Goal: Task Accomplishment & Management: Manage account settings

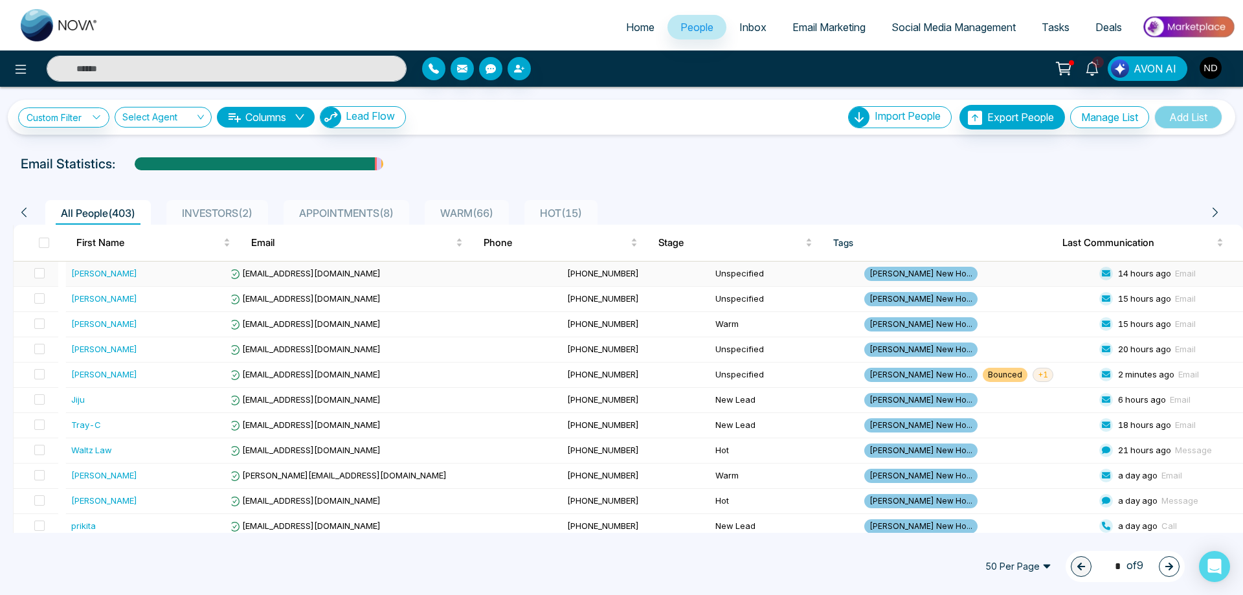
click at [100, 273] on div "[PERSON_NAME]" at bounding box center [104, 273] width 66 height 13
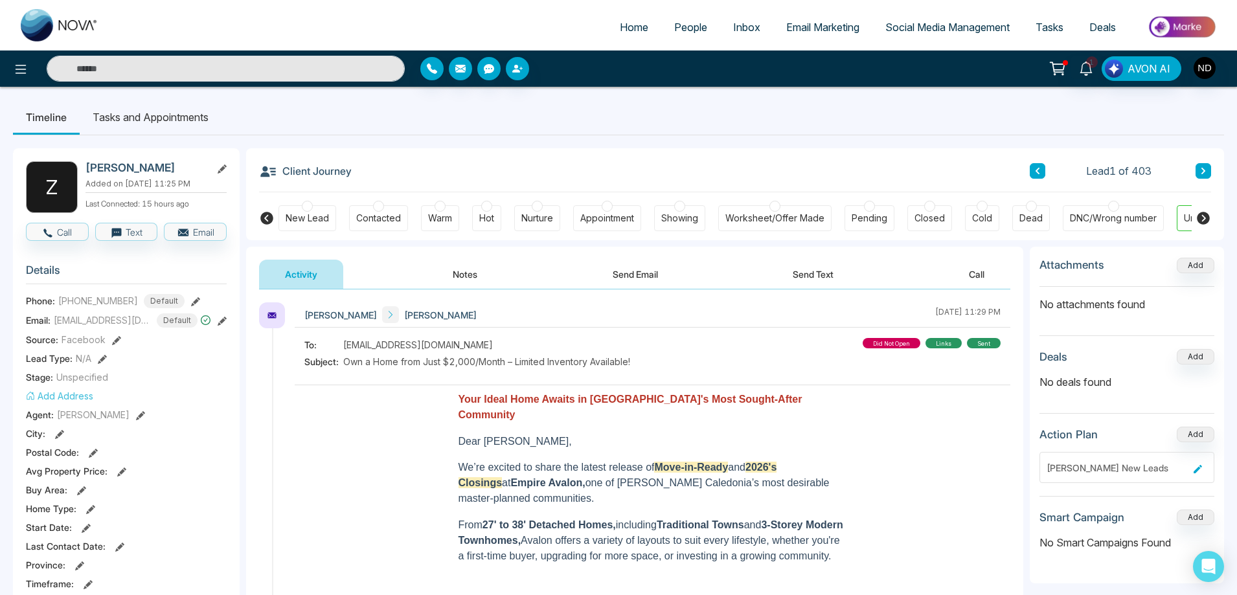
scroll to position [0, 50]
click at [1065, 216] on div "DNC/Wrong number" at bounding box center [1063, 218] width 87 height 13
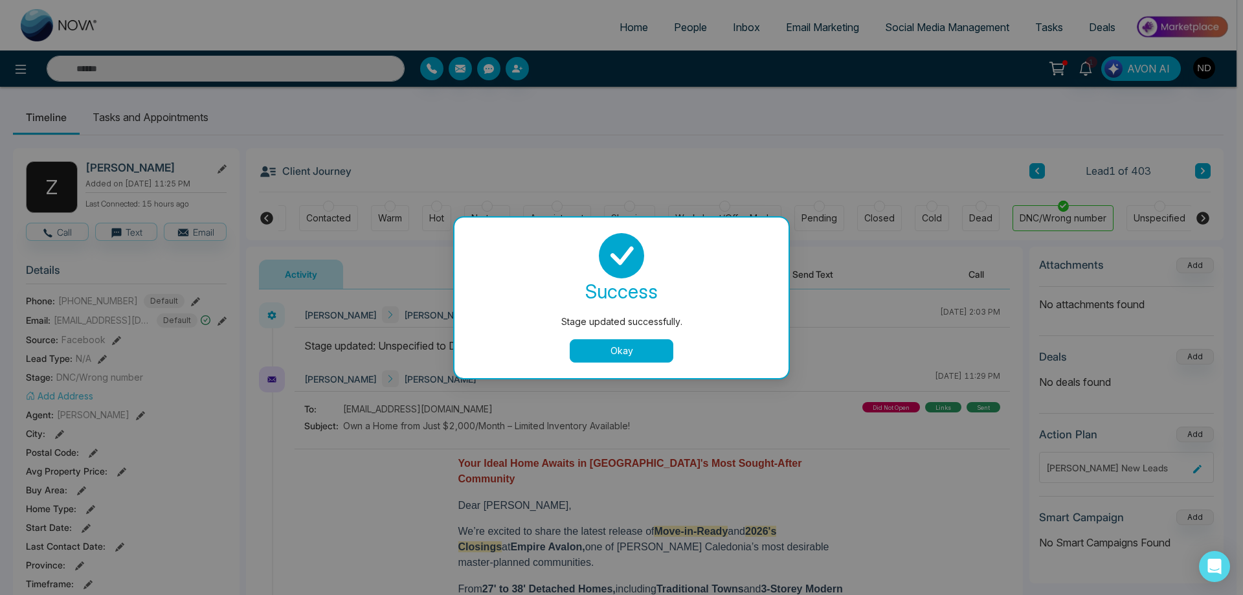
click at [605, 354] on button "Okay" at bounding box center [622, 350] width 104 height 23
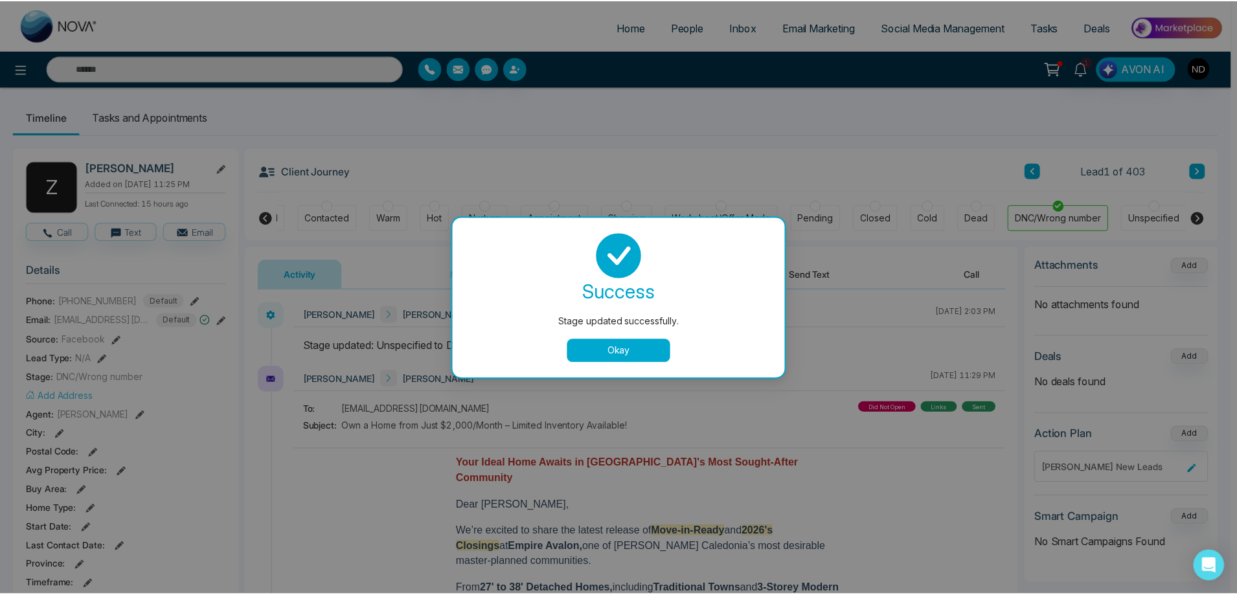
scroll to position [0, 43]
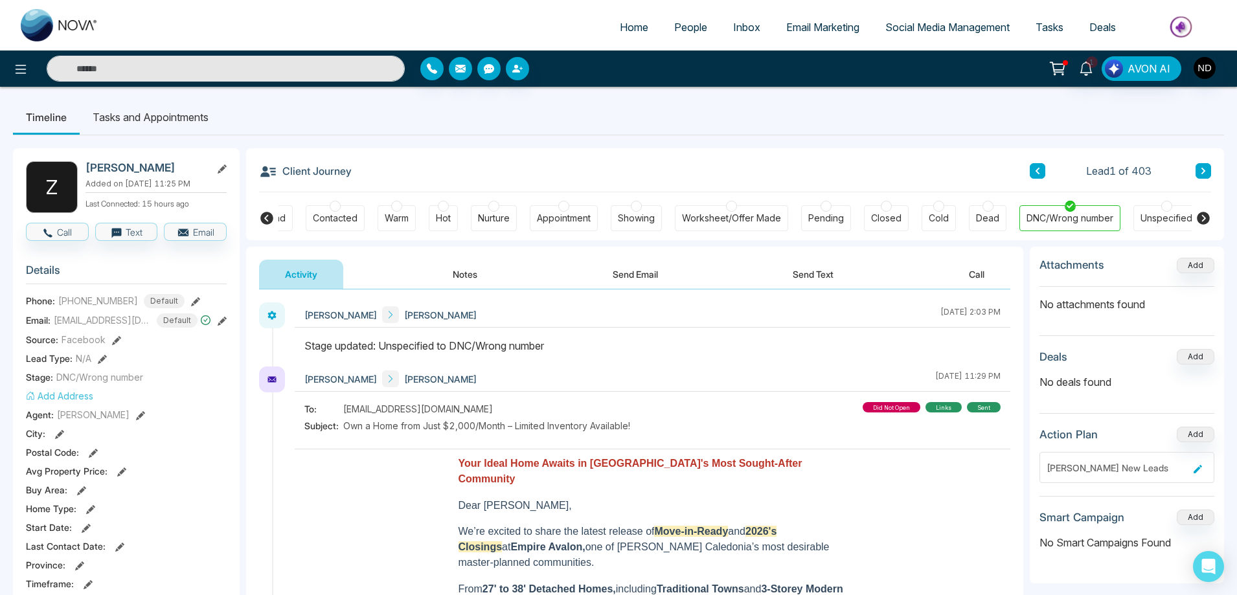
click at [1205, 171] on icon at bounding box center [1203, 171] width 4 height 6
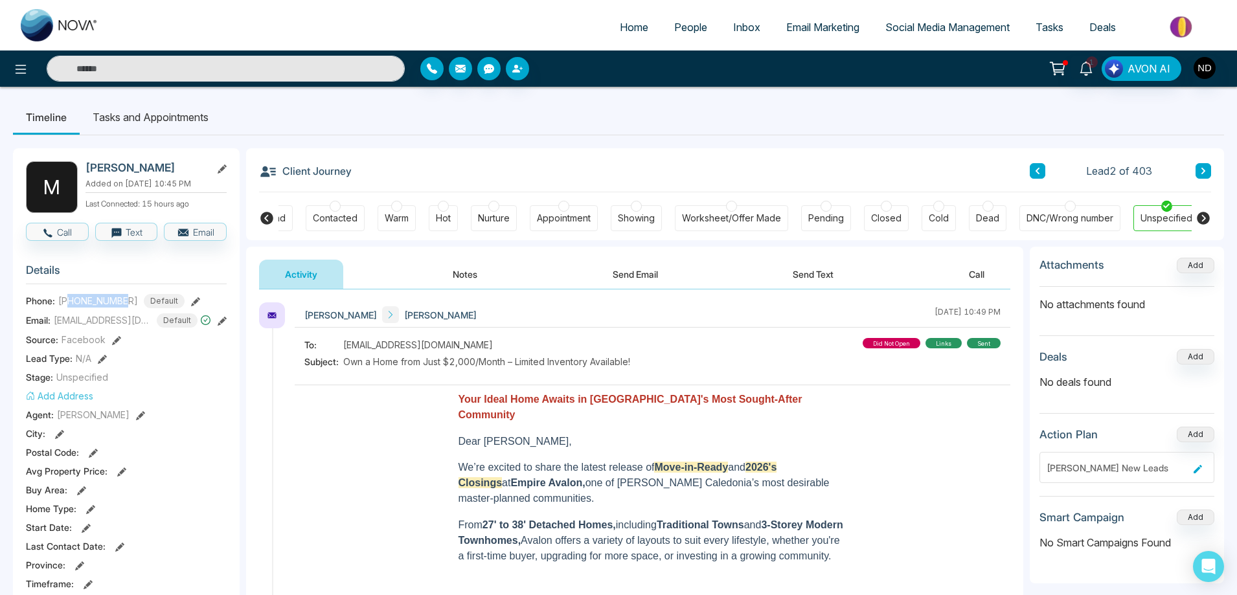
drag, startPoint x: 72, startPoint y: 299, endPoint x: 127, endPoint y: 300, distance: 55.1
click at [127, 300] on span "[PHONE_NUMBER]" at bounding box center [98, 301] width 80 height 14
copy span "4166059416"
click at [267, 219] on icon at bounding box center [266, 218] width 13 height 13
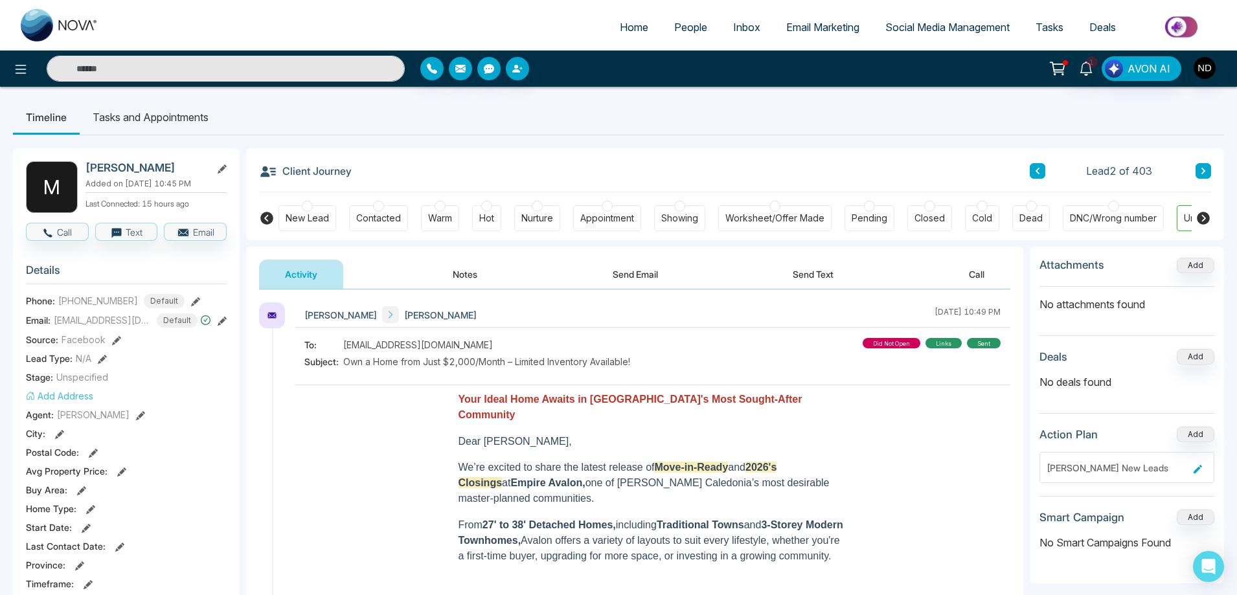
click at [460, 281] on button "Notes" at bounding box center [465, 274] width 76 height 29
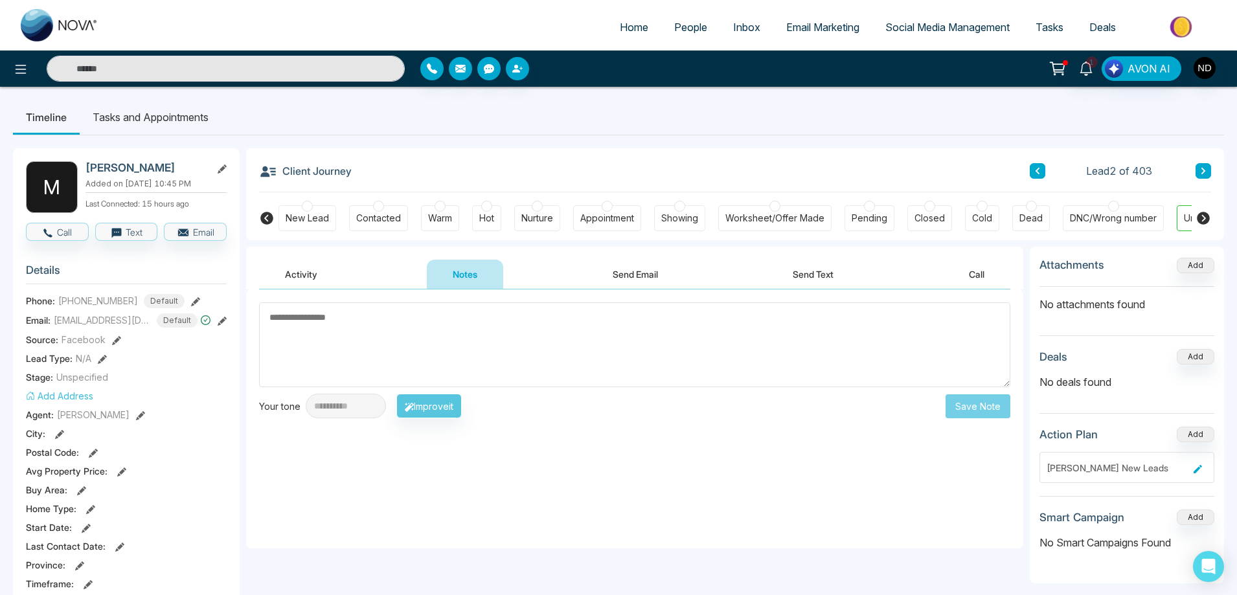
click at [563, 349] on textarea at bounding box center [634, 344] width 751 height 85
type textarea "**********"
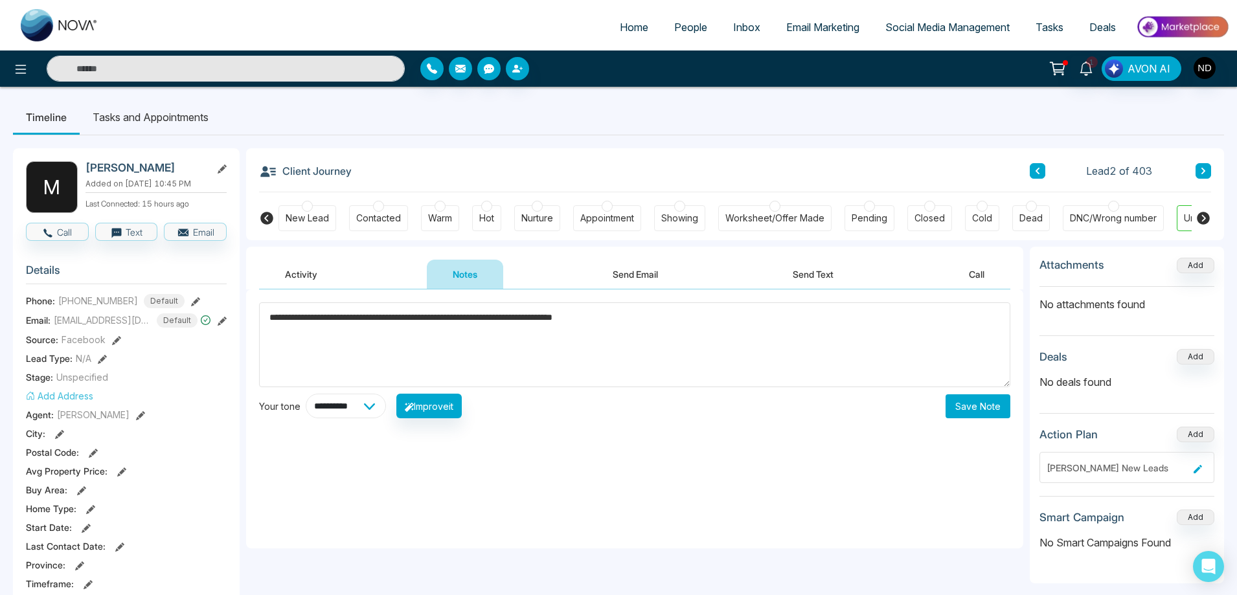
click at [381, 407] on select "**********" at bounding box center [346, 406] width 80 height 25
select select "**********"
click at [306, 394] on select "**********" at bounding box center [346, 406] width 80 height 25
click at [458, 404] on button "Improve it" at bounding box center [428, 406] width 65 height 25
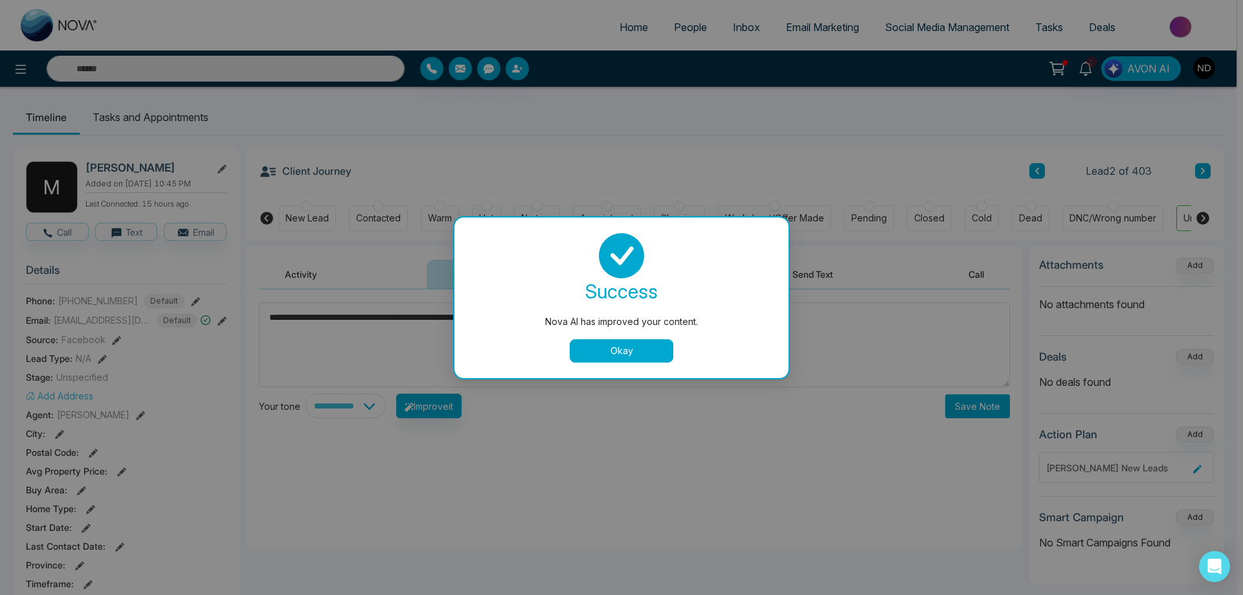
click at [622, 345] on button "Okay" at bounding box center [622, 350] width 104 height 23
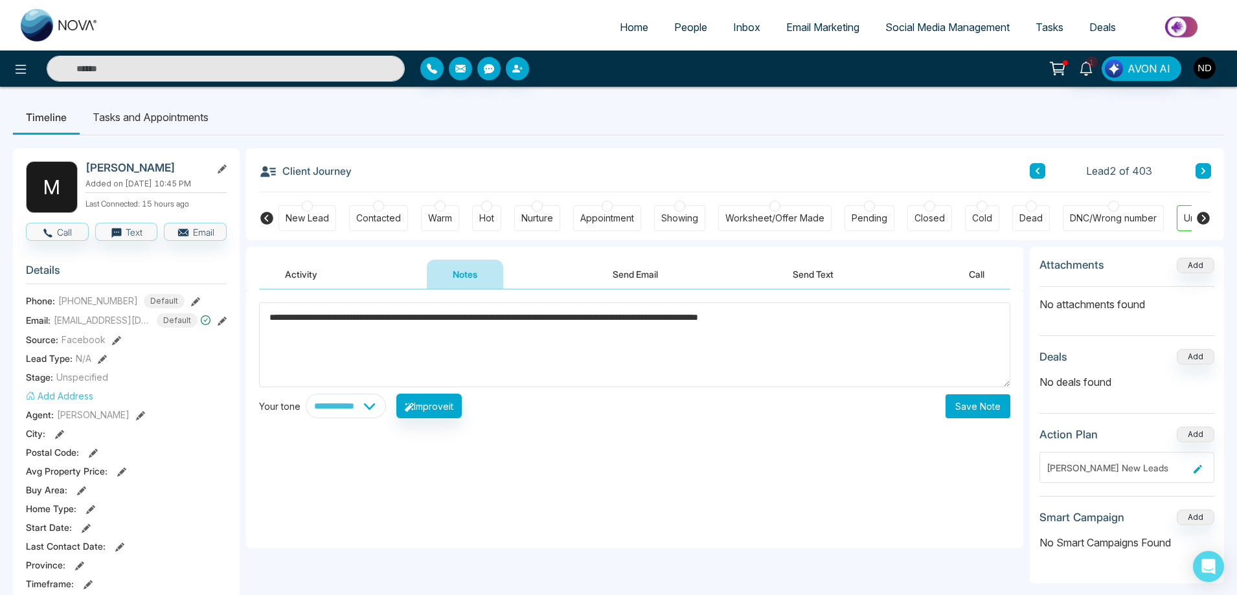
drag, startPoint x: 289, startPoint y: 321, endPoint x: 257, endPoint y: 320, distance: 31.7
click at [257, 320] on div "**********" at bounding box center [634, 418] width 777 height 259
type textarea "**********"
click at [983, 410] on button "Save Note" at bounding box center [977, 406] width 65 height 24
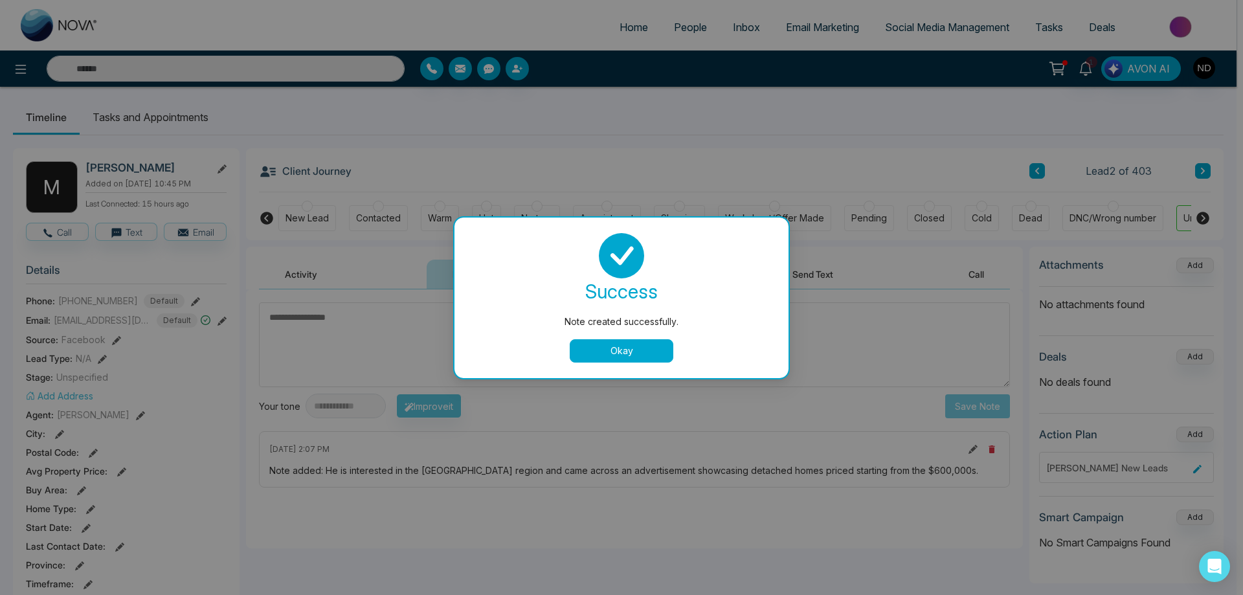
click at [653, 349] on button "Okay" at bounding box center [622, 350] width 104 height 23
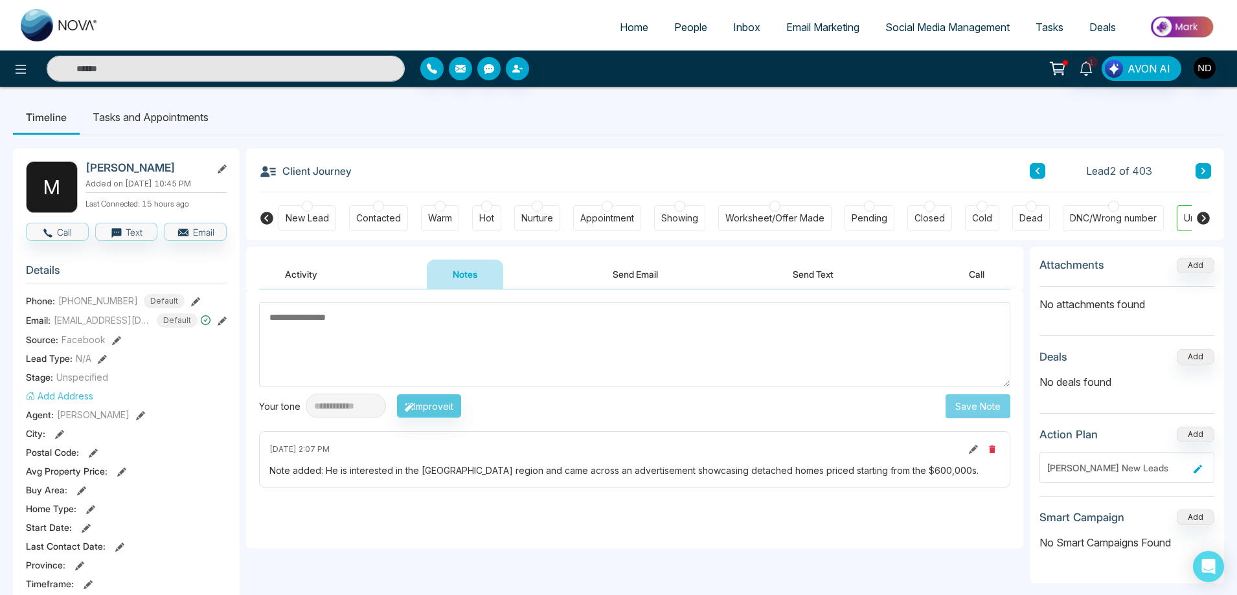
click at [376, 210] on div at bounding box center [378, 206] width 11 height 11
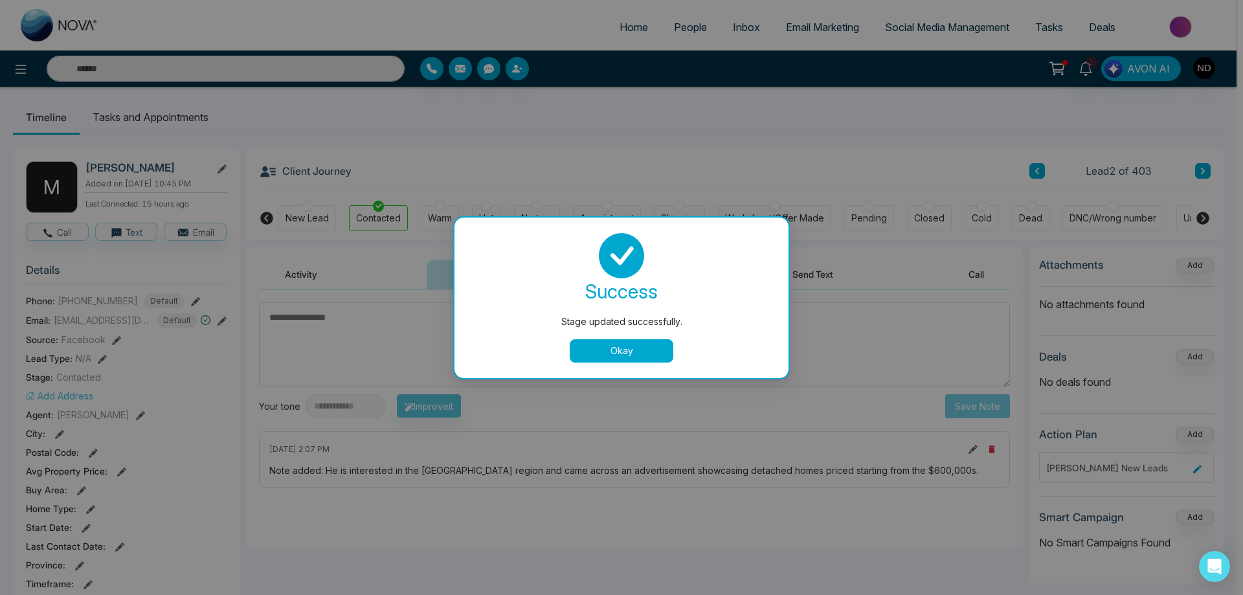
click at [618, 356] on button "Okay" at bounding box center [622, 350] width 104 height 23
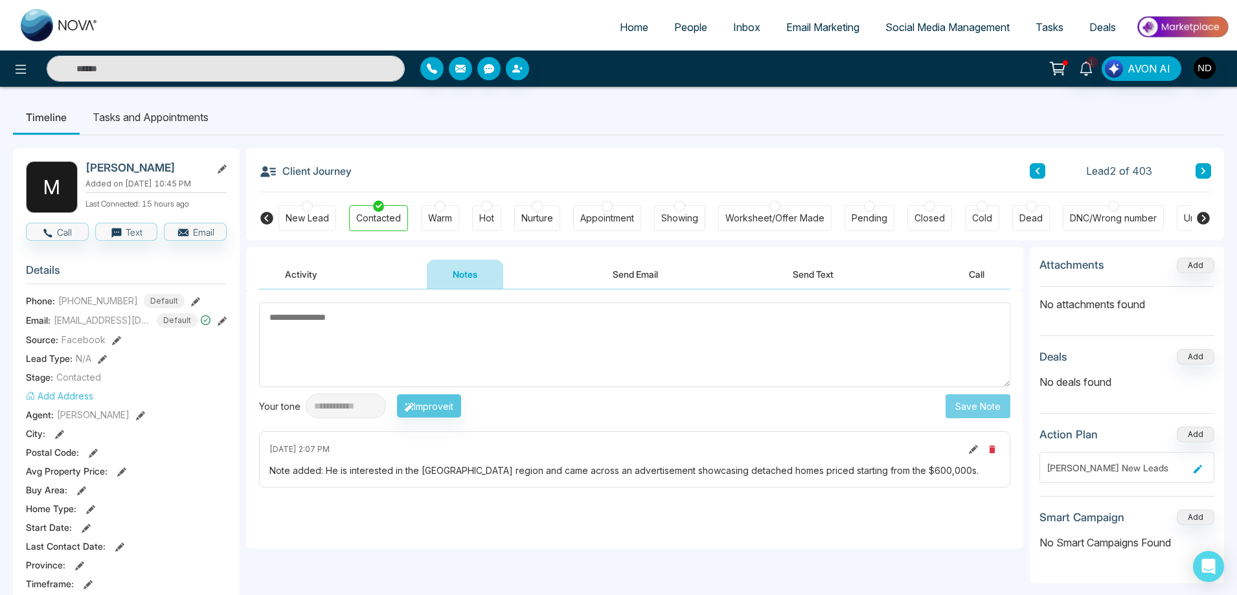
click at [1208, 171] on button at bounding box center [1203, 171] width 16 height 16
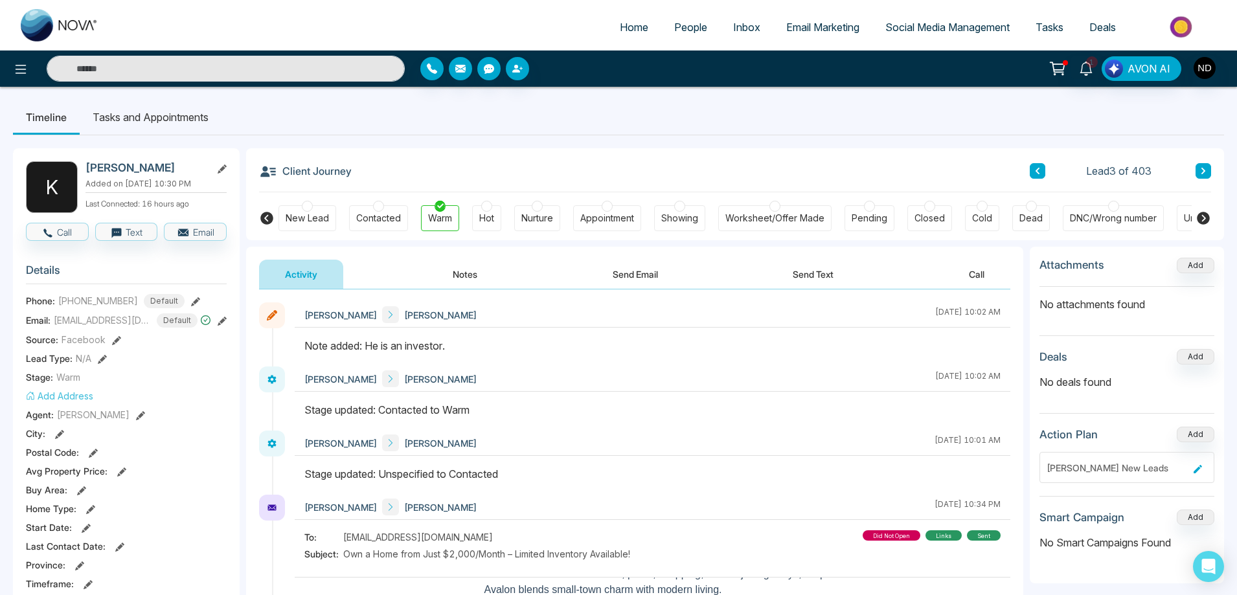
click at [1201, 174] on icon at bounding box center [1203, 171] width 6 height 8
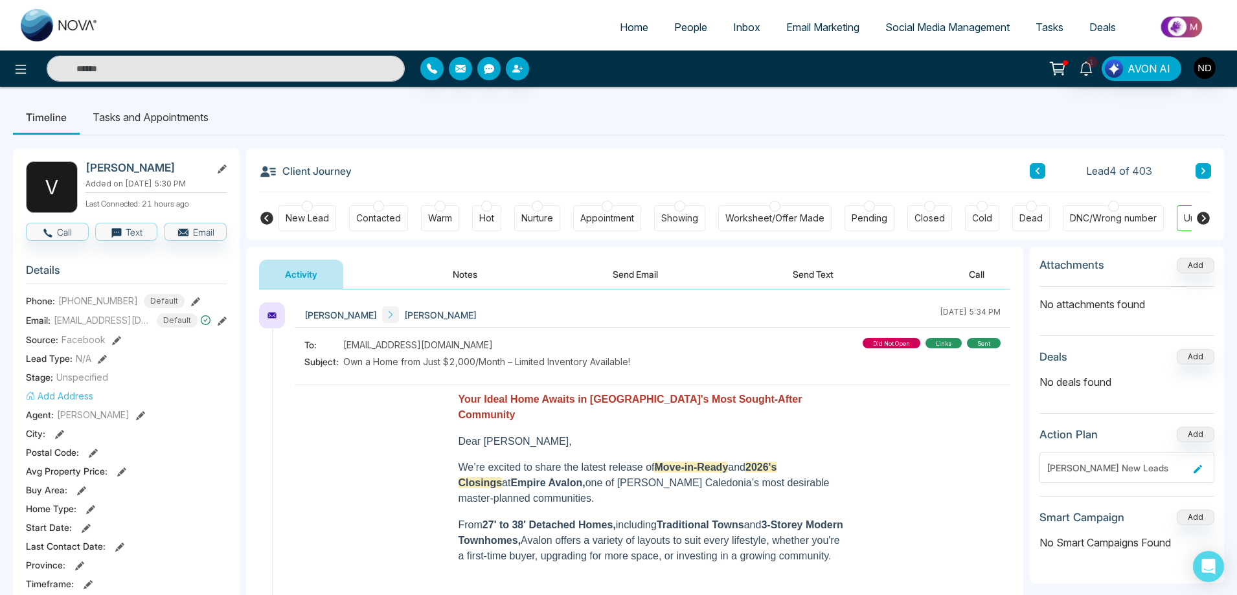
click at [477, 277] on button "Notes" at bounding box center [465, 274] width 76 height 29
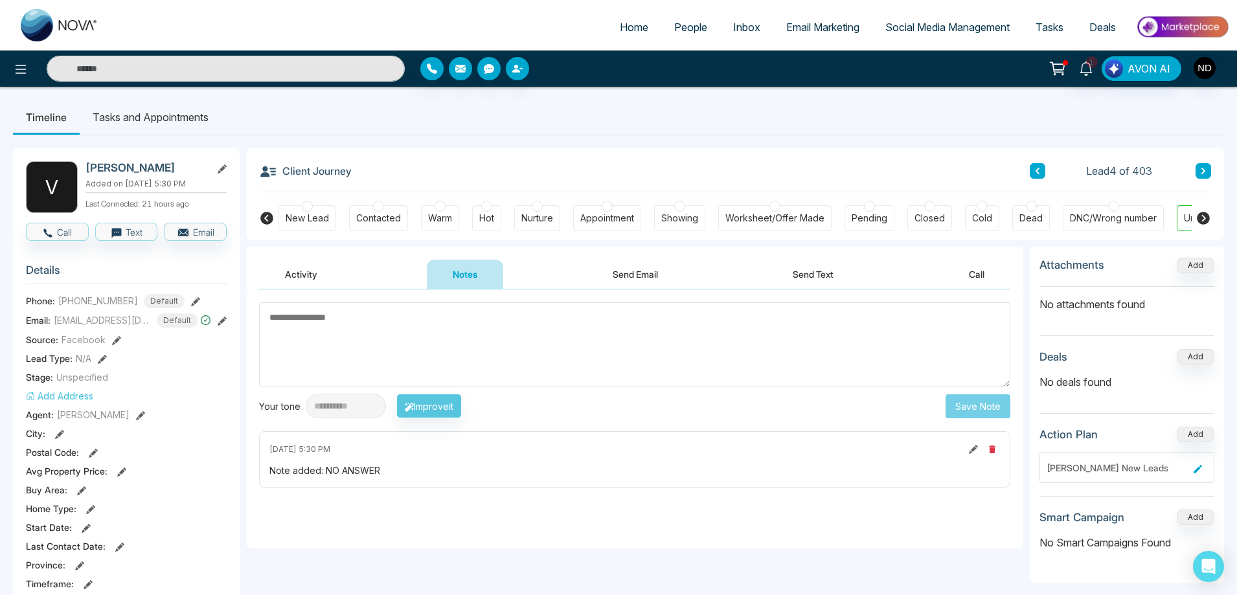
click at [1041, 174] on button at bounding box center [1038, 171] width 16 height 16
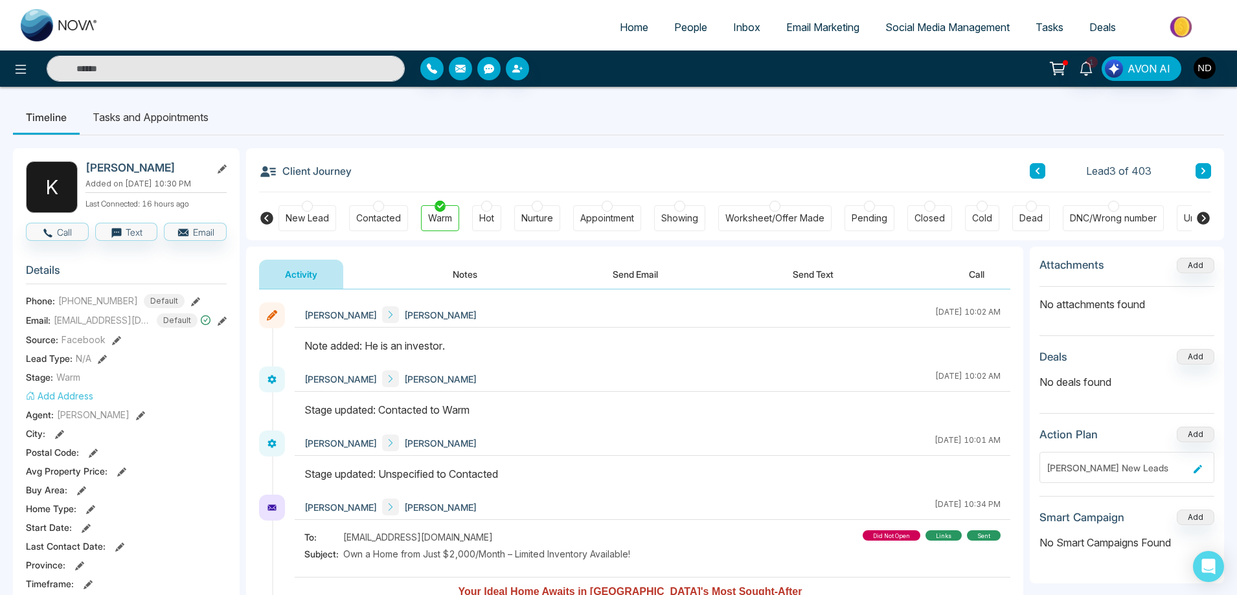
click at [1041, 174] on button at bounding box center [1038, 171] width 16 height 16
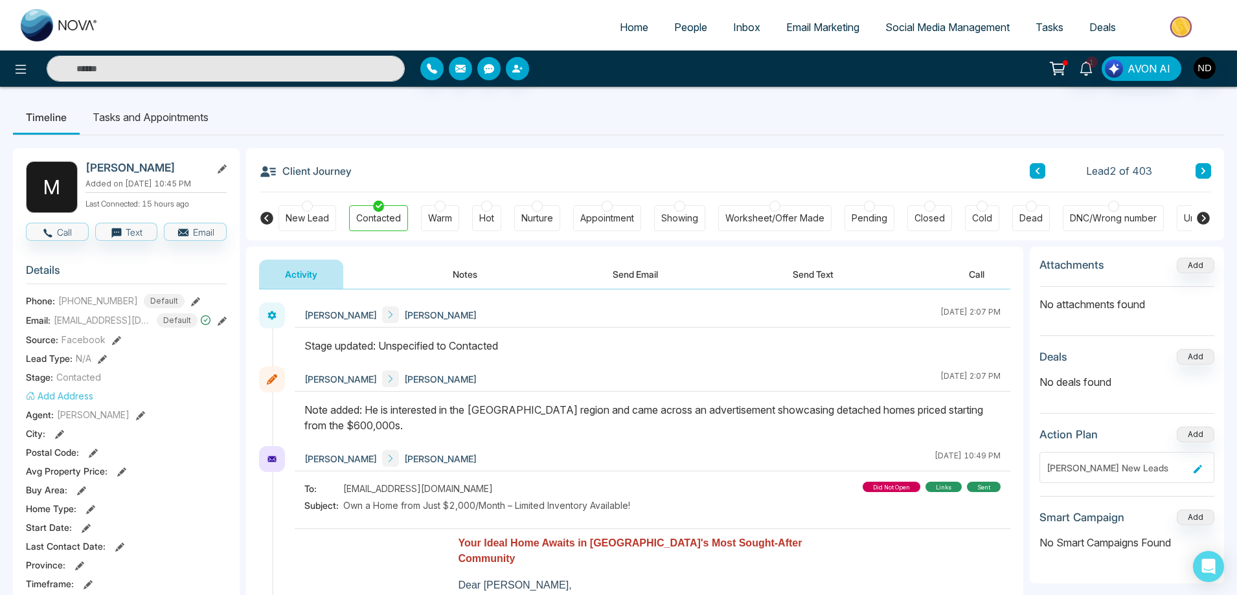
click at [1201, 170] on icon at bounding box center [1203, 171] width 6 height 8
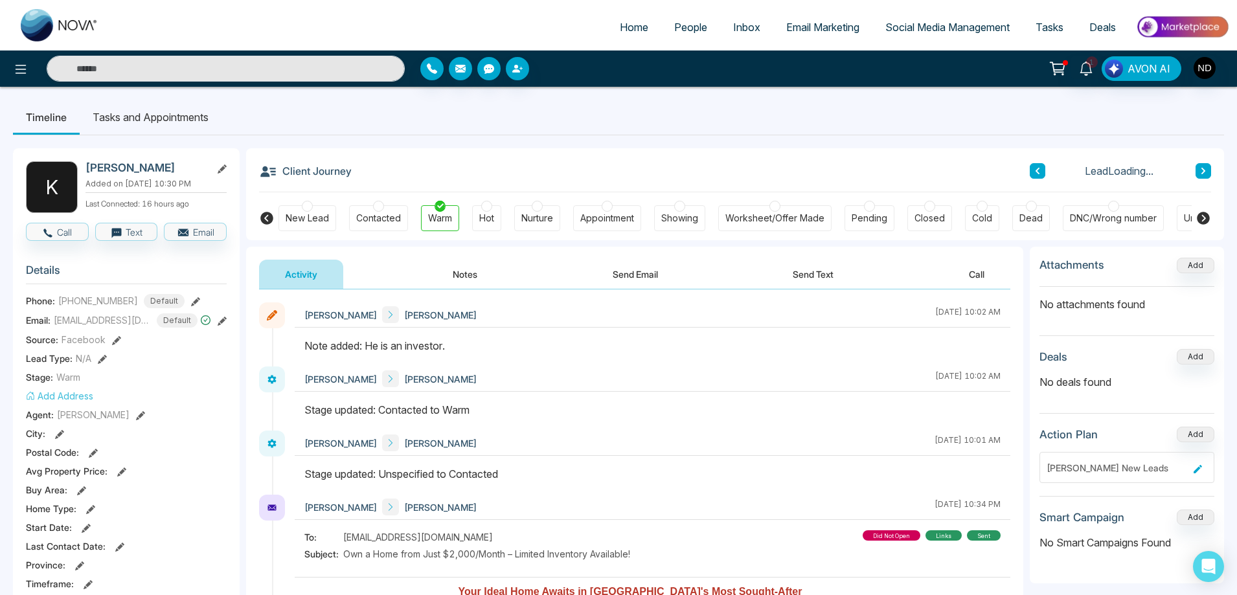
click at [1201, 170] on icon at bounding box center [1203, 171] width 6 height 8
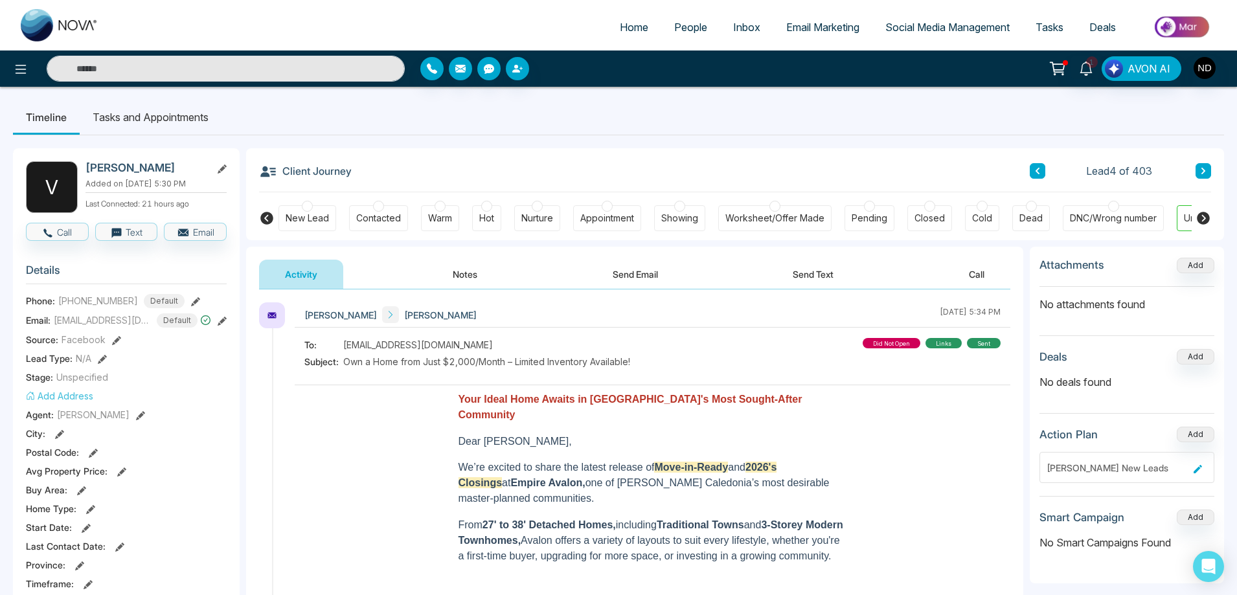
click at [319, 216] on div "New Lead" at bounding box center [307, 218] width 43 height 13
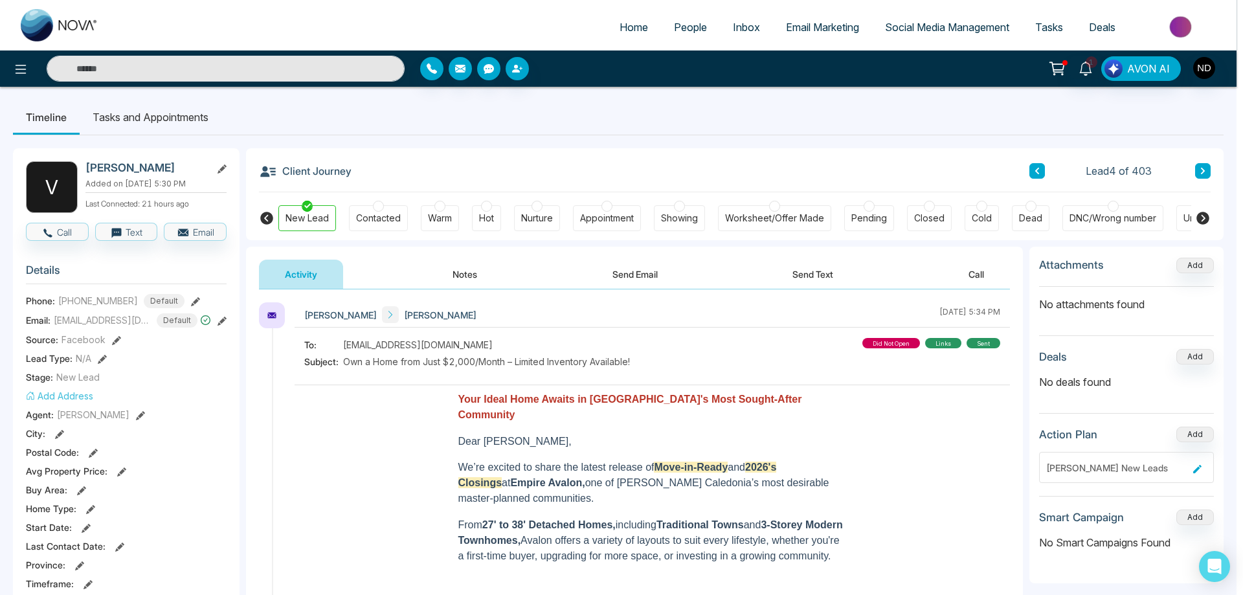
click at [474, 273] on div "Stage updated successfully. success Stage updated successfully. Okay" at bounding box center [621, 297] width 1243 height 595
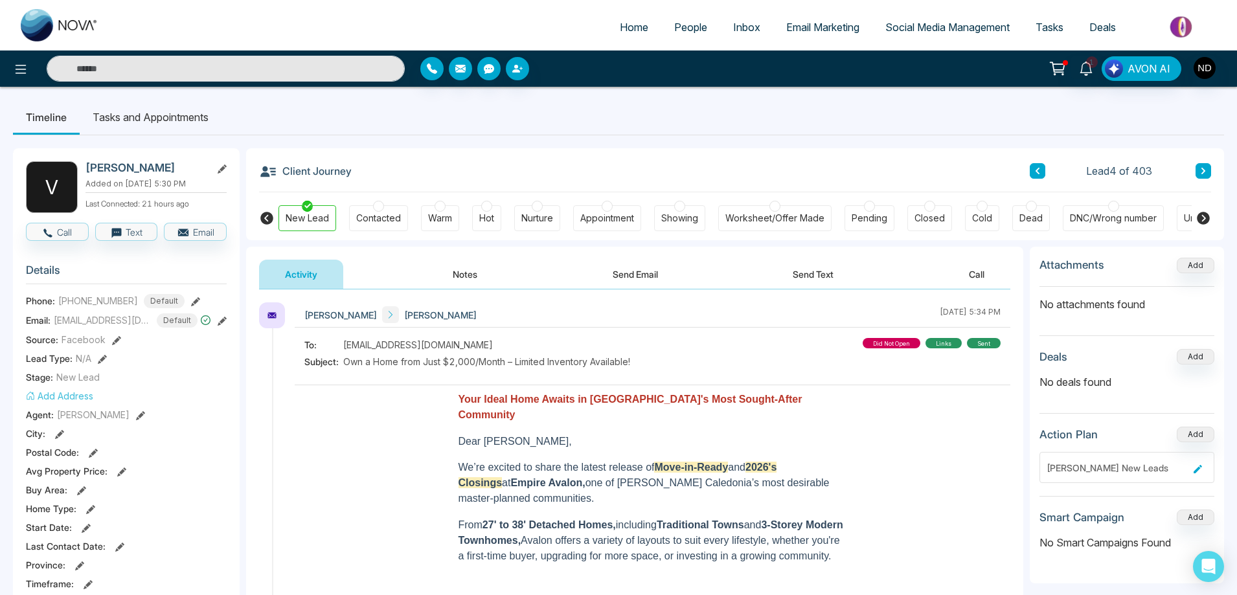
click at [459, 274] on button "Notes" at bounding box center [465, 274] width 76 height 29
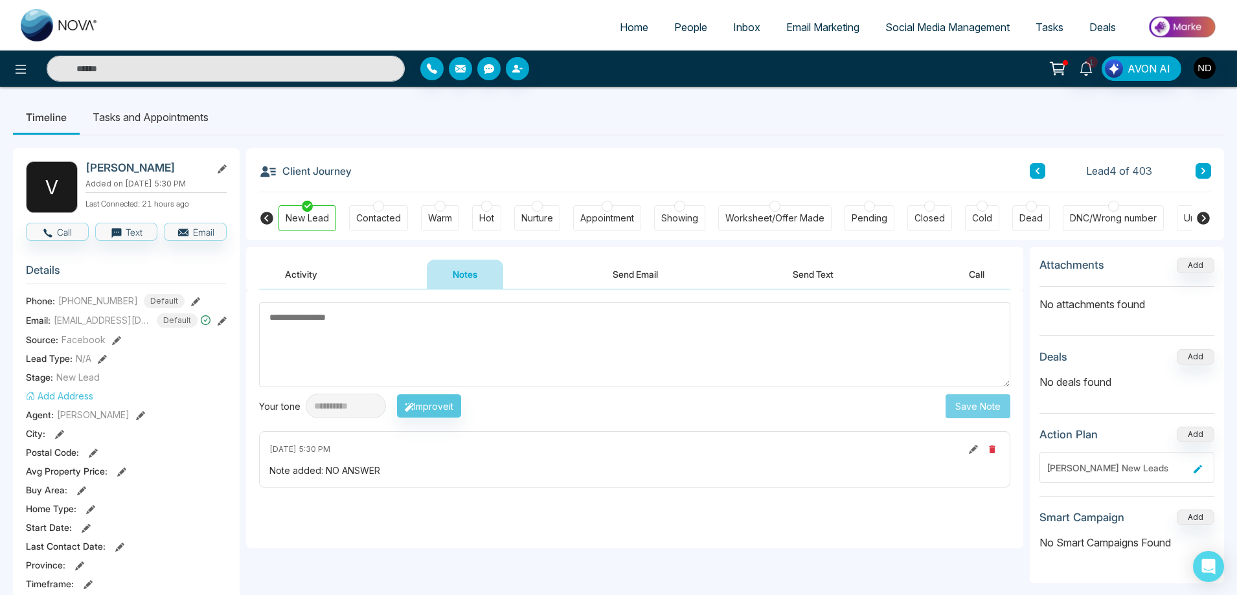
click at [525, 350] on textarea at bounding box center [634, 344] width 751 height 85
click at [1080, 65] on icon at bounding box center [1086, 69] width 14 height 14
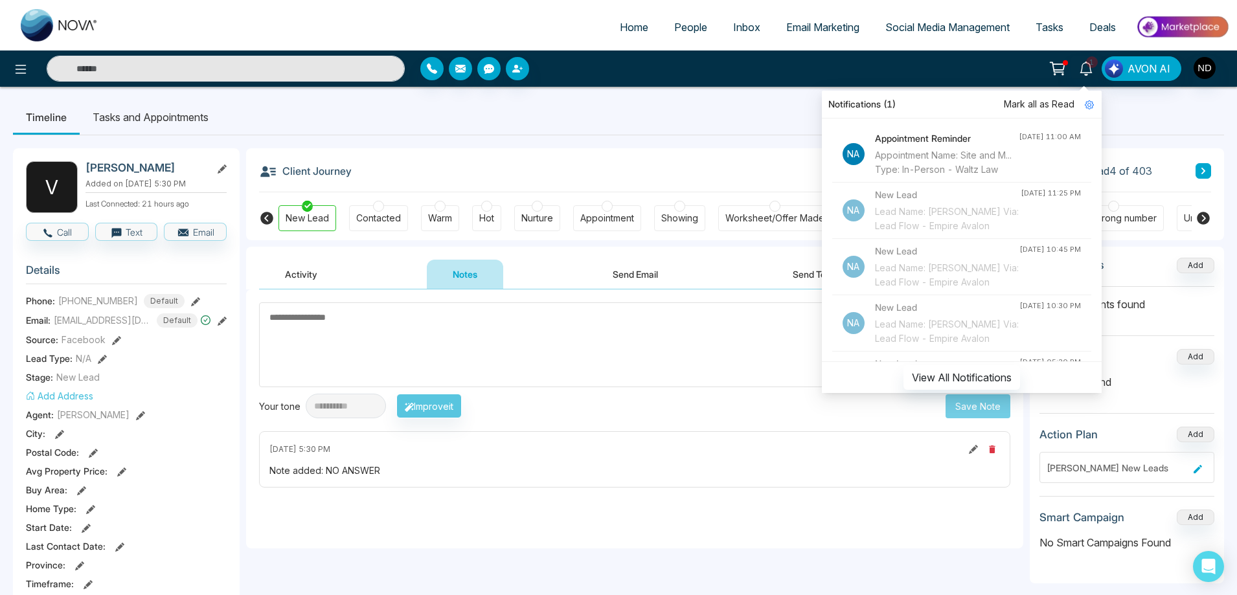
click at [1043, 103] on span "Mark all as Read" at bounding box center [1039, 104] width 71 height 14
click at [691, 100] on ul "Timeline Tasks and Appointments" at bounding box center [618, 117] width 1211 height 35
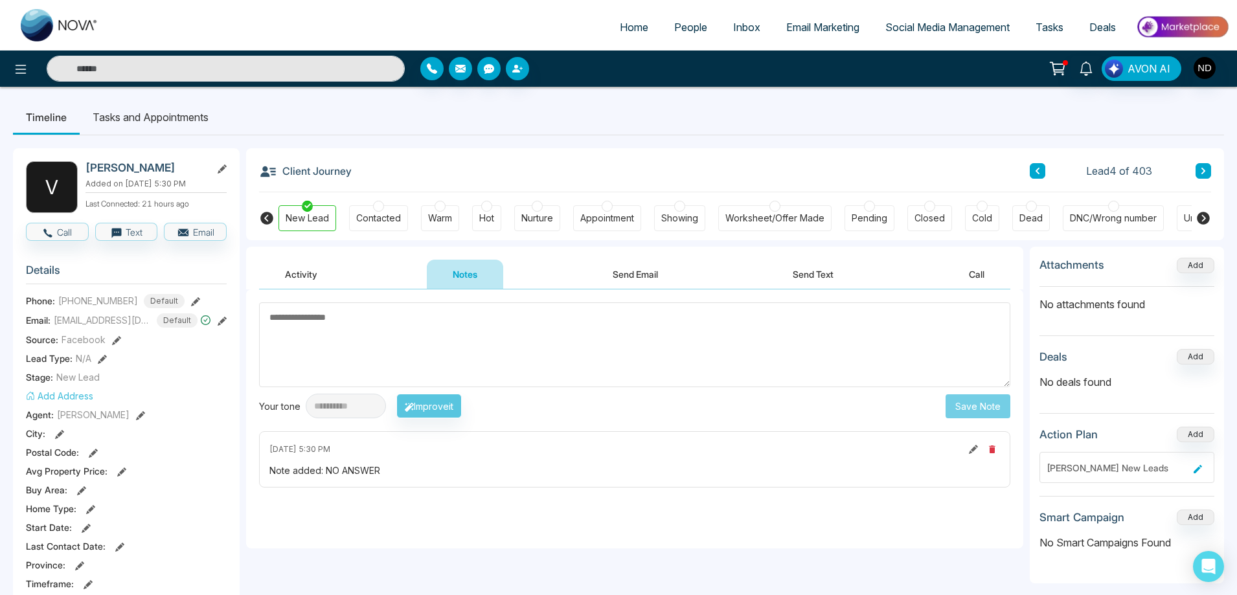
click at [1041, 167] on button at bounding box center [1038, 171] width 16 height 16
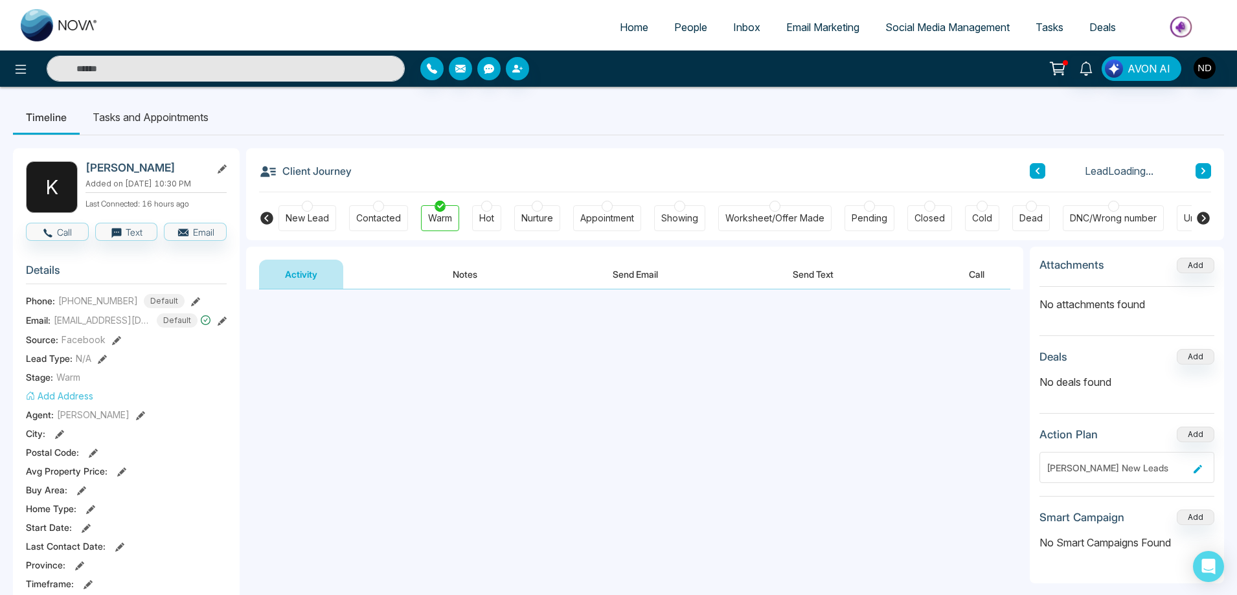
click at [1041, 167] on button at bounding box center [1038, 171] width 16 height 16
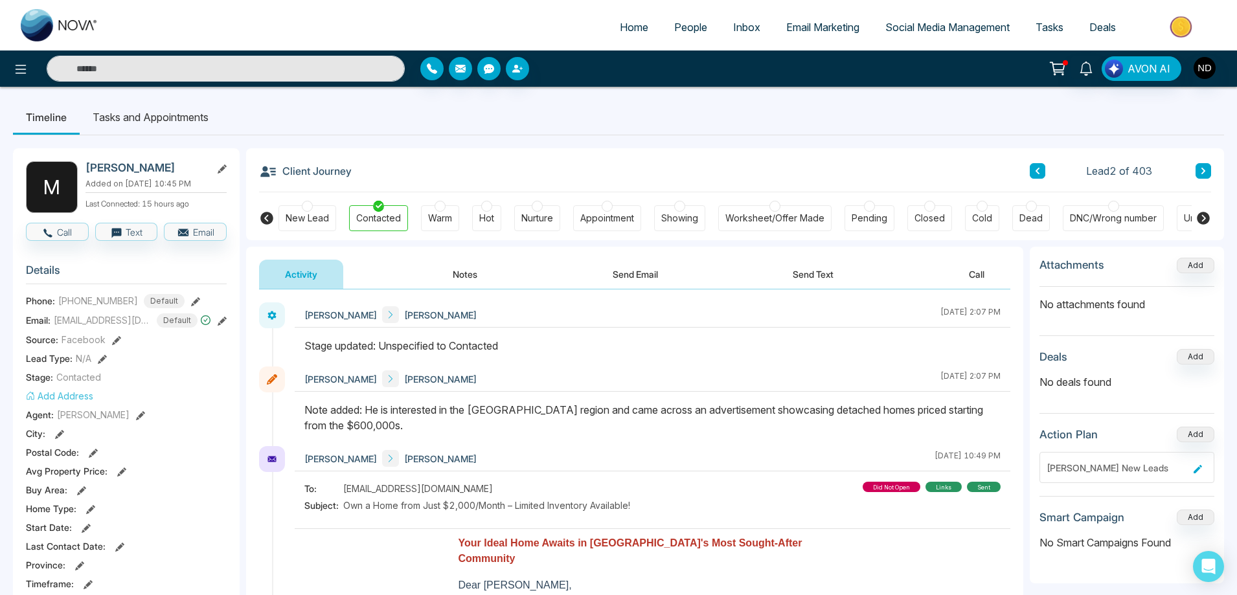
click at [650, 271] on button "Send Email" at bounding box center [635, 274] width 97 height 29
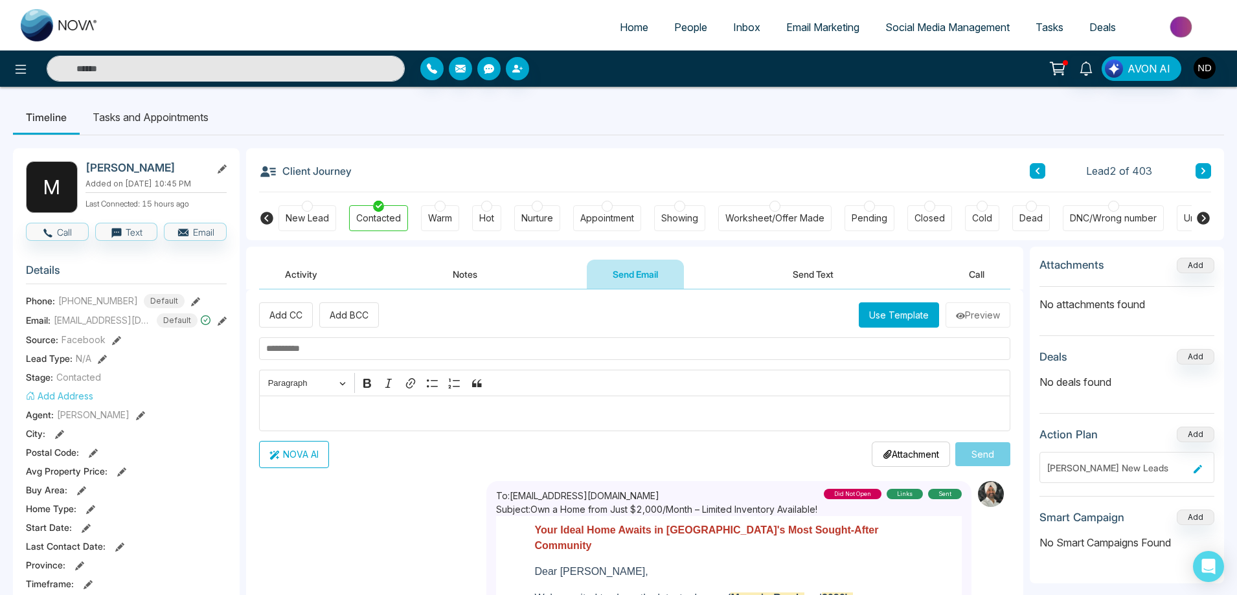
click at [910, 316] on button "Use Template" at bounding box center [899, 314] width 80 height 25
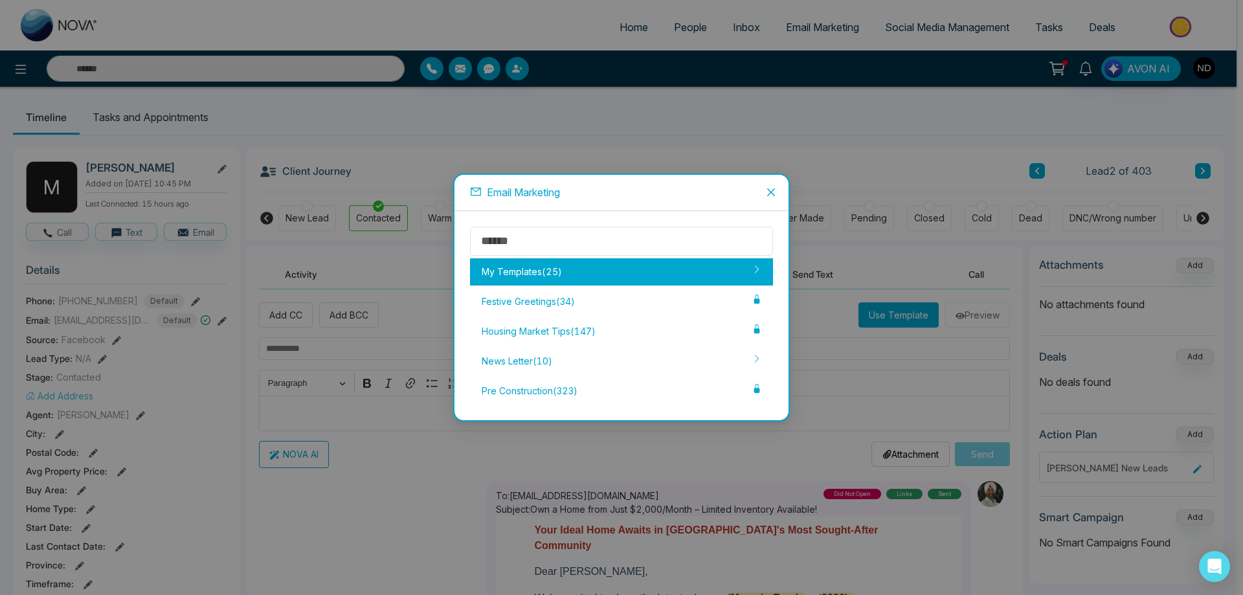
click at [531, 269] on div "My Templates ( 25 )" at bounding box center [621, 271] width 303 height 27
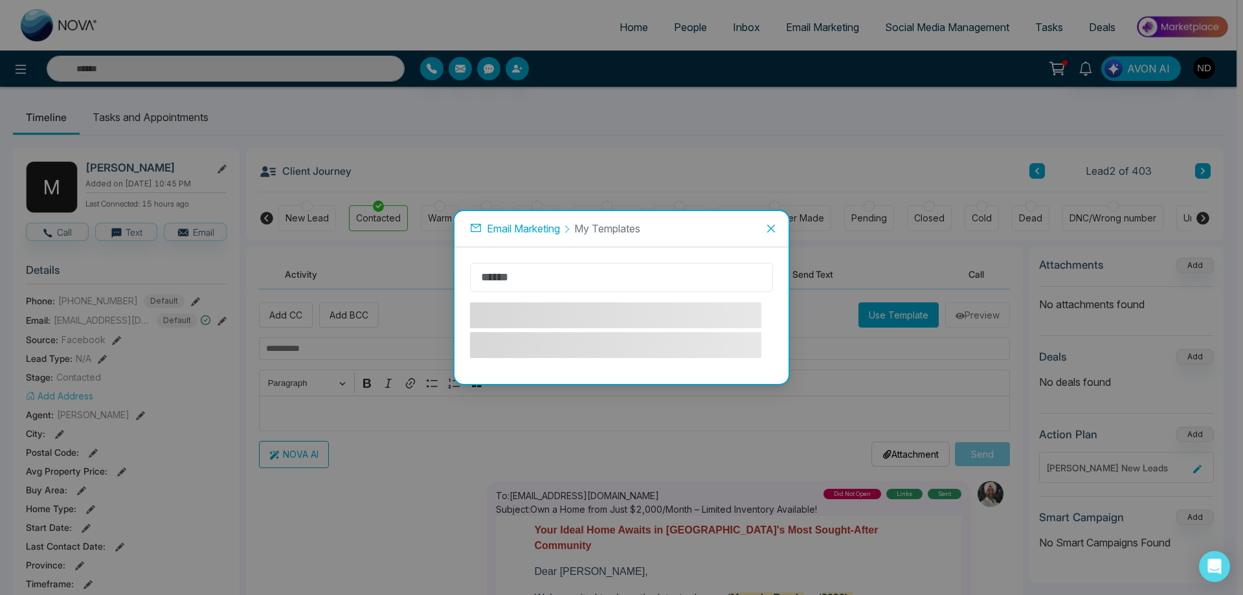
click at [561, 278] on input "text" at bounding box center [621, 277] width 303 height 29
type input "*"
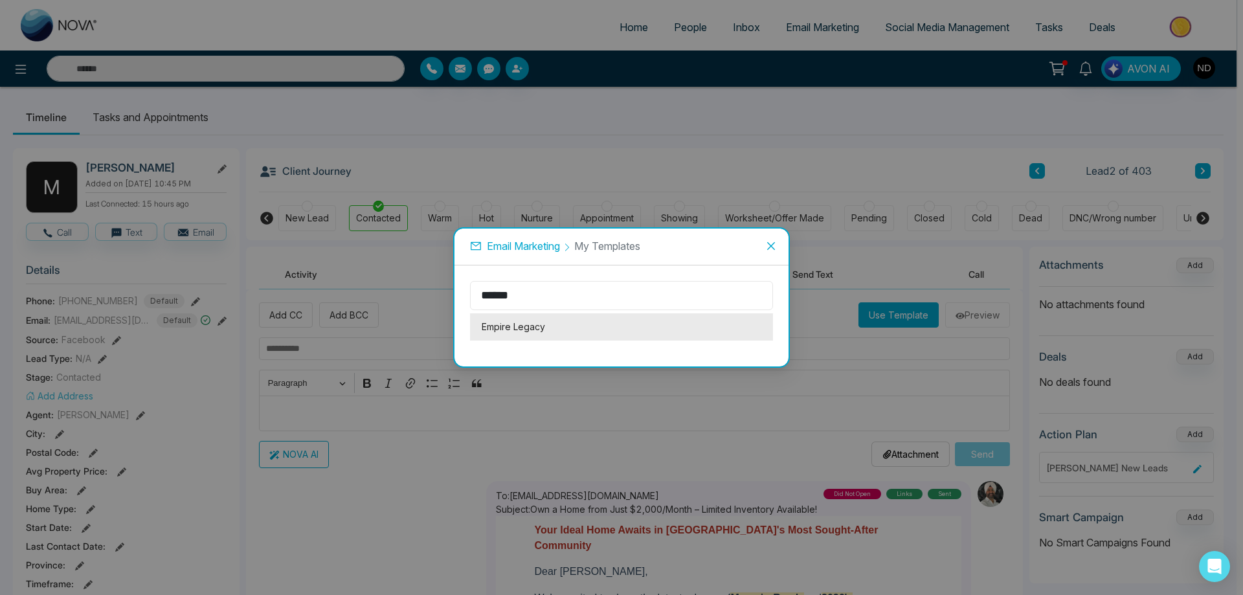
type input "******"
click at [528, 334] on li "Empire Legacy" at bounding box center [621, 326] width 303 height 27
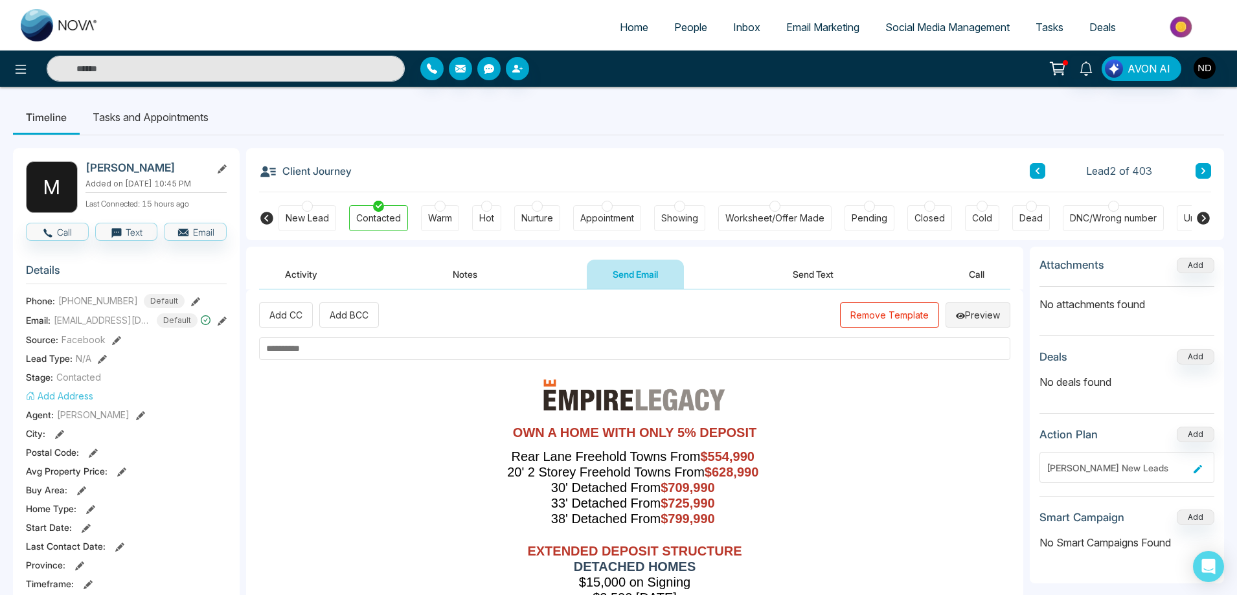
click at [989, 316] on button "Preview" at bounding box center [977, 314] width 65 height 25
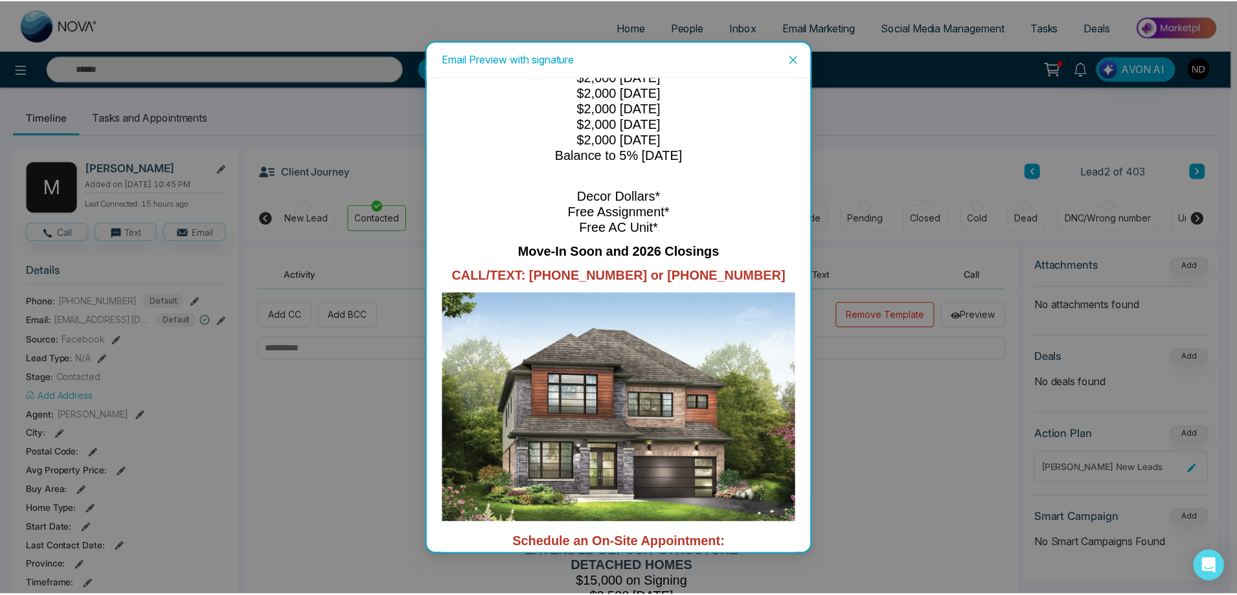
scroll to position [453, 0]
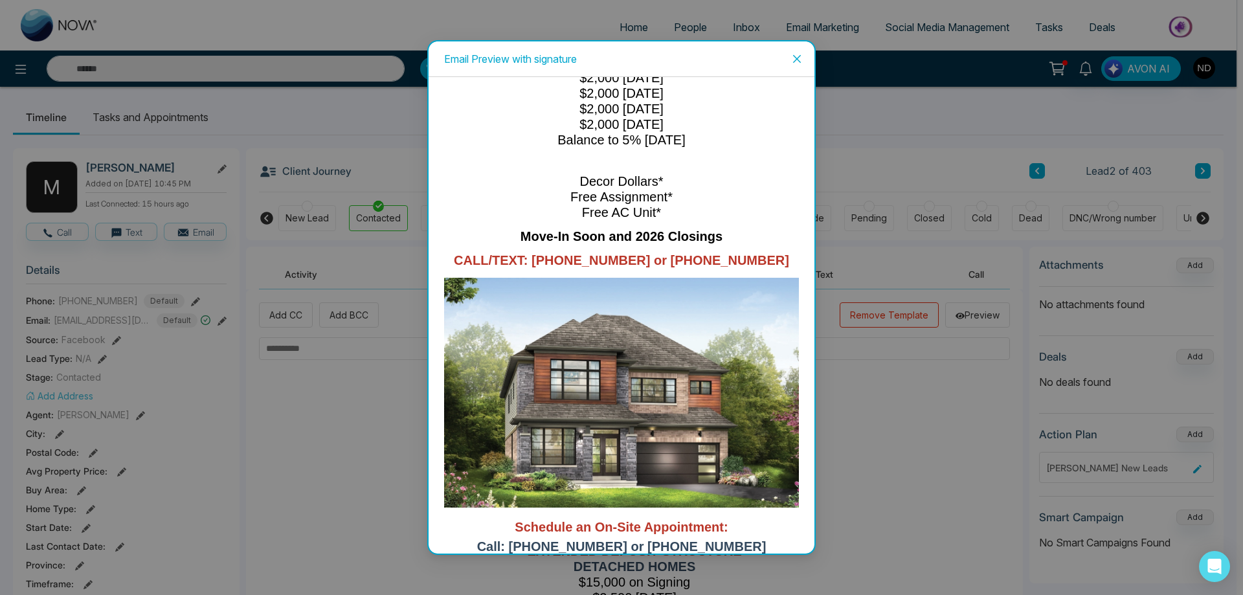
click at [799, 62] on icon "close" at bounding box center [797, 59] width 8 height 8
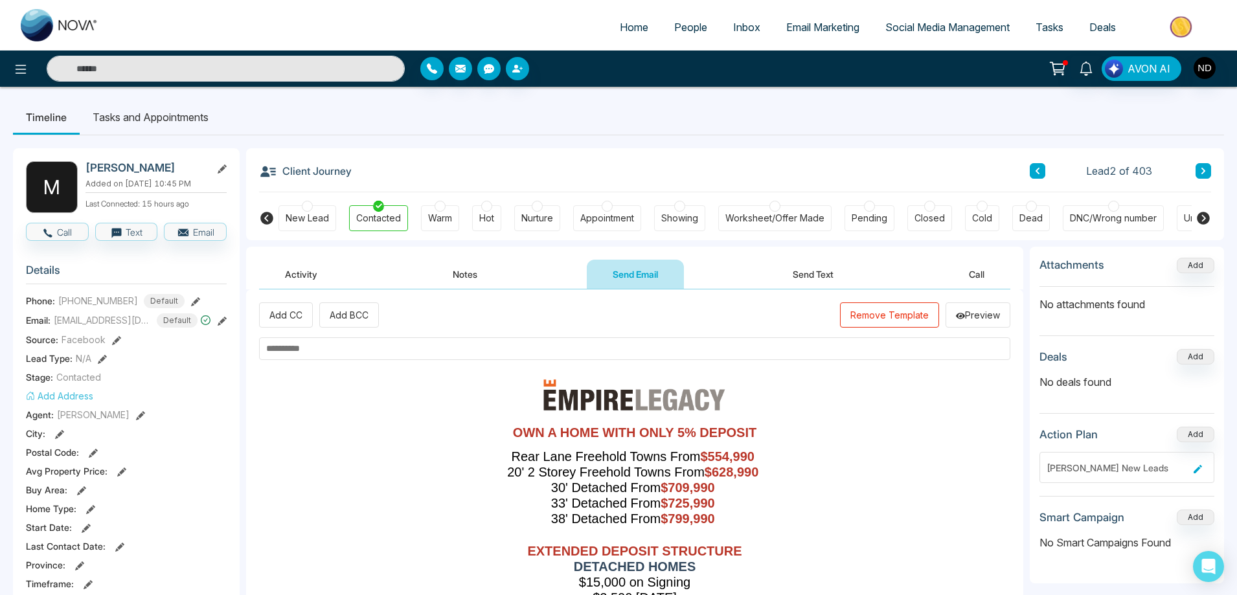
click at [898, 315] on button "Remove Template" at bounding box center [889, 314] width 99 height 25
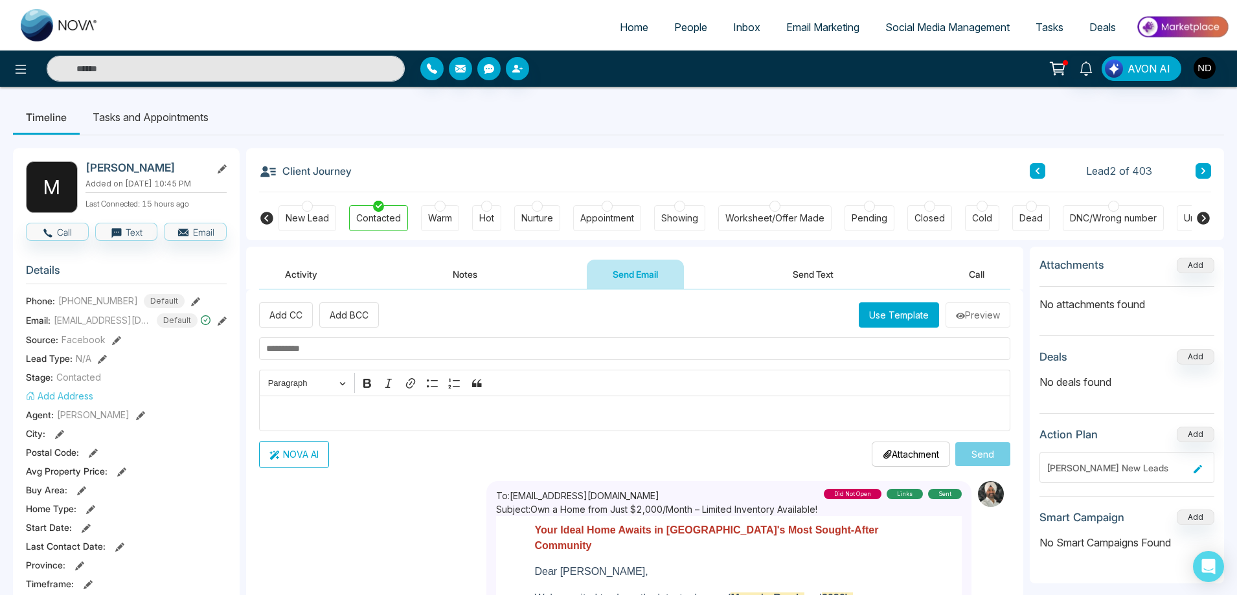
click at [911, 310] on button "Use Template" at bounding box center [899, 314] width 80 height 25
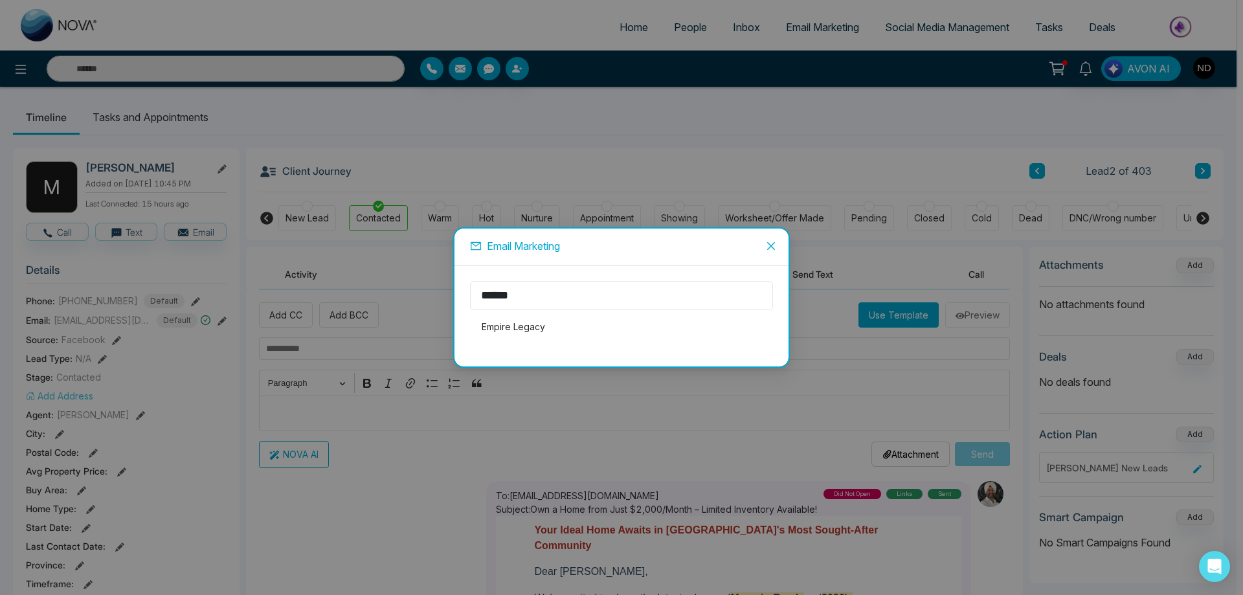
drag, startPoint x: 567, startPoint y: 288, endPoint x: 412, endPoint y: 316, distance: 157.3
click at [412, 316] on div "Email Marketing ****** Empire Legacy" at bounding box center [621, 297] width 1243 height 595
type input "*****"
click at [534, 326] on li "Empire Canals" at bounding box center [621, 326] width 303 height 27
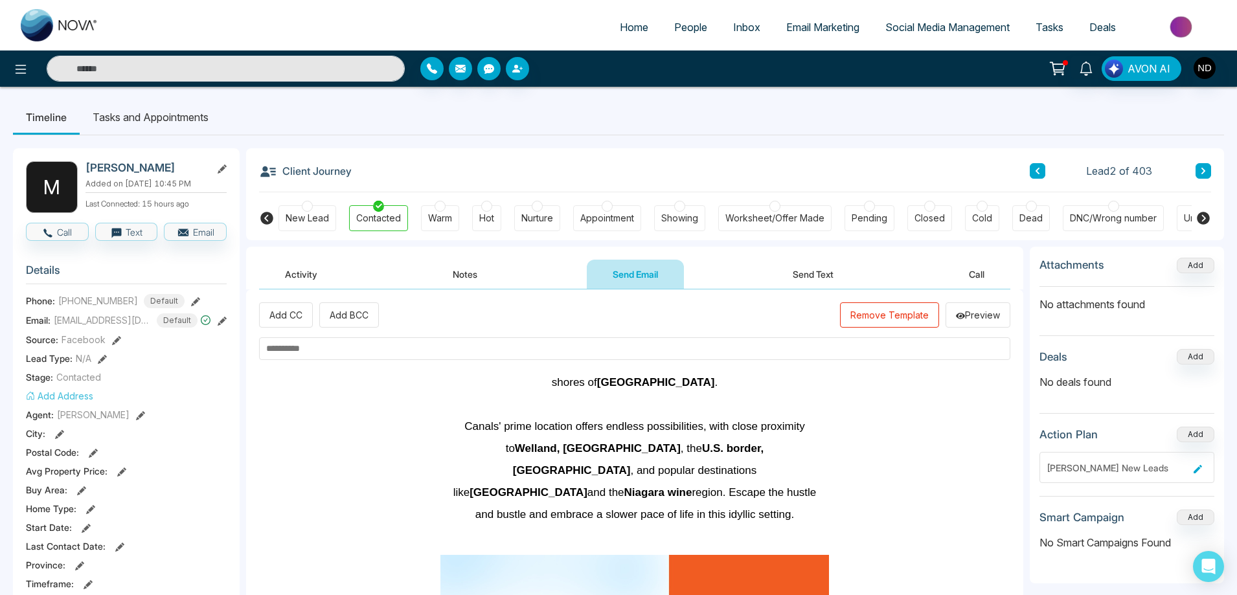
scroll to position [0, 0]
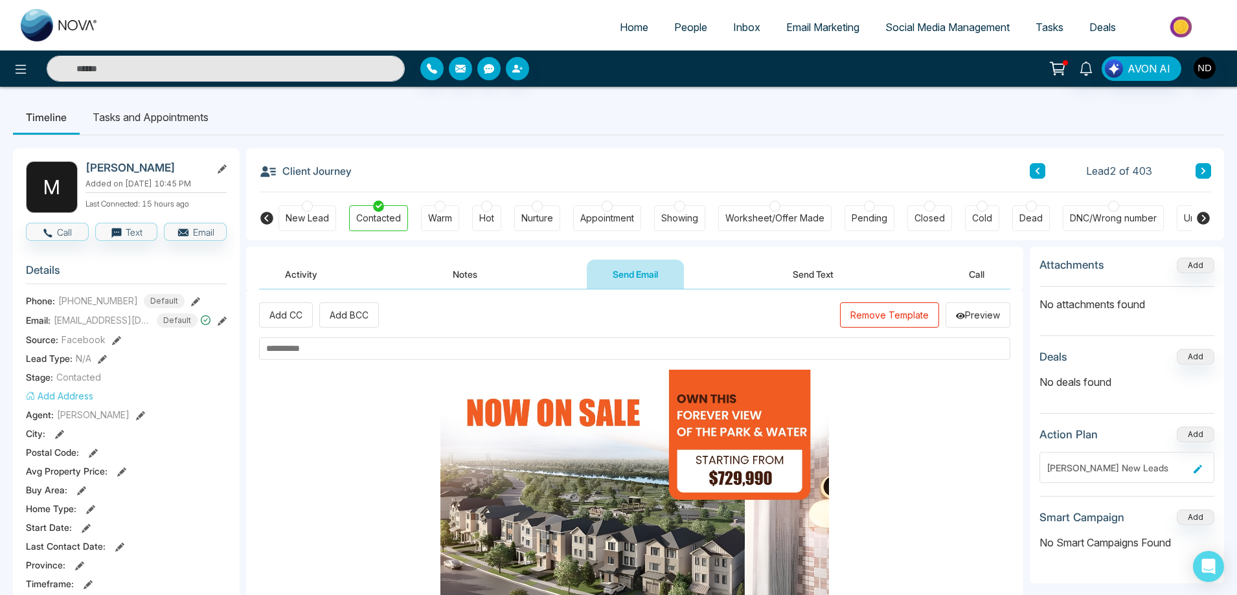
click at [901, 317] on button "Remove Template" at bounding box center [889, 314] width 99 height 25
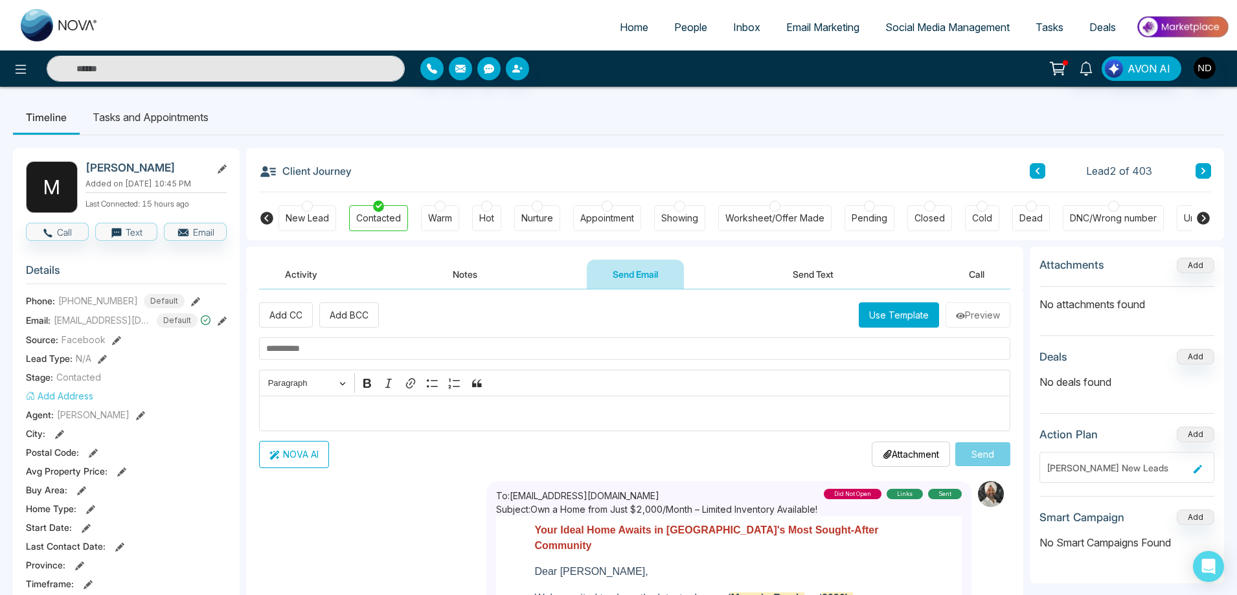
click at [894, 317] on button "Use Template" at bounding box center [899, 314] width 80 height 25
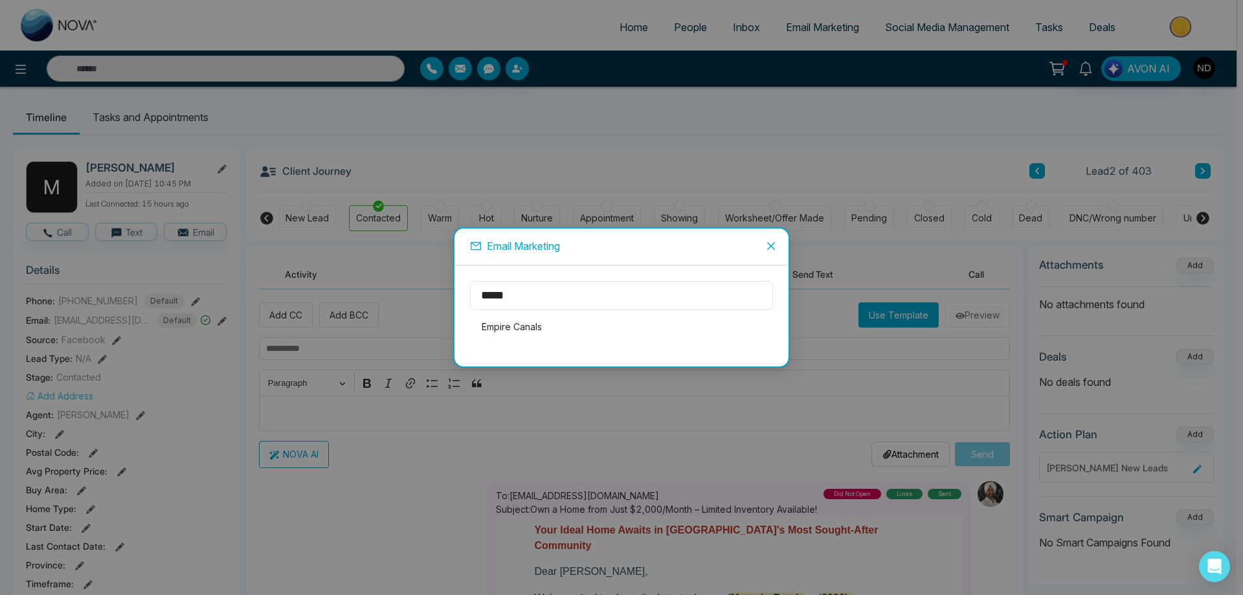
drag, startPoint x: 672, startPoint y: 293, endPoint x: 409, endPoint y: 305, distance: 262.6
click at [409, 305] on div "Email Marketing ***** Empire Canals" at bounding box center [621, 297] width 1243 height 595
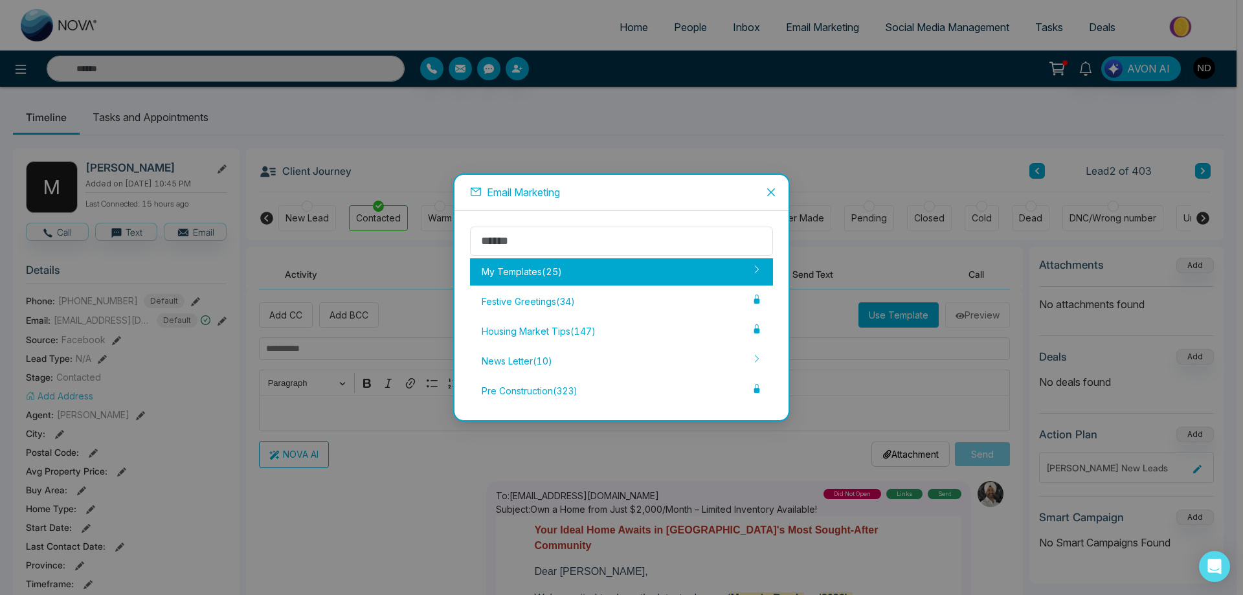
click at [522, 275] on div "My Templates ( 25 )" at bounding box center [621, 271] width 303 height 27
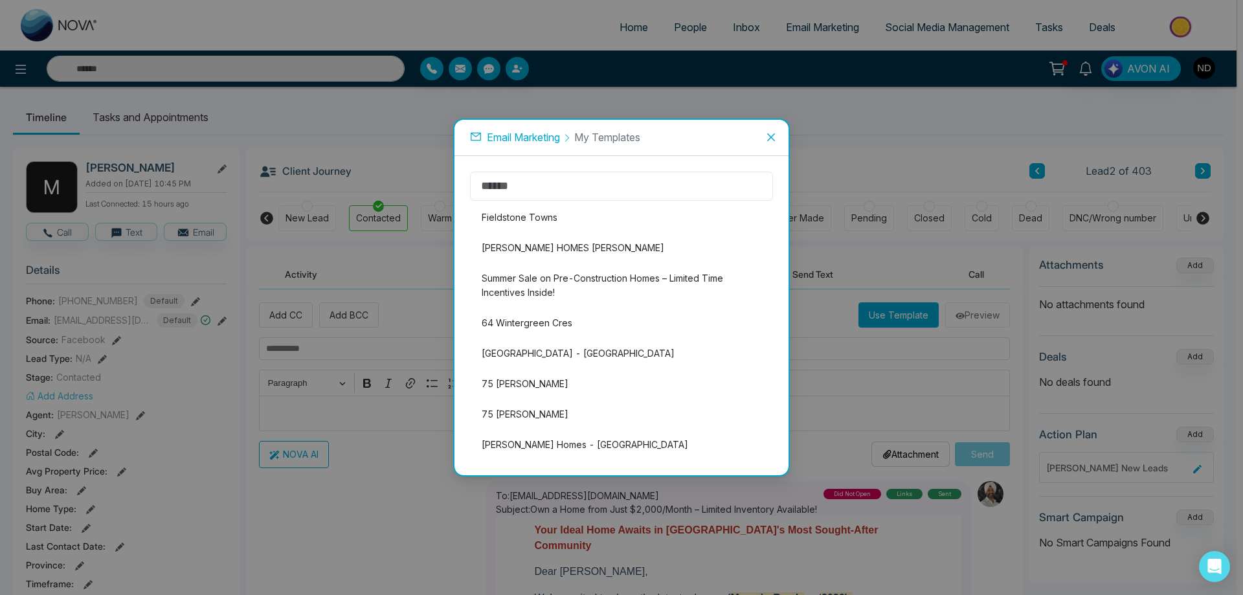
click at [561, 185] on input "text" at bounding box center [621, 186] width 303 height 29
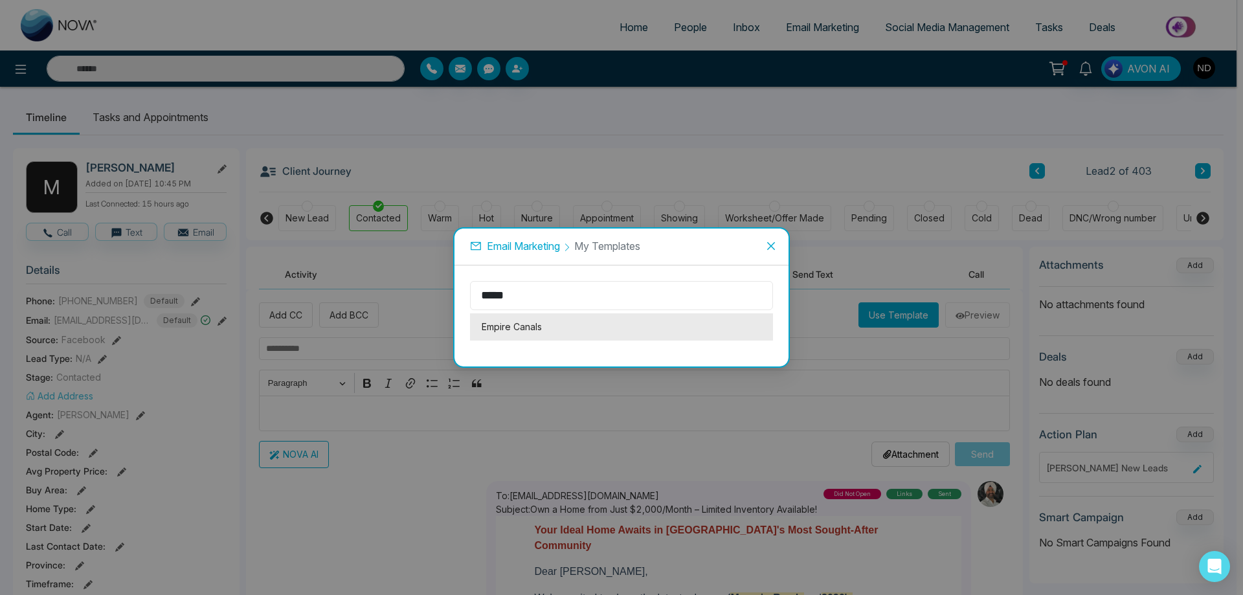
type input "*****"
click at [502, 328] on li "Empire Canals" at bounding box center [621, 326] width 303 height 27
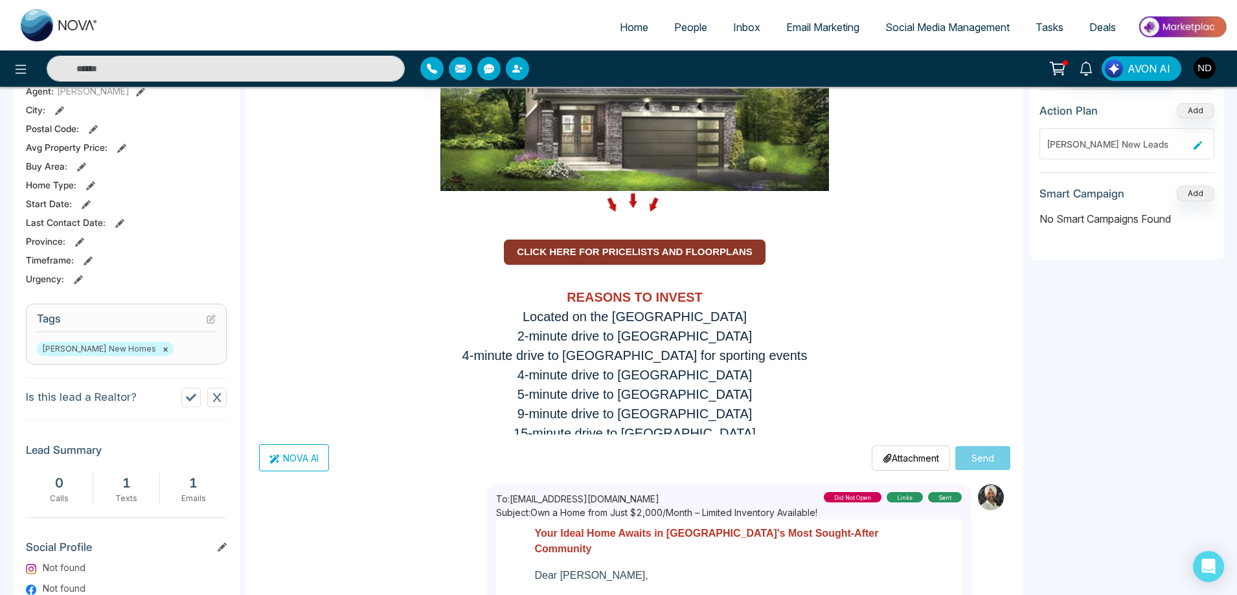
scroll to position [972, 0]
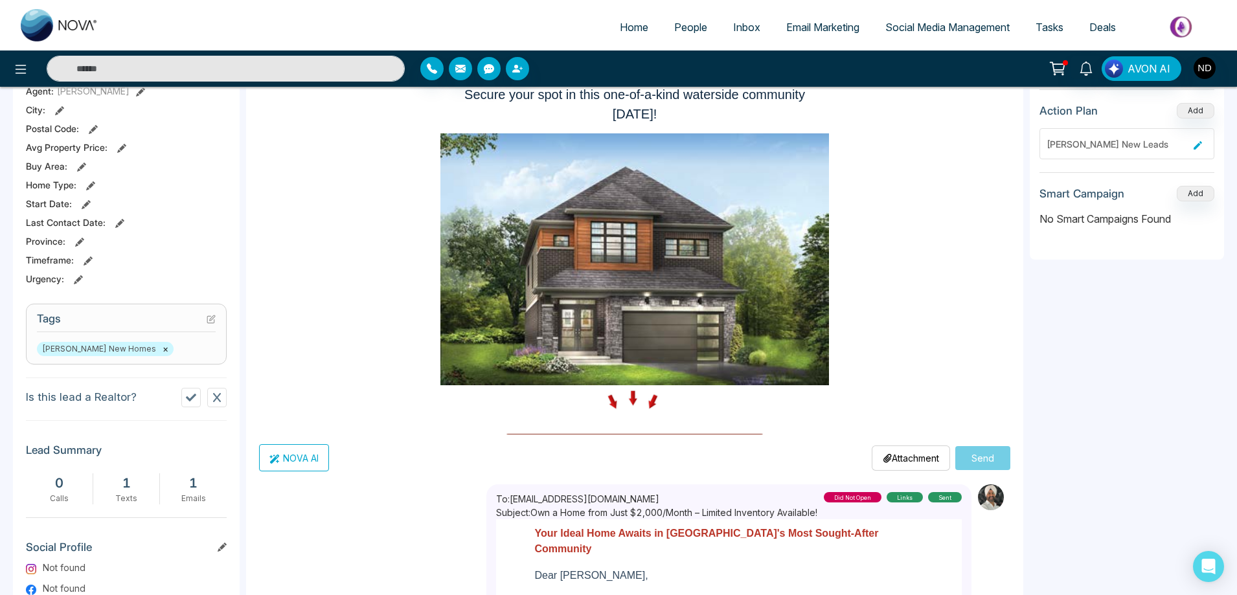
click at [633, 440] on strong "CLICK HERE FOR PRICELISTS AND FLOORPLANS" at bounding box center [635, 445] width 236 height 11
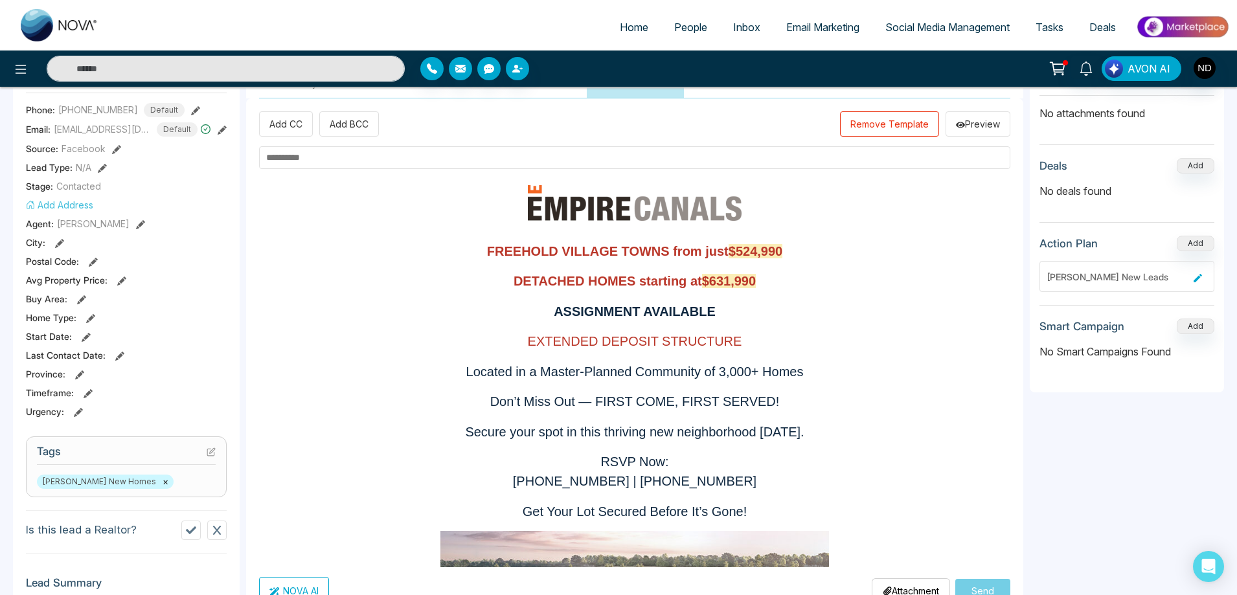
scroll to position [65, 0]
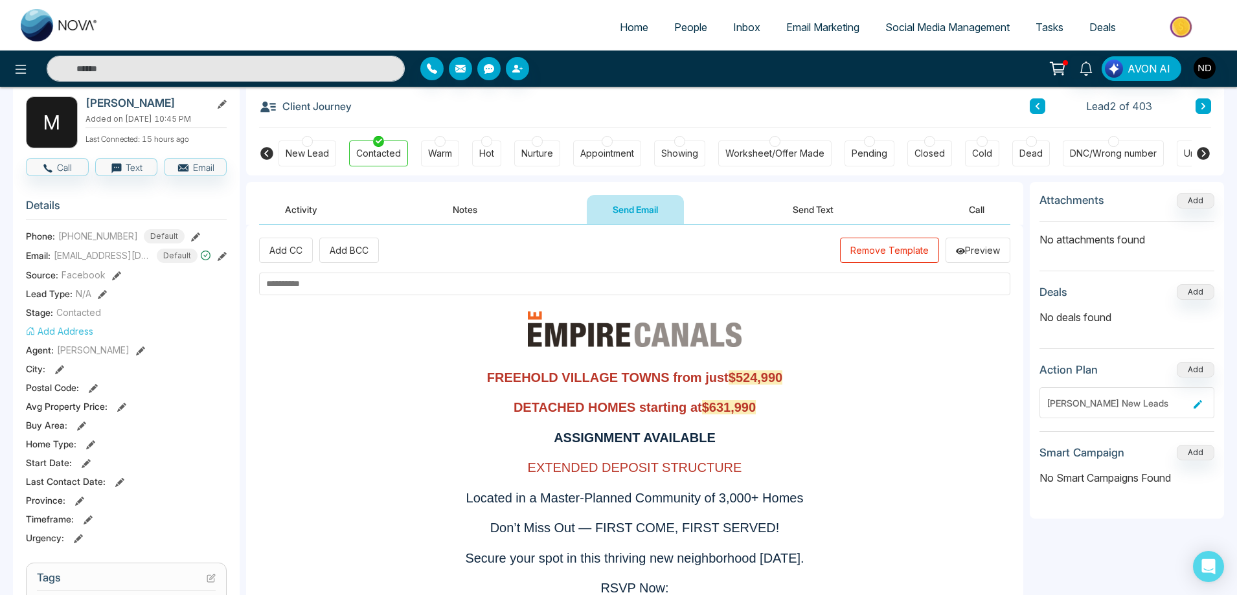
drag, startPoint x: 619, startPoint y: 376, endPoint x: 750, endPoint y: 405, distance: 134.0
click at [750, 405] on div "FREEHOLD VILLAGE TOWNS from just $524,990 DETACHED HOMES starting at $631,990 A…" at bounding box center [634, 502] width 369 height 291
click at [393, 287] on input "text" at bounding box center [634, 284] width 751 height 23
type input "*"
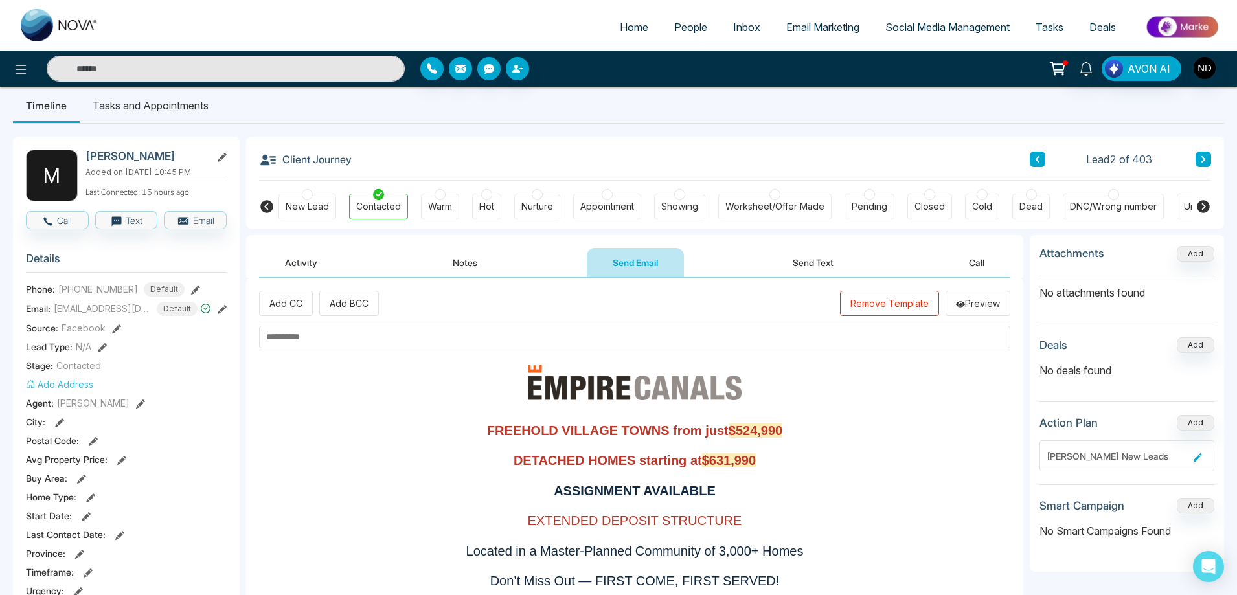
scroll to position [0, 0]
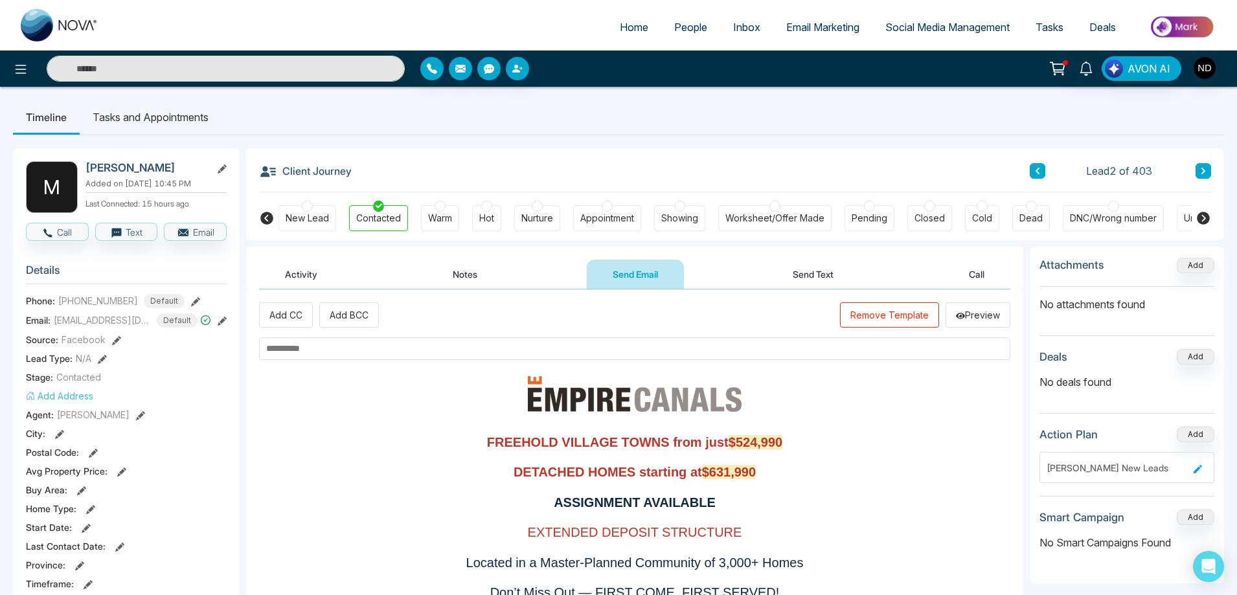
click at [361, 352] on input "text" at bounding box center [634, 348] width 751 height 23
click at [306, 346] on input "**********" at bounding box center [634, 348] width 751 height 23
click at [389, 351] on input "**********" at bounding box center [634, 348] width 751 height 23
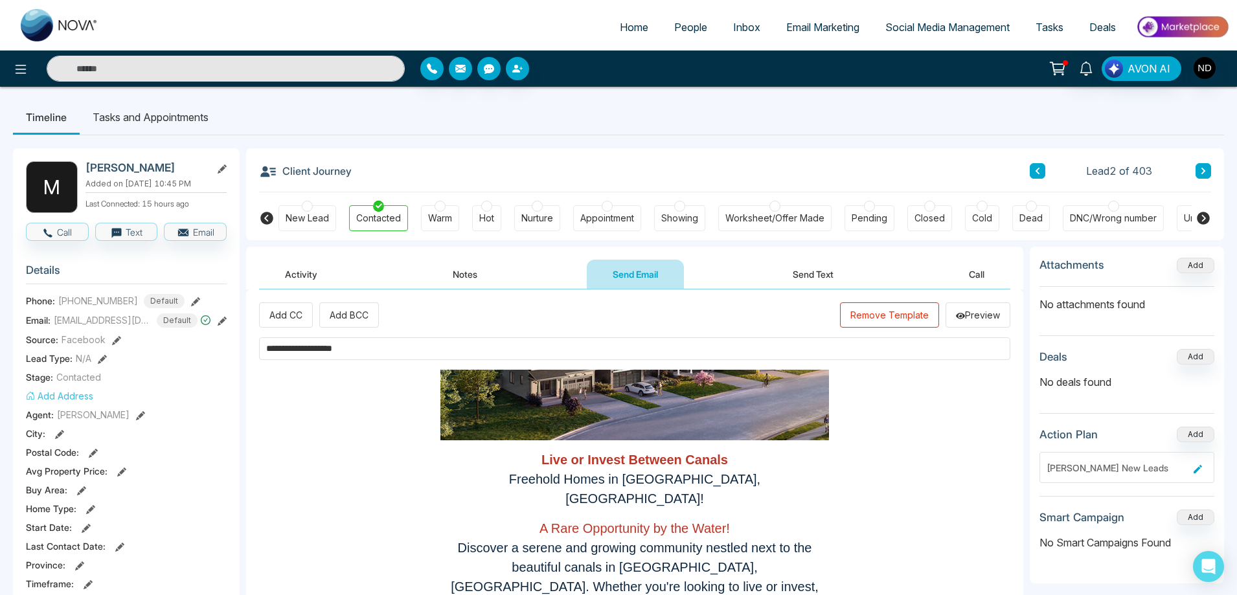
scroll to position [453, 0]
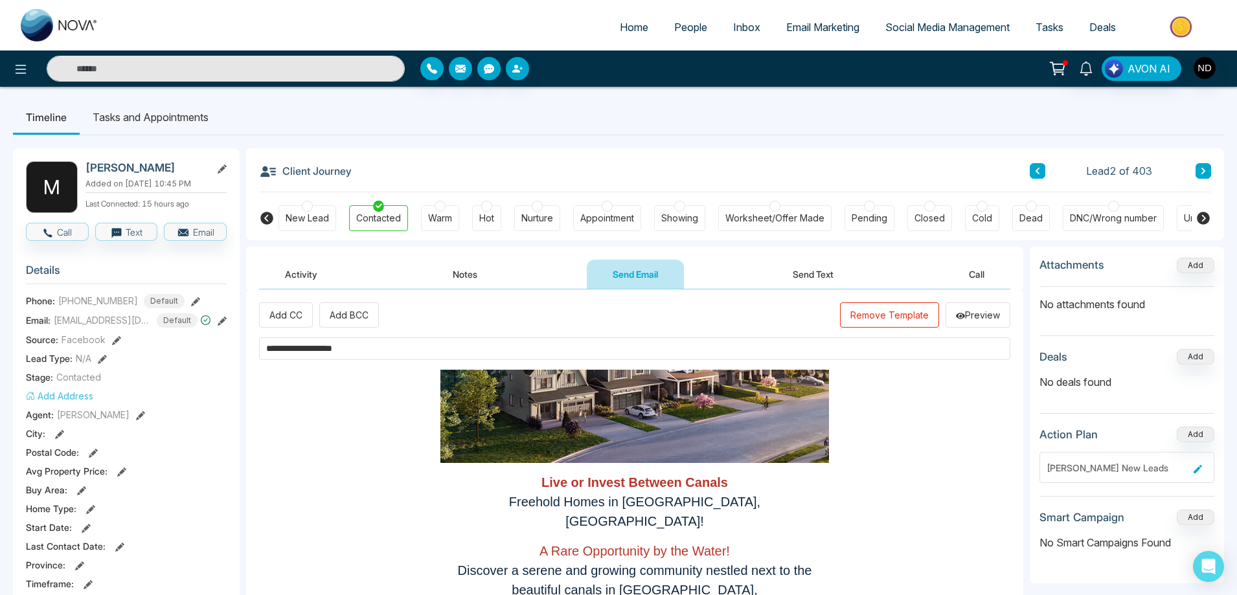
drag, startPoint x: 633, startPoint y: 503, endPoint x: 741, endPoint y: 503, distance: 108.1
click at [741, 503] on p "Freehold Homes in Dain City, Welland!" at bounding box center [634, 511] width 369 height 39
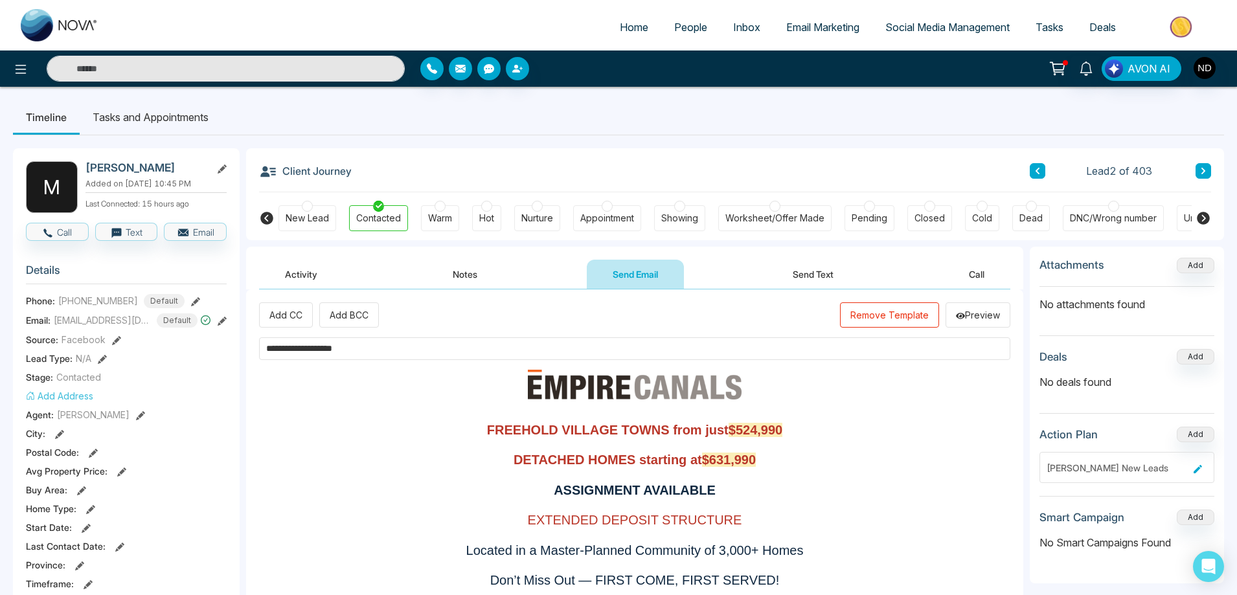
scroll to position [0, 0]
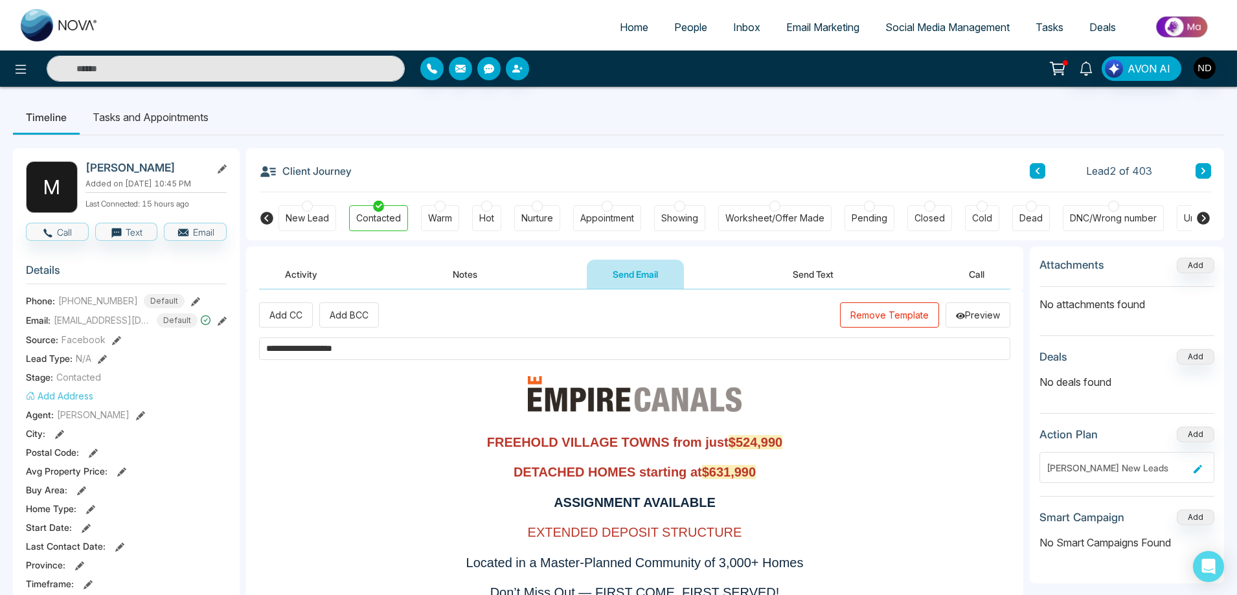
click at [420, 348] on input "**********" at bounding box center [634, 348] width 751 height 23
paste input "**********"
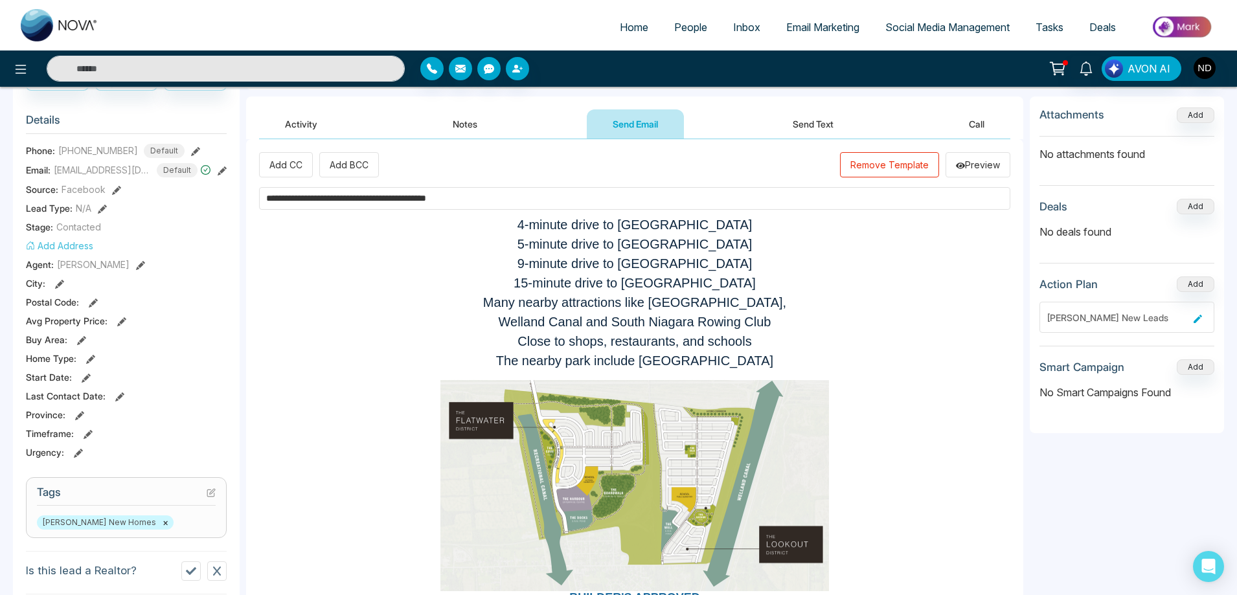
scroll to position [324, 0]
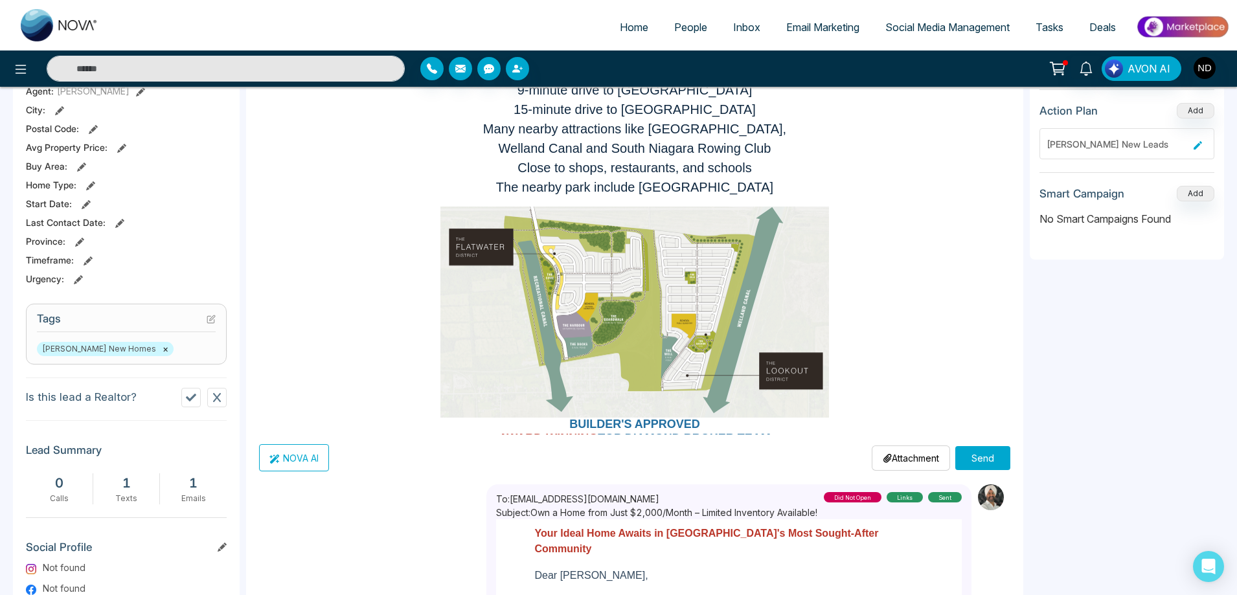
type input "**********"
click at [988, 461] on button "Send" at bounding box center [982, 458] width 55 height 24
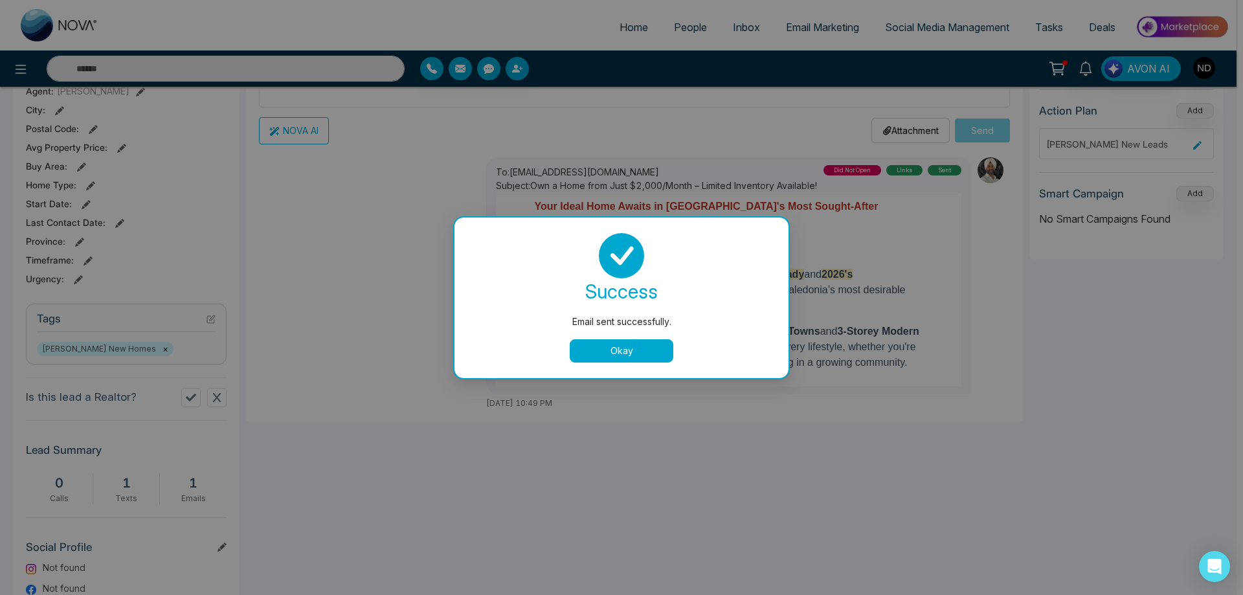
click at [620, 354] on button "Okay" at bounding box center [622, 350] width 104 height 23
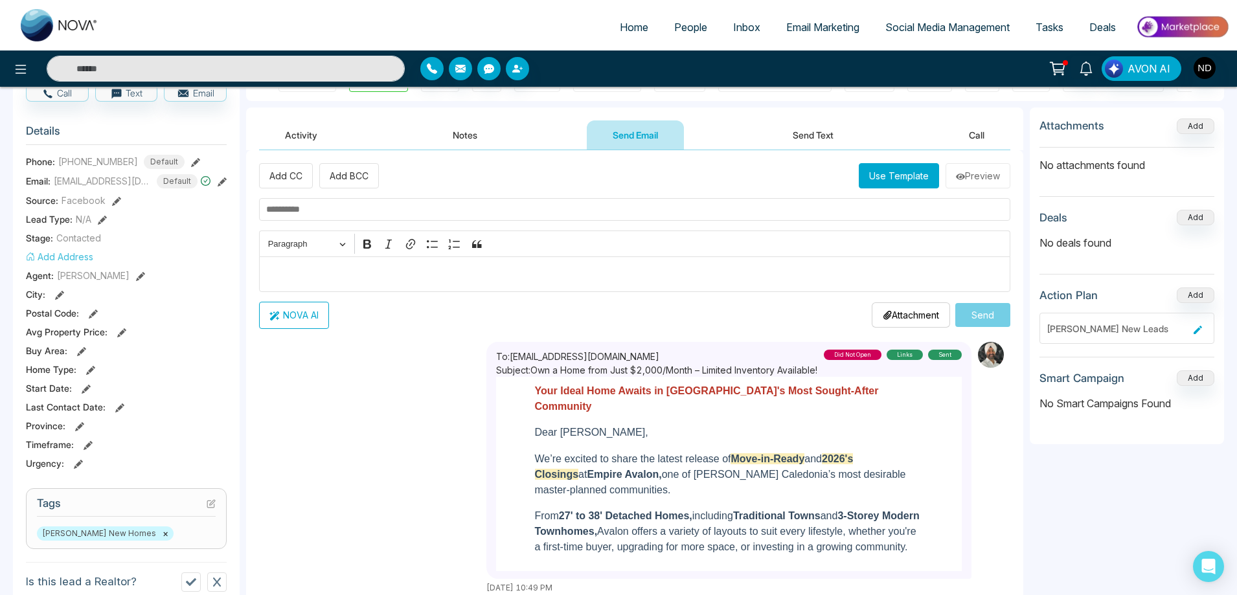
scroll to position [0, 0]
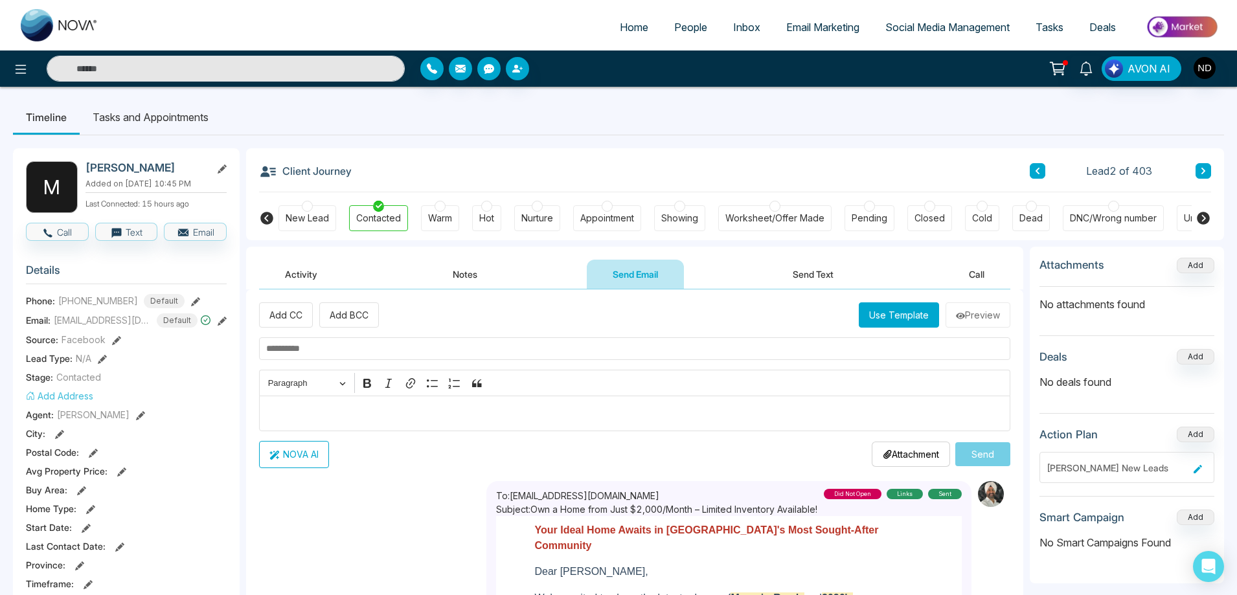
click at [299, 277] on button "Activity" at bounding box center [301, 274] width 84 height 29
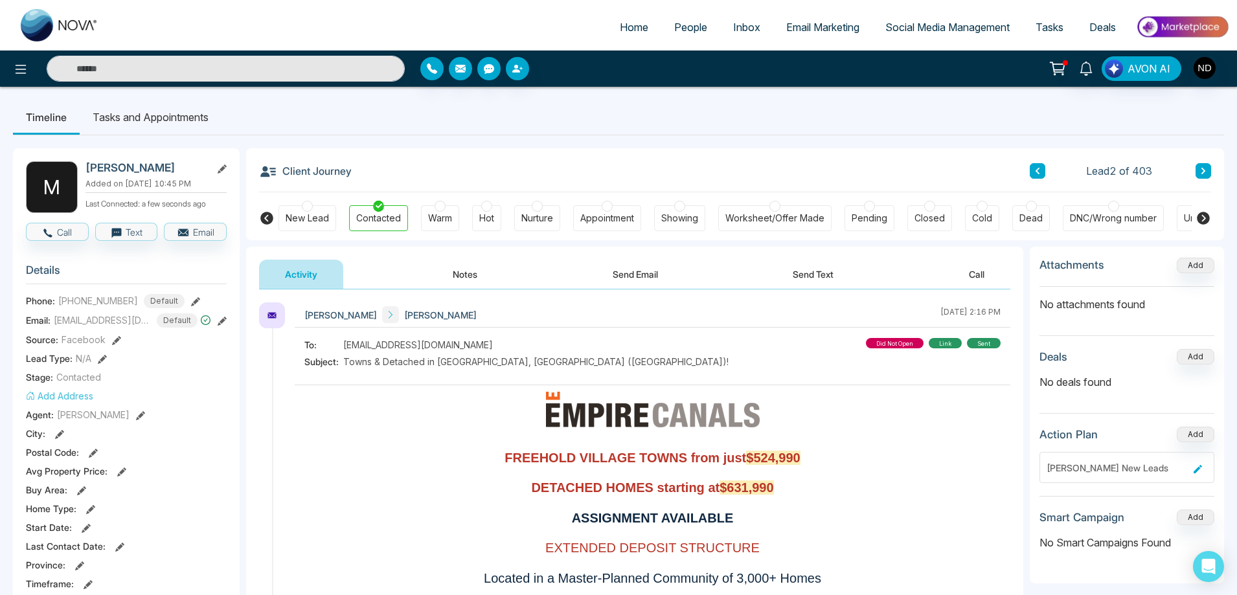
click at [817, 275] on button "Send Text" at bounding box center [813, 274] width 93 height 29
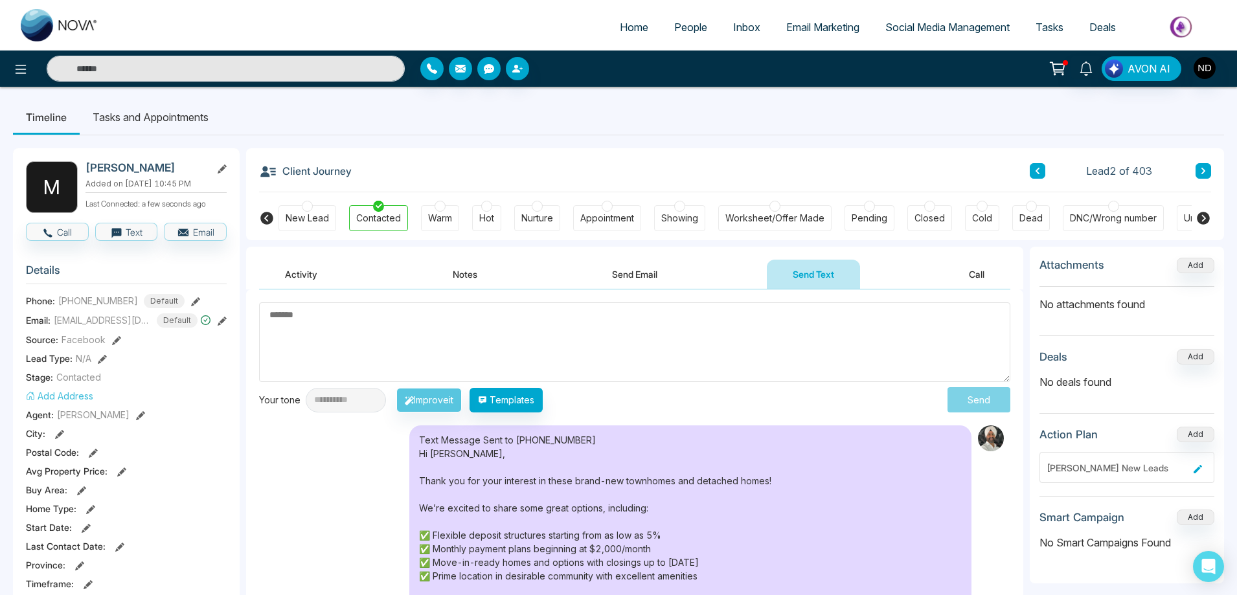
click at [635, 342] on textarea at bounding box center [634, 342] width 751 height 80
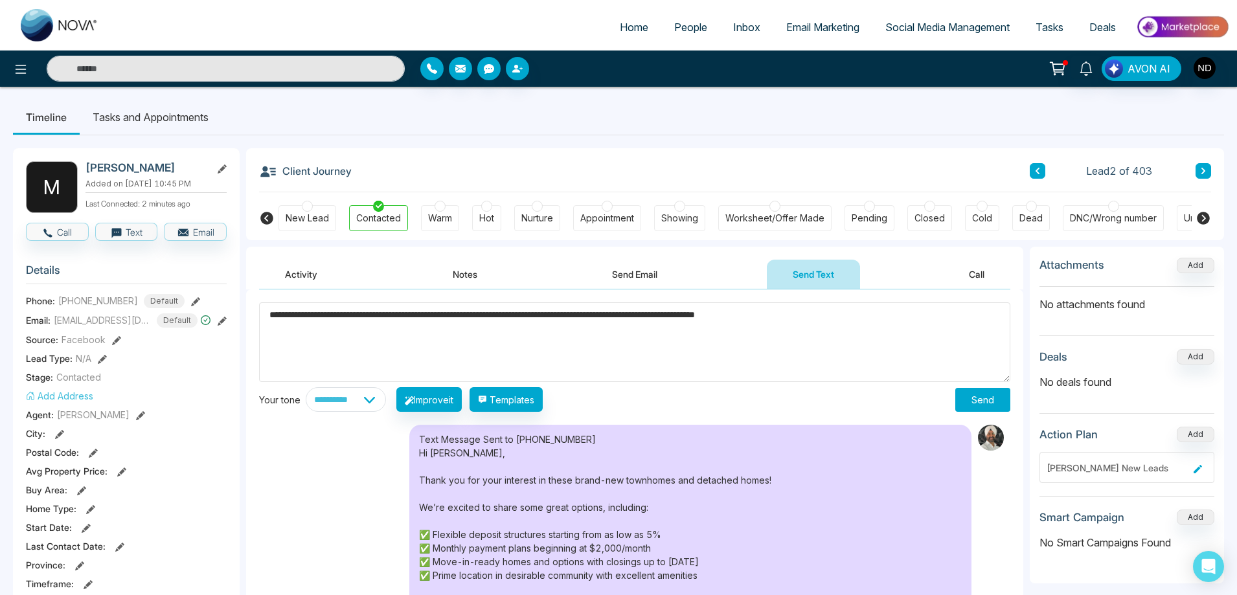
type textarea "**********"
click at [379, 403] on select "**********" at bounding box center [346, 399] width 80 height 25
select select "**********"
click at [306, 387] on select "**********" at bounding box center [346, 399] width 80 height 25
click at [452, 402] on button "Improve it" at bounding box center [428, 399] width 65 height 25
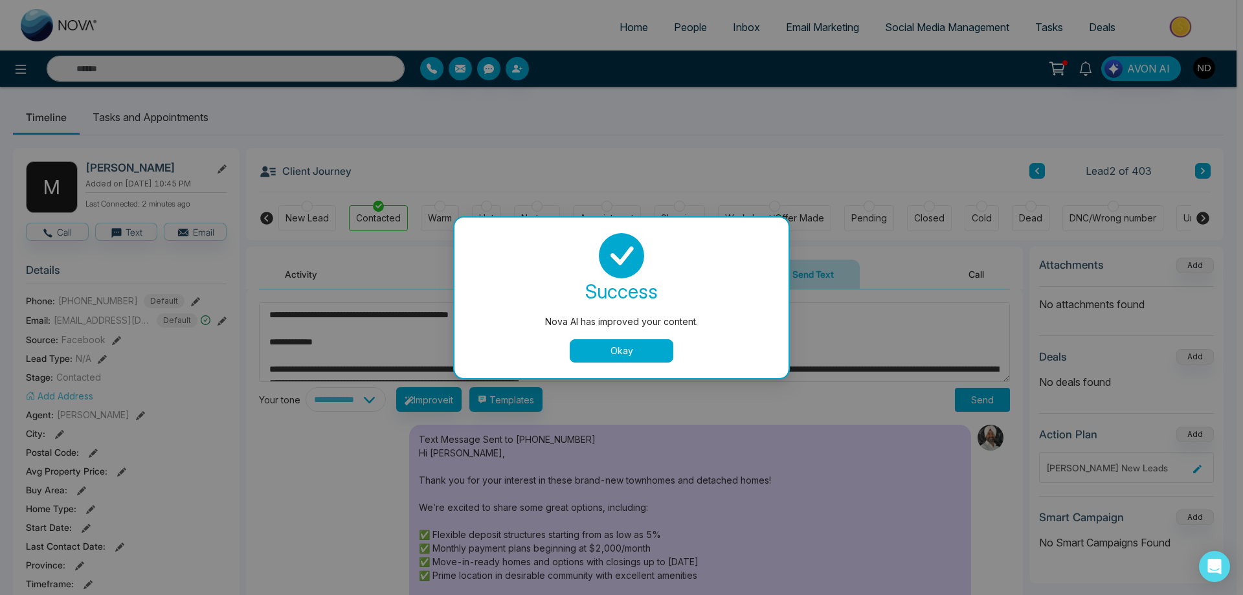
click at [620, 347] on button "Okay" at bounding box center [622, 350] width 104 height 23
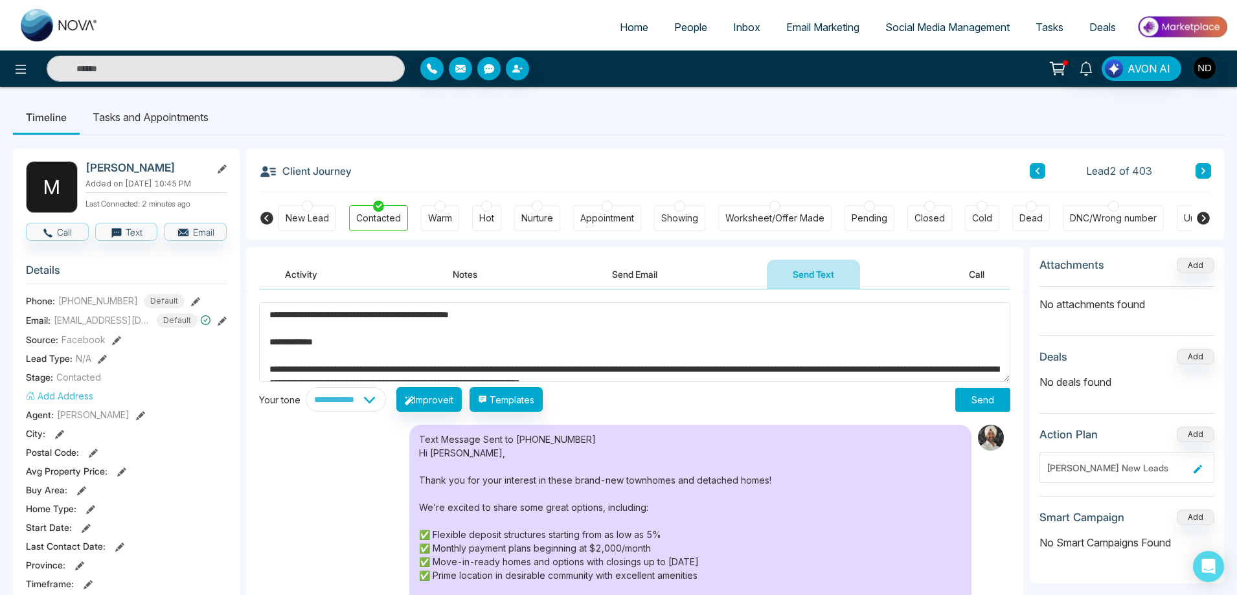
click at [271, 345] on textarea "**********" at bounding box center [634, 342] width 751 height 80
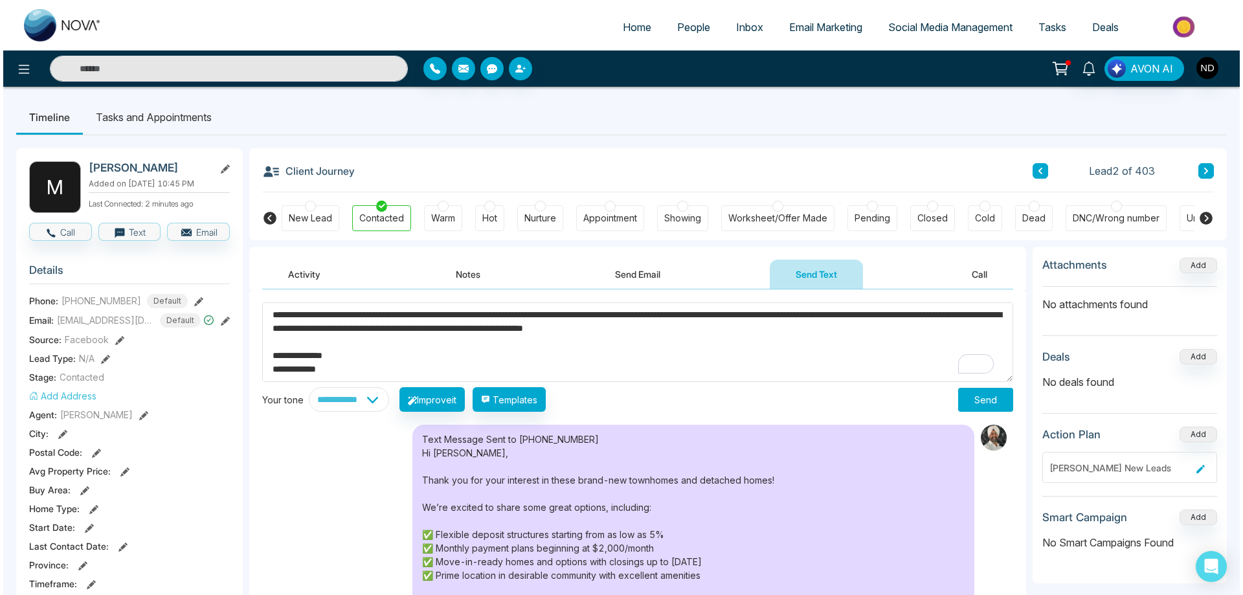
scroll to position [65, 0]
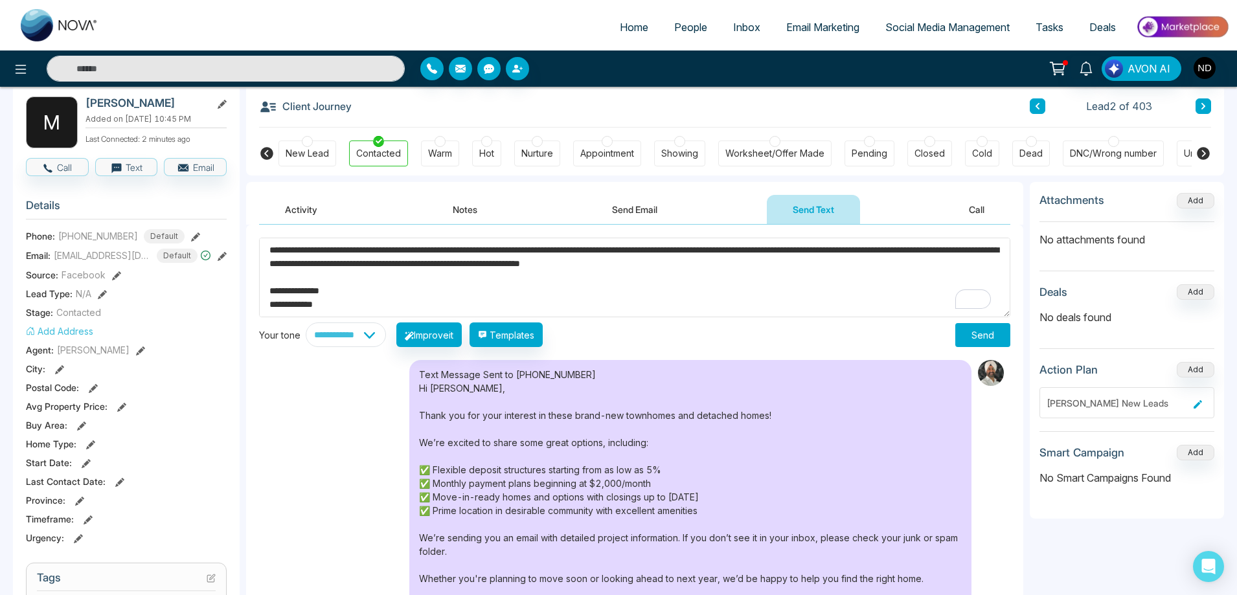
drag, startPoint x: 332, startPoint y: 306, endPoint x: 205, endPoint y: 304, distance: 126.3
click at [206, 304] on div "**********" at bounding box center [618, 550] width 1211 height 958
type textarea "**********"
click at [1002, 334] on button "Send" at bounding box center [982, 335] width 55 height 24
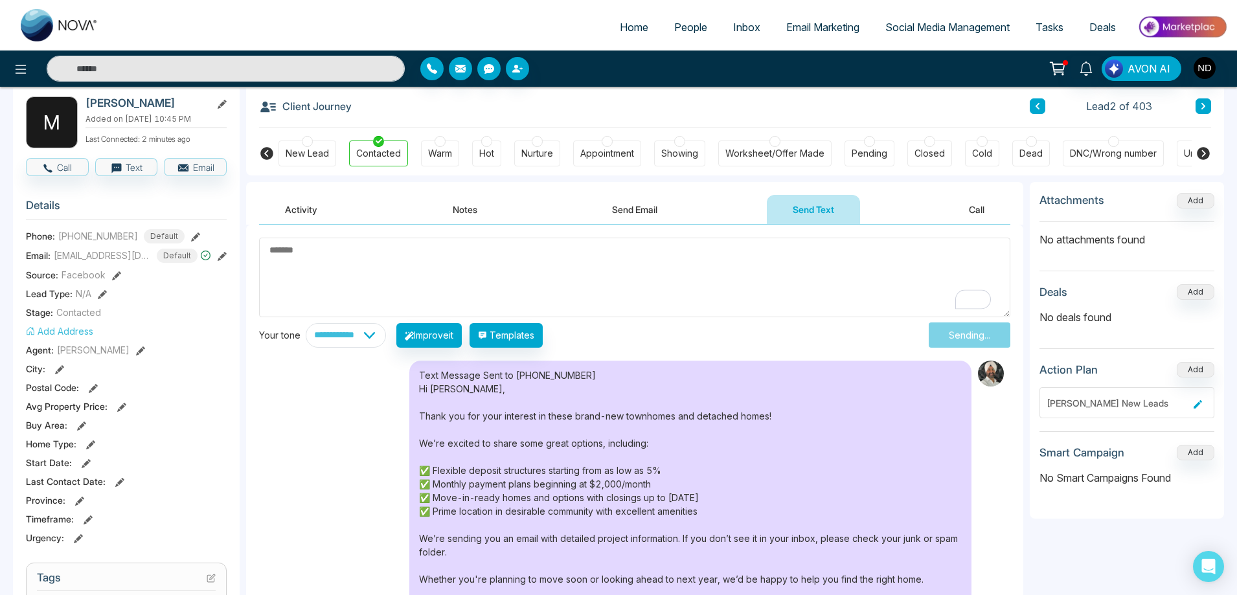
scroll to position [0, 0]
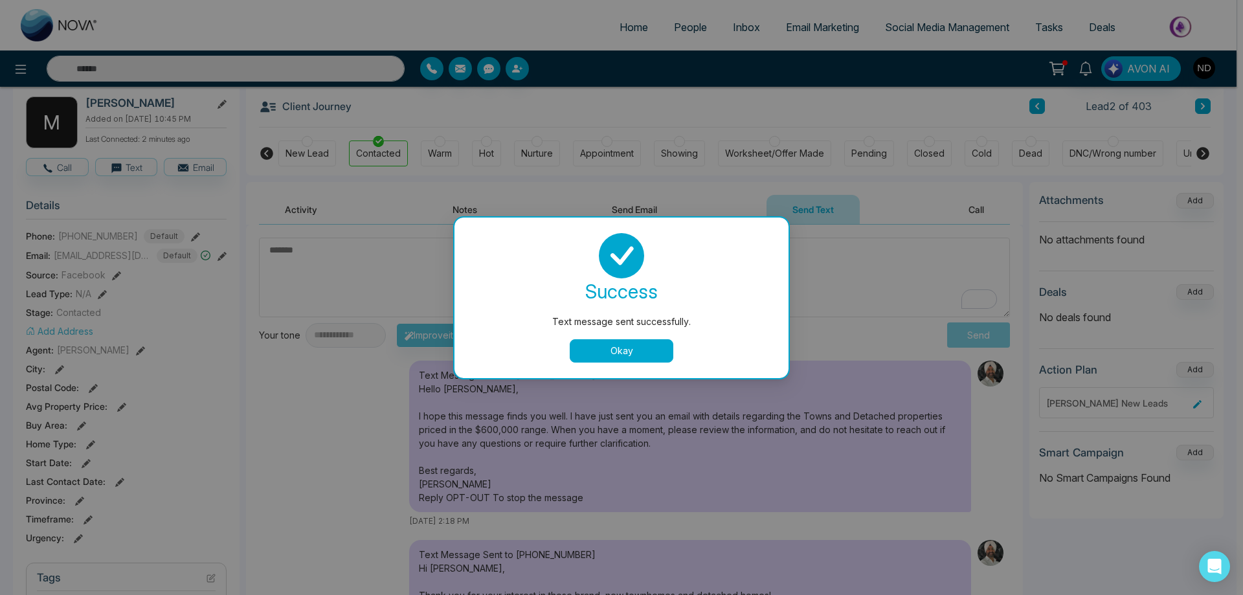
click at [615, 353] on button "Okay" at bounding box center [622, 350] width 104 height 23
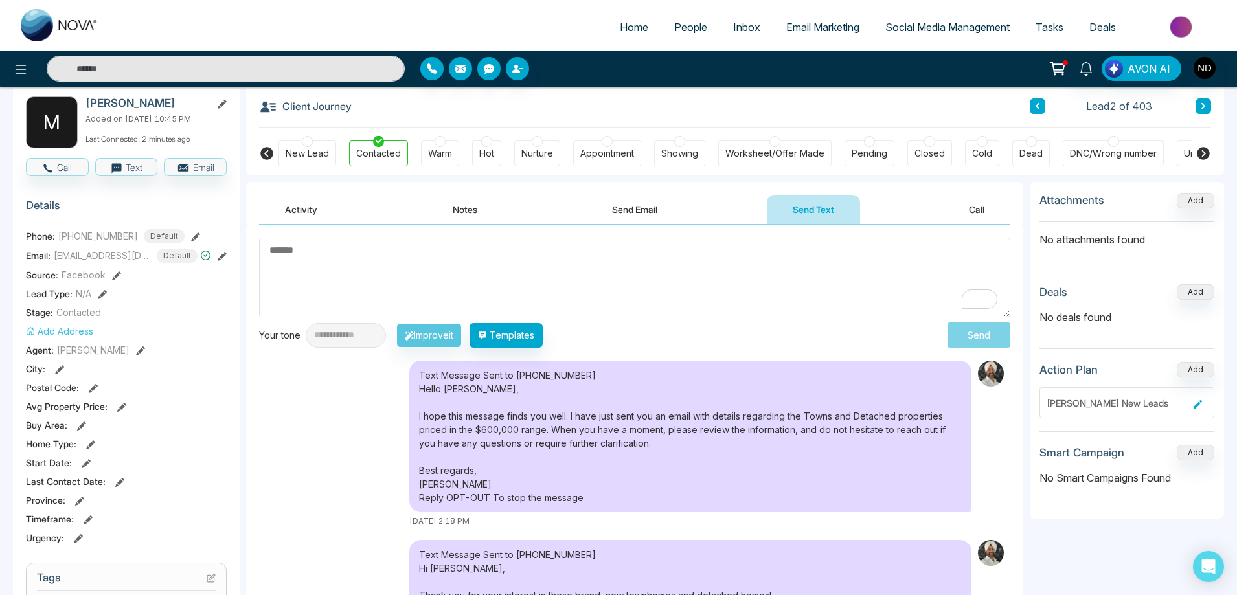
click at [302, 210] on button "Activity" at bounding box center [301, 209] width 84 height 29
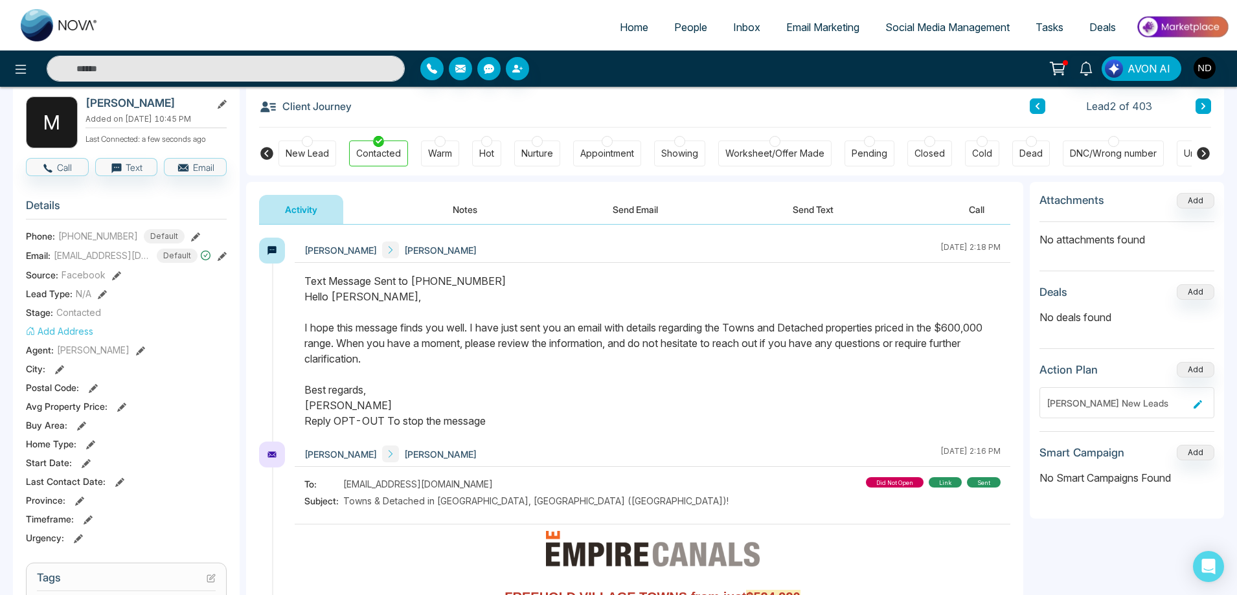
click at [731, 388] on div "Text Message Sent to +14166059416 Hello Mian, I hope this message finds you wel…" at bounding box center [652, 350] width 696 height 155
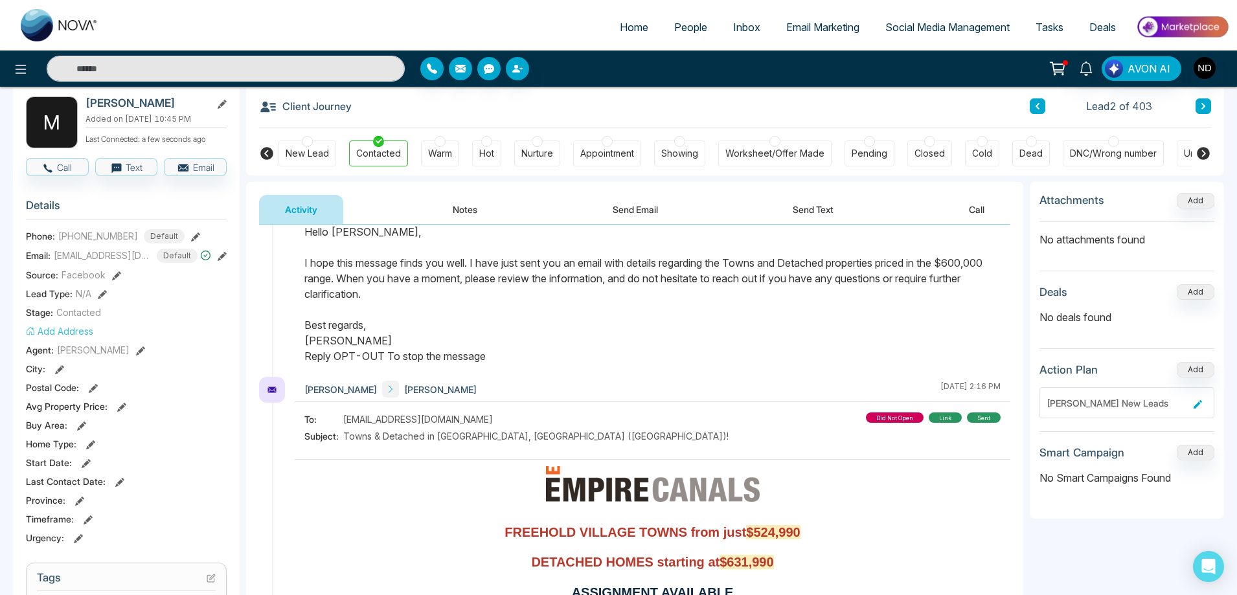
click at [277, 70] on input "text" at bounding box center [226, 69] width 358 height 26
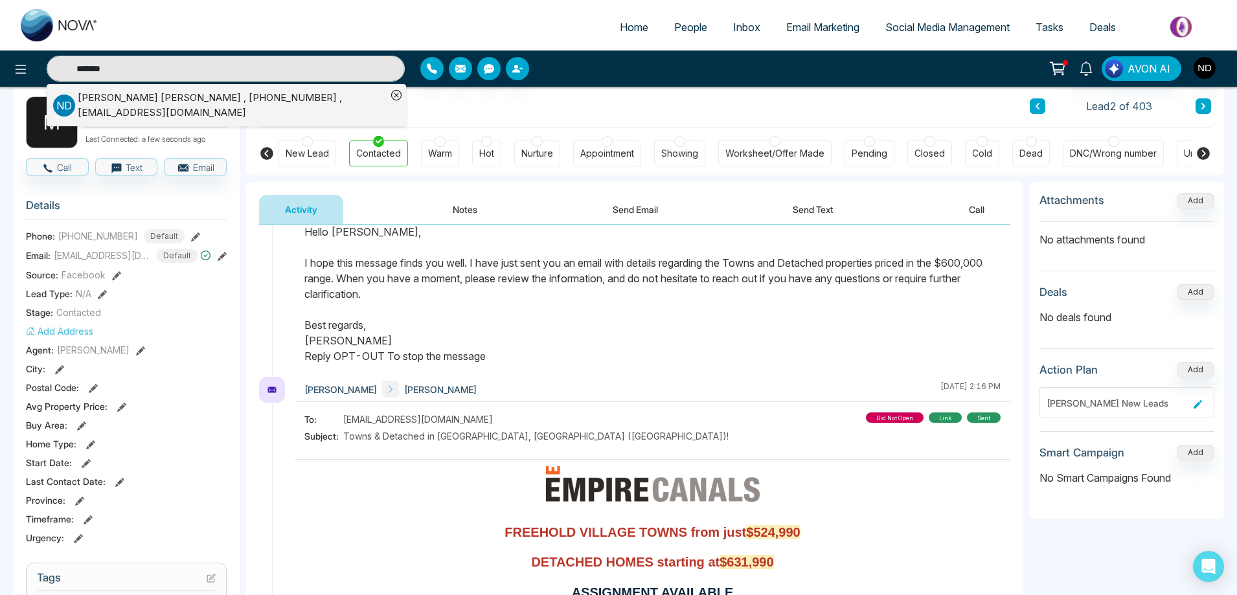
type input "*******"
click at [159, 101] on div "Navdeep Dhillon , +14166275075 , ivardhillon@gmail.com" at bounding box center [232, 105] width 309 height 29
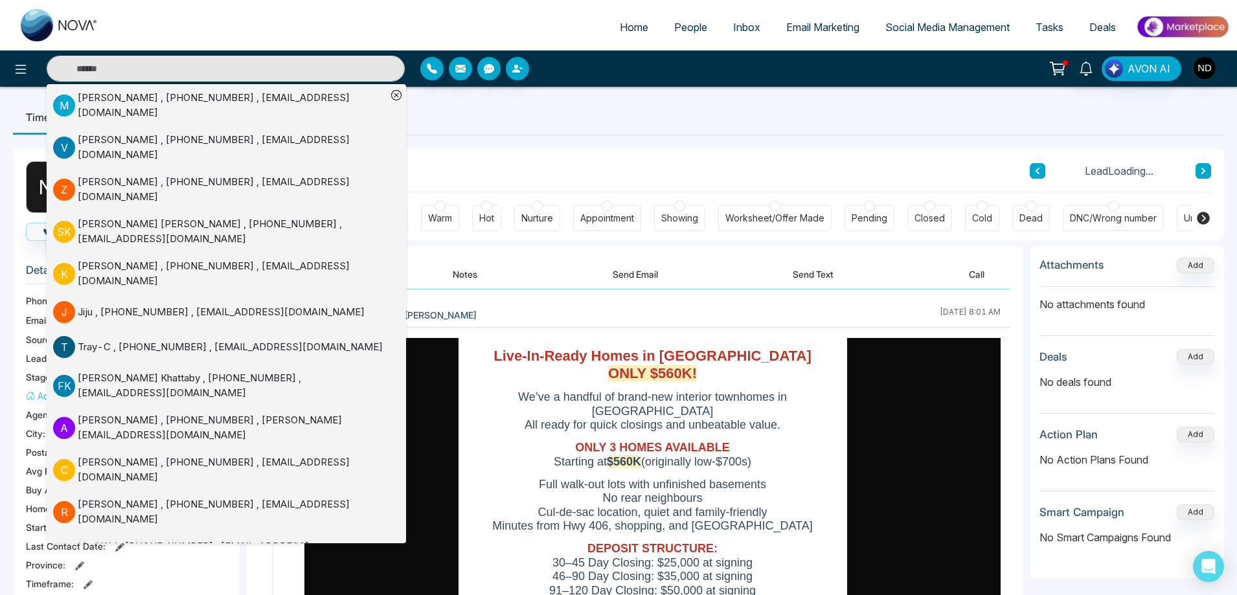
click at [696, 126] on ul "Timeline Tasks and Appointments" at bounding box center [618, 117] width 1211 height 35
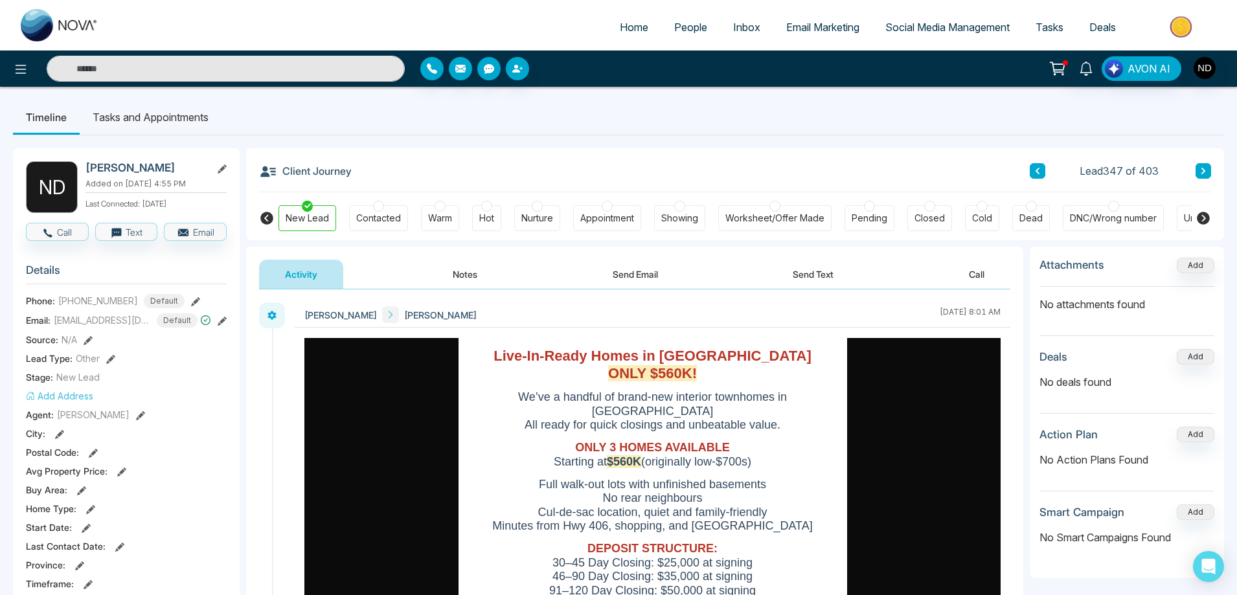
click at [810, 278] on button "Send Text" at bounding box center [813, 274] width 93 height 29
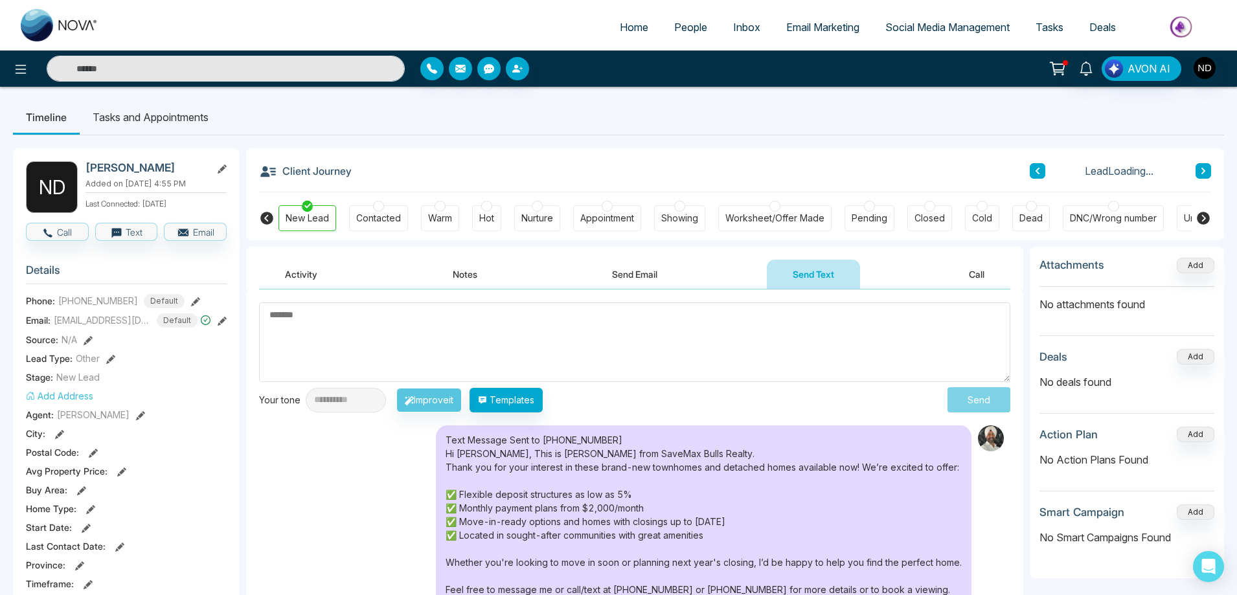
click at [694, 336] on textarea at bounding box center [634, 342] width 751 height 80
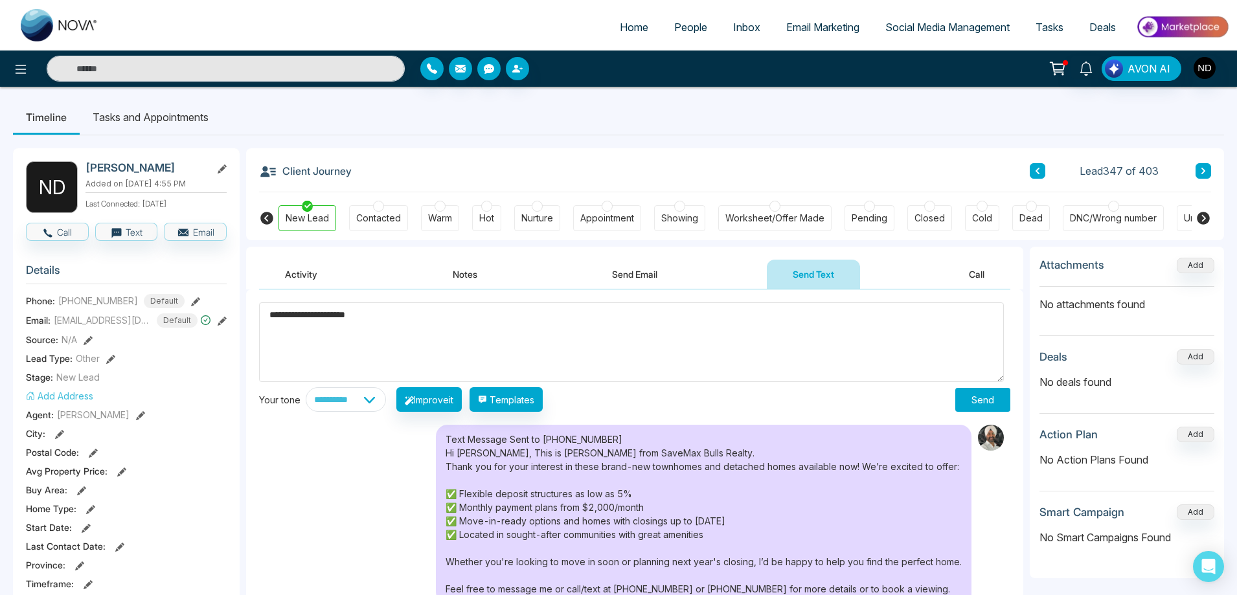
type textarea "**********"
click at [971, 397] on button "Send" at bounding box center [982, 400] width 55 height 24
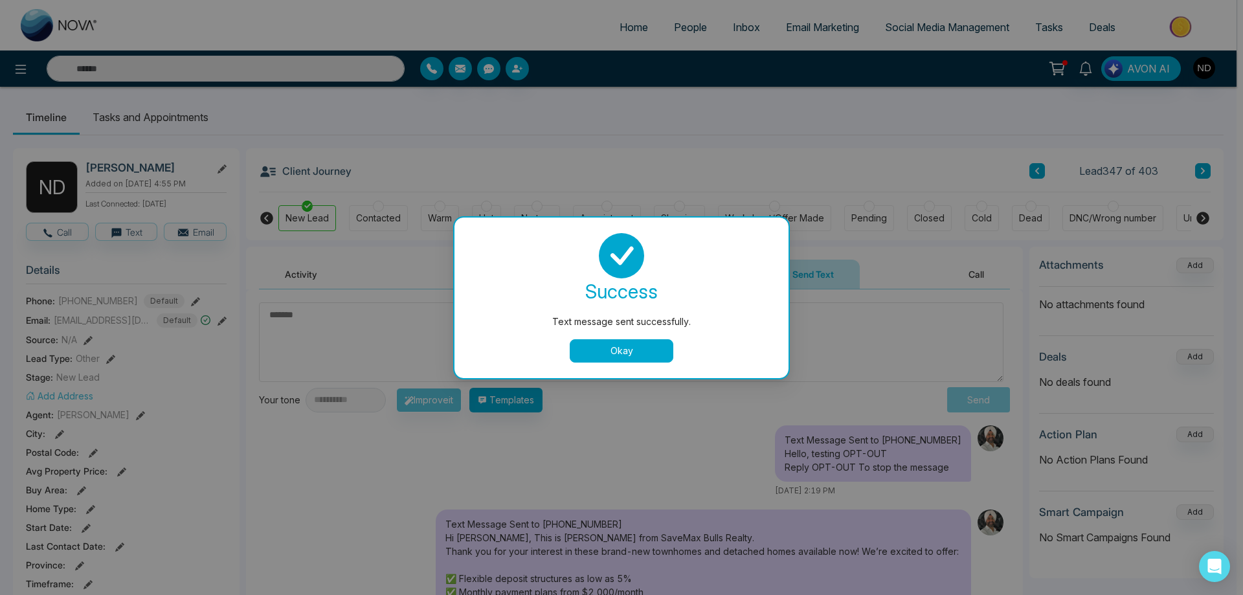
click at [633, 346] on button "Okay" at bounding box center [622, 350] width 104 height 23
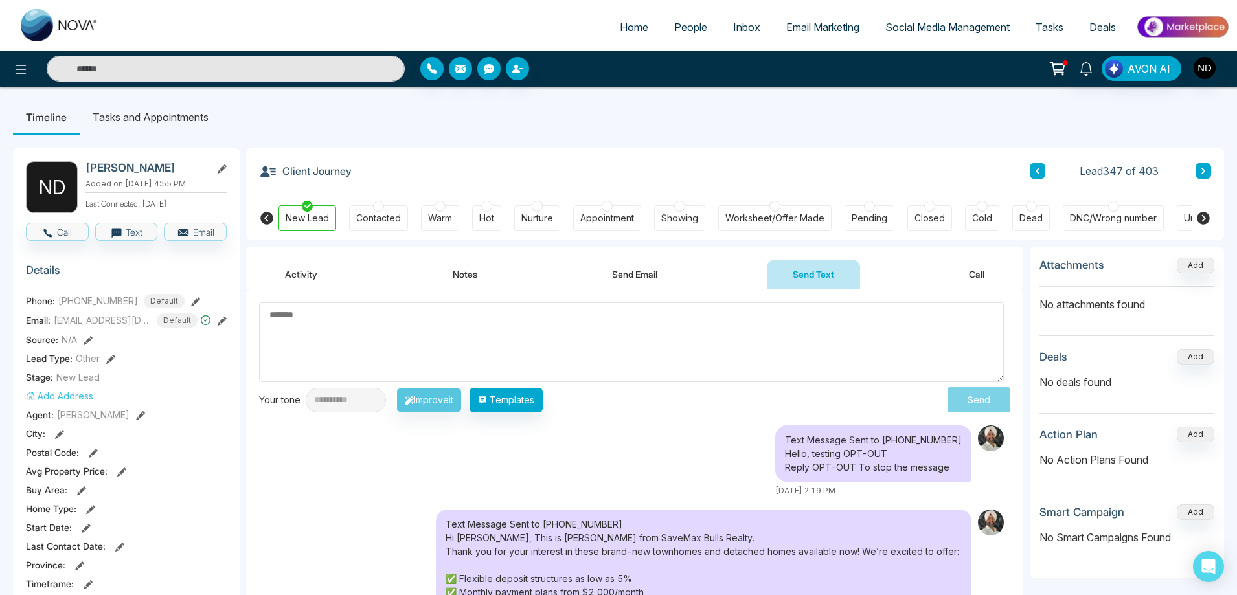
click at [577, 345] on textarea at bounding box center [631, 342] width 745 height 80
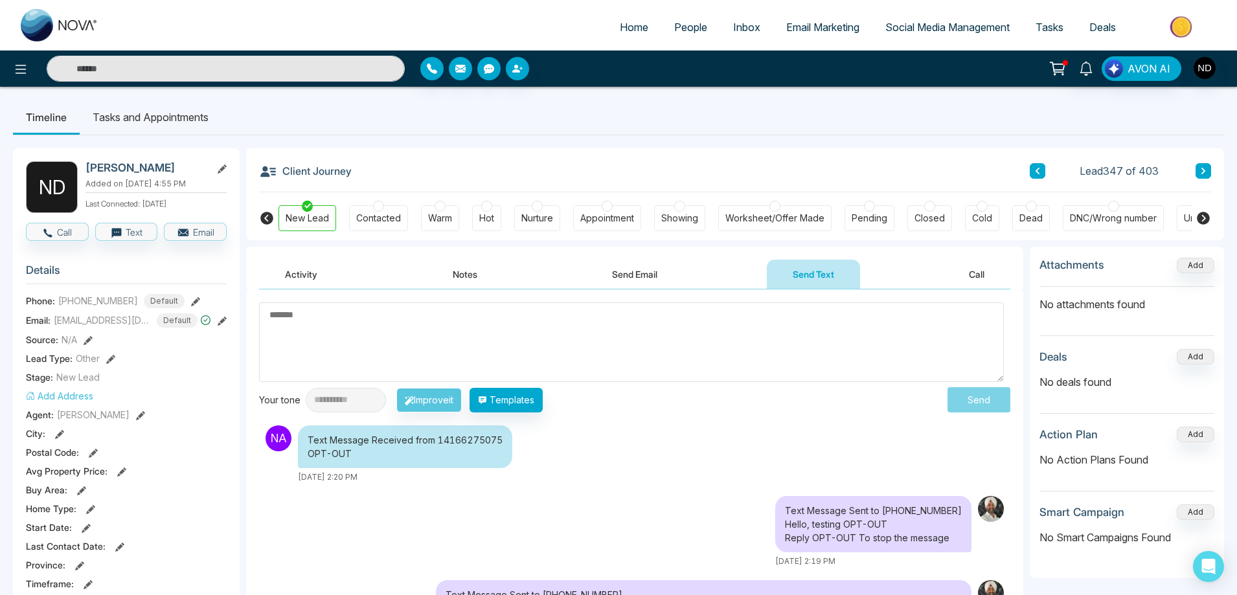
click at [515, 510] on div "Text Message Sent to +14166275075 Hello, testing OPT-OUT Reply OPT-OUT To stop …" at bounding box center [634, 531] width 751 height 71
click at [541, 343] on textarea at bounding box center [631, 342] width 745 height 80
click at [683, 22] on span "People" at bounding box center [690, 27] width 33 height 13
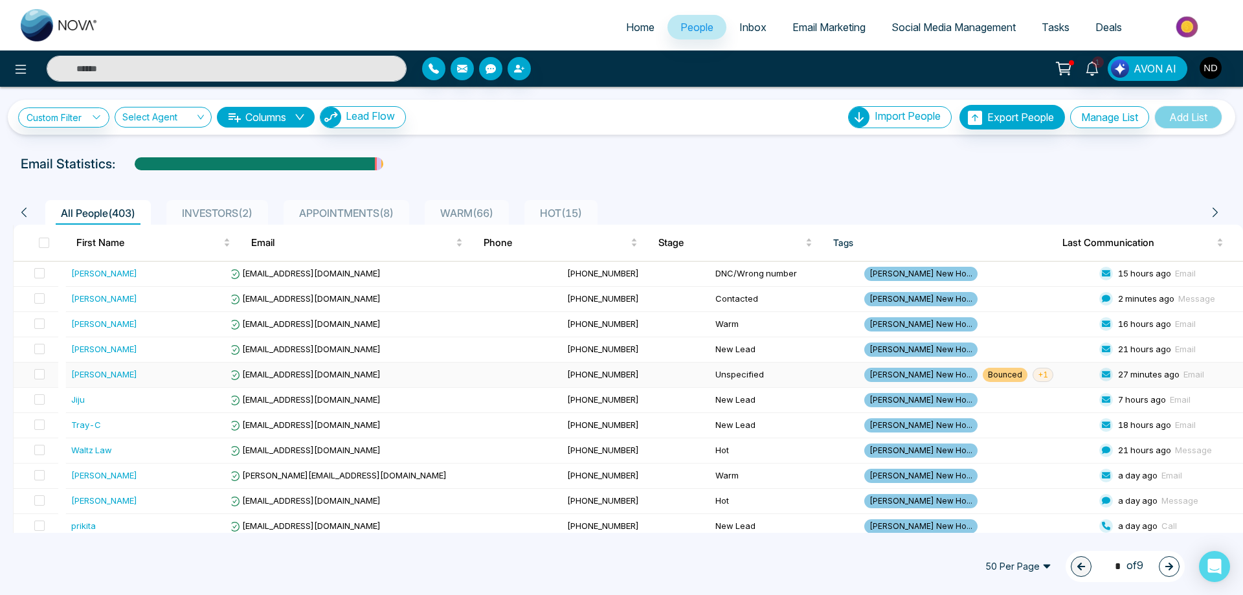
click at [70, 380] on td "[PERSON_NAME]" at bounding box center [149, 375] width 166 height 25
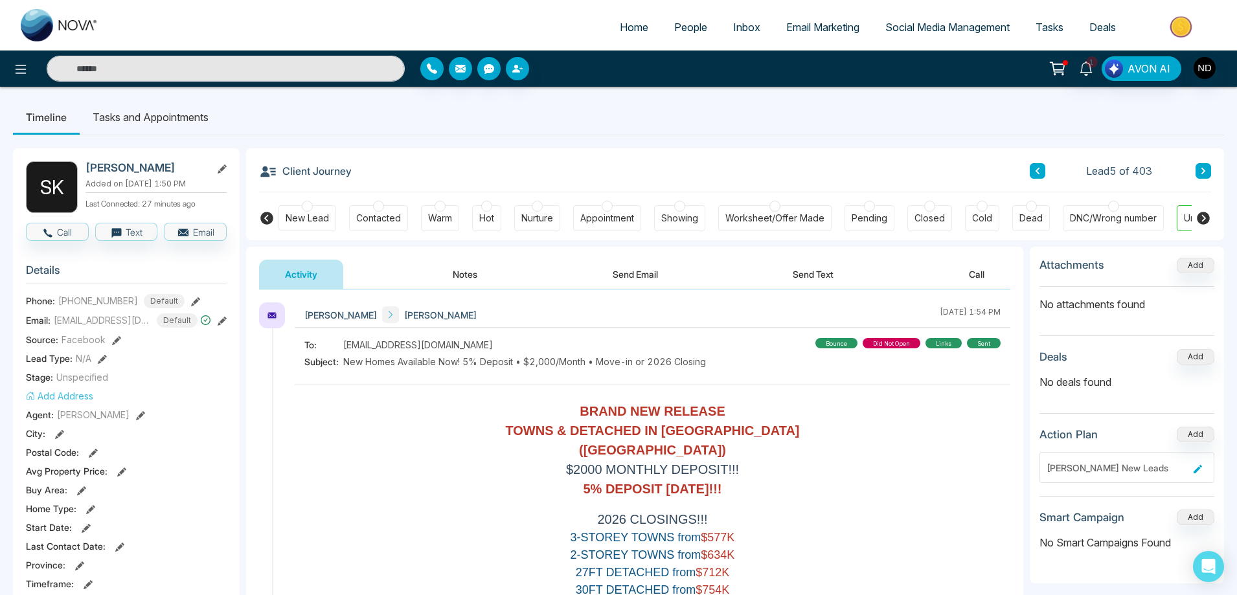
click at [675, 20] on link "People" at bounding box center [690, 27] width 59 height 25
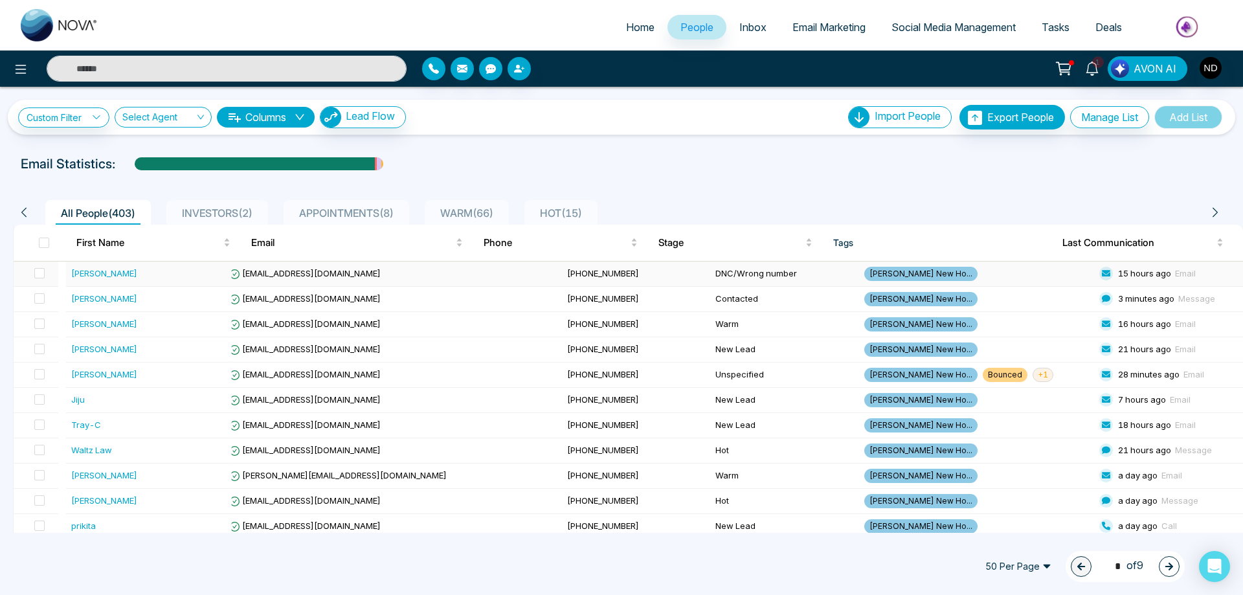
click at [328, 281] on td "[EMAIL_ADDRESS][DOMAIN_NAME]" at bounding box center [393, 274] width 338 height 25
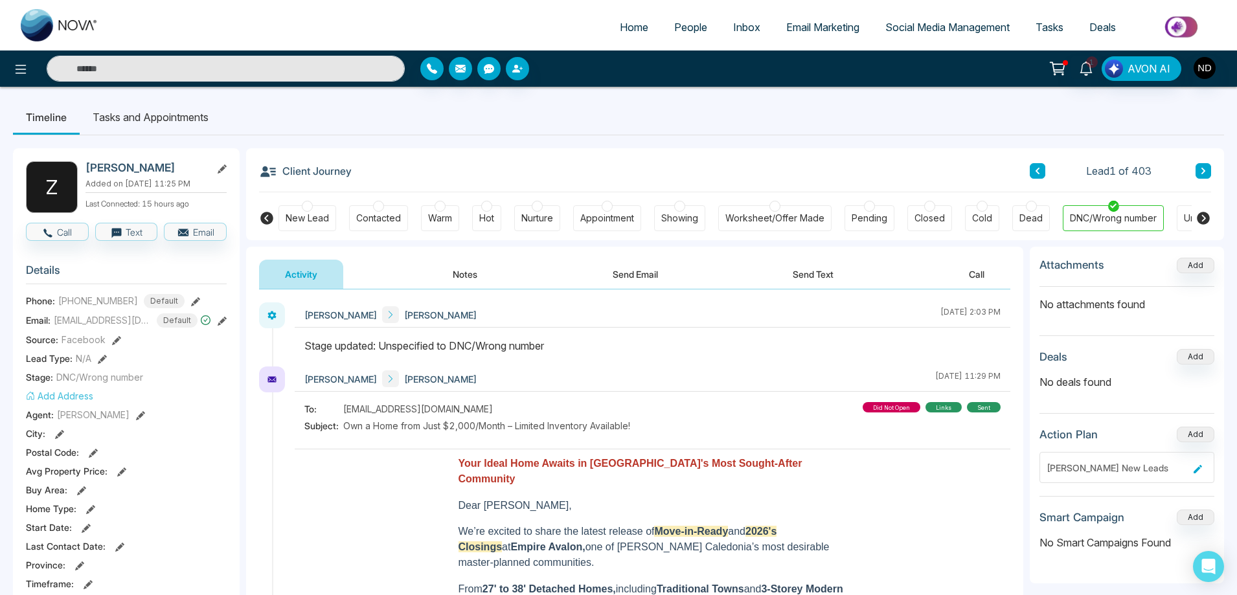
click at [686, 30] on span "People" at bounding box center [690, 27] width 33 height 13
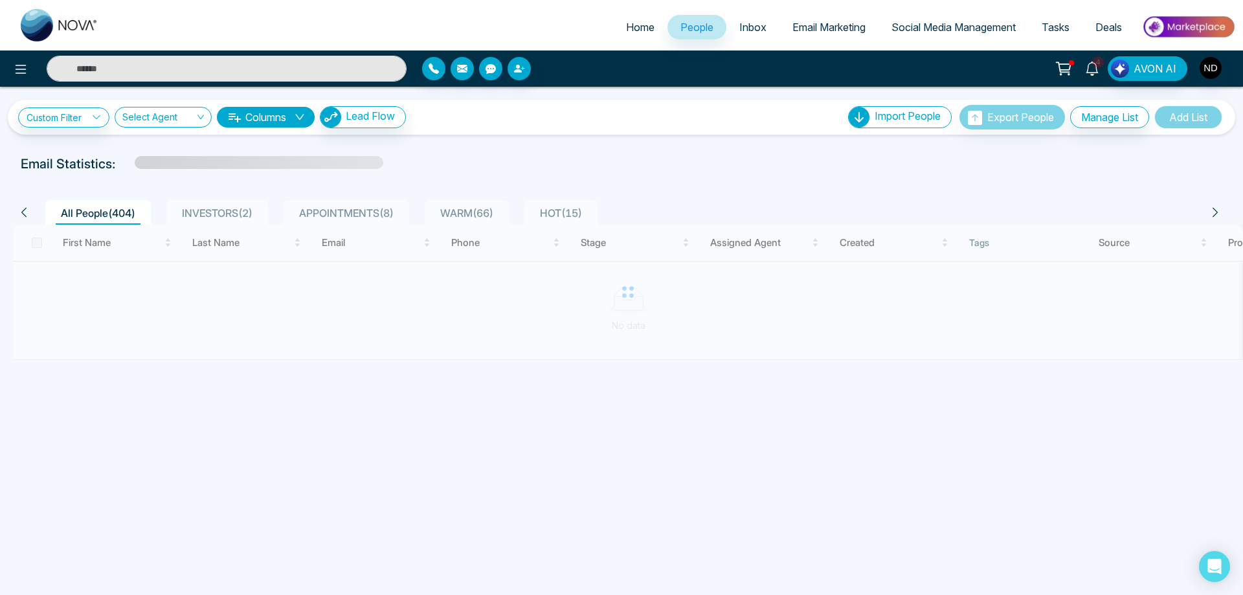
click at [1098, 73] on icon at bounding box center [1092, 69] width 14 height 14
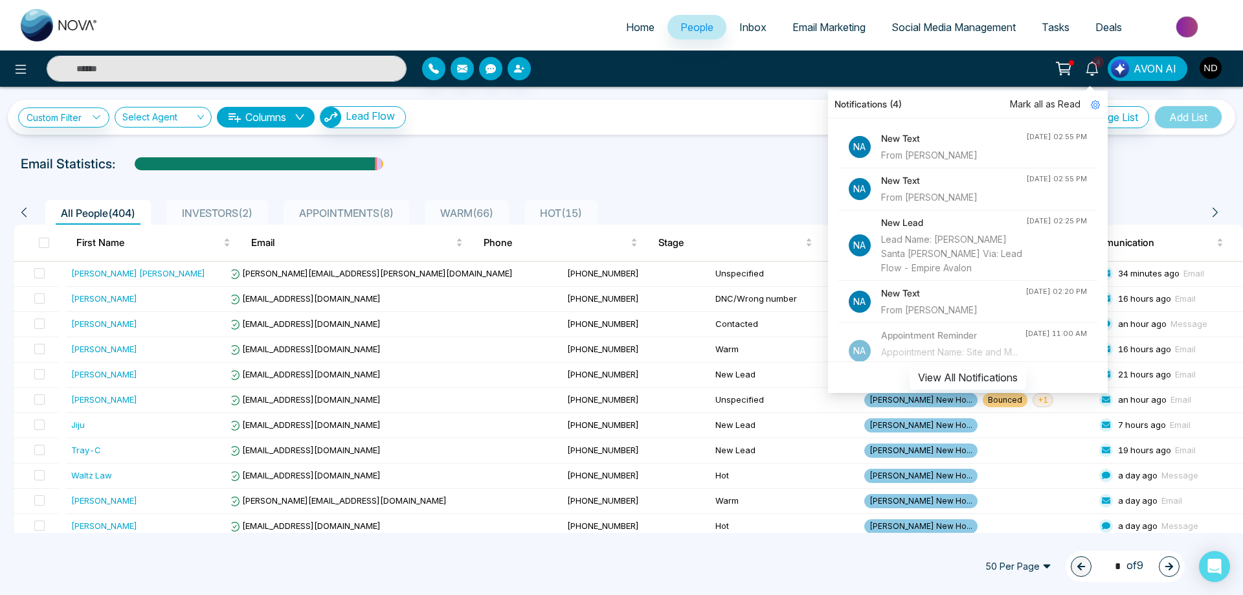
click at [940, 150] on div "From Chaitanya Joshi" at bounding box center [953, 155] width 145 height 14
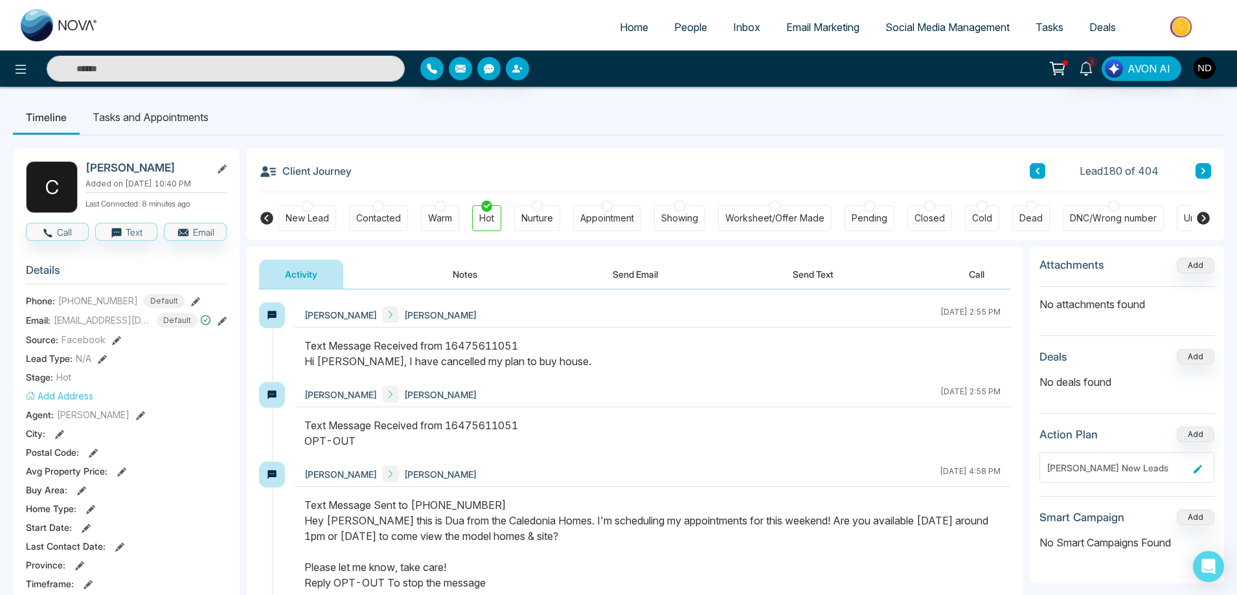
click at [464, 272] on button "Notes" at bounding box center [465, 274] width 76 height 29
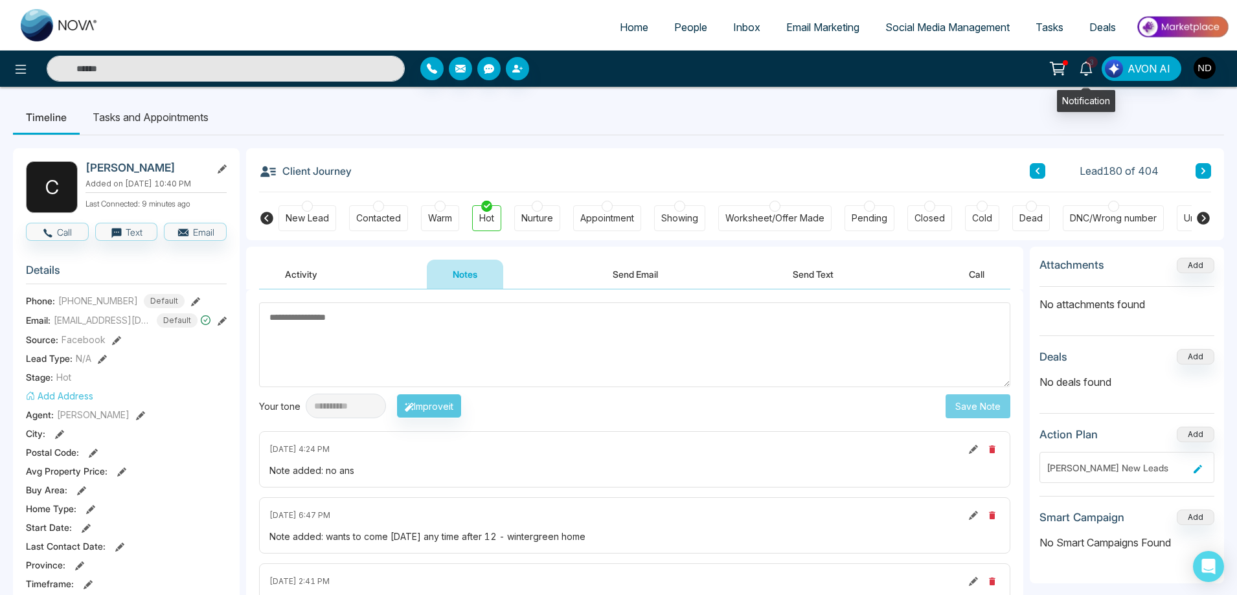
click at [1086, 71] on icon at bounding box center [1086, 69] width 14 height 14
click at [692, 131] on ul "Timeline Tasks and Appointments" at bounding box center [618, 117] width 1211 height 35
click at [563, 337] on textarea at bounding box center [634, 344] width 751 height 85
click at [1087, 69] on icon at bounding box center [1086, 69] width 14 height 14
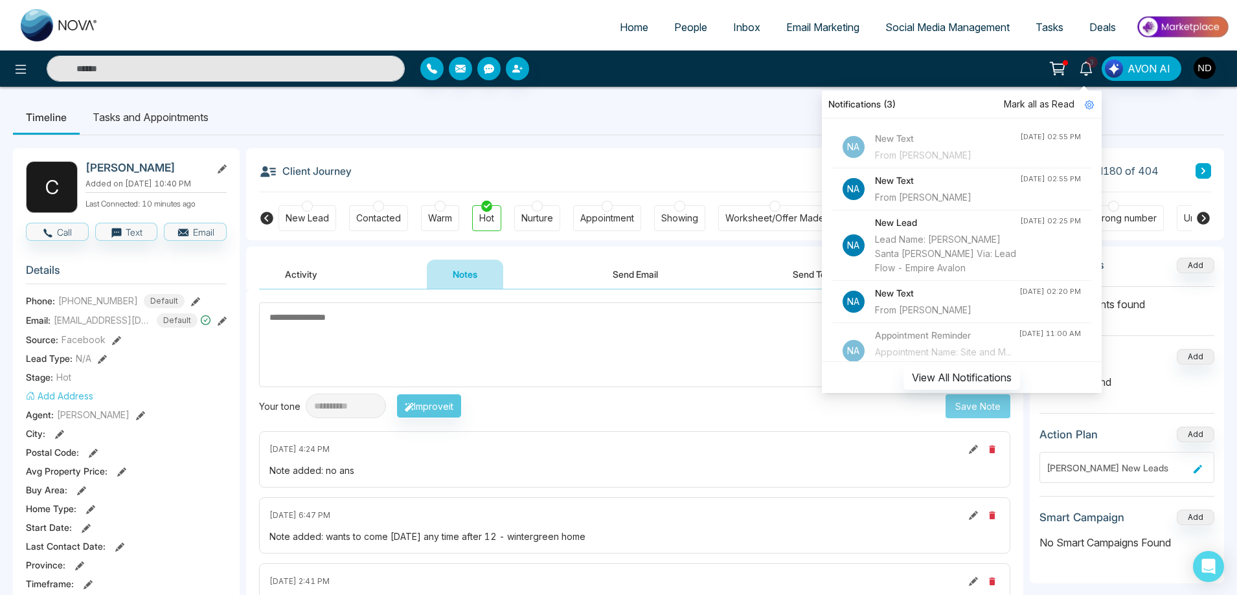
click at [1045, 106] on span "Mark all as Read" at bounding box center [1039, 104] width 71 height 14
click at [720, 114] on ul "Timeline Tasks and Appointments" at bounding box center [618, 117] width 1211 height 35
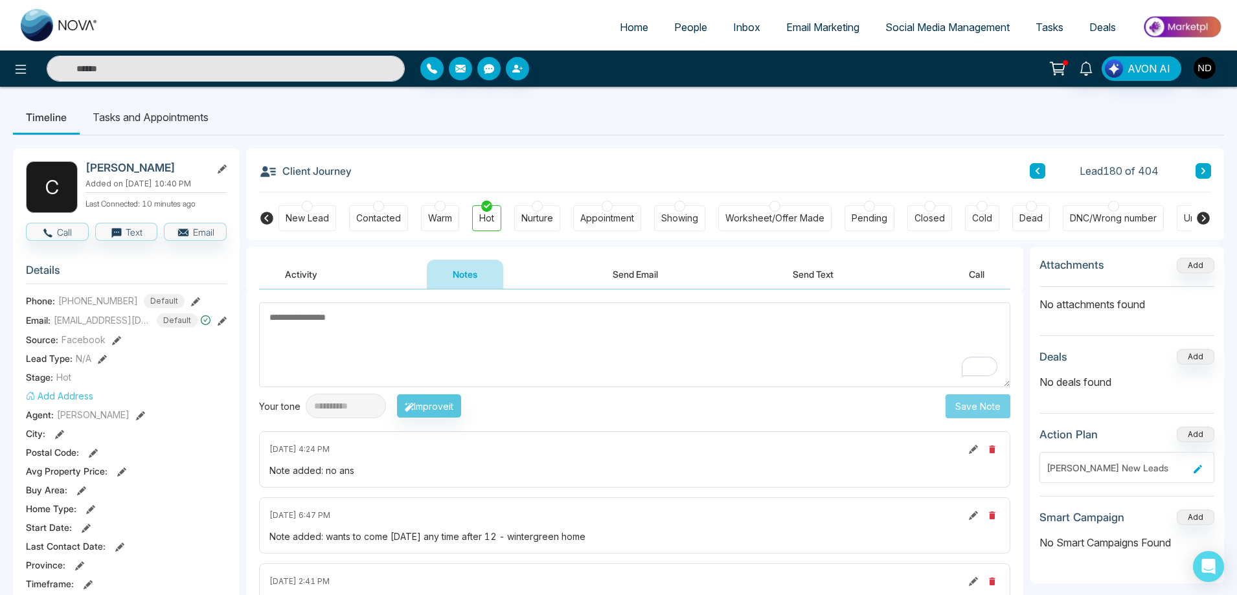
click at [300, 273] on button "Activity" at bounding box center [301, 274] width 84 height 29
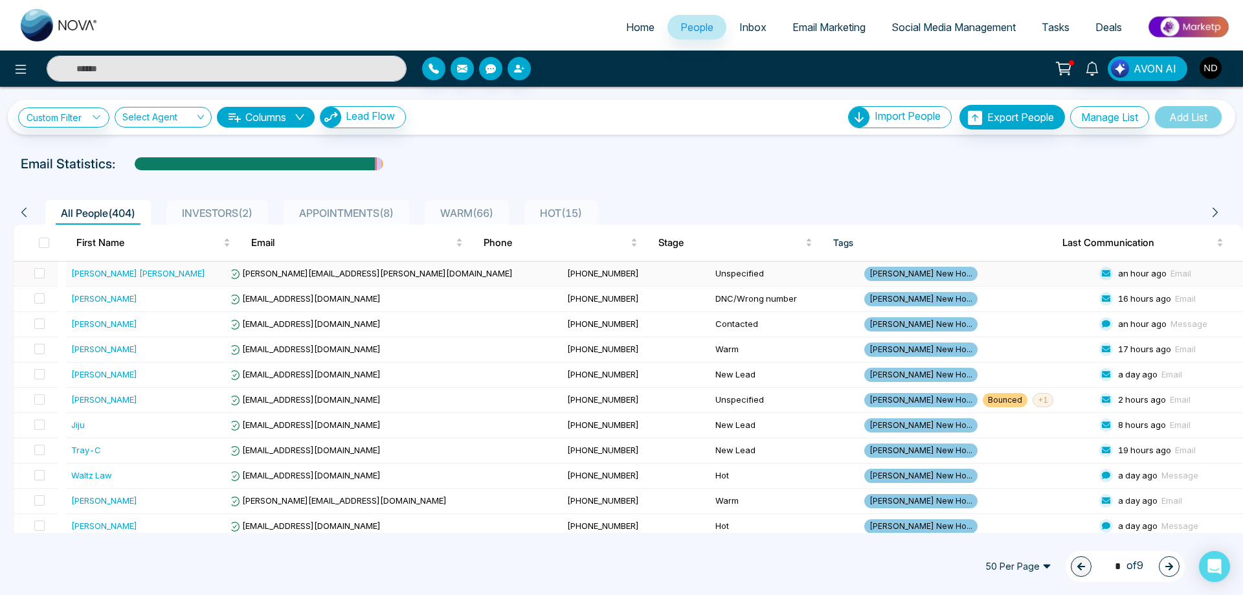
click at [100, 271] on div "[PERSON_NAME] [PERSON_NAME]" at bounding box center [138, 273] width 134 height 13
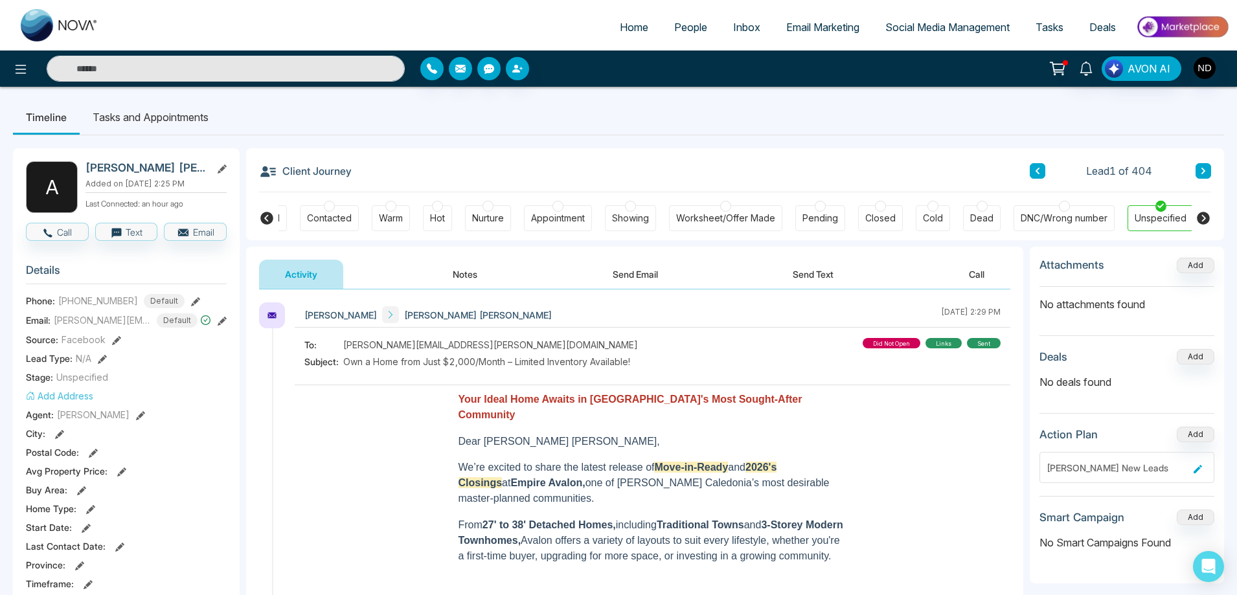
scroll to position [0, 50]
click at [303, 216] on div "Contacted" at bounding box center [328, 218] width 59 height 26
click at [300, 216] on div "Contacted" at bounding box center [328, 218] width 59 height 26
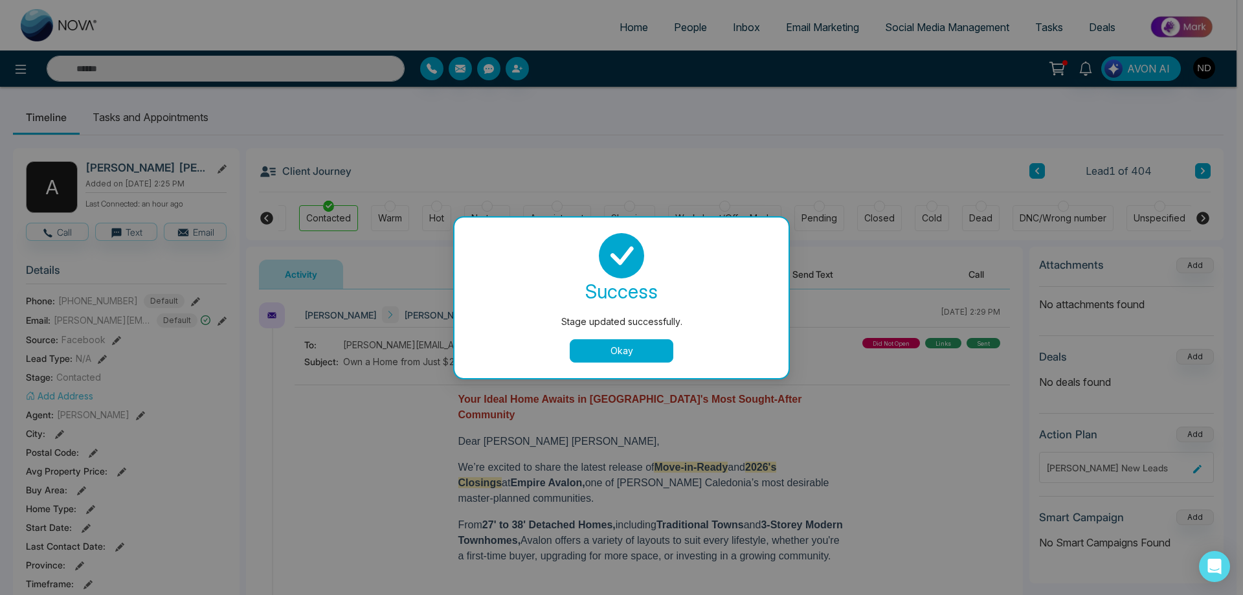
click at [274, 218] on div "Stage updated successfully. success Stage updated successfully. Okay" at bounding box center [621, 297] width 1243 height 595
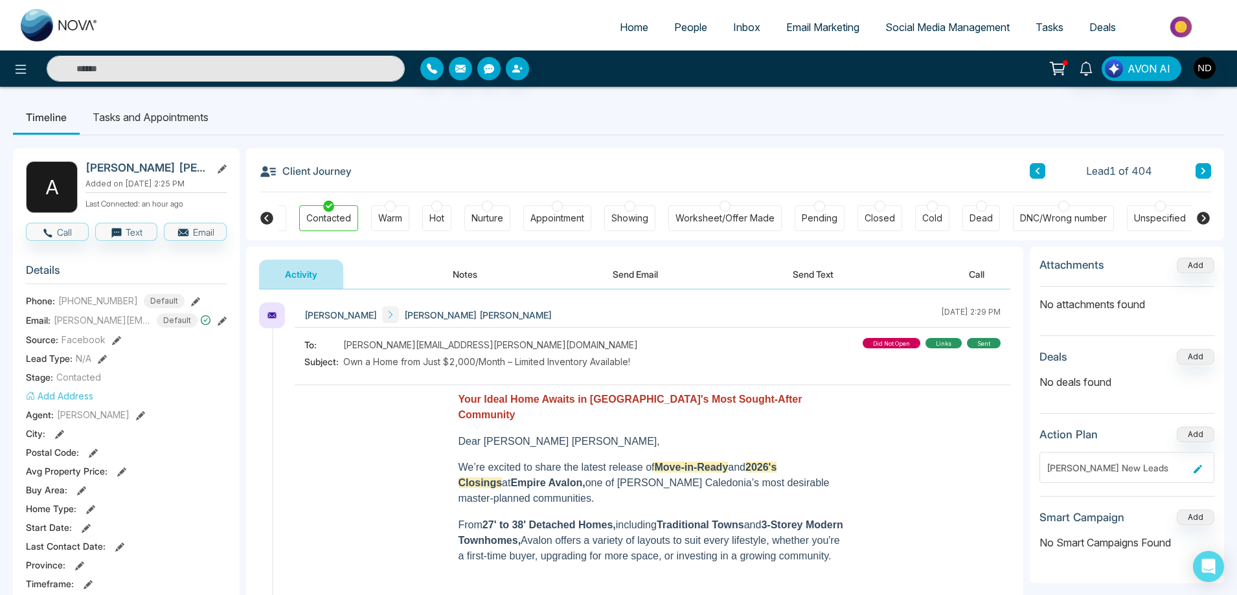
scroll to position [0, 43]
click at [266, 218] on icon at bounding box center [266, 218] width 13 height 13
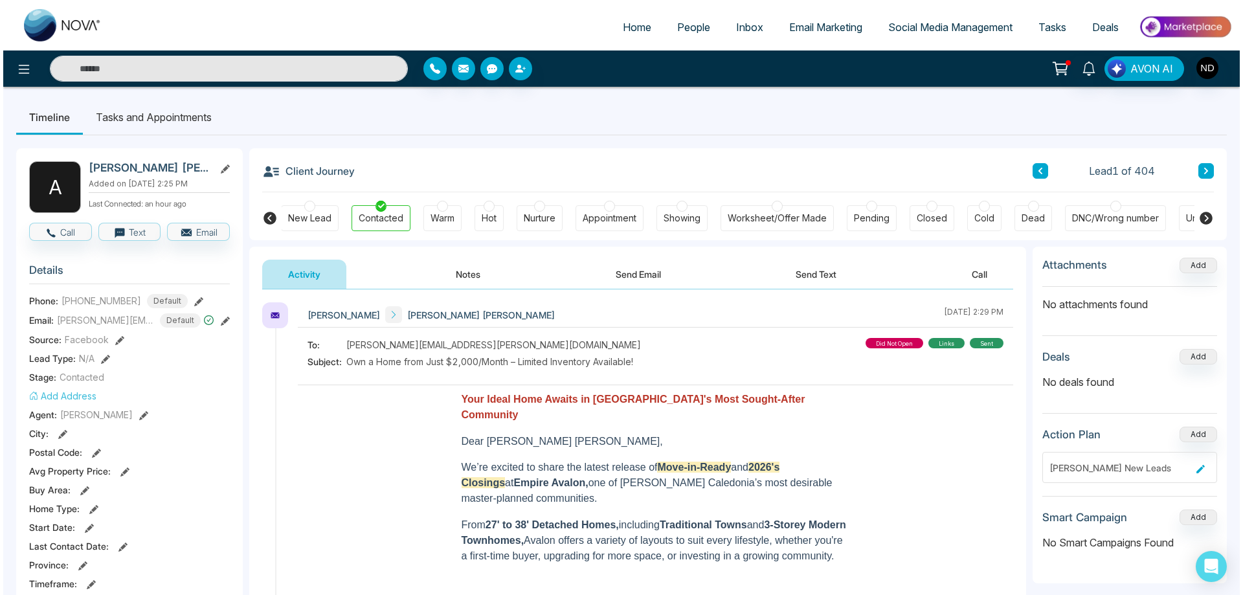
scroll to position [0, 0]
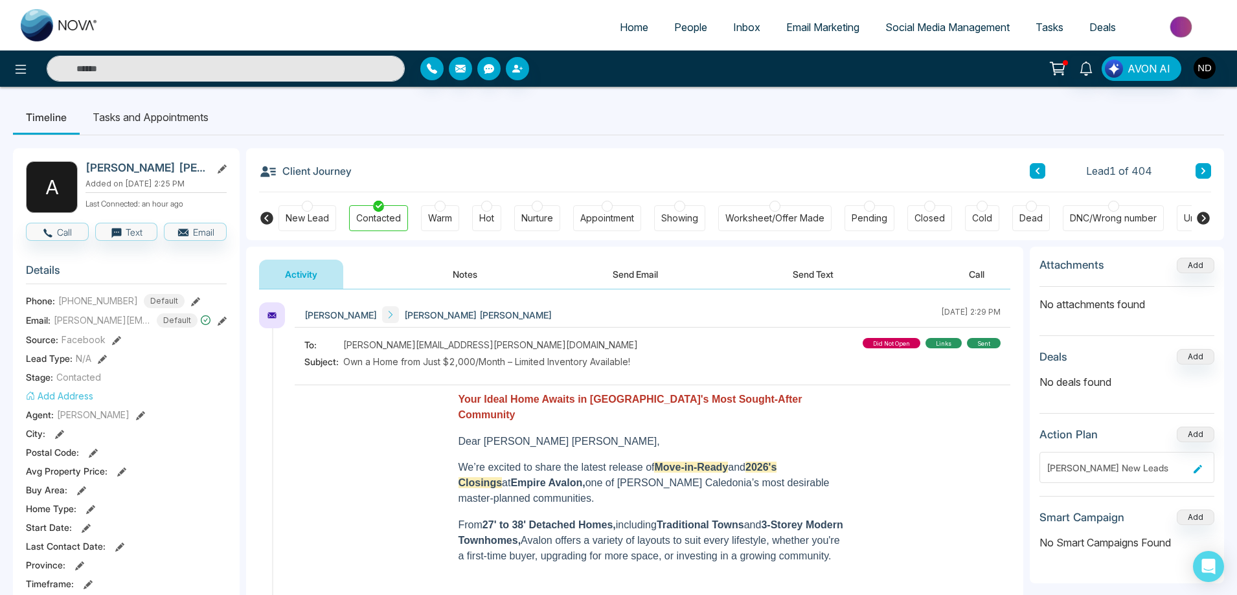
click at [307, 225] on div "New Lead" at bounding box center [307, 218] width 43 height 13
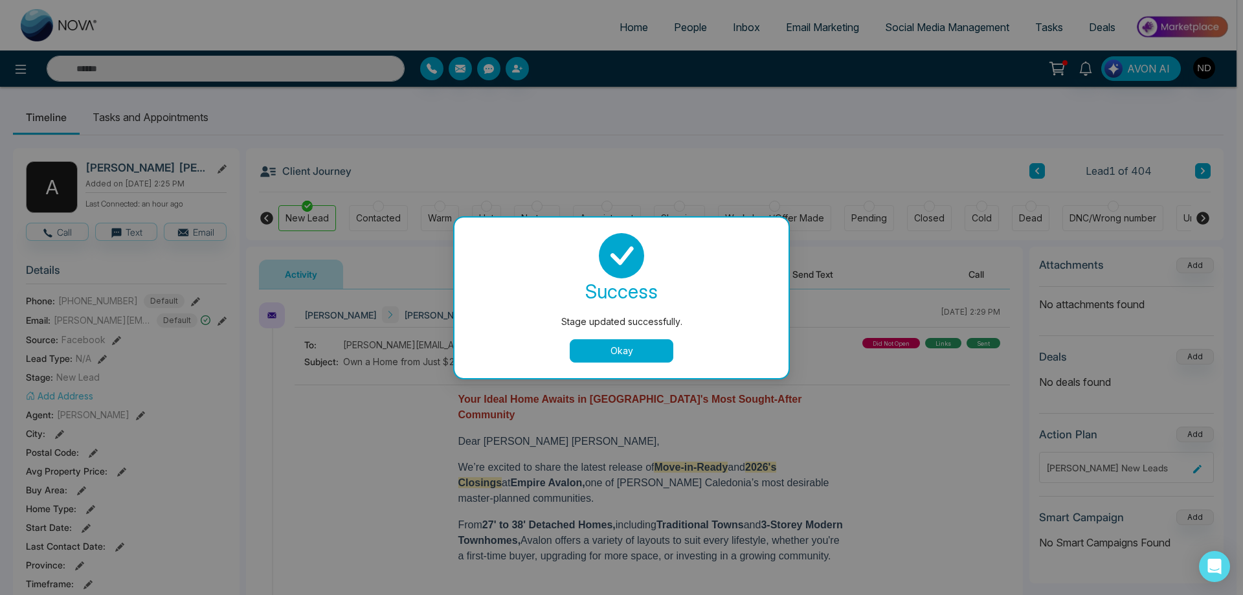
click at [610, 352] on button "Okay" at bounding box center [622, 350] width 104 height 23
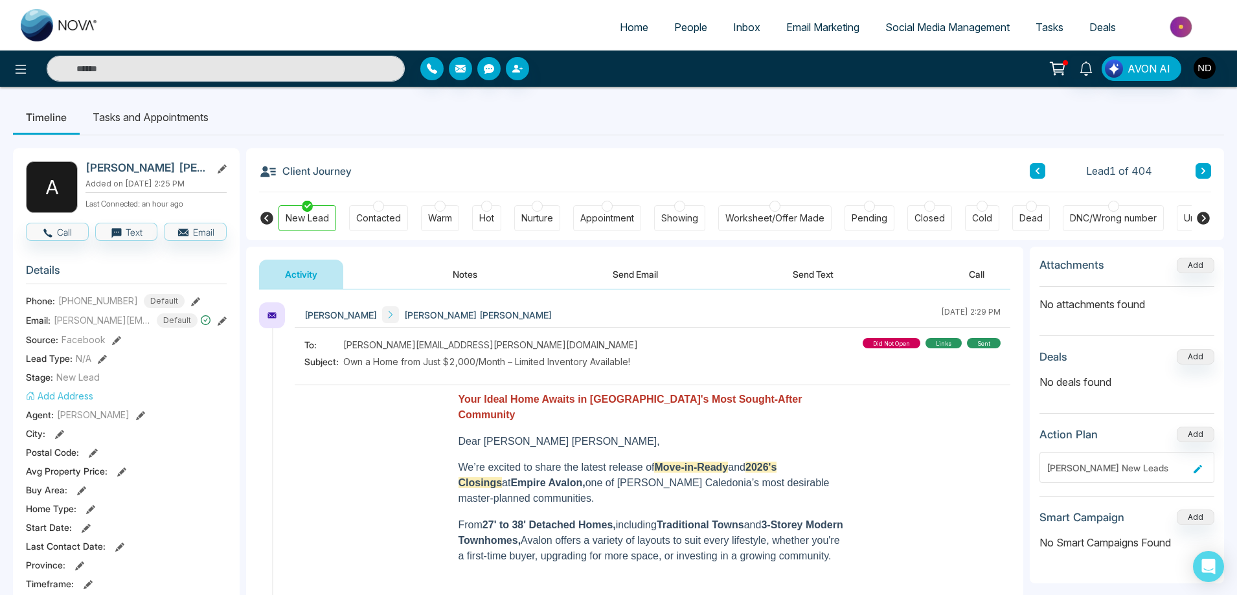
click at [474, 267] on button "Notes" at bounding box center [465, 274] width 76 height 29
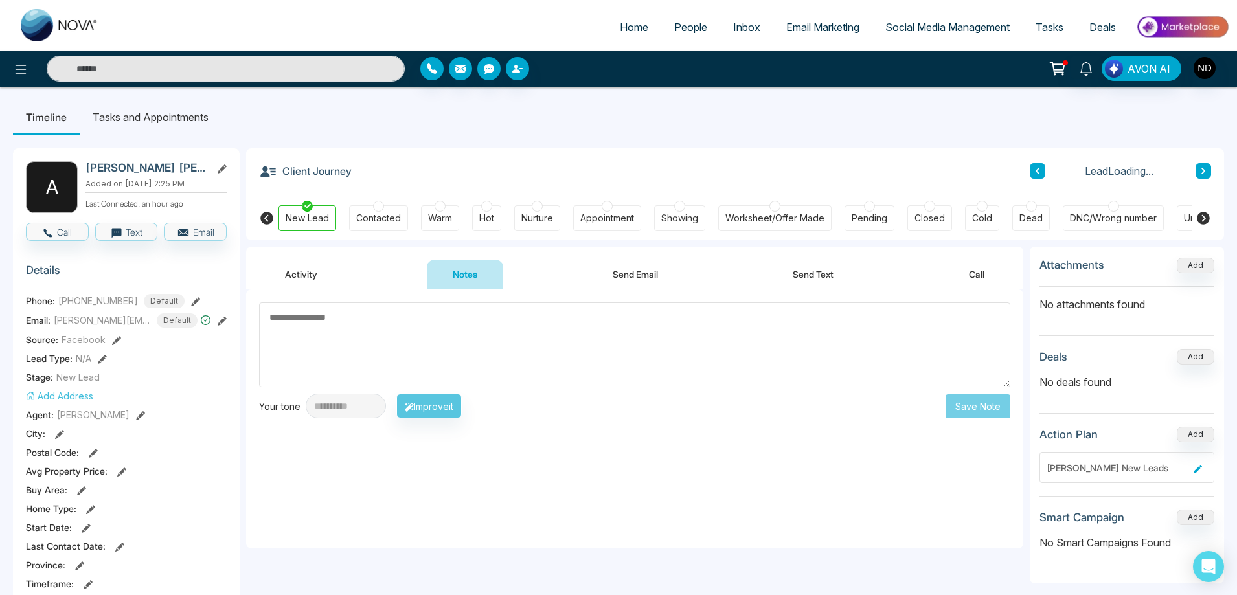
click at [456, 347] on textarea at bounding box center [634, 344] width 751 height 85
type textarea "*********"
click at [974, 406] on button "Save Note" at bounding box center [977, 406] width 65 height 24
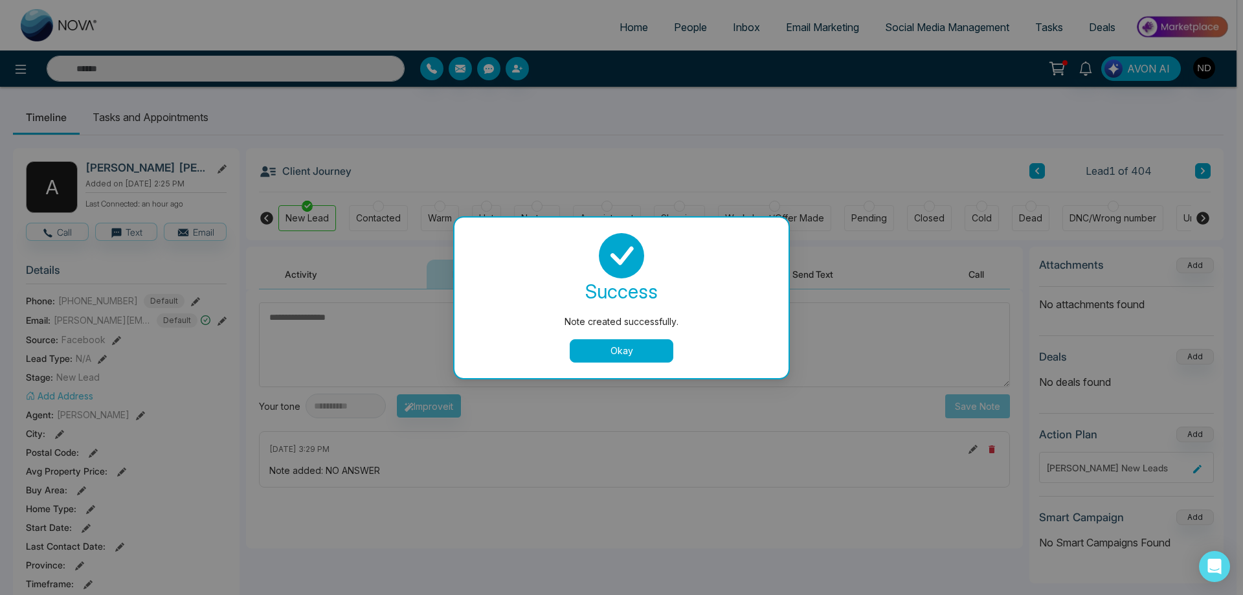
click at [617, 354] on button "Okay" at bounding box center [622, 350] width 104 height 23
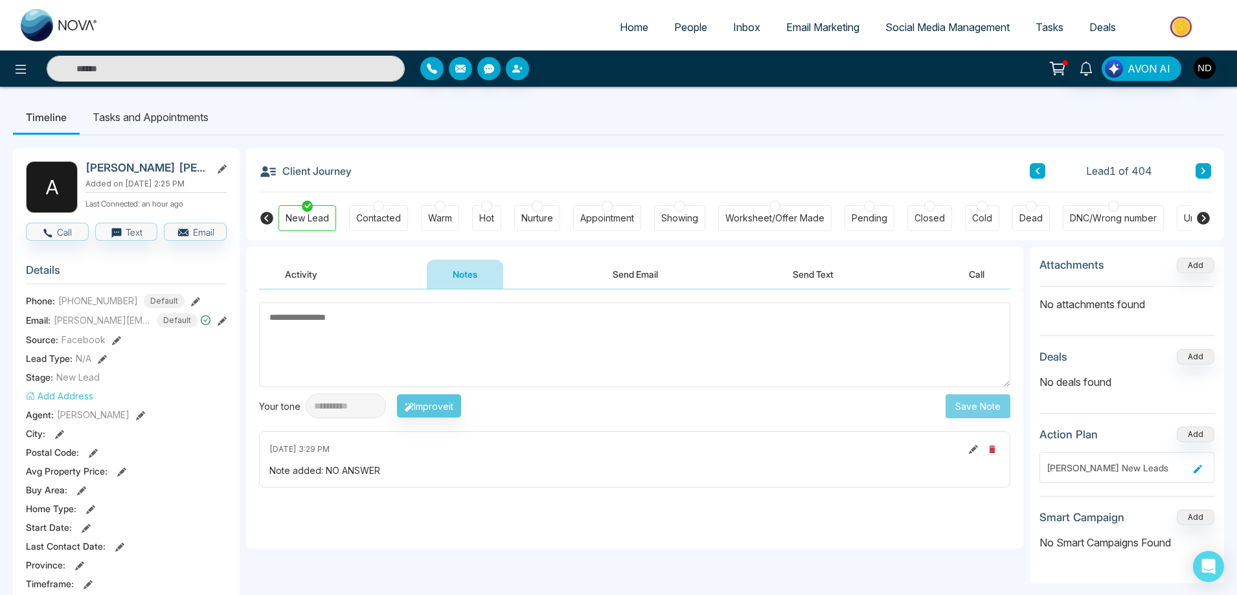
click at [674, 31] on span "People" at bounding box center [690, 27] width 33 height 13
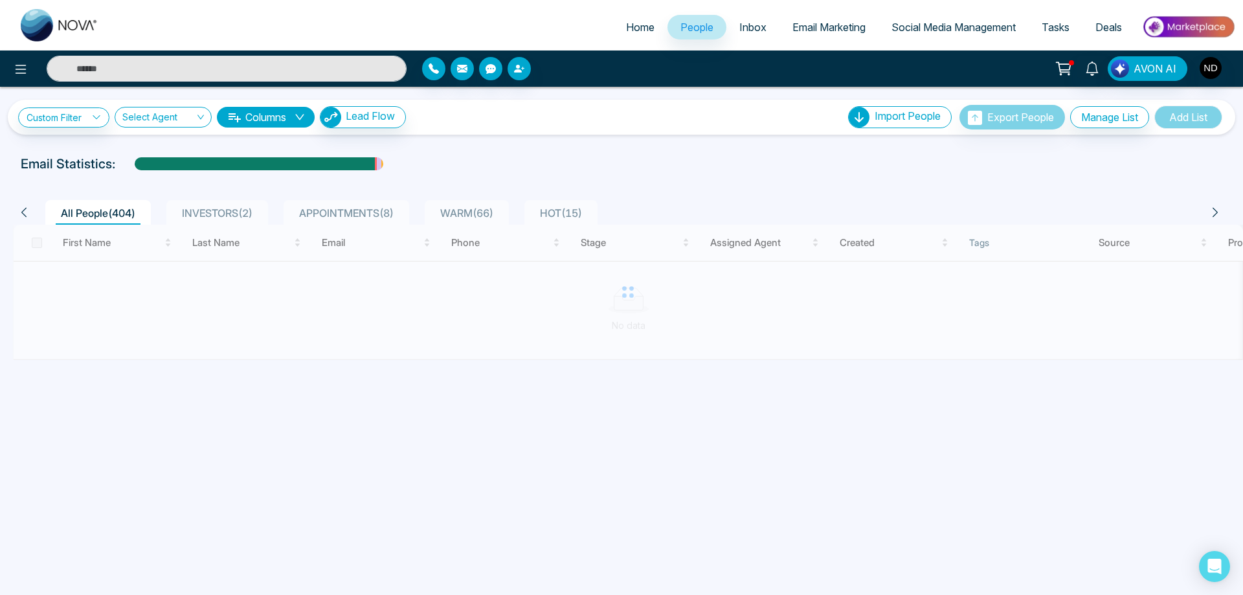
click at [628, 114] on div "**********" at bounding box center [621, 117] width 1207 height 25
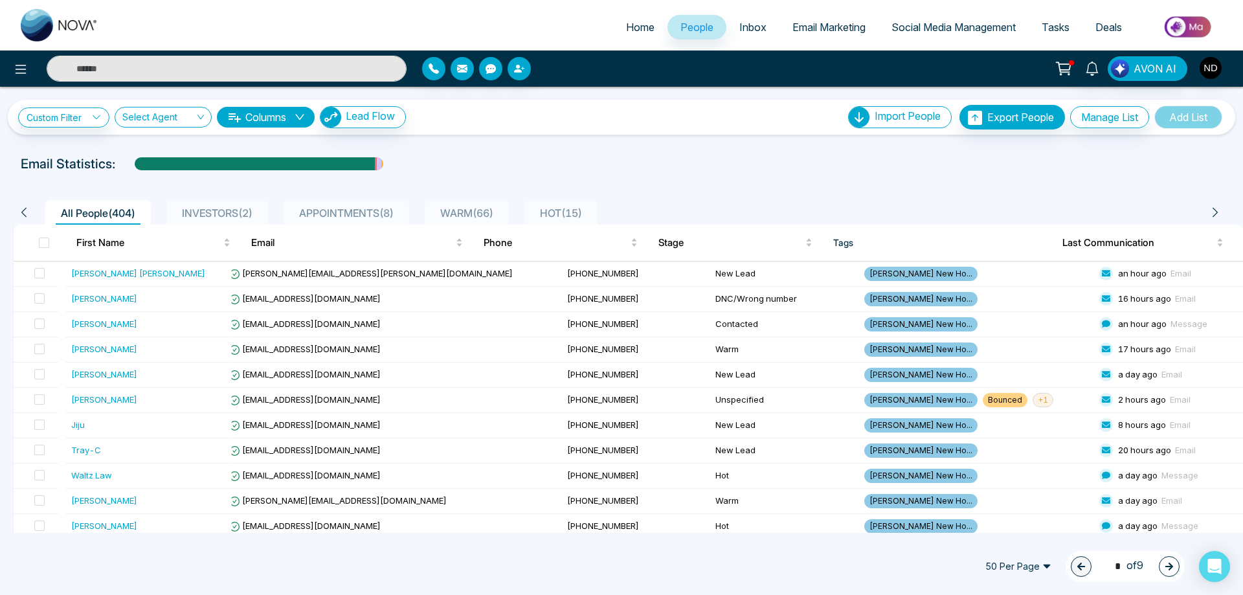
click at [209, 72] on input "text" at bounding box center [227, 69] width 360 height 26
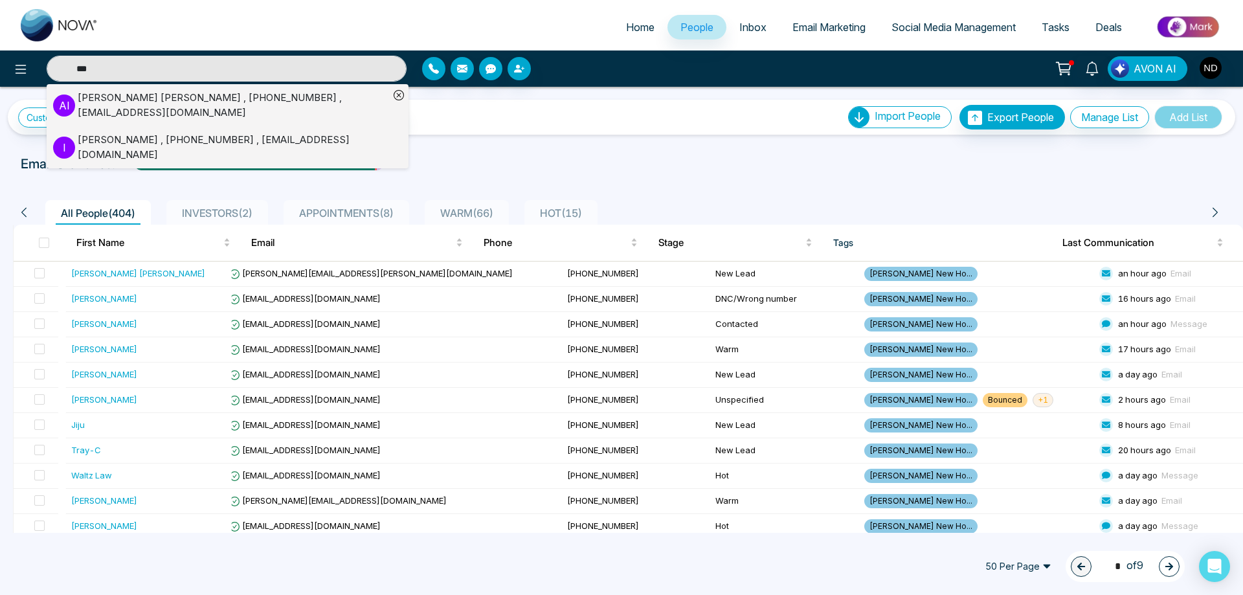
type input "***"
click at [251, 141] on div "Irfan Hussain , +14372356001 , irfanmirzair110@gmail.com" at bounding box center [233, 147] width 311 height 29
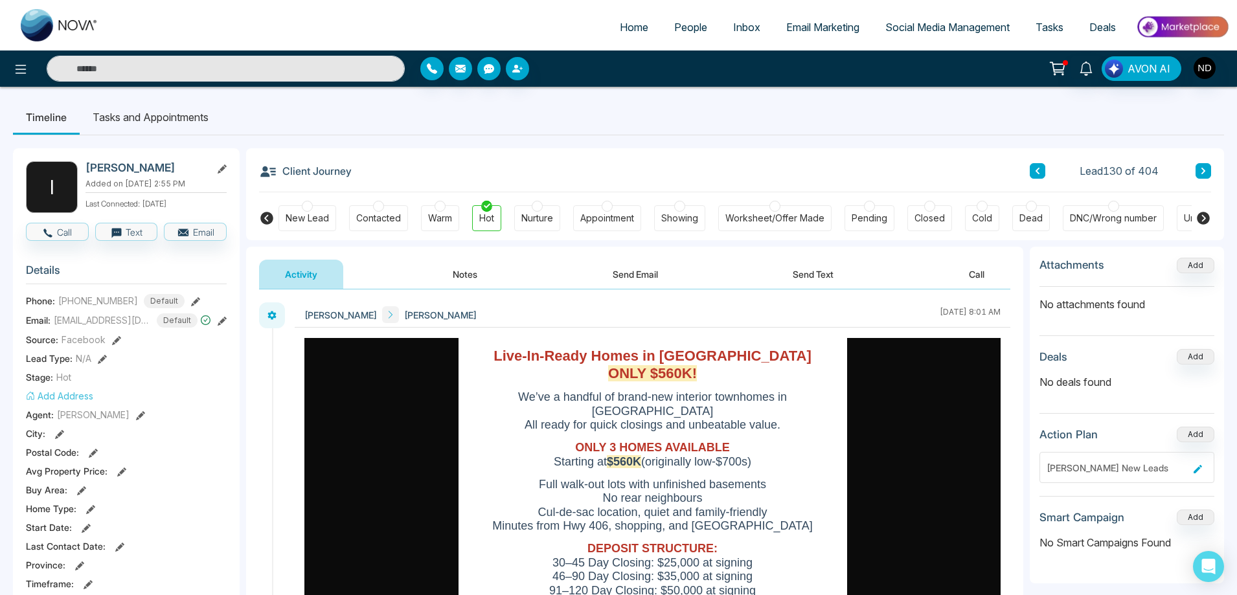
click at [483, 273] on button "Notes" at bounding box center [465, 274] width 76 height 29
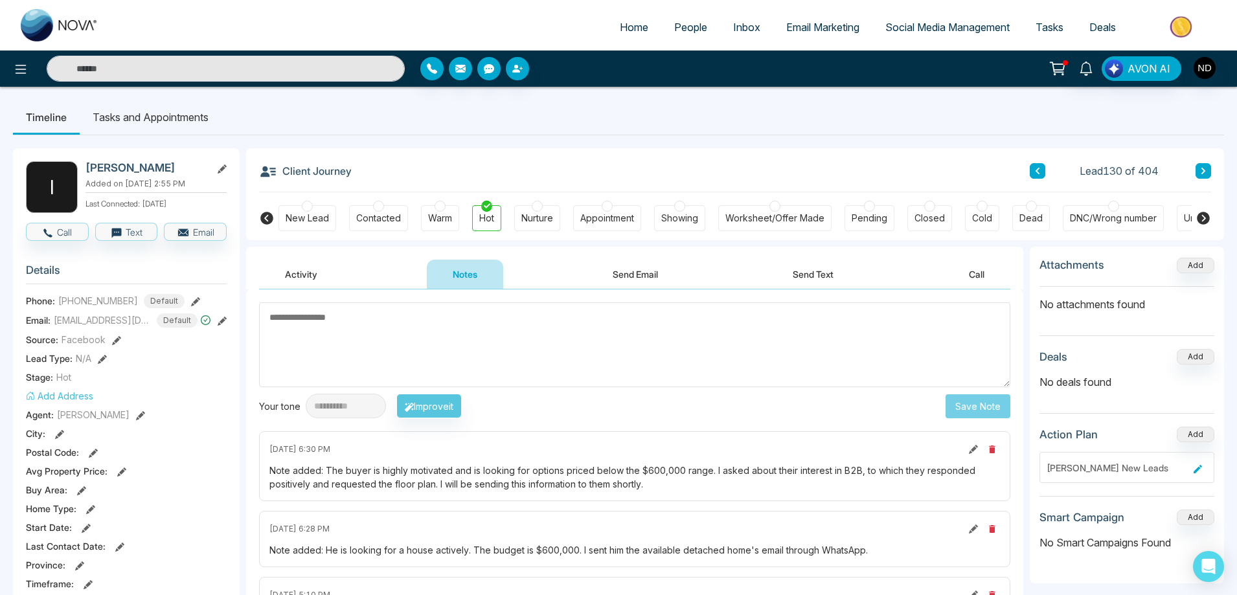
click at [455, 343] on textarea at bounding box center [634, 344] width 751 height 85
click at [355, 333] on textarea at bounding box center [634, 344] width 751 height 85
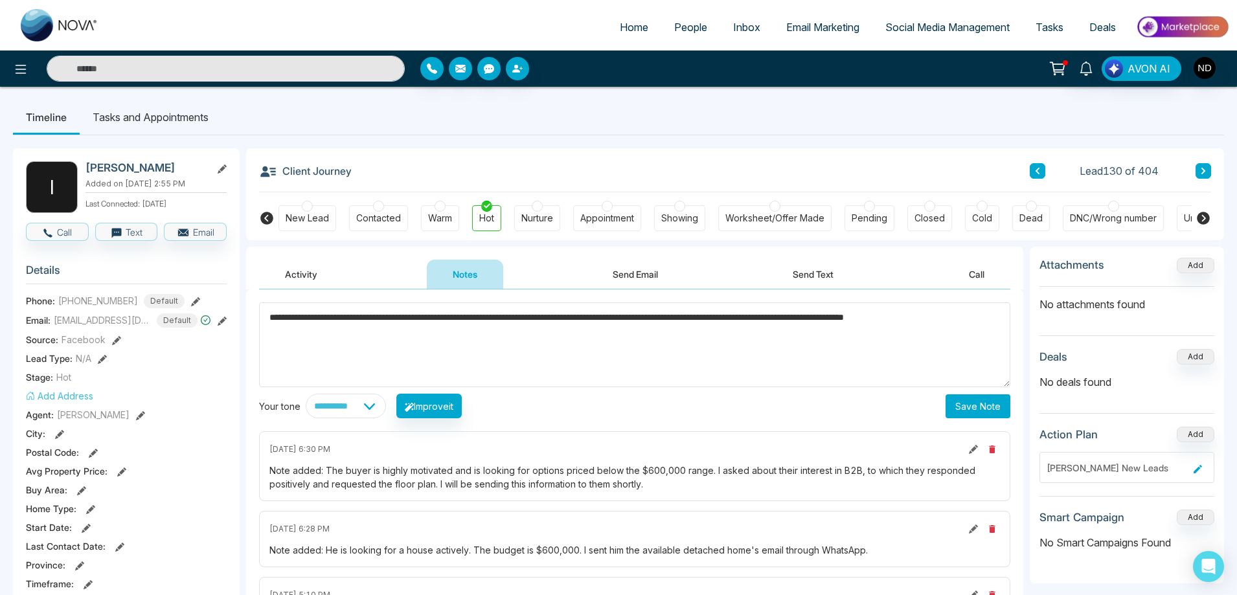
type textarea "**********"
click at [386, 412] on select "**********" at bounding box center [346, 406] width 80 height 25
select select "**********"
click at [306, 394] on select "**********" at bounding box center [346, 406] width 80 height 25
click at [452, 408] on button "Improve it" at bounding box center [428, 406] width 65 height 25
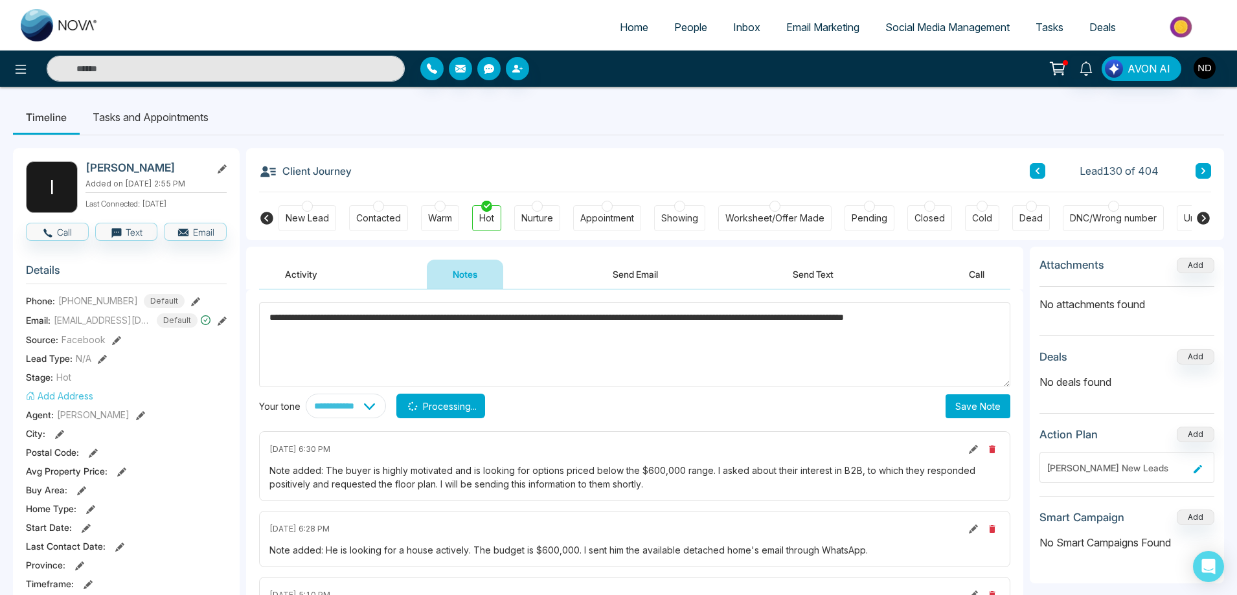
type textarea "**********"
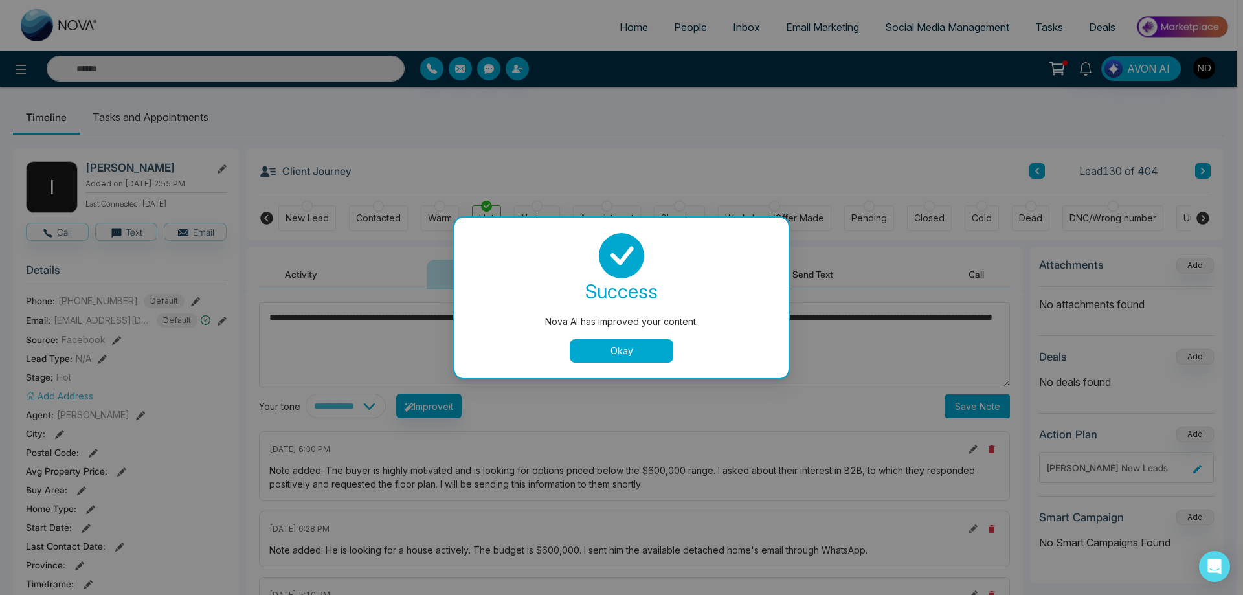
click at [608, 348] on button "Okay" at bounding box center [622, 350] width 104 height 23
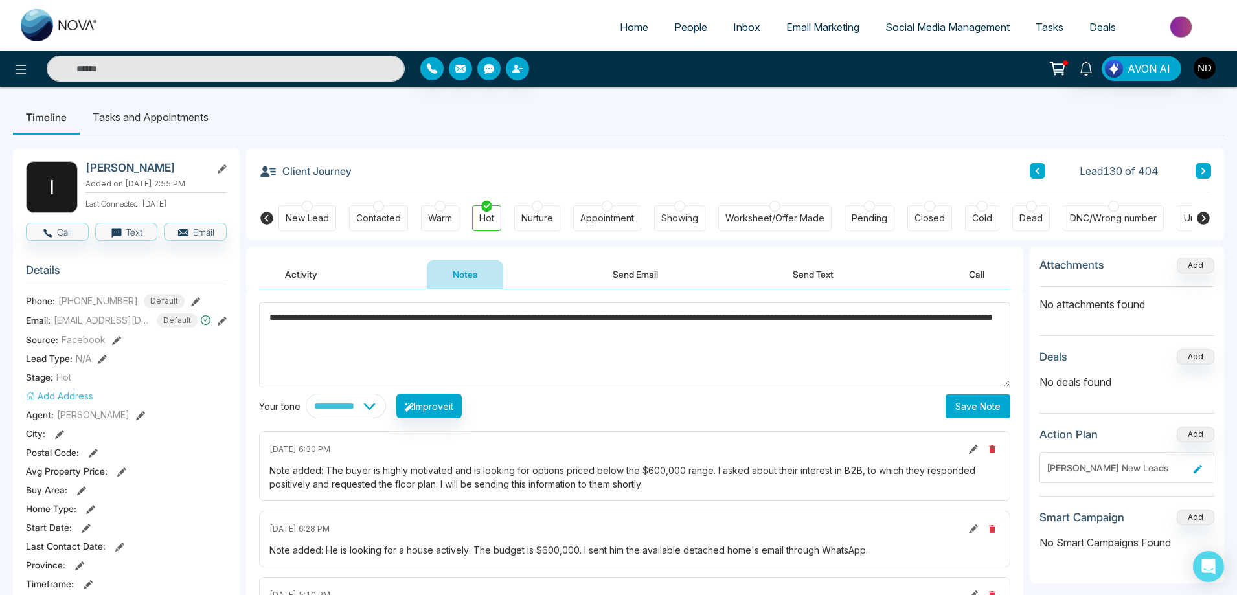
click at [987, 405] on button "Save Note" at bounding box center [977, 406] width 65 height 24
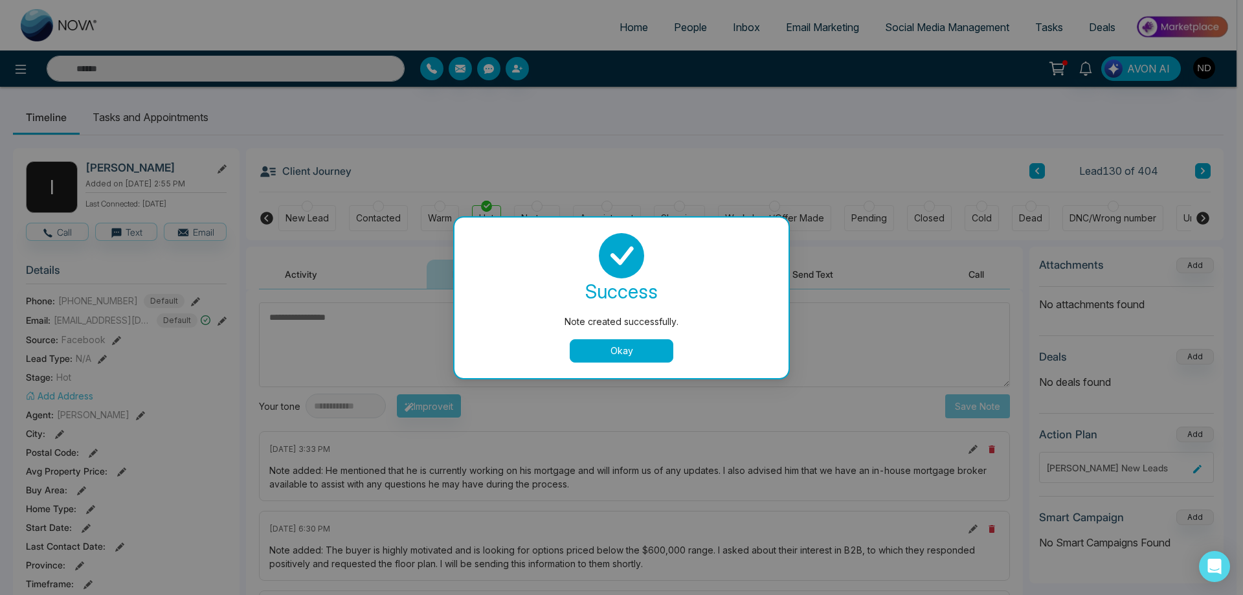
click at [639, 352] on button "Okay" at bounding box center [622, 350] width 104 height 23
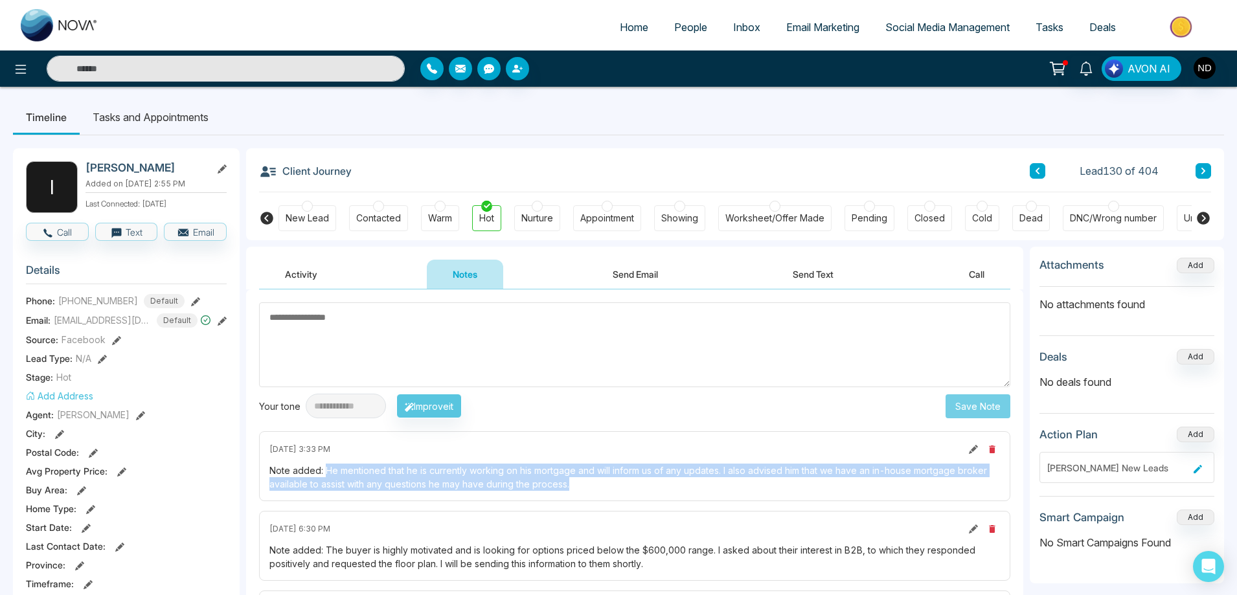
drag, startPoint x: 580, startPoint y: 487, endPoint x: 326, endPoint y: 472, distance: 253.6
click at [326, 472] on div "Note added: He mentioned that he is currently working on his mortgage and will …" at bounding box center [634, 477] width 730 height 27
drag, startPoint x: 326, startPoint y: 472, endPoint x: 278, endPoint y: 333, distance: 147.5
click at [278, 333] on textarea at bounding box center [634, 344] width 751 height 85
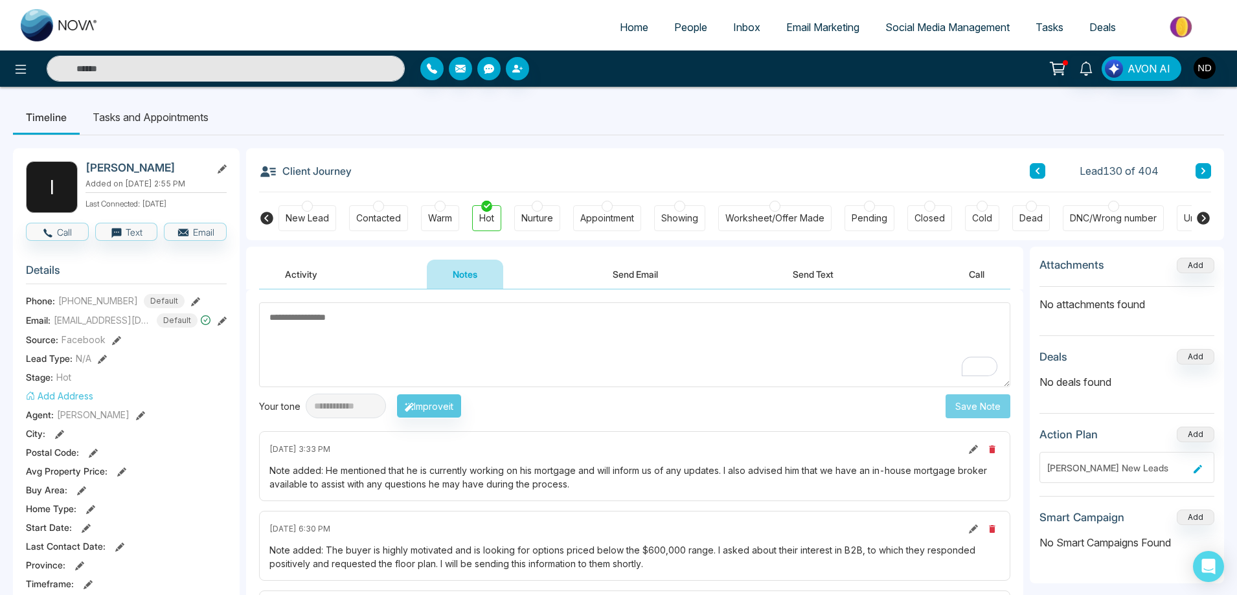
click at [648, 377] on textarea "To enrich screen reader interactions, please activate Accessibility in Grammarl…" at bounding box center [634, 344] width 751 height 85
click at [167, 120] on li "Tasks and Appointments" at bounding box center [151, 117] width 142 height 35
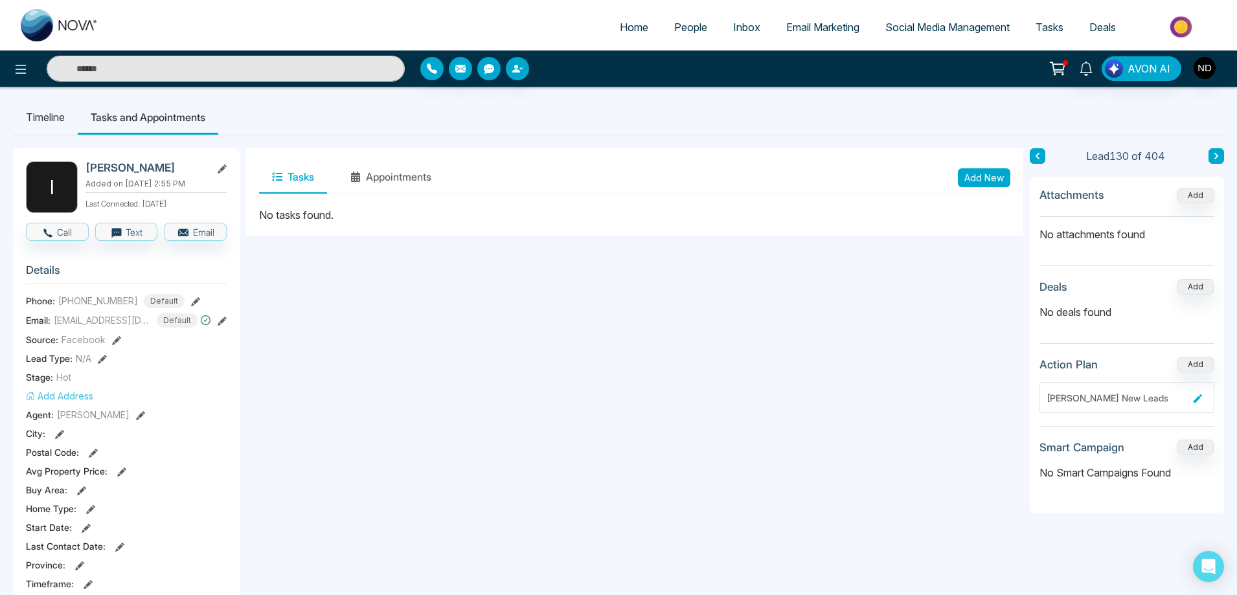
click at [993, 181] on button "Add New" at bounding box center [984, 177] width 52 height 19
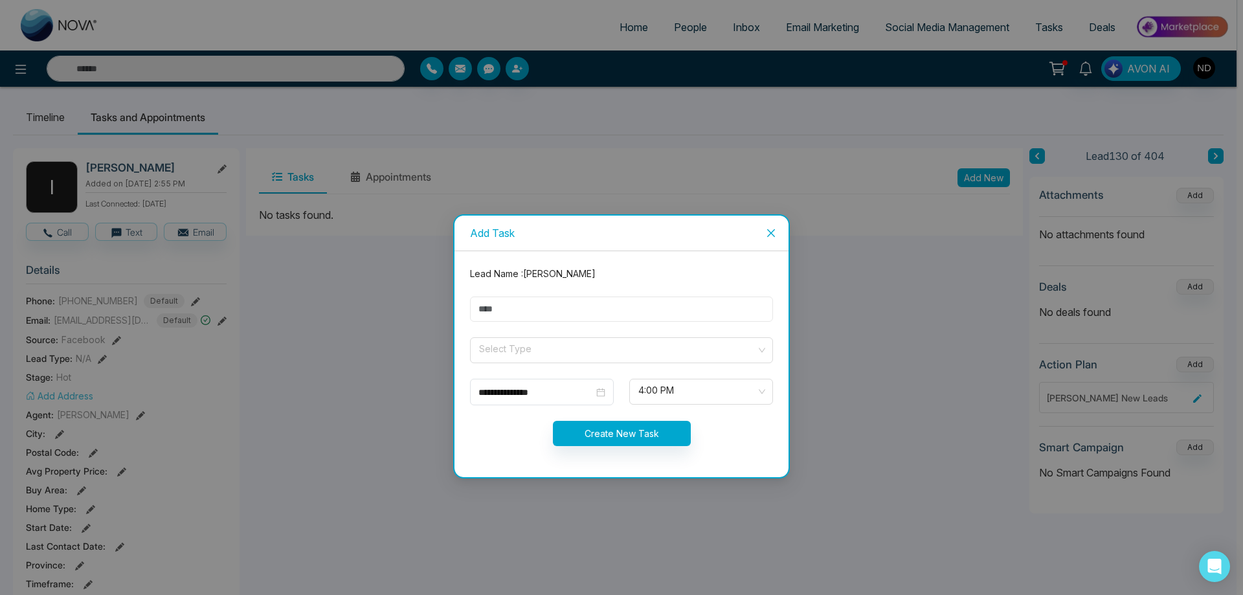
click at [587, 308] on input "text" at bounding box center [621, 309] width 303 height 25
click at [607, 318] on input "****" at bounding box center [621, 309] width 303 height 25
type input "**********"
click at [591, 344] on input "search" at bounding box center [617, 347] width 278 height 19
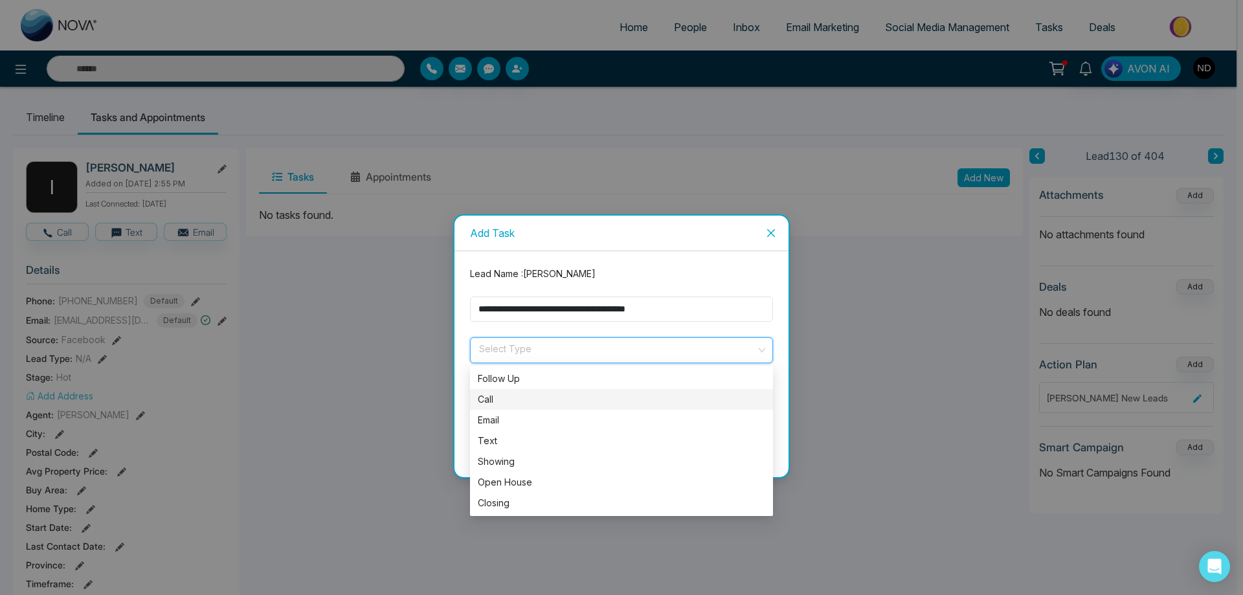
click at [497, 400] on div "Call" at bounding box center [622, 399] width 288 height 14
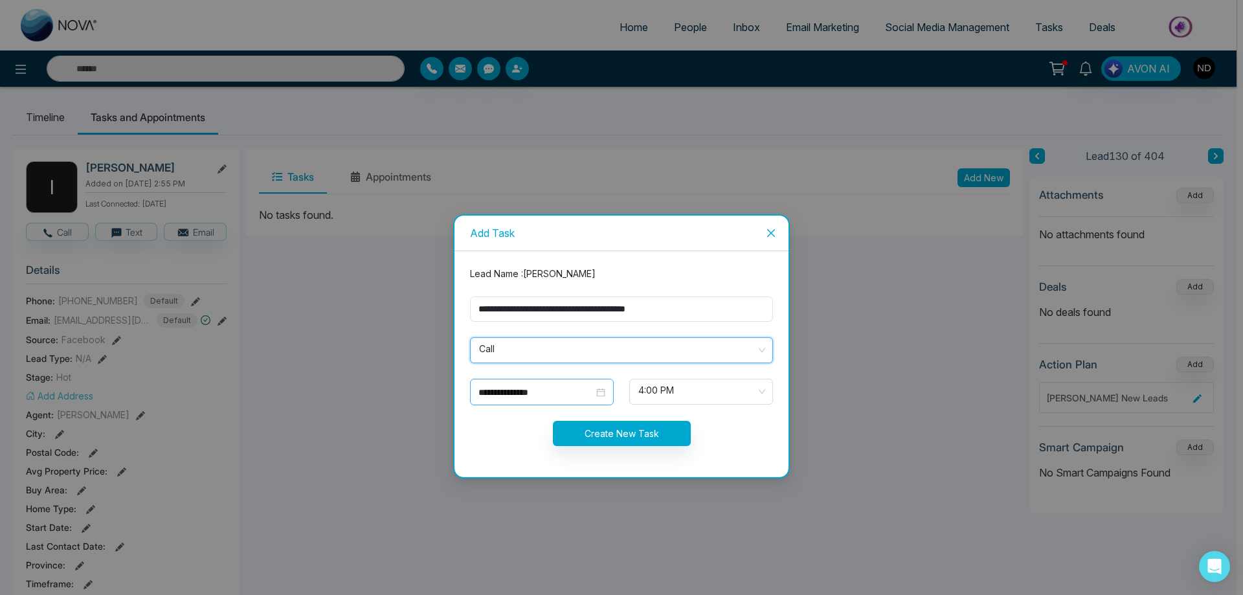
click at [601, 391] on div "**********" at bounding box center [542, 392] width 127 height 14
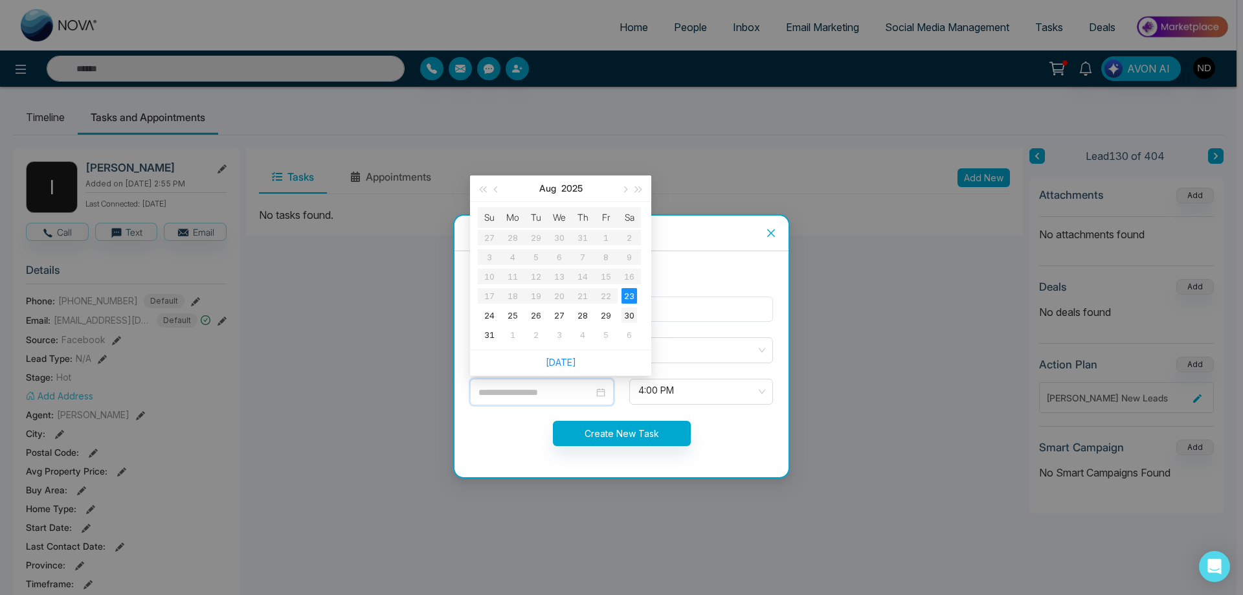
type input "**********"
click at [633, 314] on div "30" at bounding box center [630, 316] width 16 height 16
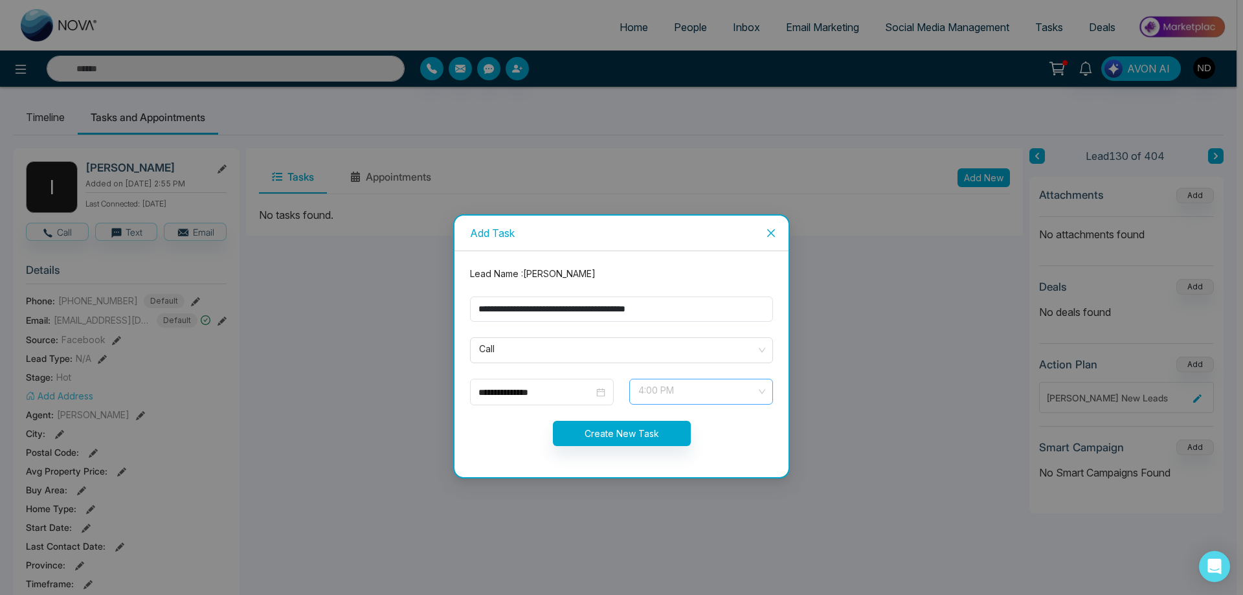
click at [760, 389] on span "4:00 PM" at bounding box center [702, 392] width 126 height 22
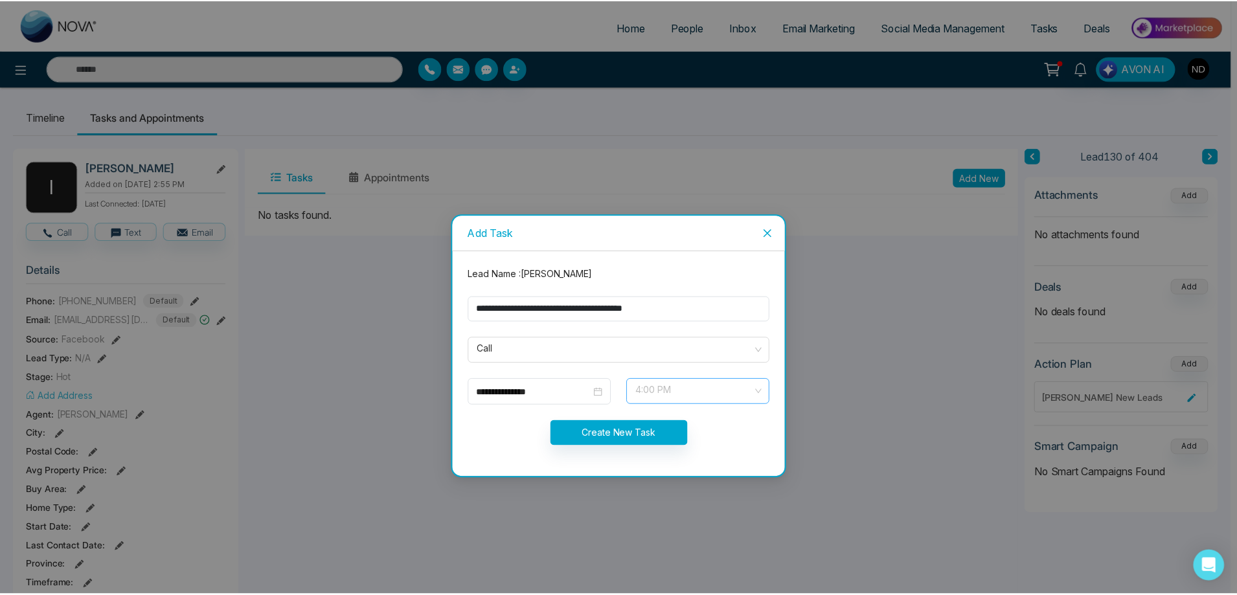
scroll to position [518, 0]
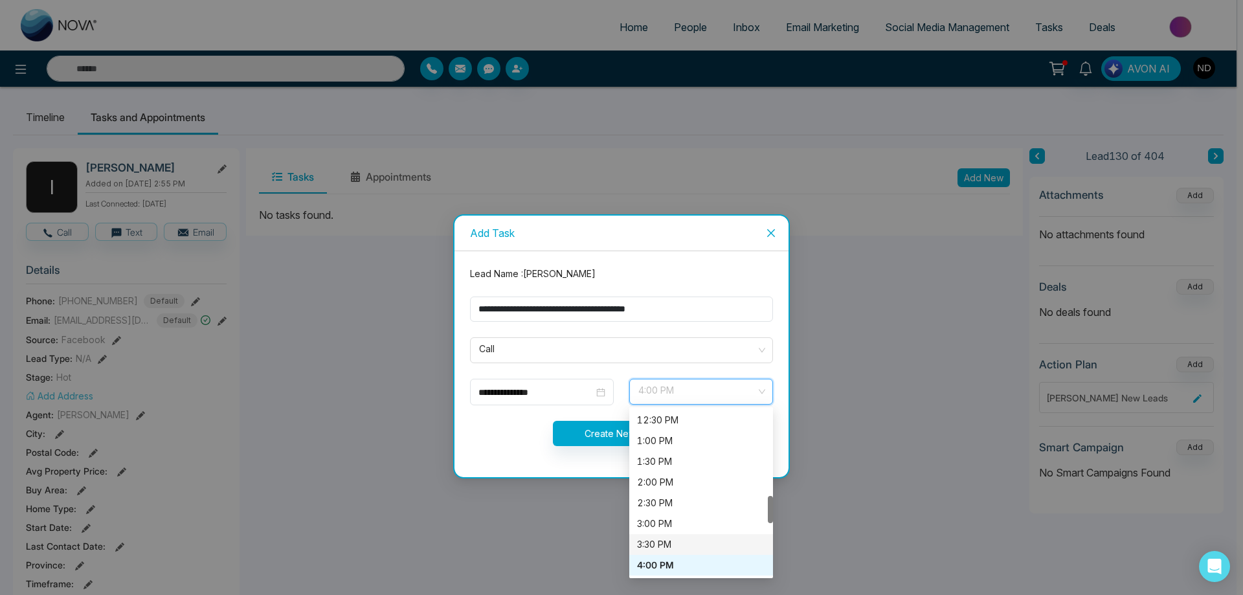
click at [659, 538] on div "3:30 PM" at bounding box center [701, 545] width 128 height 14
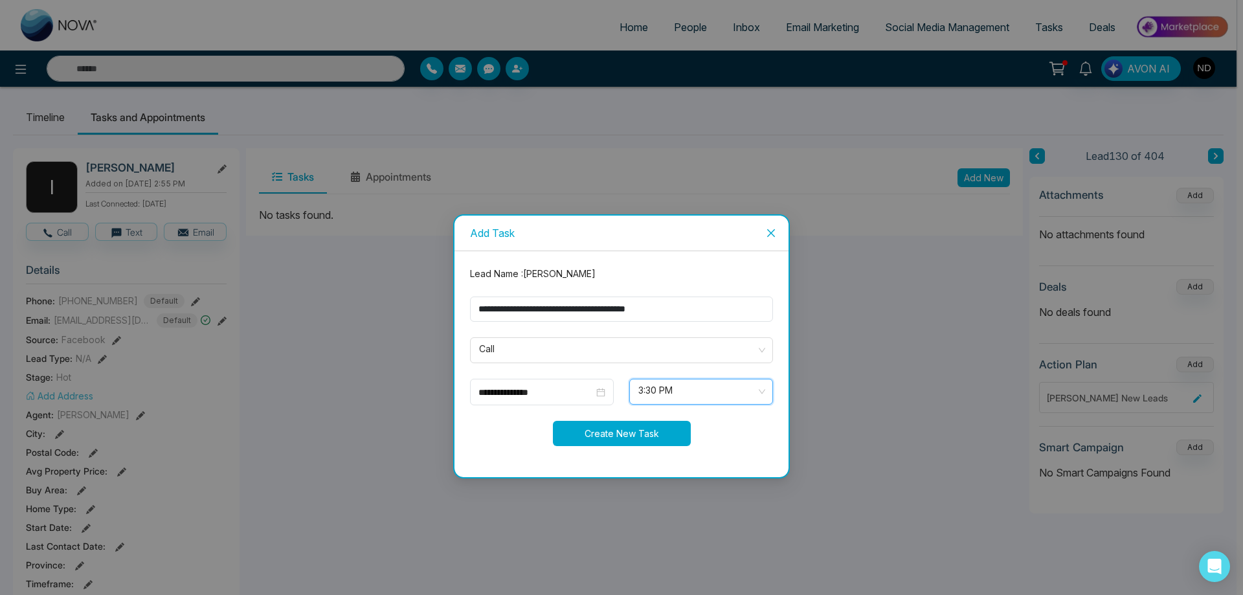
click at [632, 433] on button "Create New Task" at bounding box center [622, 433] width 138 height 25
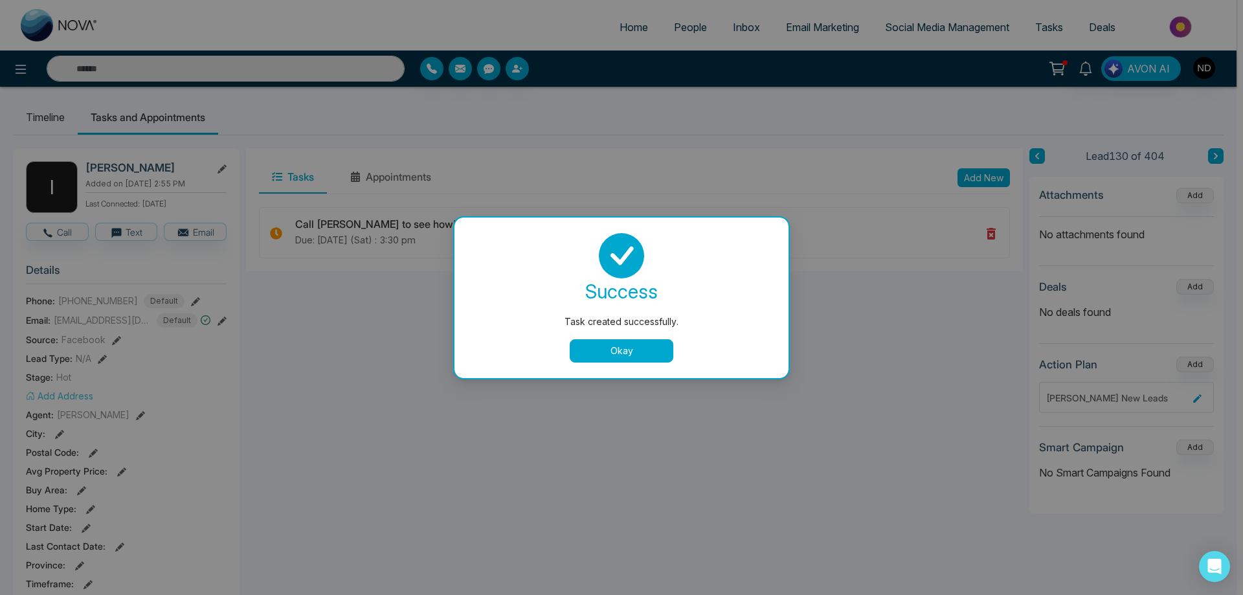
click at [621, 358] on button "Okay" at bounding box center [622, 350] width 104 height 23
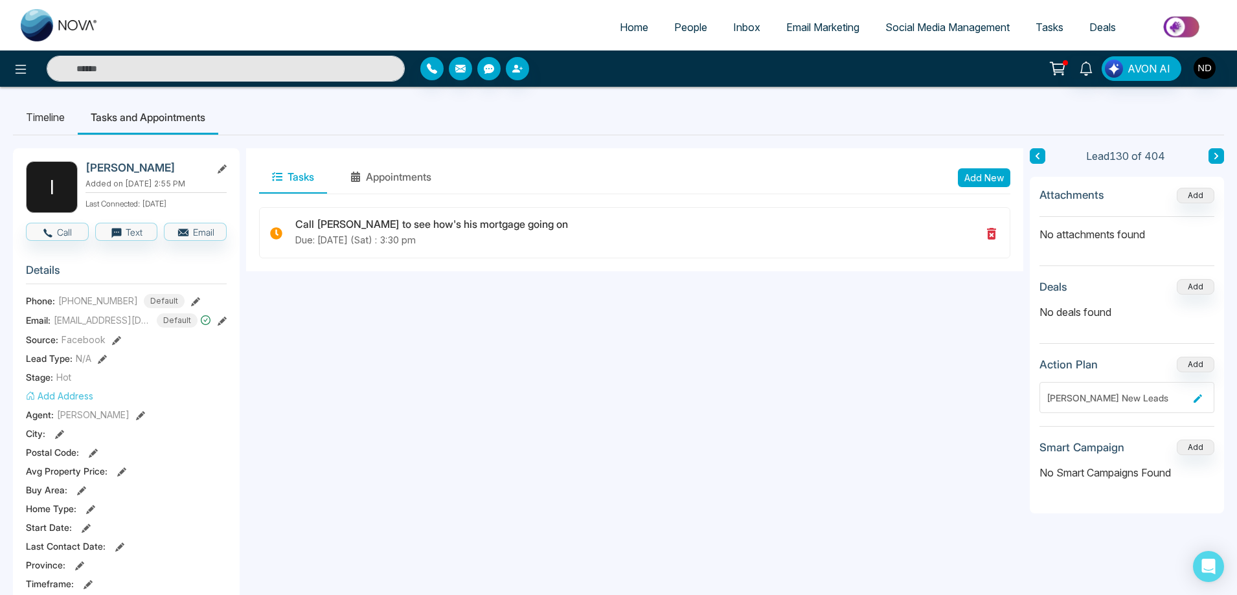
click at [695, 32] on span "People" at bounding box center [690, 27] width 33 height 13
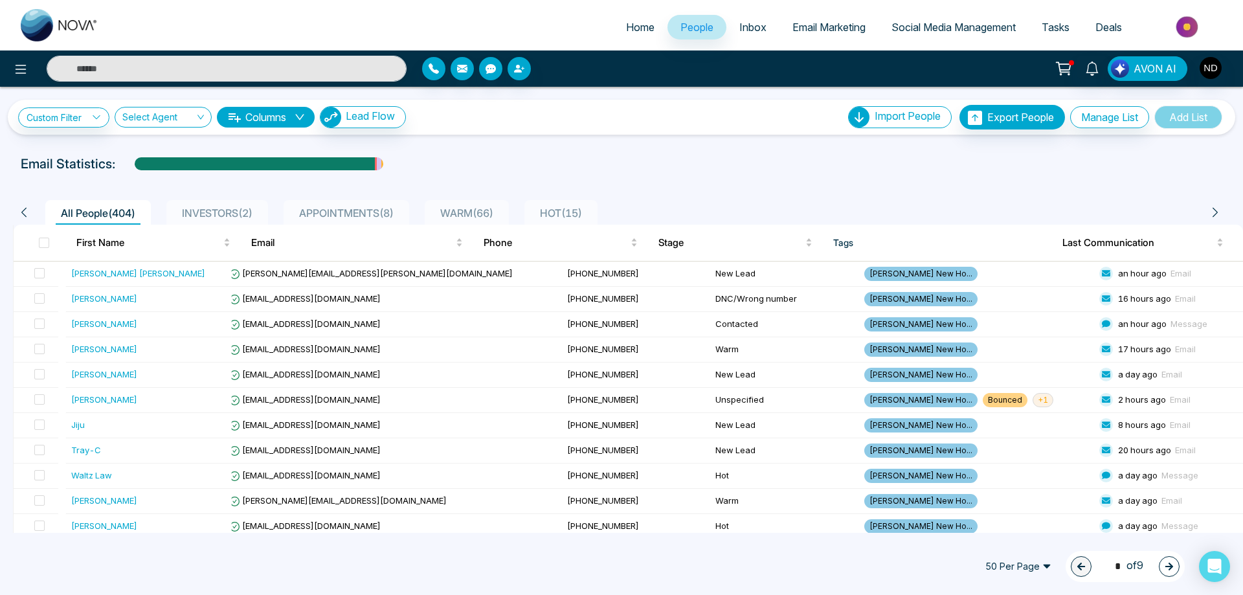
click at [565, 215] on span "HOT ( 15 )" at bounding box center [561, 213] width 52 height 13
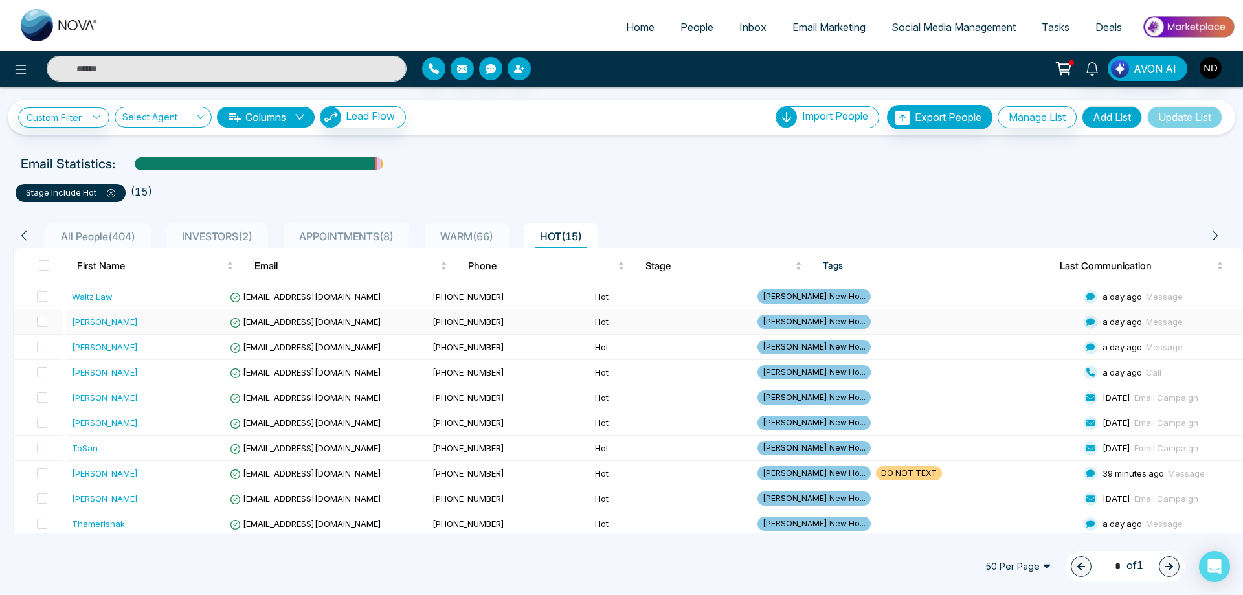
click at [85, 325] on div "[PERSON_NAME]" at bounding box center [105, 321] width 66 height 13
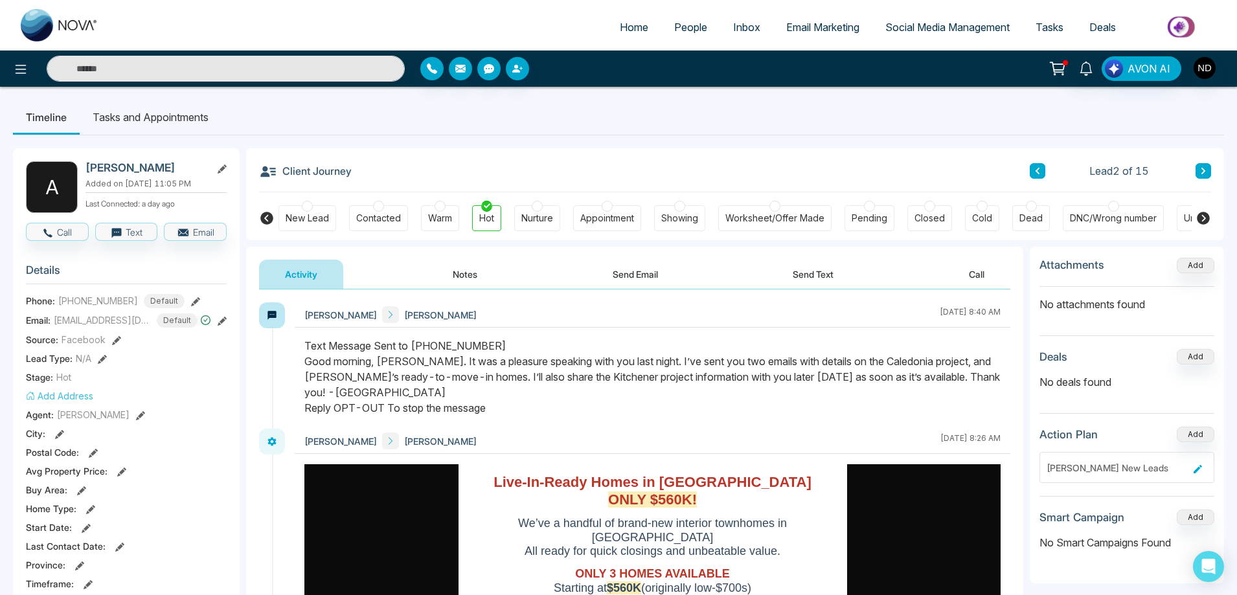
click at [460, 275] on button "Notes" at bounding box center [465, 274] width 76 height 29
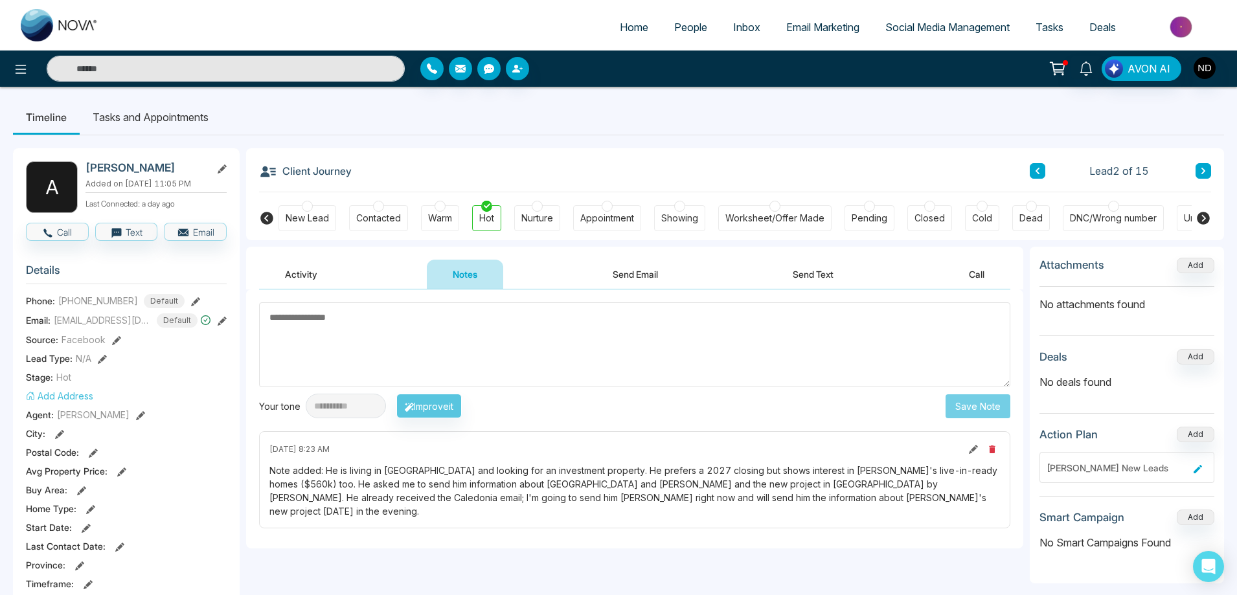
click at [294, 278] on button "Activity" at bounding box center [301, 274] width 84 height 29
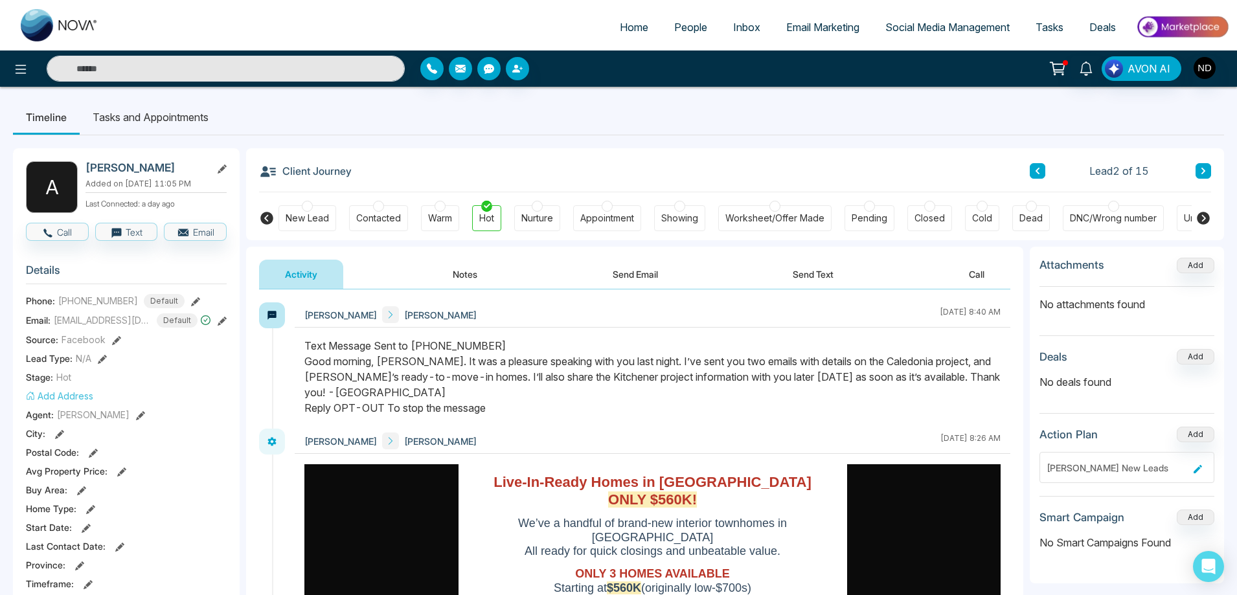
click at [642, 273] on button "Send Email" at bounding box center [635, 274] width 97 height 29
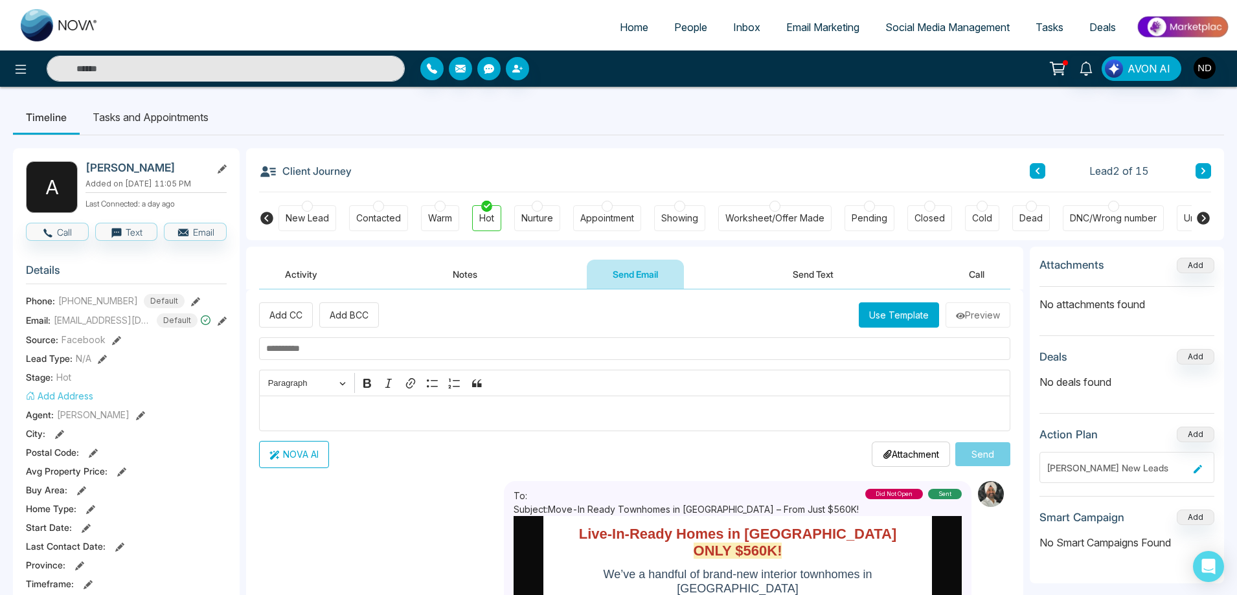
click at [1042, 172] on button at bounding box center [1038, 171] width 16 height 16
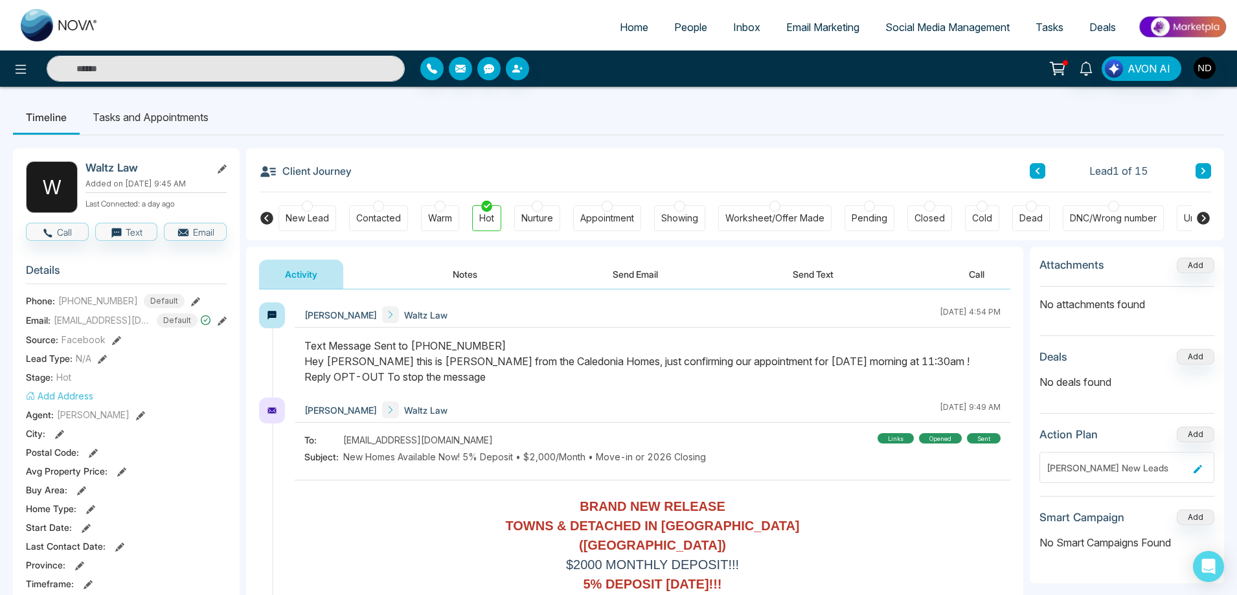
click at [1206, 169] on icon at bounding box center [1203, 171] width 6 height 8
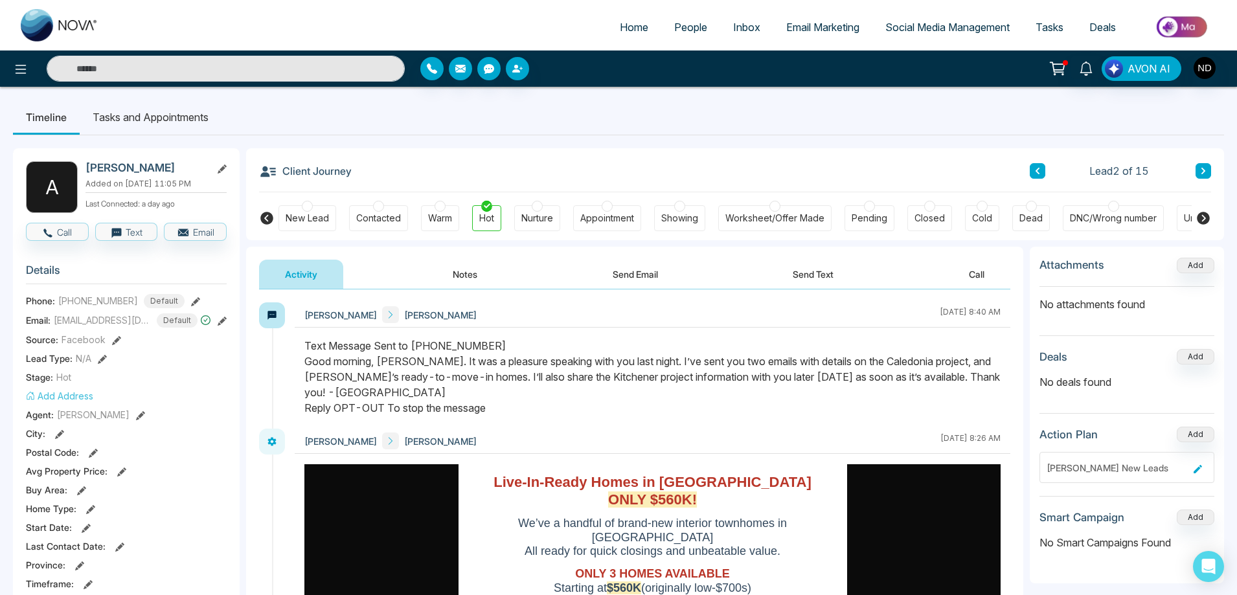
click at [1206, 169] on icon at bounding box center [1203, 171] width 6 height 8
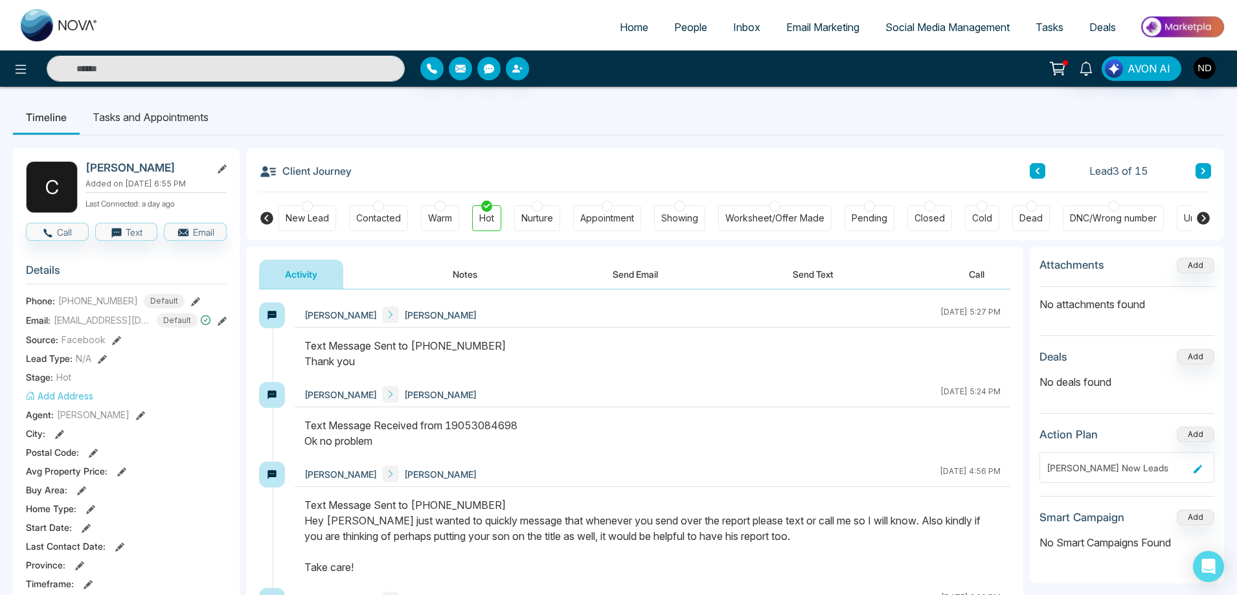
click at [1202, 170] on icon at bounding box center [1203, 171] width 6 height 8
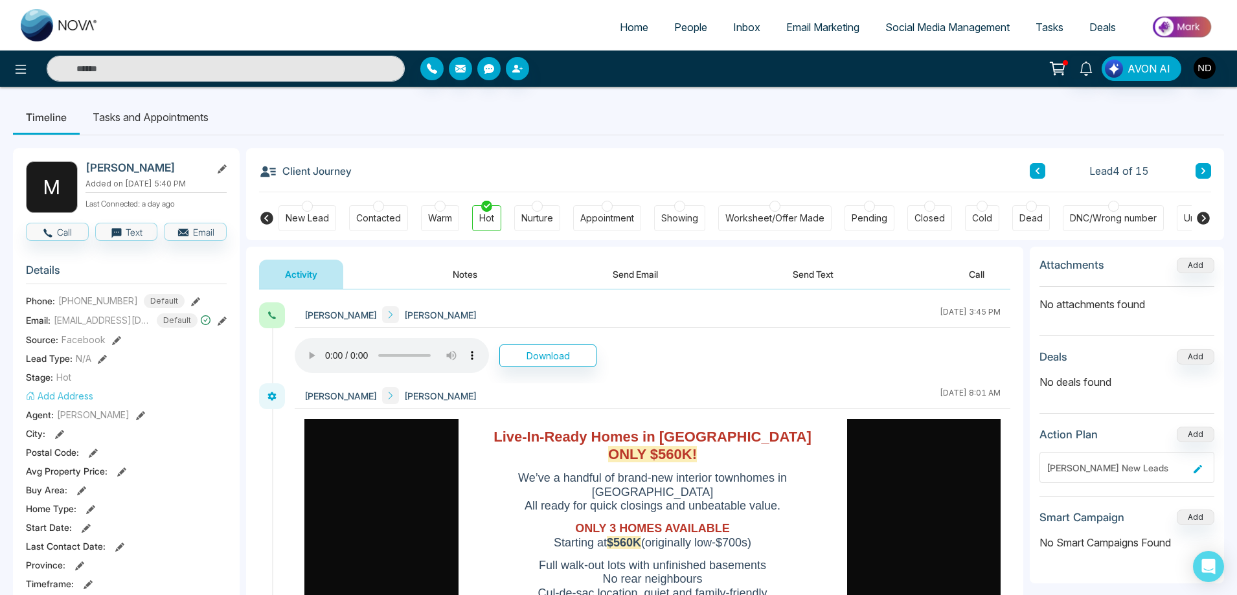
click at [442, 206] on div at bounding box center [440, 206] width 11 height 11
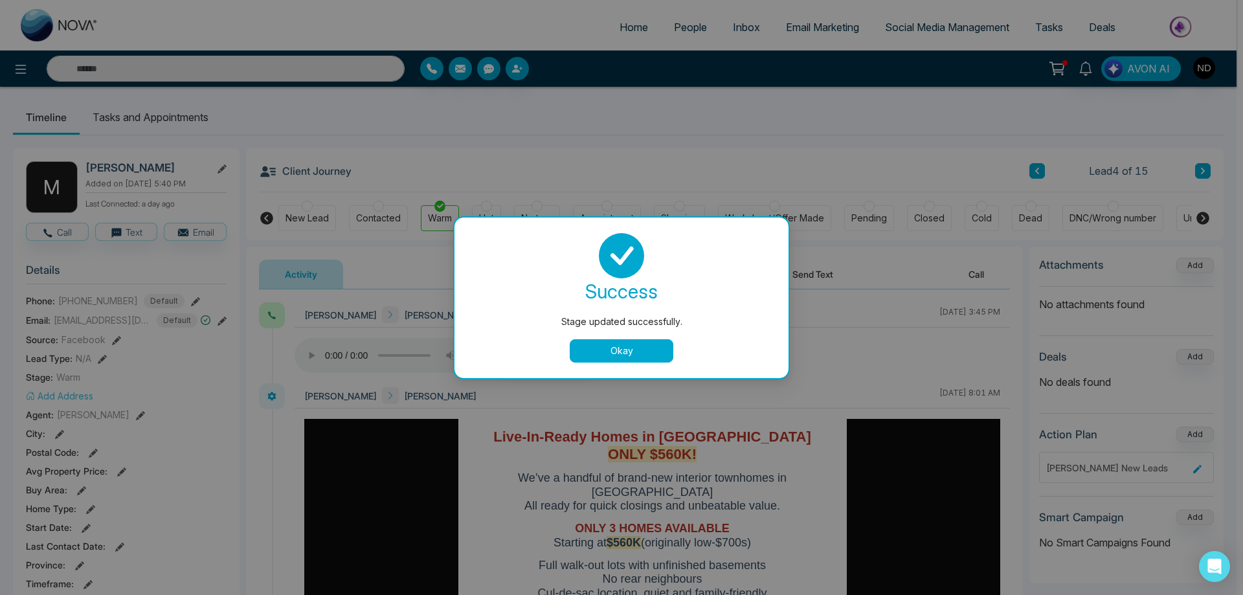
click at [626, 359] on button "Okay" at bounding box center [622, 350] width 104 height 23
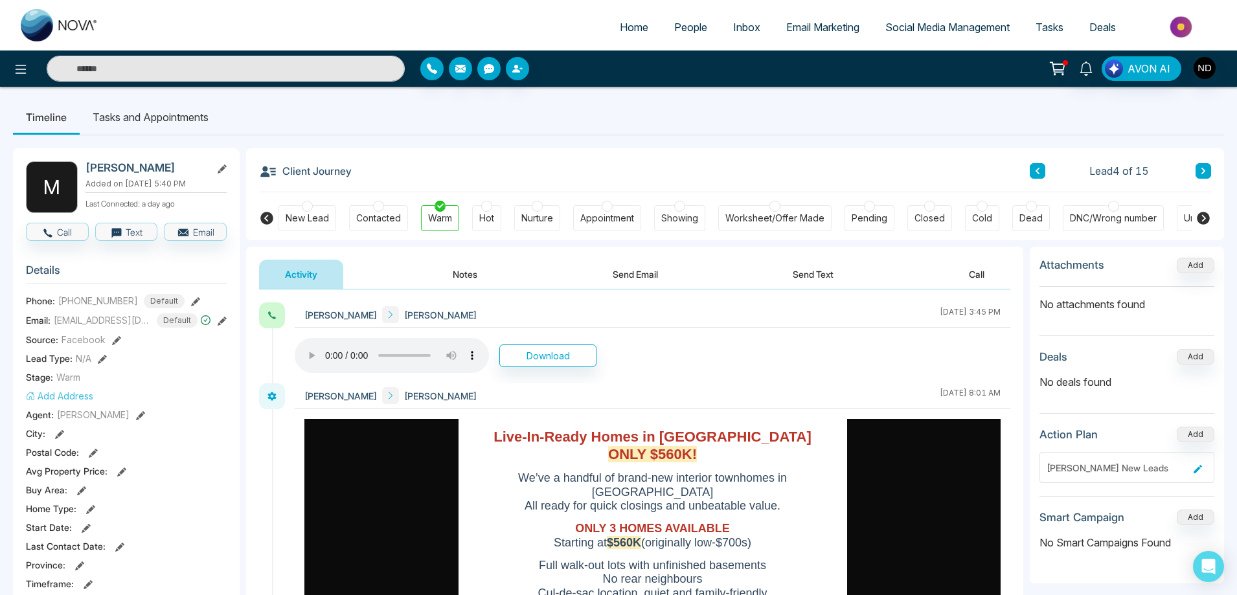
click at [1204, 171] on icon at bounding box center [1203, 171] width 4 height 6
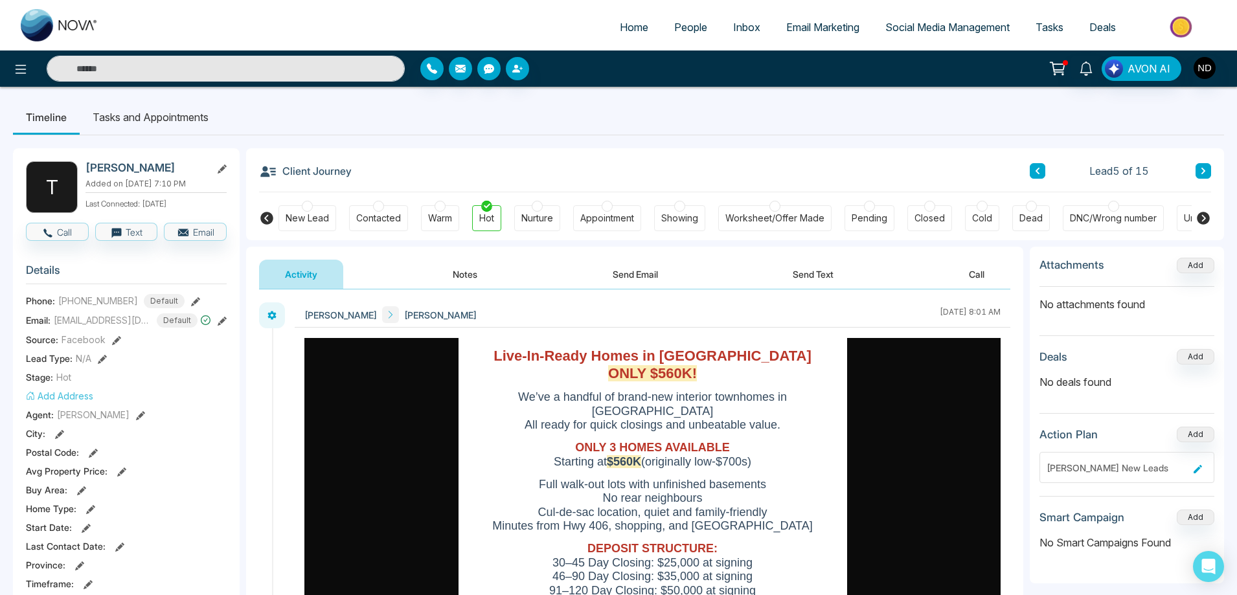
click at [468, 267] on button "Notes" at bounding box center [465, 274] width 76 height 29
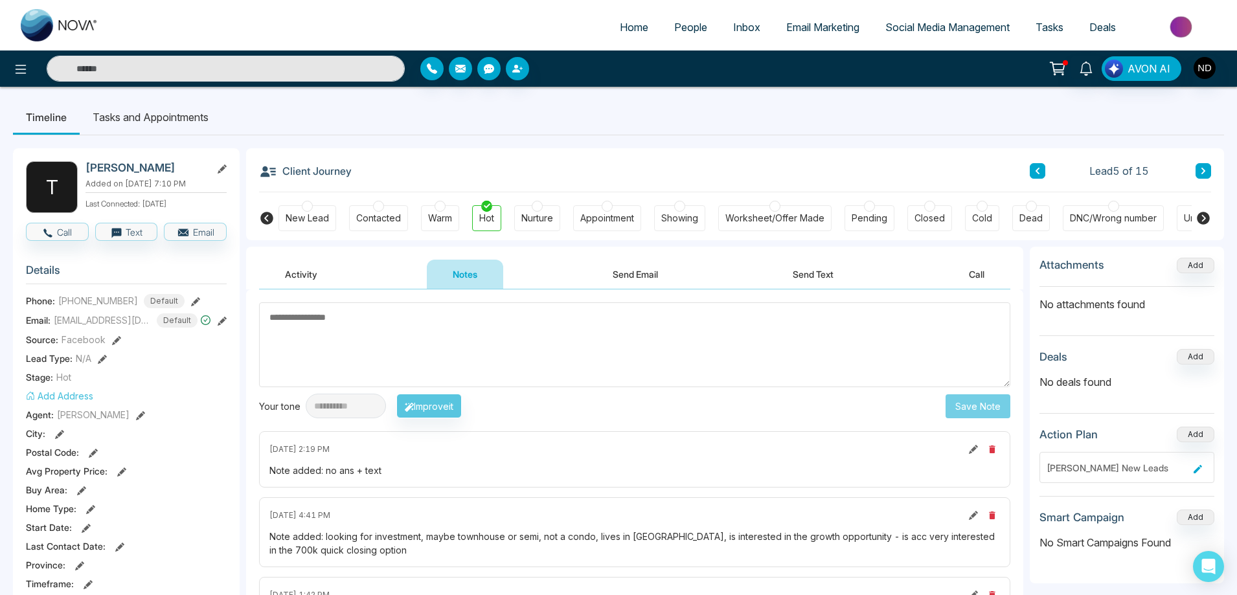
click at [816, 275] on button "Send Text" at bounding box center [813, 274] width 93 height 29
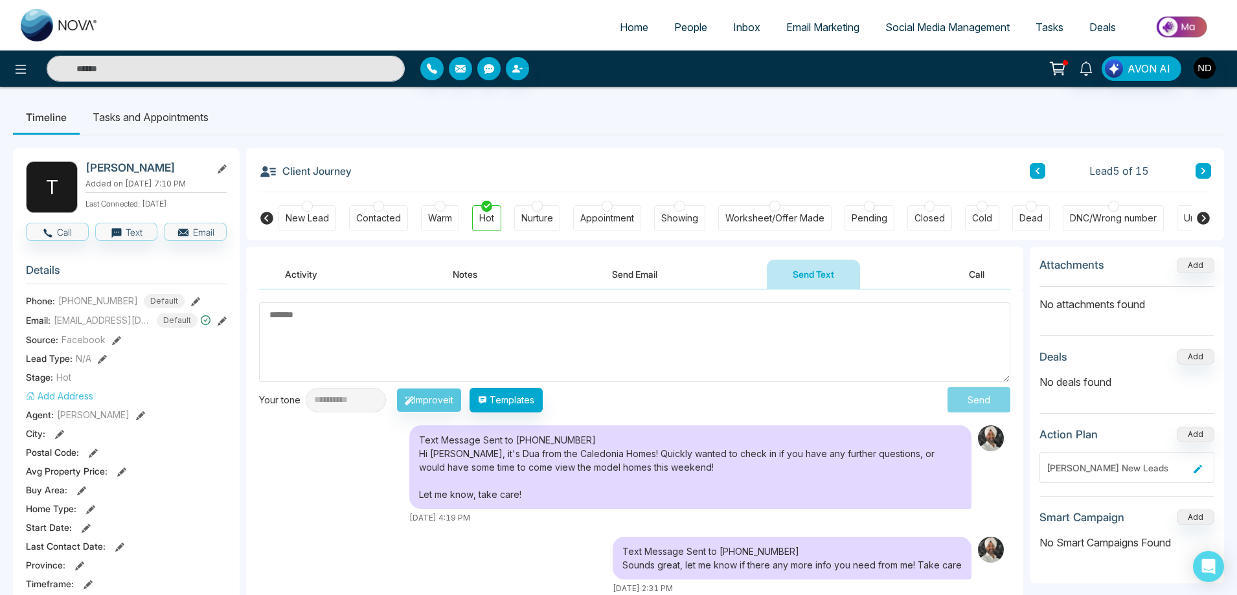
click at [302, 275] on button "Activity" at bounding box center [301, 274] width 84 height 29
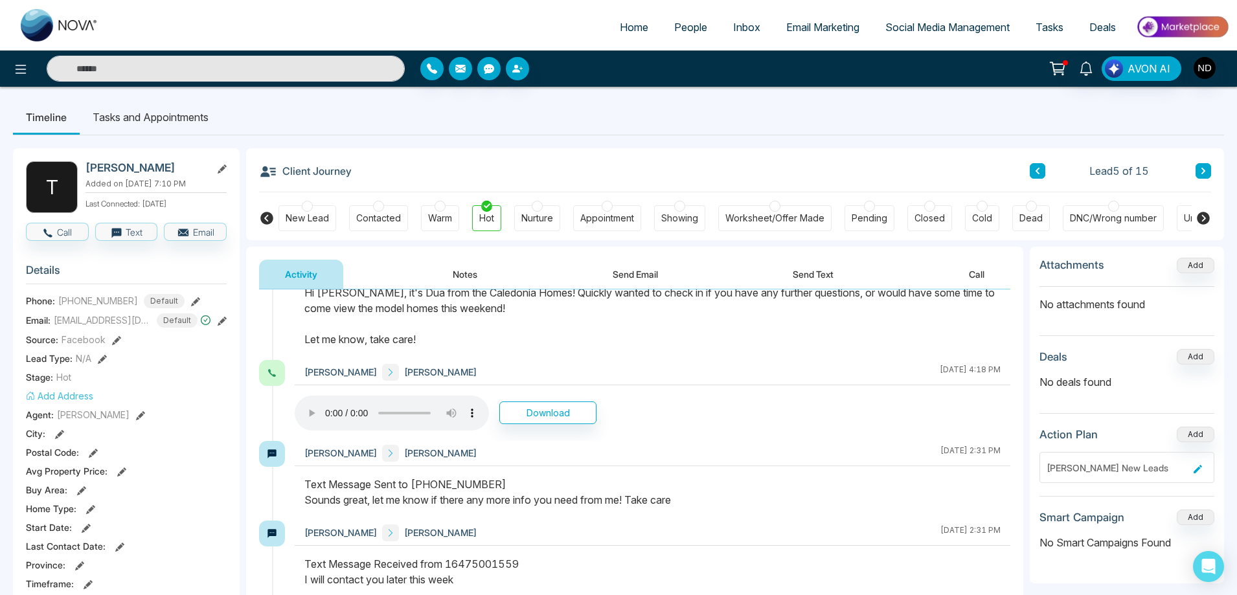
scroll to position [1036, 0]
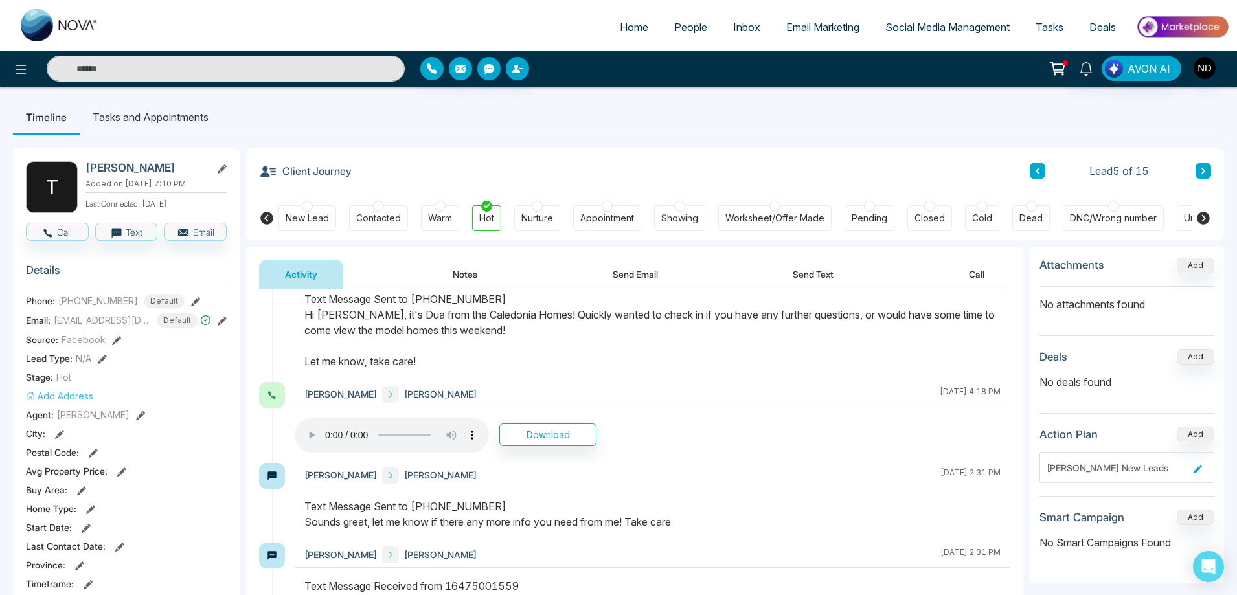
click at [1210, 170] on button at bounding box center [1203, 171] width 16 height 16
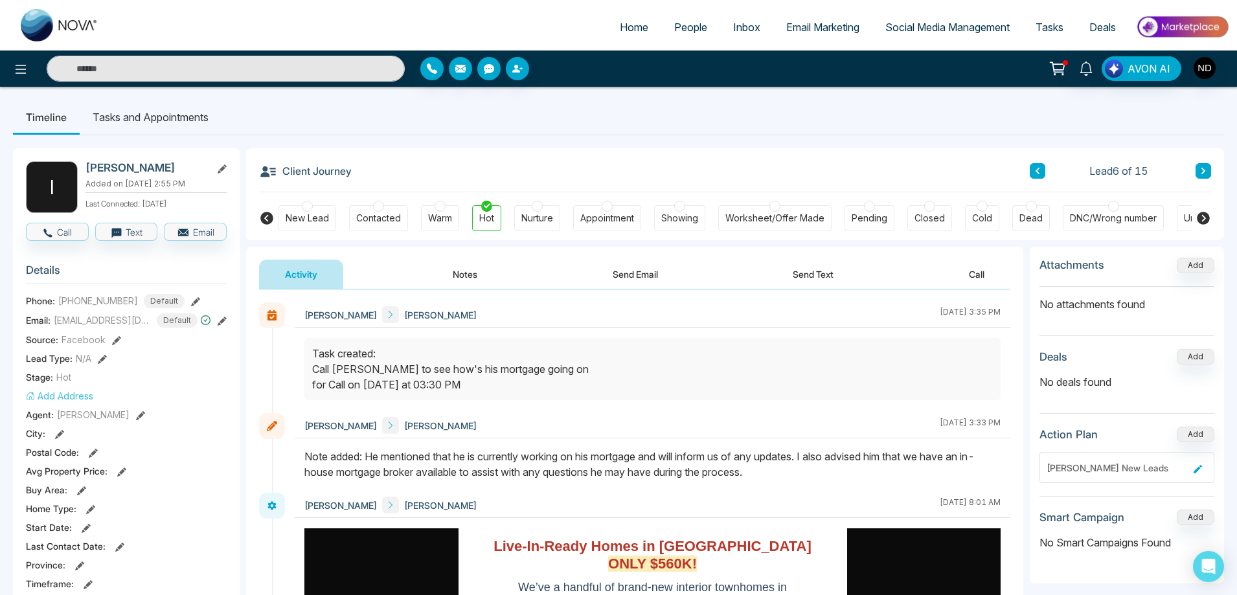
click at [1210, 170] on button at bounding box center [1203, 171] width 16 height 16
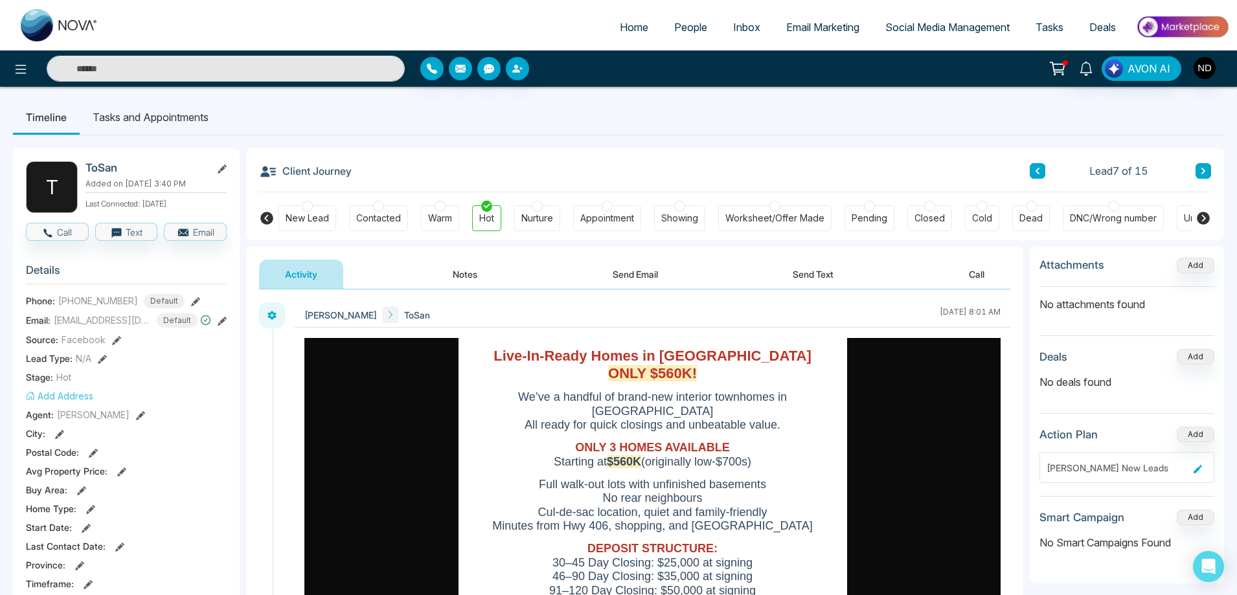
click at [472, 269] on button "Notes" at bounding box center [465, 274] width 76 height 29
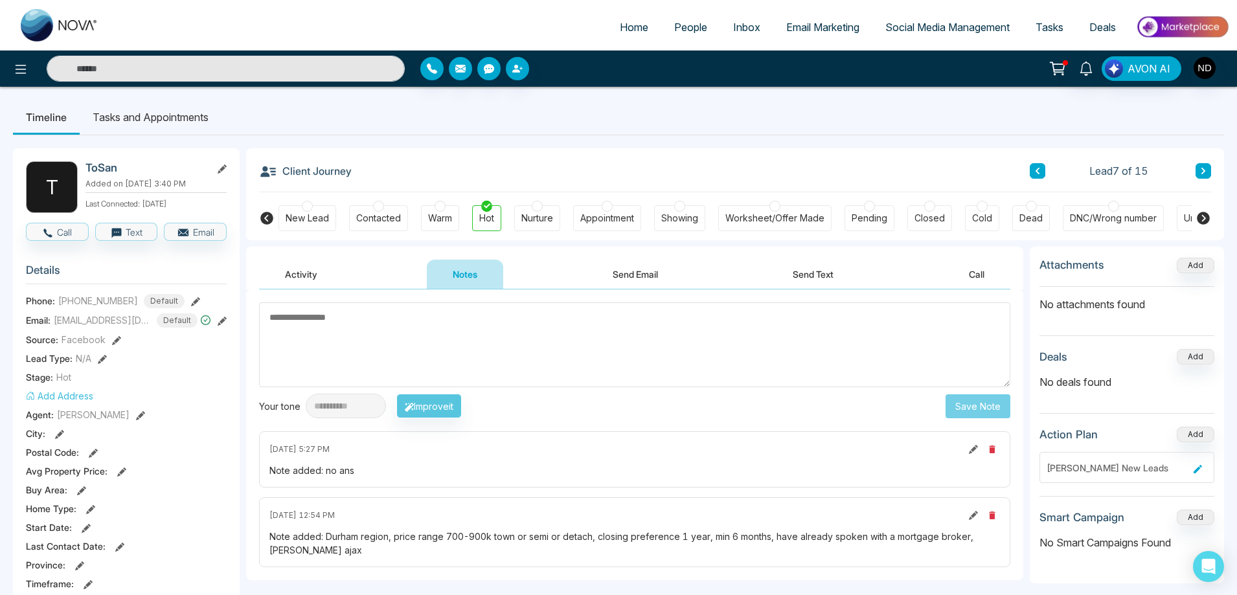
click at [811, 278] on button "Send Text" at bounding box center [813, 274] width 93 height 29
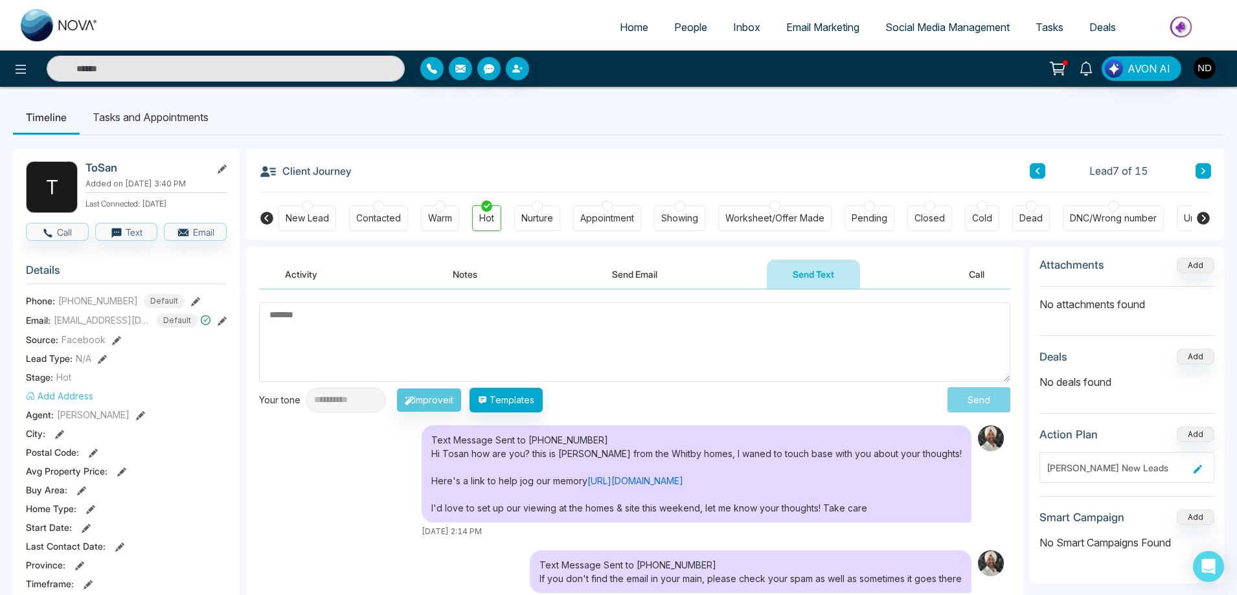
click at [308, 278] on button "Activity" at bounding box center [301, 274] width 84 height 29
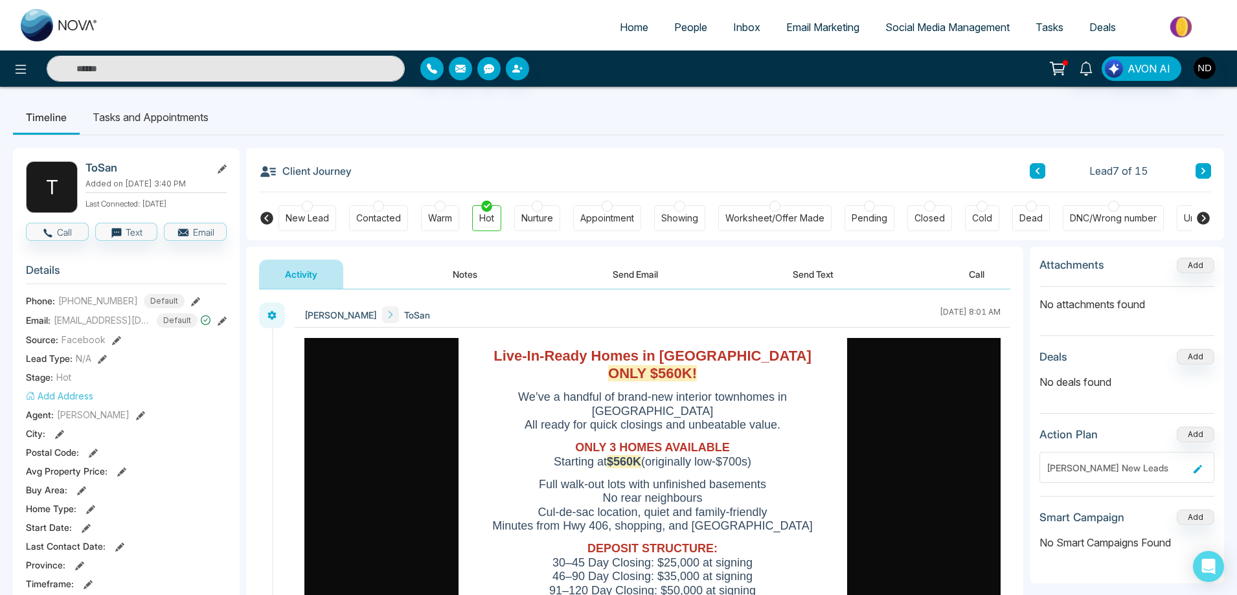
click at [638, 280] on button "Send Email" at bounding box center [635, 274] width 97 height 29
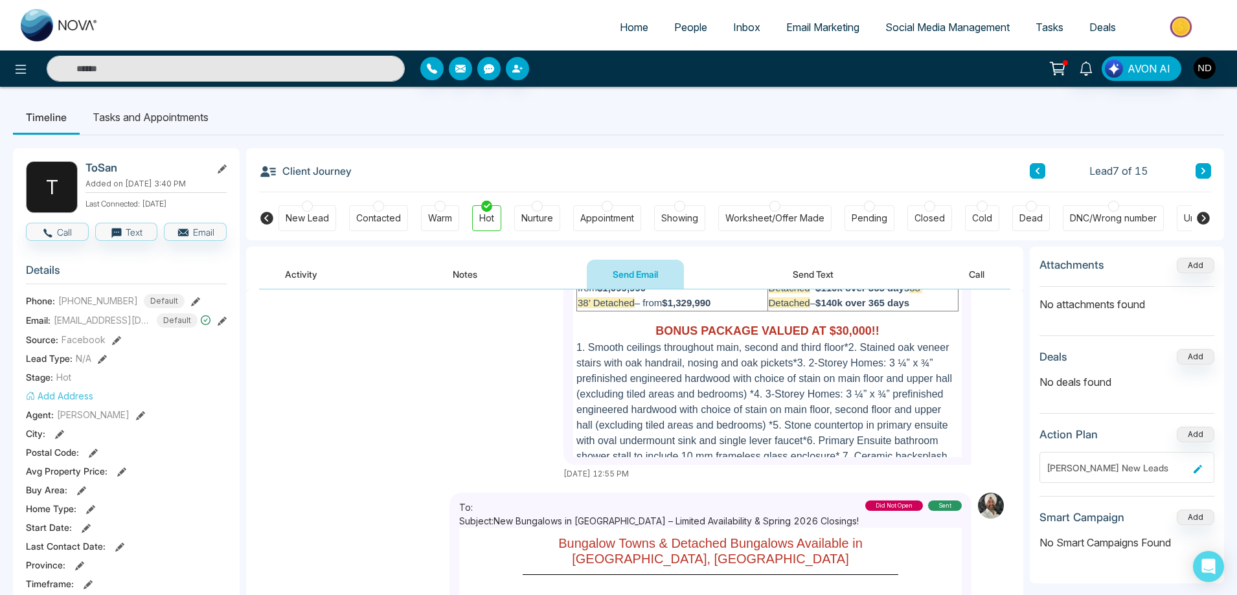
scroll to position [1554, 0]
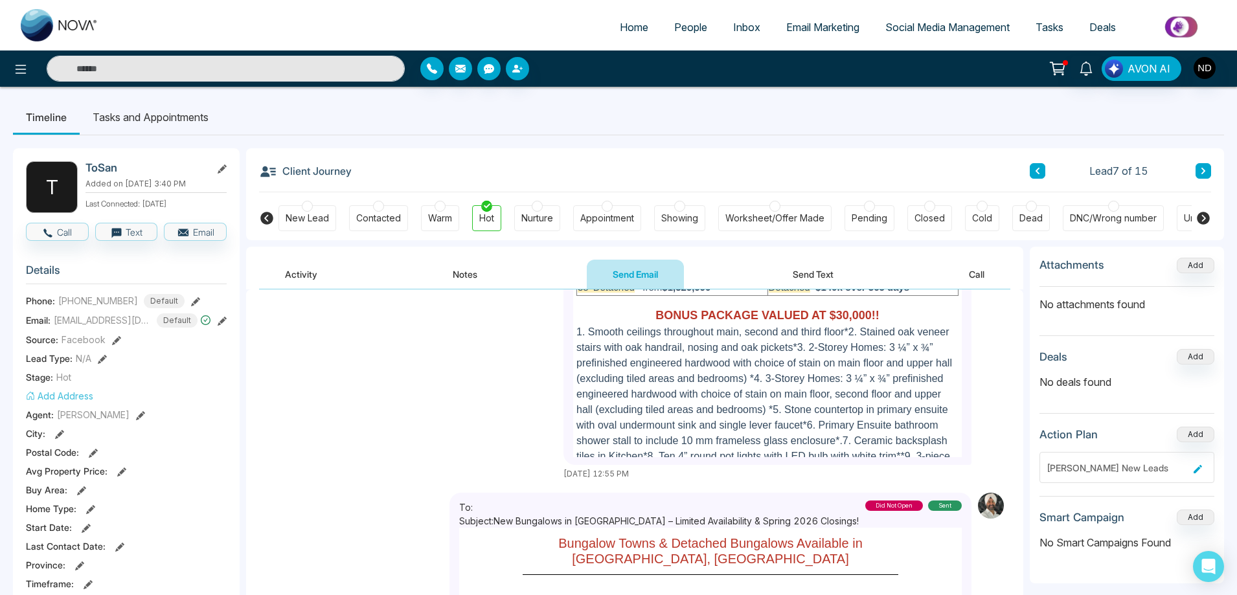
click at [1202, 177] on button at bounding box center [1203, 171] width 16 height 16
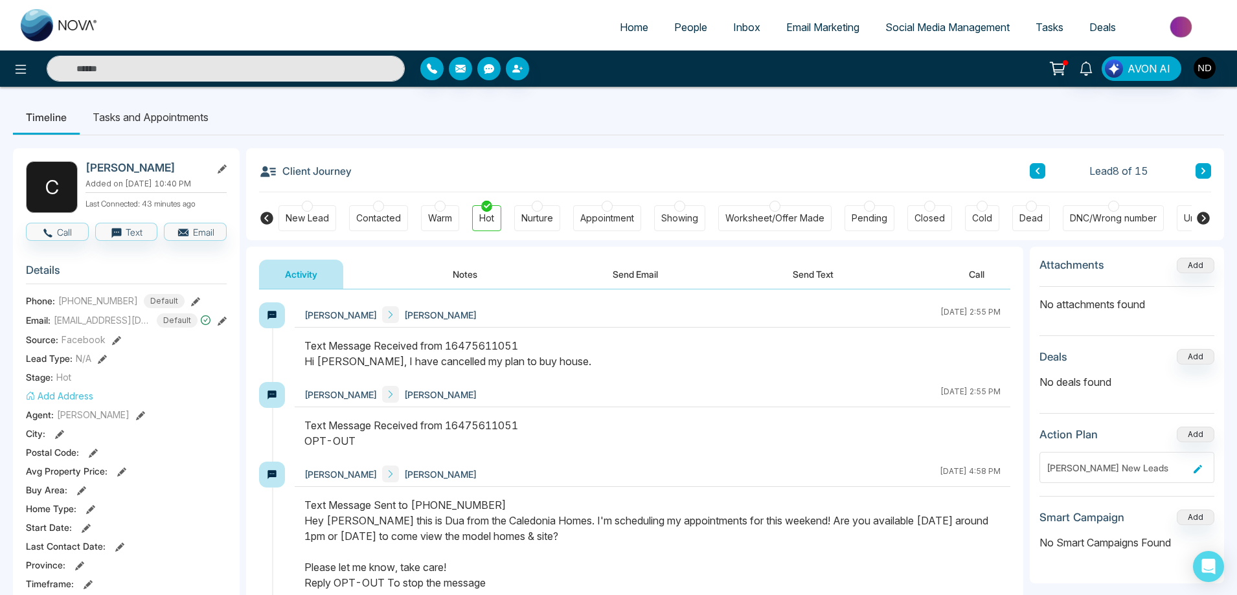
click at [1200, 169] on icon at bounding box center [1203, 171] width 6 height 8
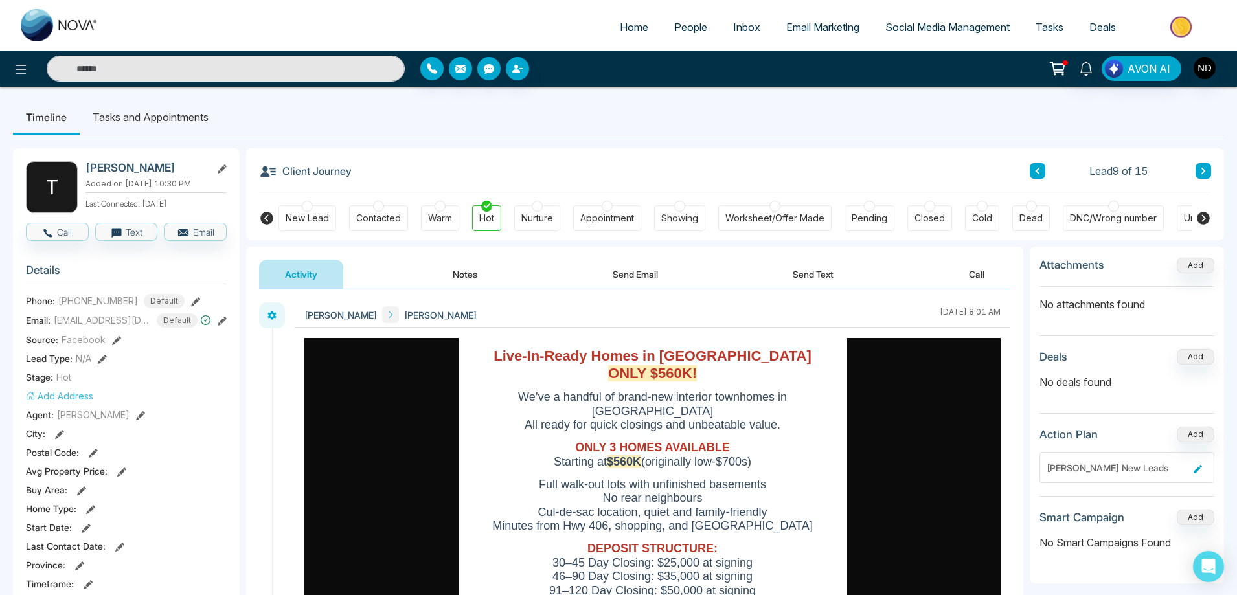
click at [454, 269] on button "Notes" at bounding box center [465, 274] width 76 height 29
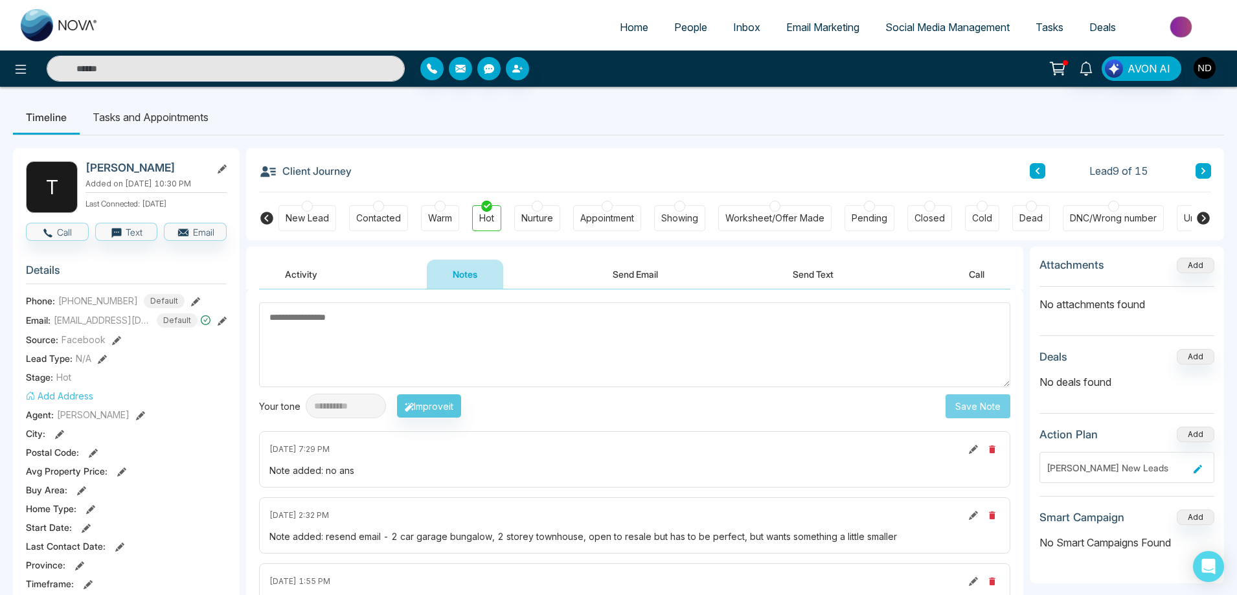
click at [1203, 175] on icon at bounding box center [1203, 171] width 6 height 8
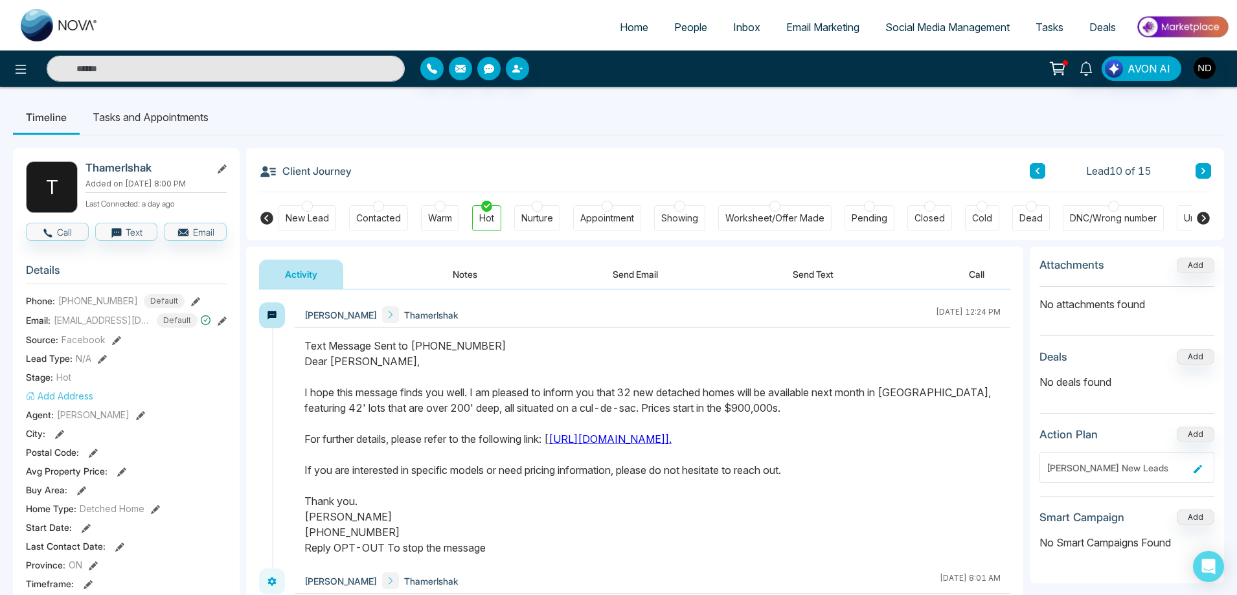
drag, startPoint x: 337, startPoint y: 547, endPoint x: 383, endPoint y: 550, distance: 46.7
click at [383, 550] on div "Text Message Sent to +19057412919 Dear Thamer, I hope this message finds you we…" at bounding box center [652, 447] width 696 height 218
click at [1201, 169] on icon at bounding box center [1203, 171] width 6 height 8
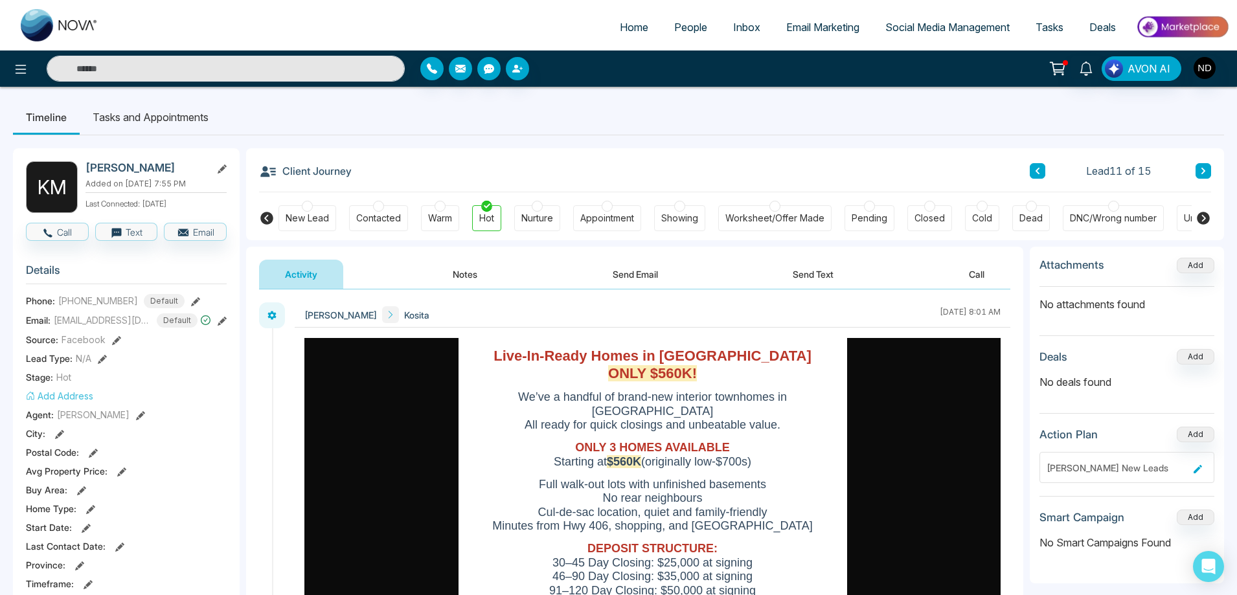
click at [1209, 172] on button at bounding box center [1203, 171] width 16 height 16
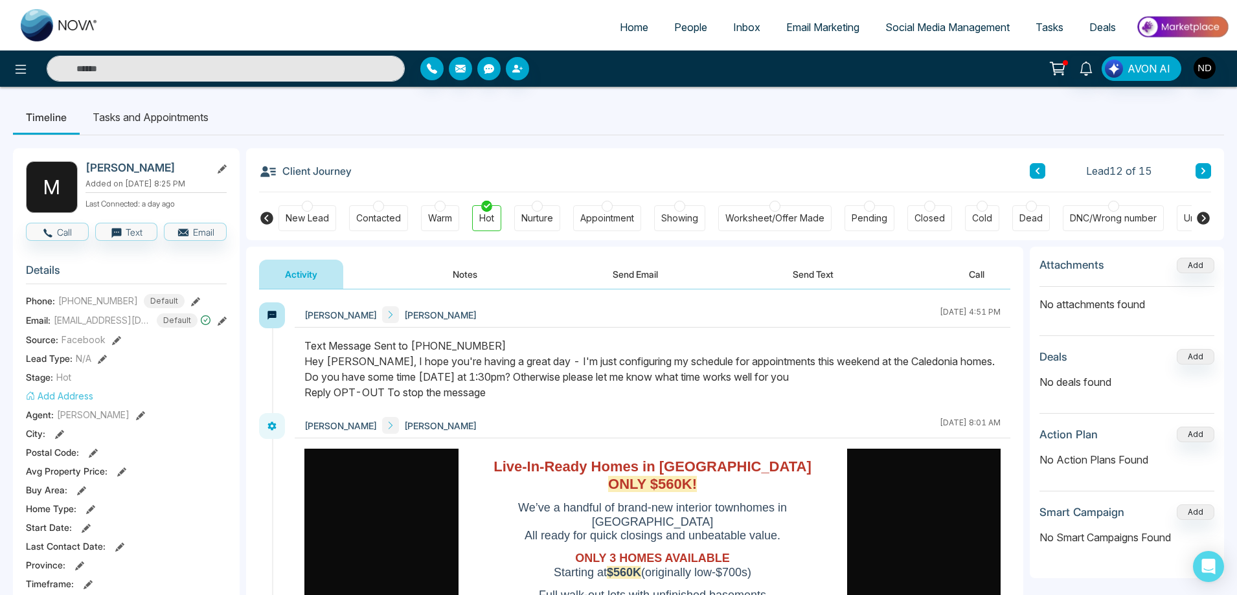
click at [1210, 168] on button at bounding box center [1203, 171] width 16 height 16
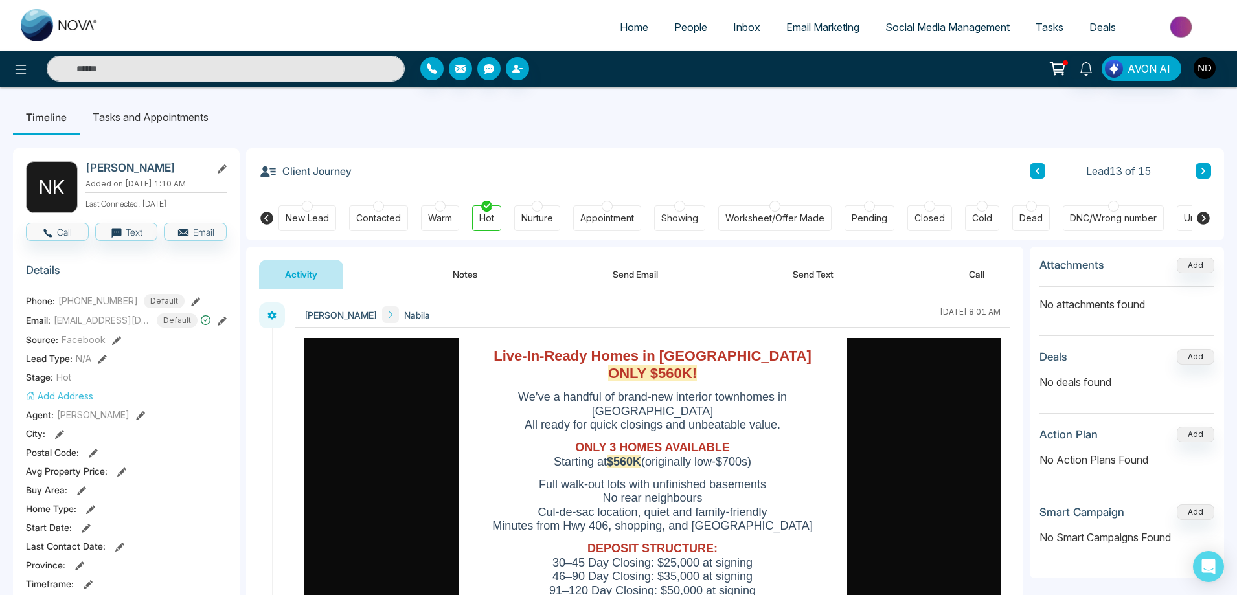
click at [815, 268] on button "Send Text" at bounding box center [813, 274] width 93 height 29
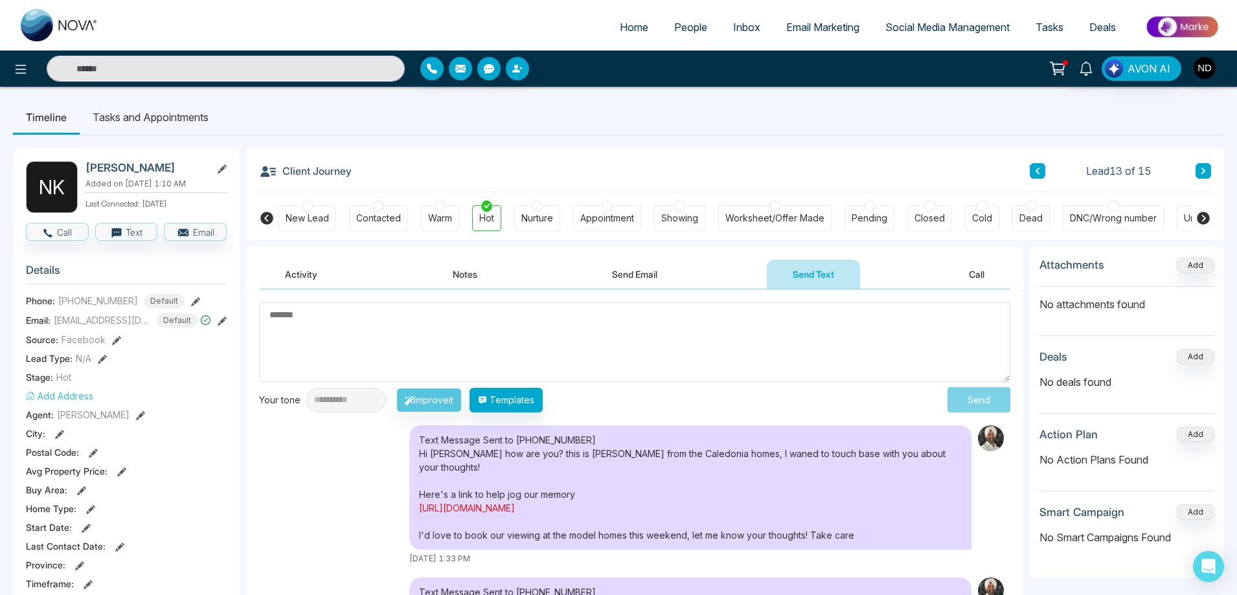
click at [506, 503] on link "https://conta.cc/3IVOJA8" at bounding box center [467, 508] width 96 height 11
click at [1204, 169] on icon at bounding box center [1203, 171] width 6 height 8
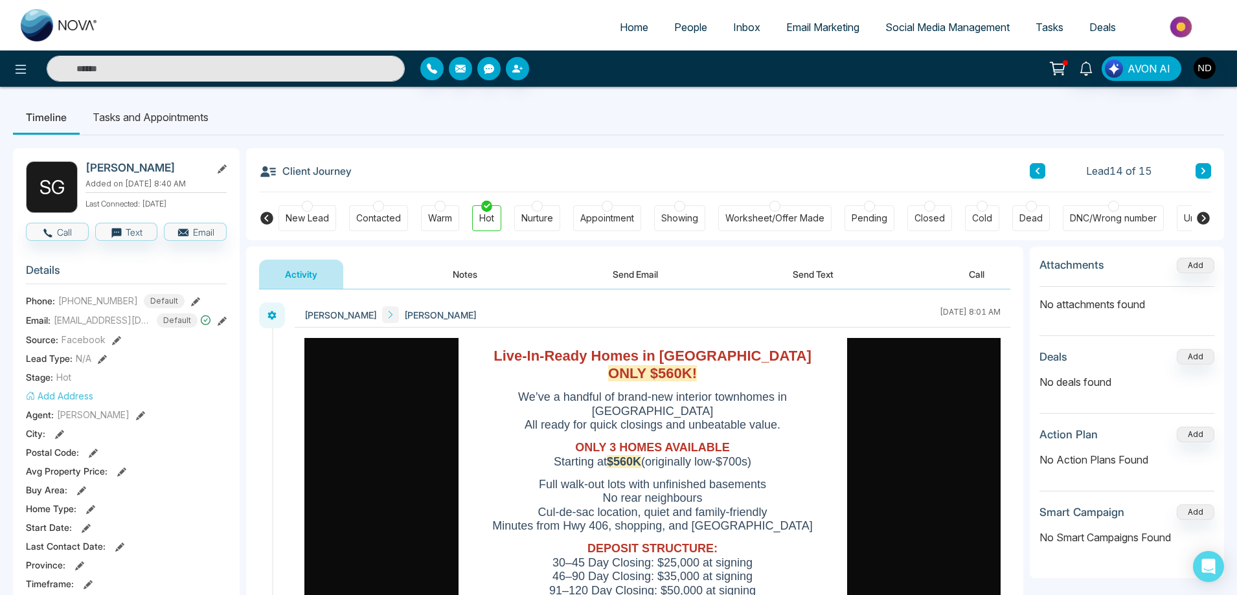
click at [1198, 169] on button at bounding box center [1203, 171] width 16 height 16
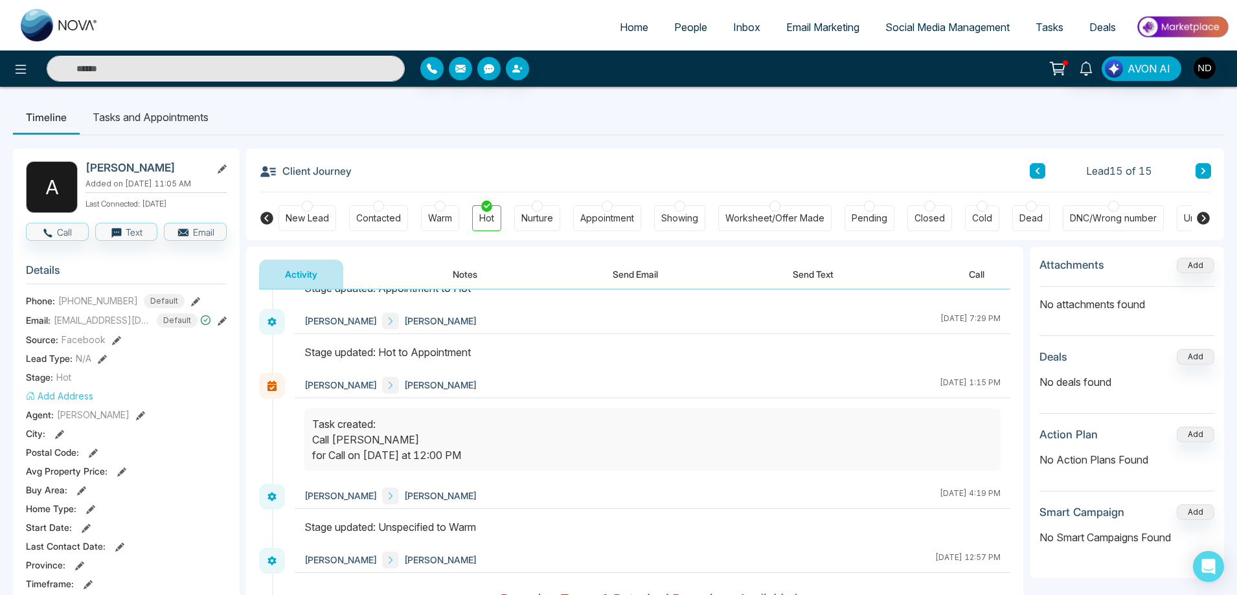
scroll to position [1036, 0]
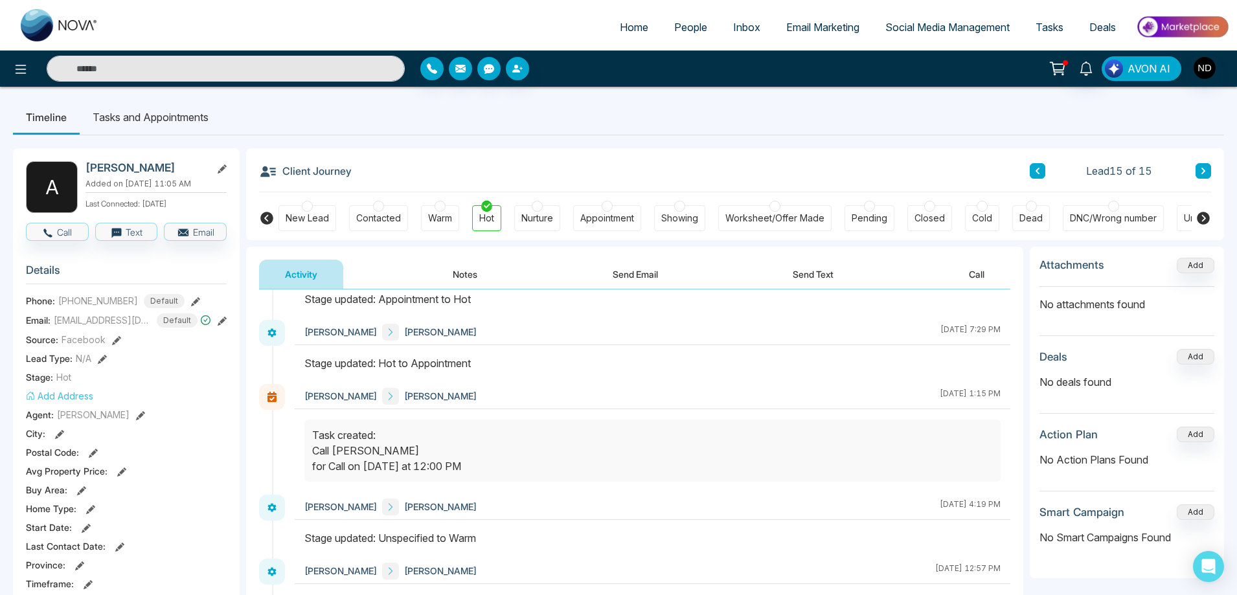
click at [1151, 71] on span "AVON AI" at bounding box center [1148, 69] width 43 height 16
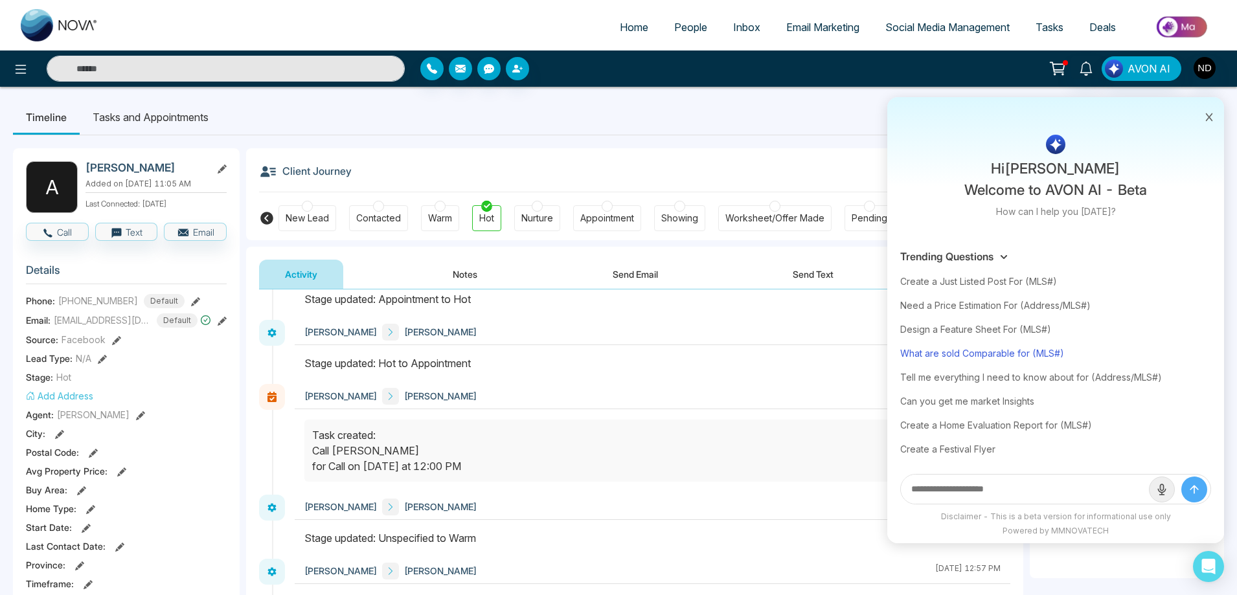
click at [958, 355] on div "What are sold Comparable for (MLS#)" at bounding box center [1055, 353] width 311 height 24
type input "**********"
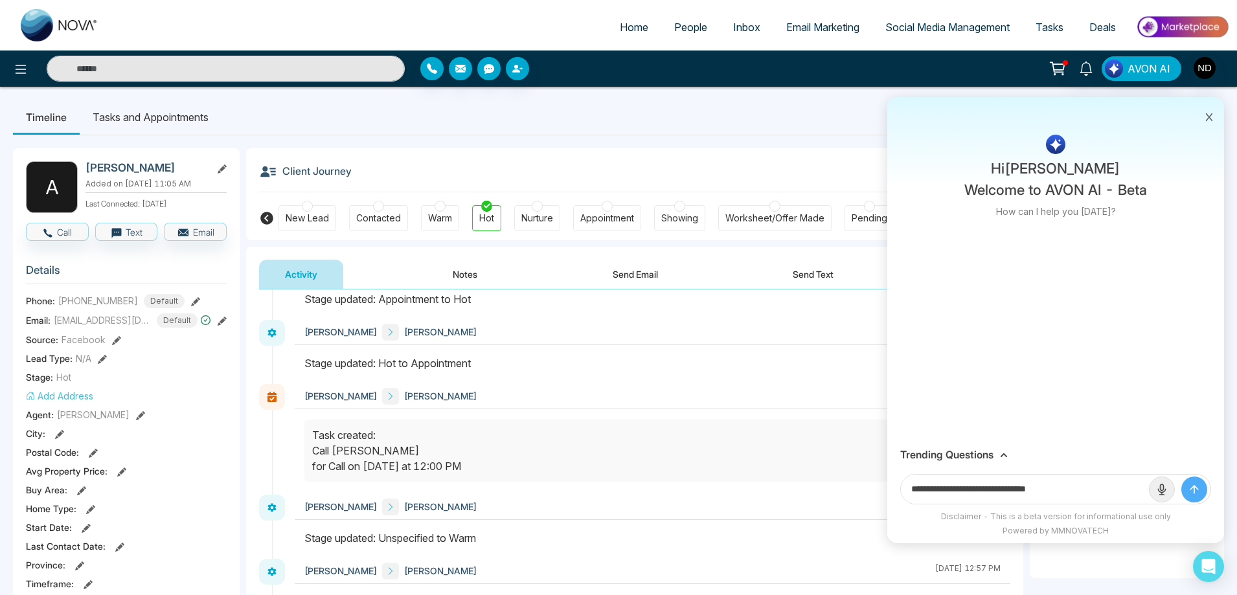
click at [727, 151] on div "Client Journey Lead 15 of 15" at bounding box center [735, 170] width 952 height 44
click at [1209, 118] on icon at bounding box center [1209, 117] width 7 height 8
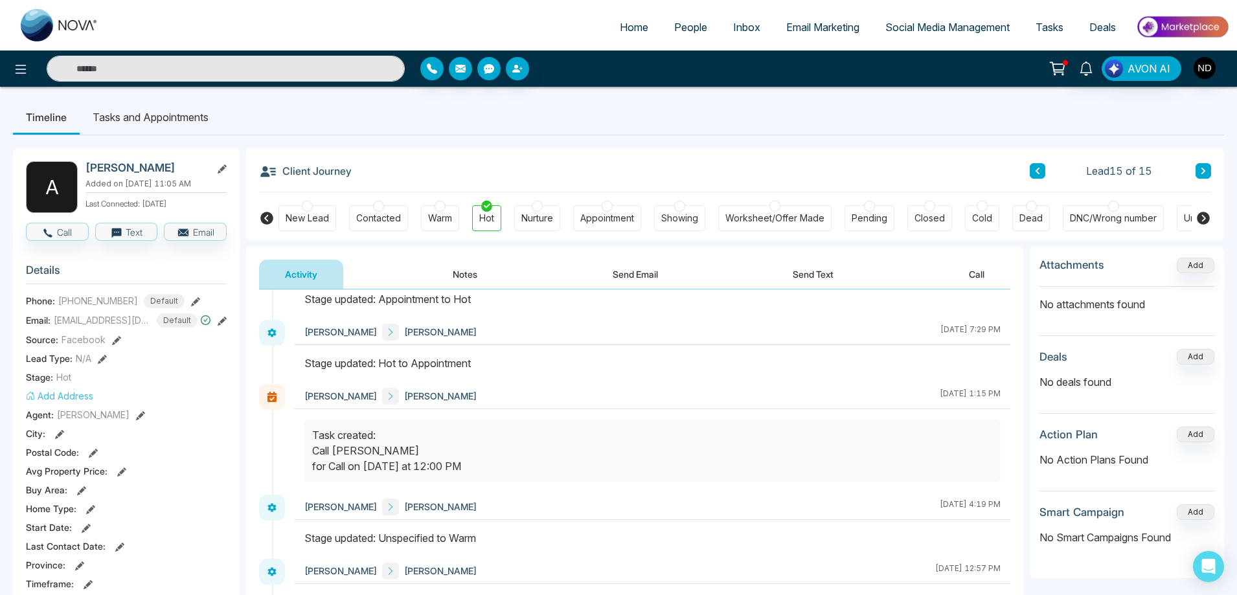
click at [1038, 171] on icon at bounding box center [1037, 171] width 6 height 8
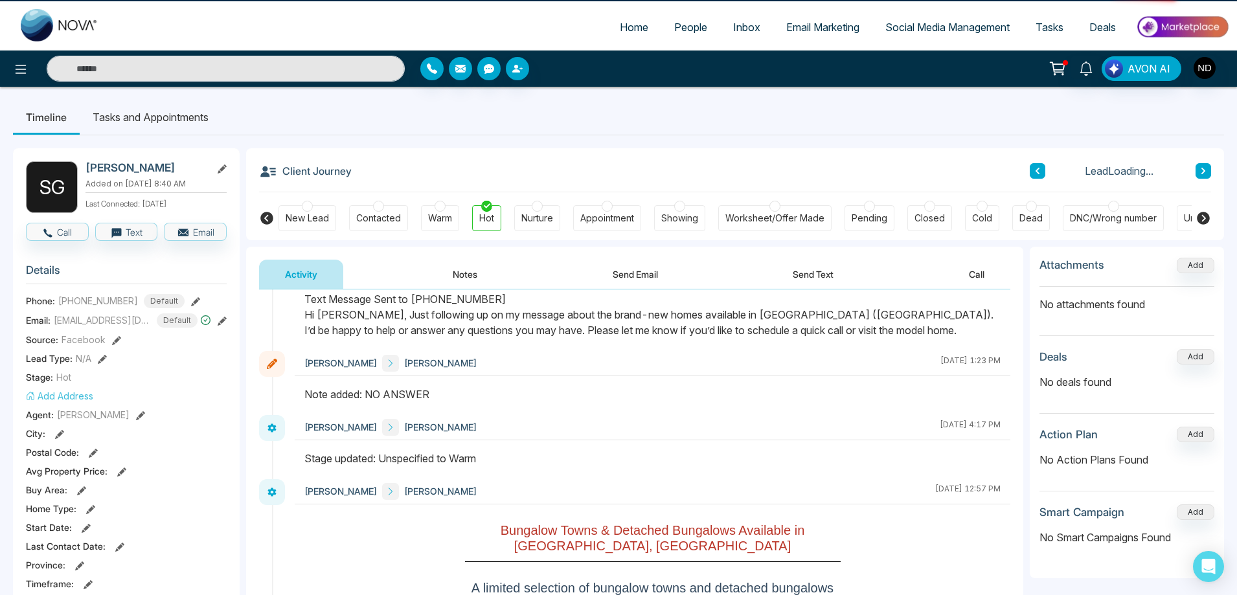
click at [1038, 171] on icon at bounding box center [1037, 171] width 6 height 8
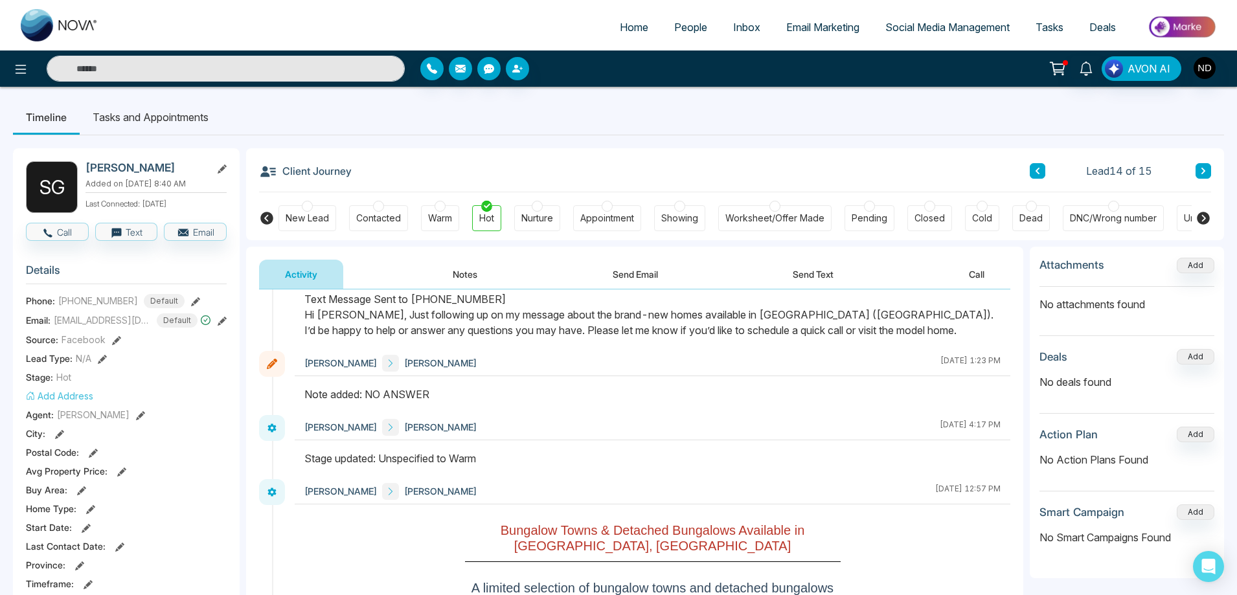
click at [1038, 171] on icon at bounding box center [1037, 171] width 6 height 8
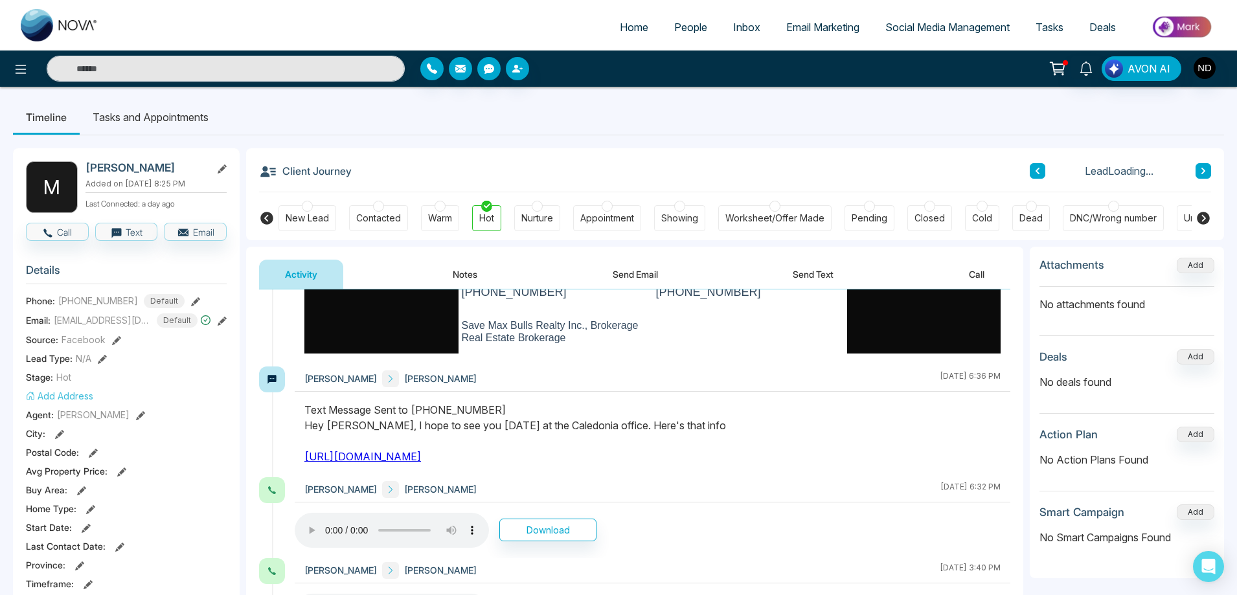
click at [1038, 171] on icon at bounding box center [1037, 171] width 6 height 8
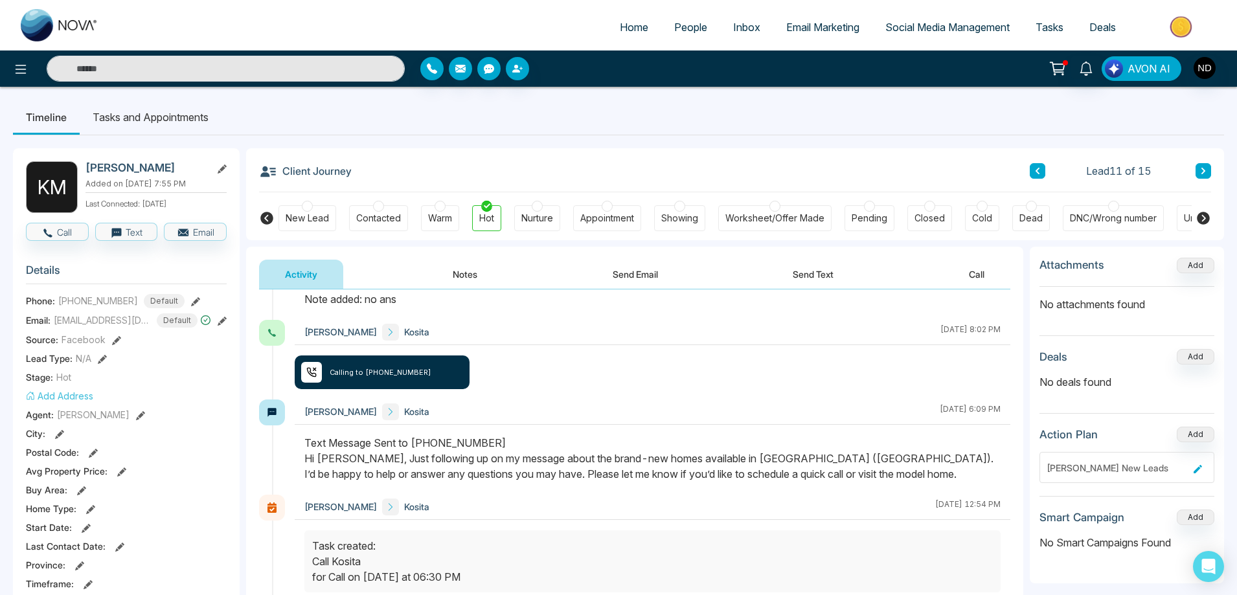
click at [1159, 67] on span "AVON AI" at bounding box center [1148, 69] width 43 height 16
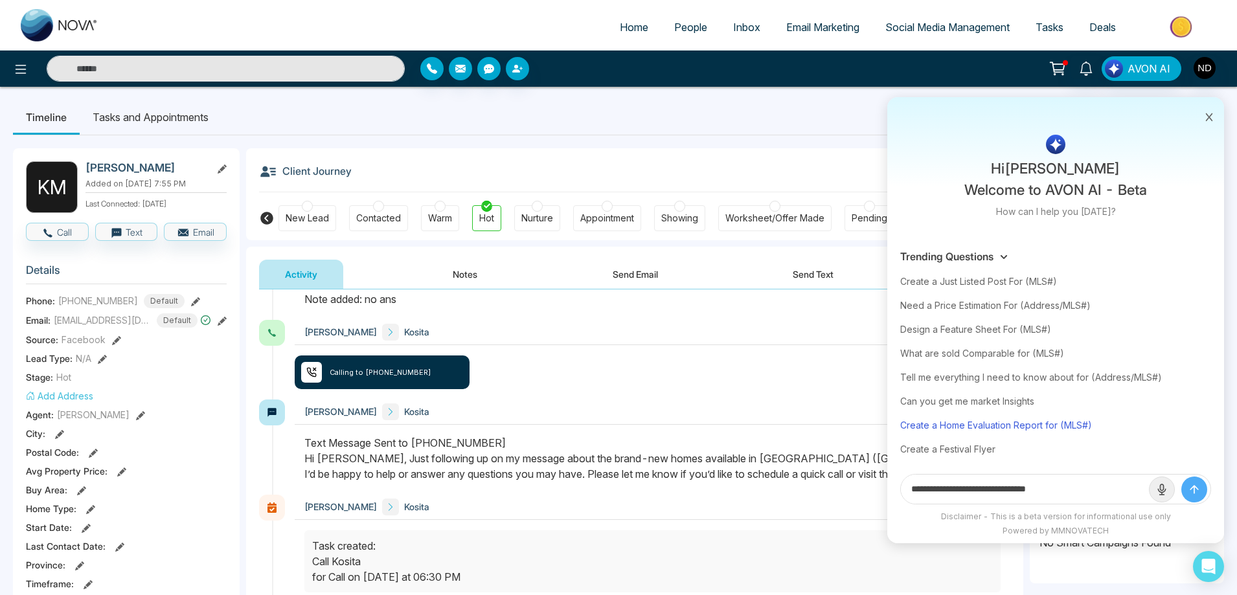
click at [972, 425] on div "Create a Home Evaluation Report for (MLS#)" at bounding box center [1055, 425] width 311 height 24
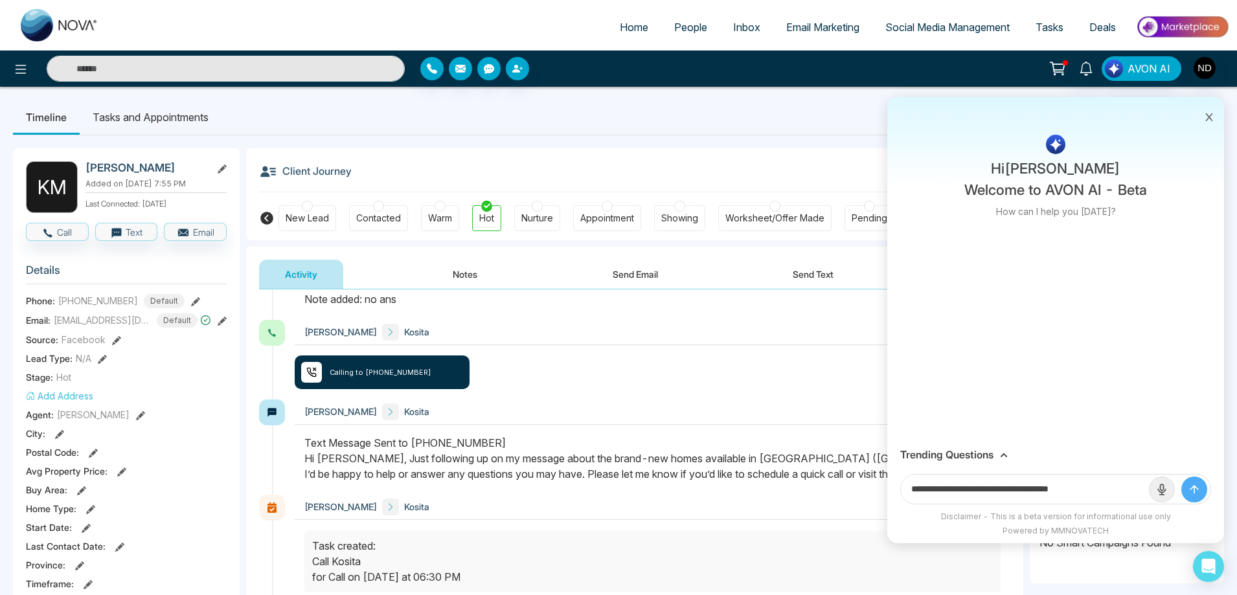
drag, startPoint x: 1070, startPoint y: 492, endPoint x: 1109, endPoint y: 486, distance: 39.3
click at [1109, 486] on input "**********" at bounding box center [1025, 489] width 248 height 29
paste input "***"
type input "**********"
click at [1181, 477] on button "submit" at bounding box center [1194, 490] width 26 height 26
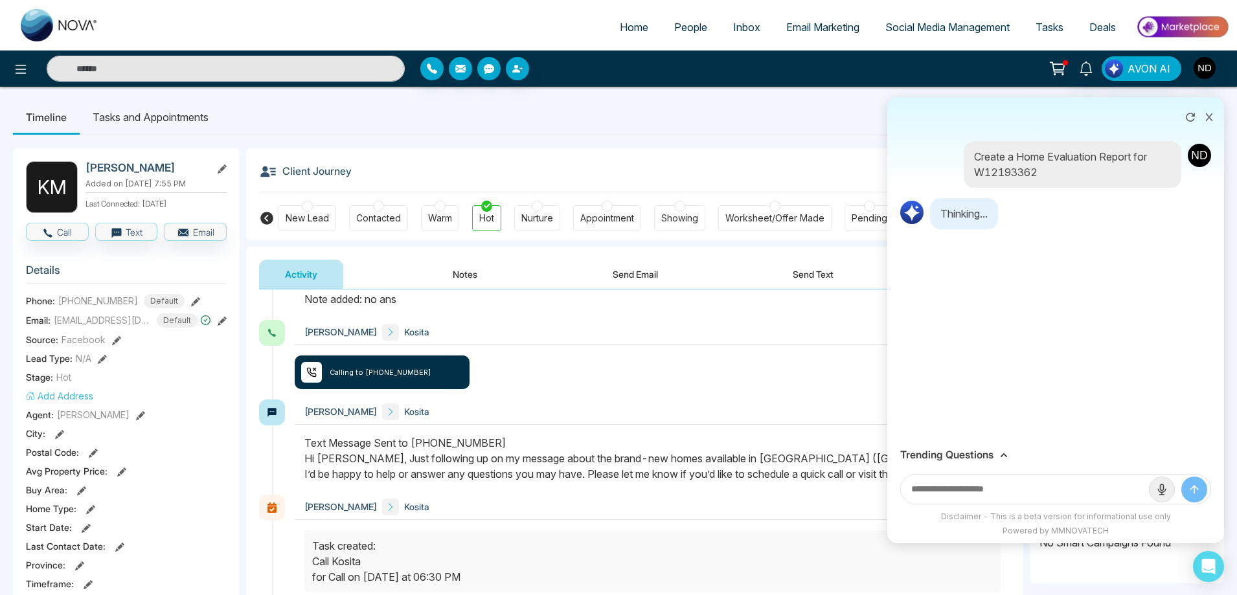
click at [1042, 492] on input "text" at bounding box center [1025, 489] width 248 height 29
click at [1004, 455] on icon at bounding box center [1004, 455] width 6 height 4
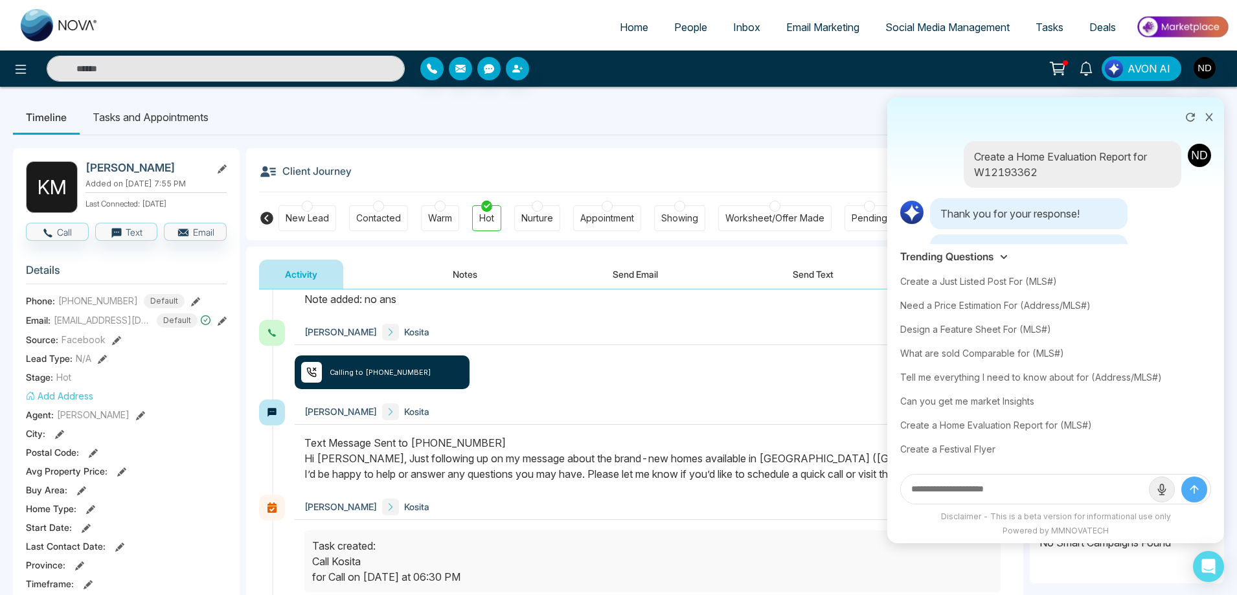
scroll to position [71, 0]
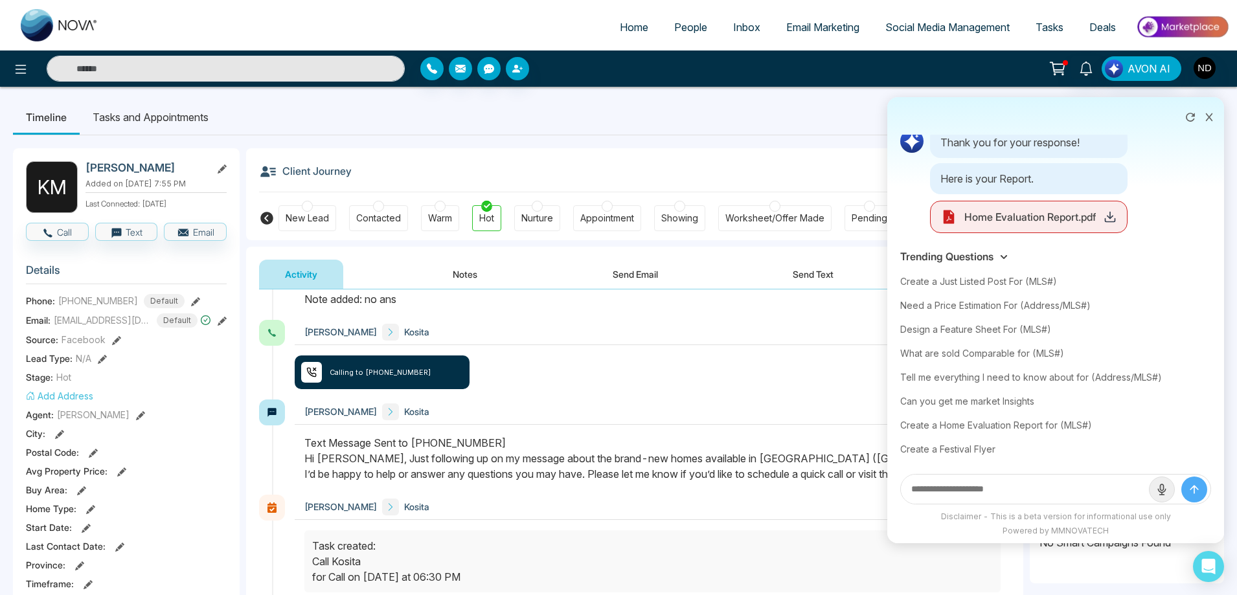
click at [1111, 213] on icon at bounding box center [1110, 216] width 13 height 13
click at [631, 344] on div "Navdeep Dhillon Kosita August 11 2025 | 8:02 PM Calling to +19058070142" at bounding box center [653, 360] width 716 height 80
click at [971, 306] on div "Need a Price Estimation For (Address/MLS#)" at bounding box center [1055, 305] width 311 height 24
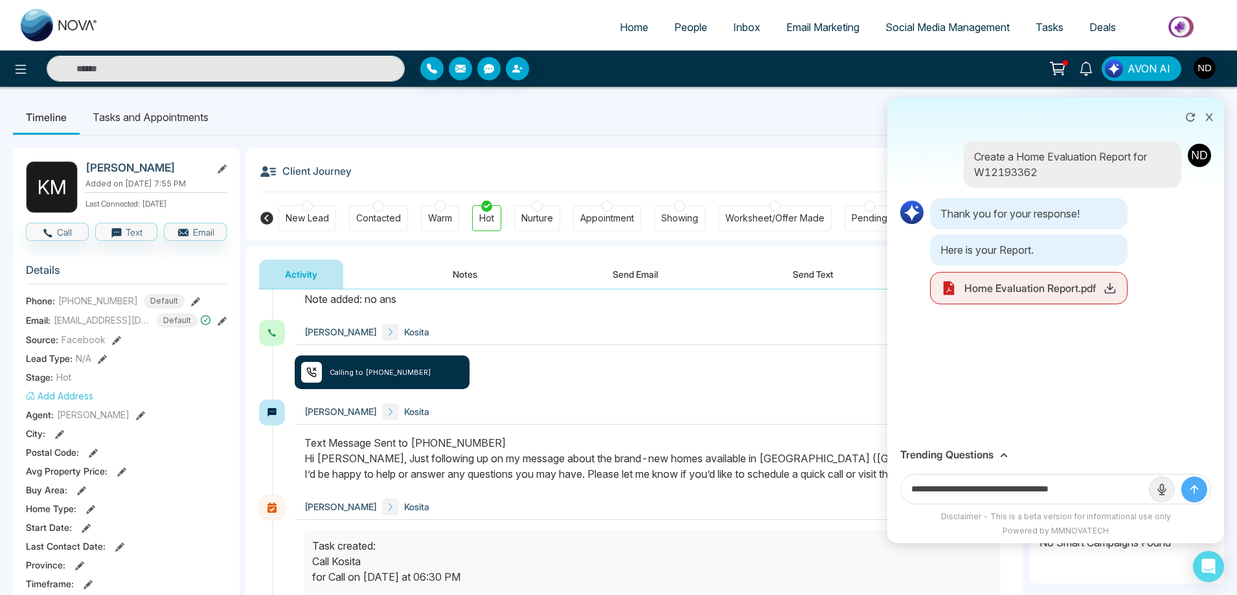
drag, startPoint x: 1108, startPoint y: 488, endPoint x: 1033, endPoint y: 490, distance: 75.1
click at [1033, 490] on input "**********" at bounding box center [1025, 489] width 248 height 29
paste input "text"
type input "**********"
click at [1181, 477] on button "submit" at bounding box center [1194, 490] width 26 height 26
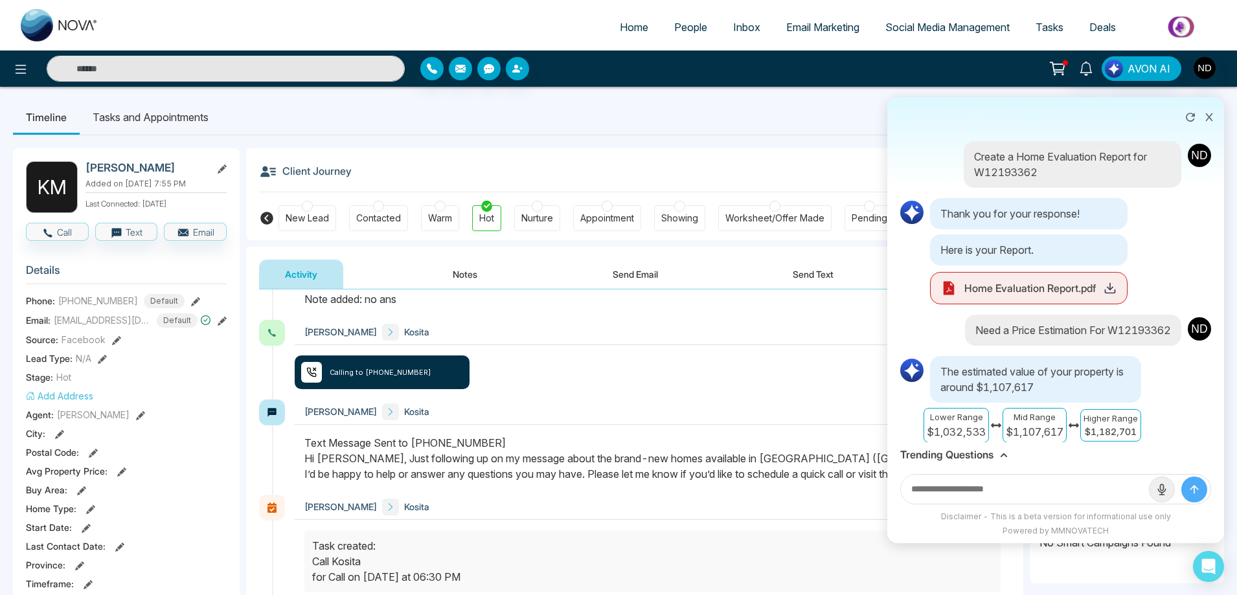
scroll to position [78, 0]
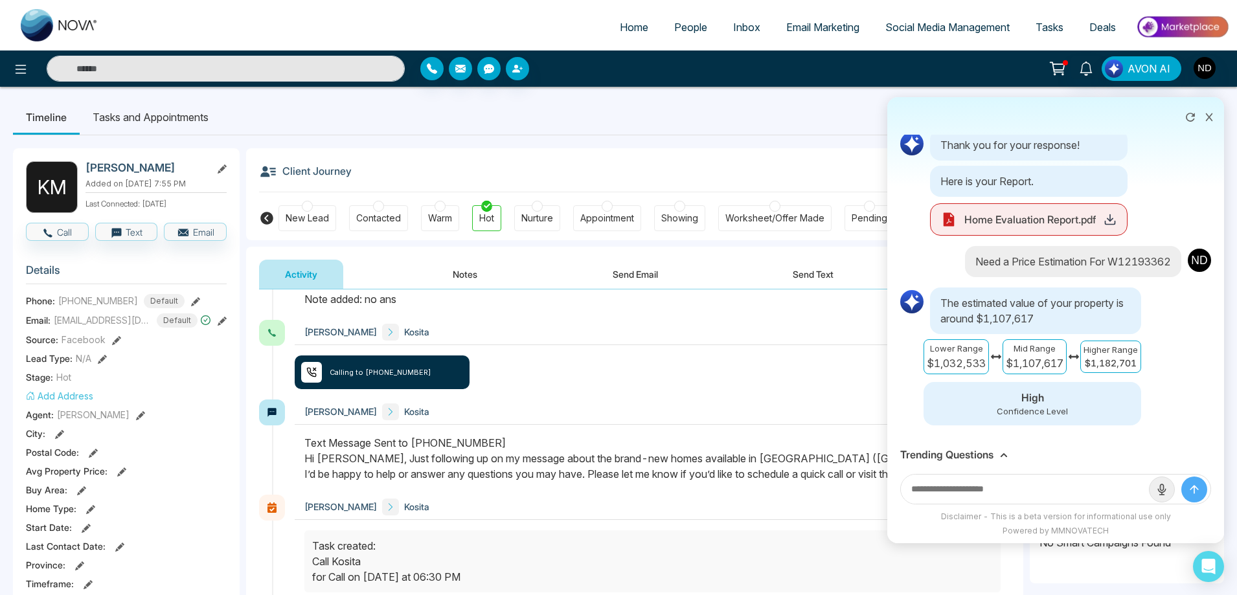
click at [1002, 454] on icon at bounding box center [1004, 455] width 8 height 8
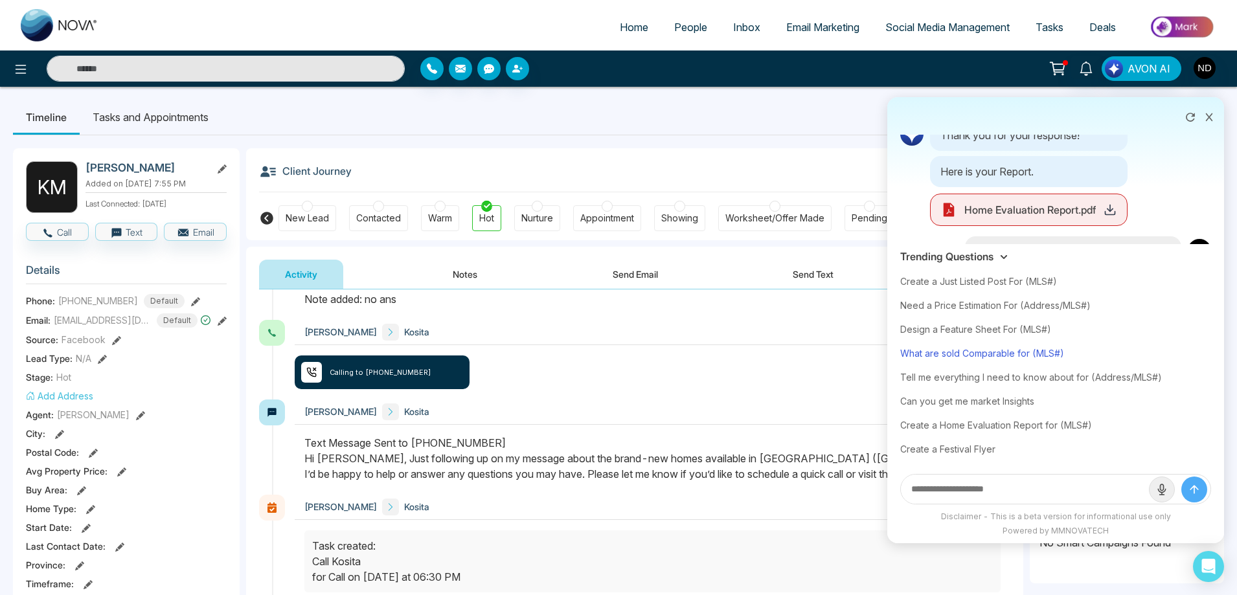
click at [1031, 351] on div "What are sold Comparable for (MLS#)" at bounding box center [1055, 353] width 311 height 24
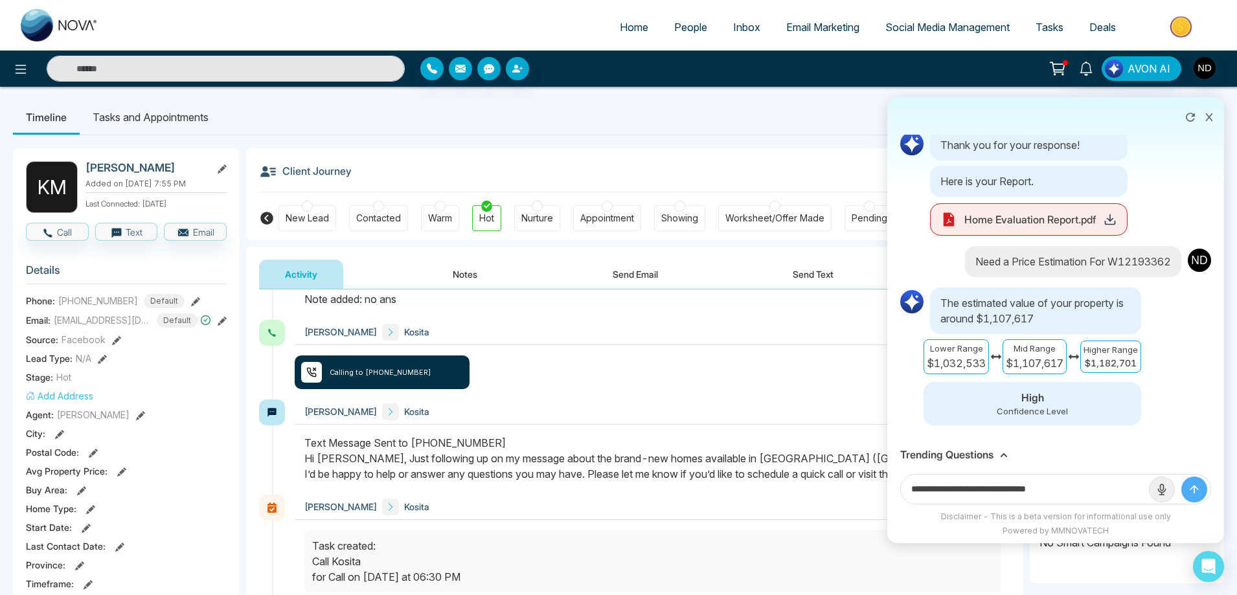
drag, startPoint x: 1045, startPoint y: 488, endPoint x: 1078, endPoint y: 488, distance: 33.0
click at [1078, 488] on input "**********" at bounding box center [1025, 489] width 248 height 29
paste input "**********"
type input "**********"
click at [1192, 486] on icon "submit" at bounding box center [1194, 489] width 13 height 13
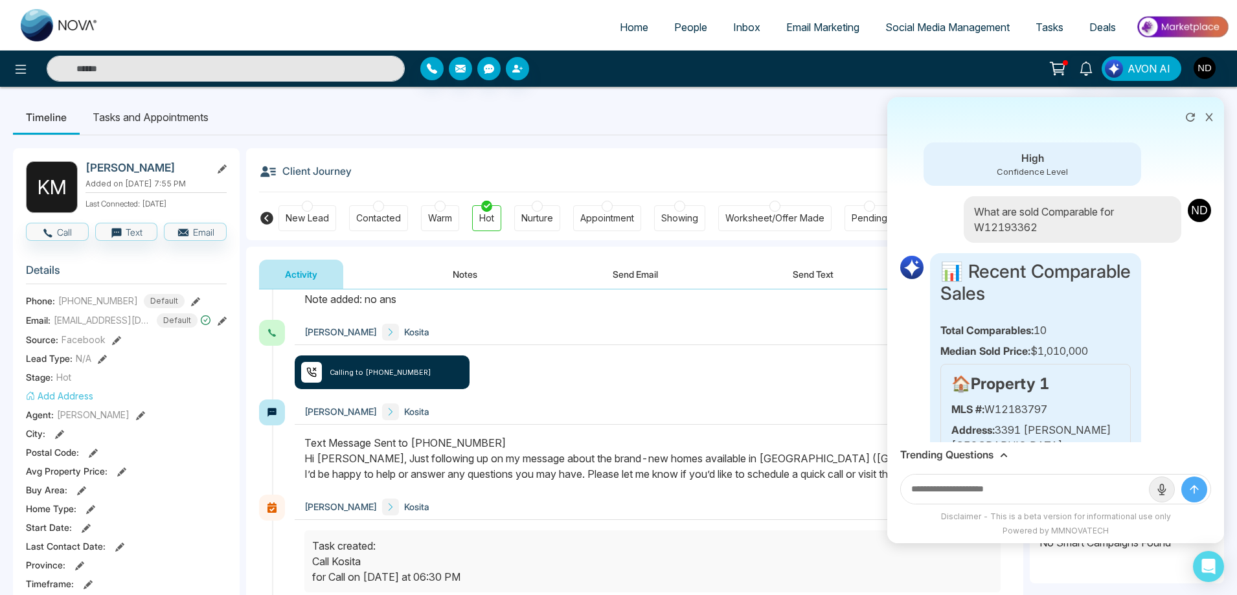
scroll to position [438, 0]
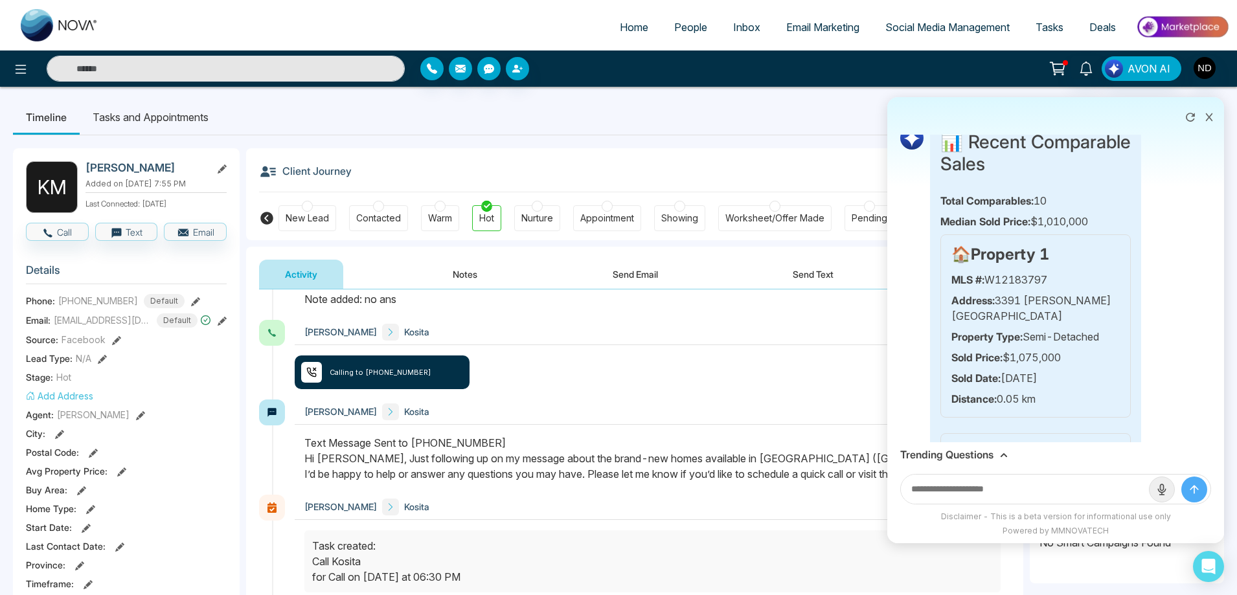
click at [1017, 209] on p "Total Comparables: 10" at bounding box center [1035, 201] width 190 height 16
click at [953, 159] on h3 "📊 Recent Comparable Sales" at bounding box center [1035, 152] width 190 height 43
drag, startPoint x: 989, startPoint y: 300, endPoint x: 1040, endPoint y: 387, distance: 100.7
click at [1040, 387] on div "🏠 Property 1 MLS #: W12183797 Address: 3391 Mcdowell Mississauga Property Type:…" at bounding box center [1035, 325] width 190 height 183
click at [1083, 304] on div "🏠 Property 1 MLS #: W12183797 Address: 3391 Mcdowell Mississauga Property Type:…" at bounding box center [1035, 325] width 190 height 183
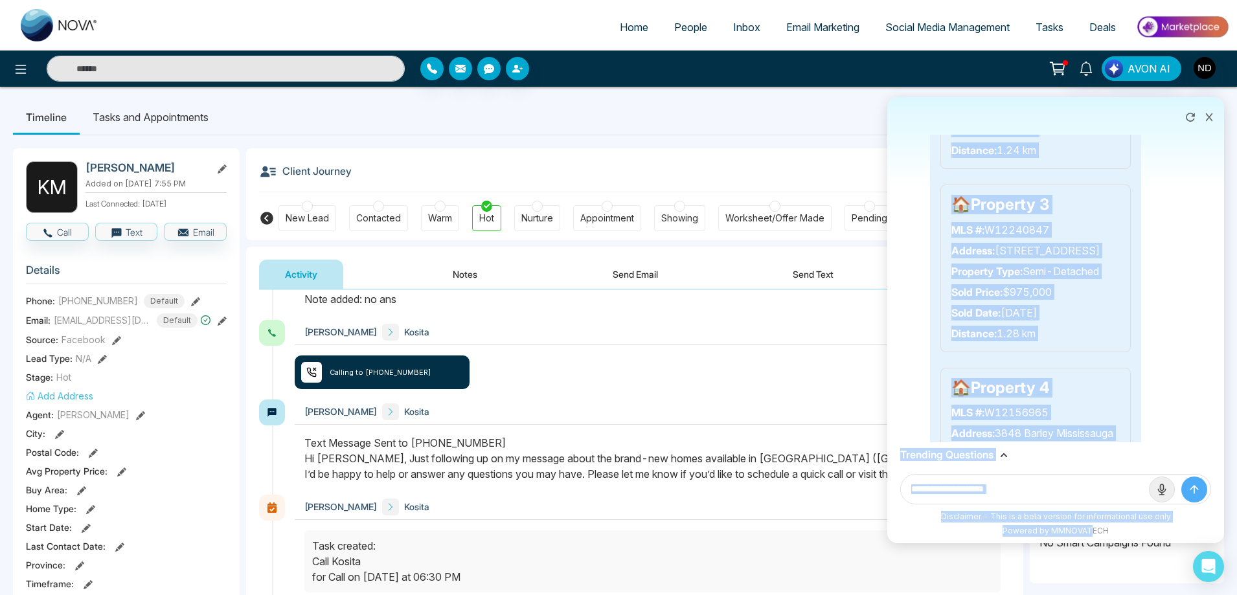
scroll to position [2257, 0]
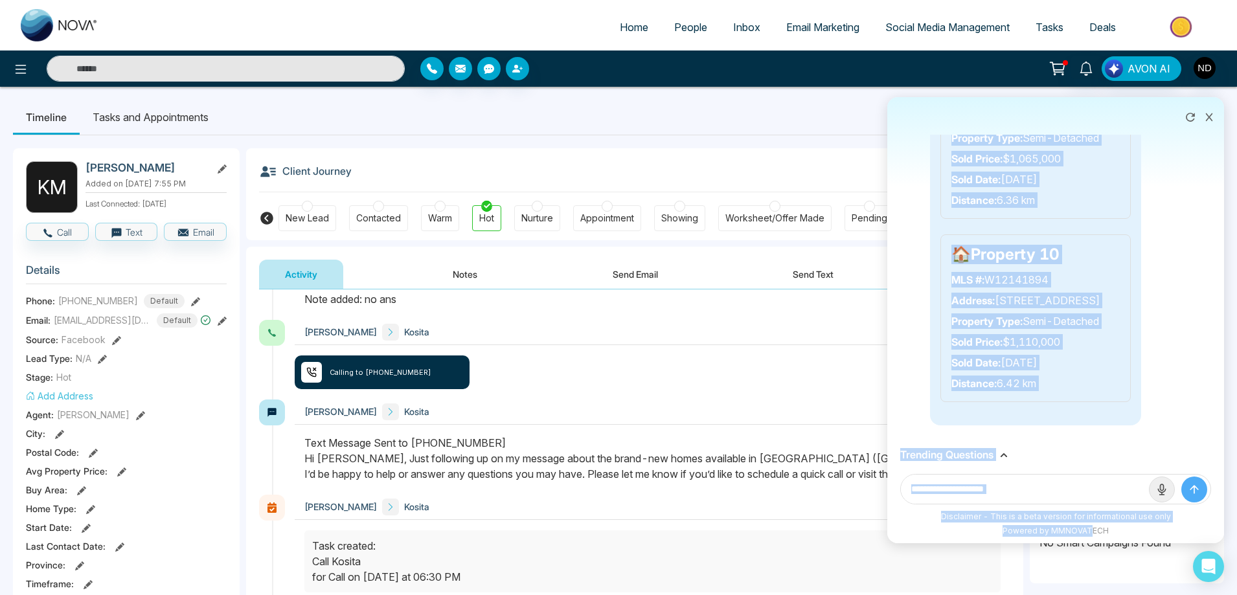
drag, startPoint x: 942, startPoint y: 210, endPoint x: 1083, endPoint y: 382, distance: 221.8
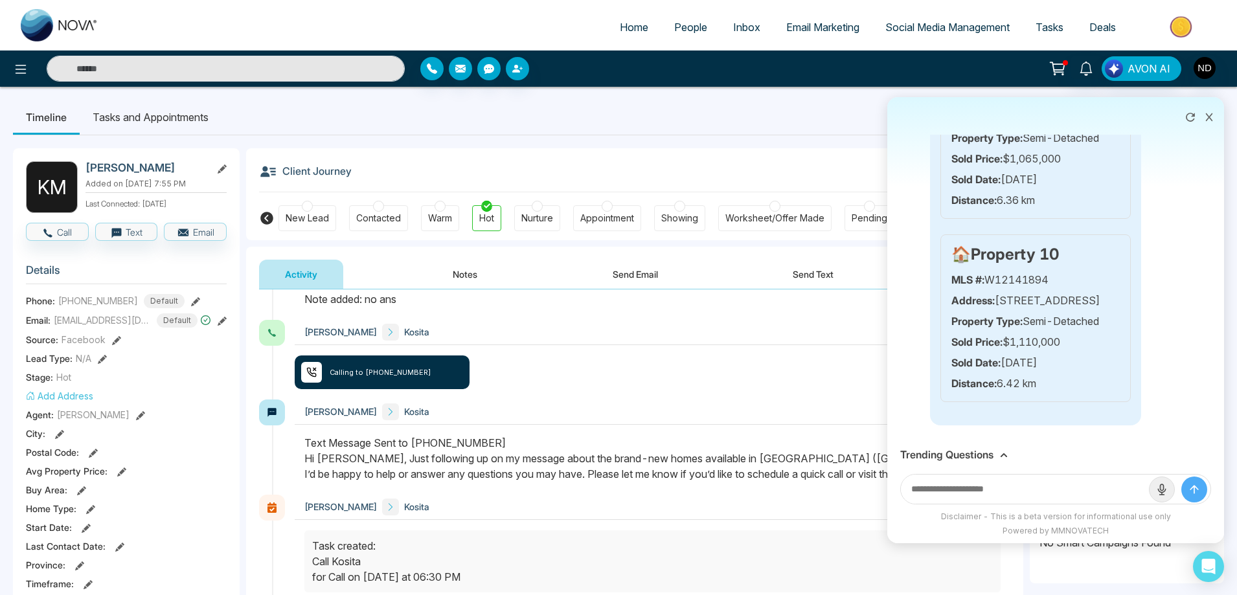
click at [584, 130] on ul "Timeline Tasks and Appointments" at bounding box center [618, 117] width 1211 height 35
click at [1210, 119] on icon at bounding box center [1209, 117] width 9 height 9
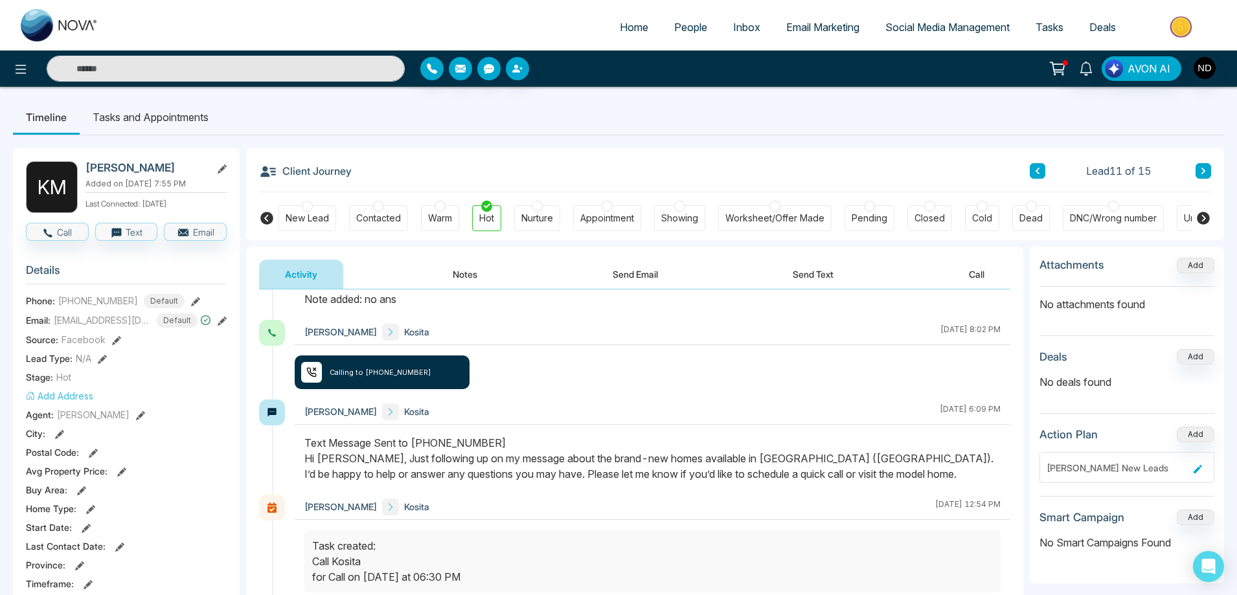
click at [476, 273] on button "Notes" at bounding box center [465, 274] width 76 height 29
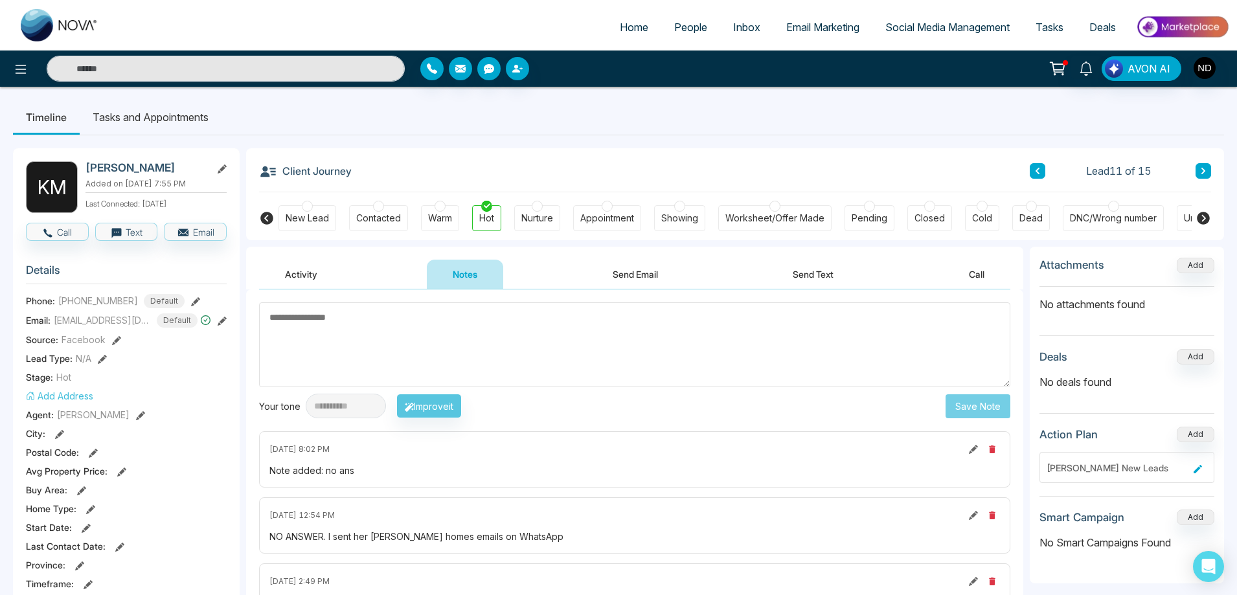
click at [1045, 169] on button at bounding box center [1038, 171] width 16 height 16
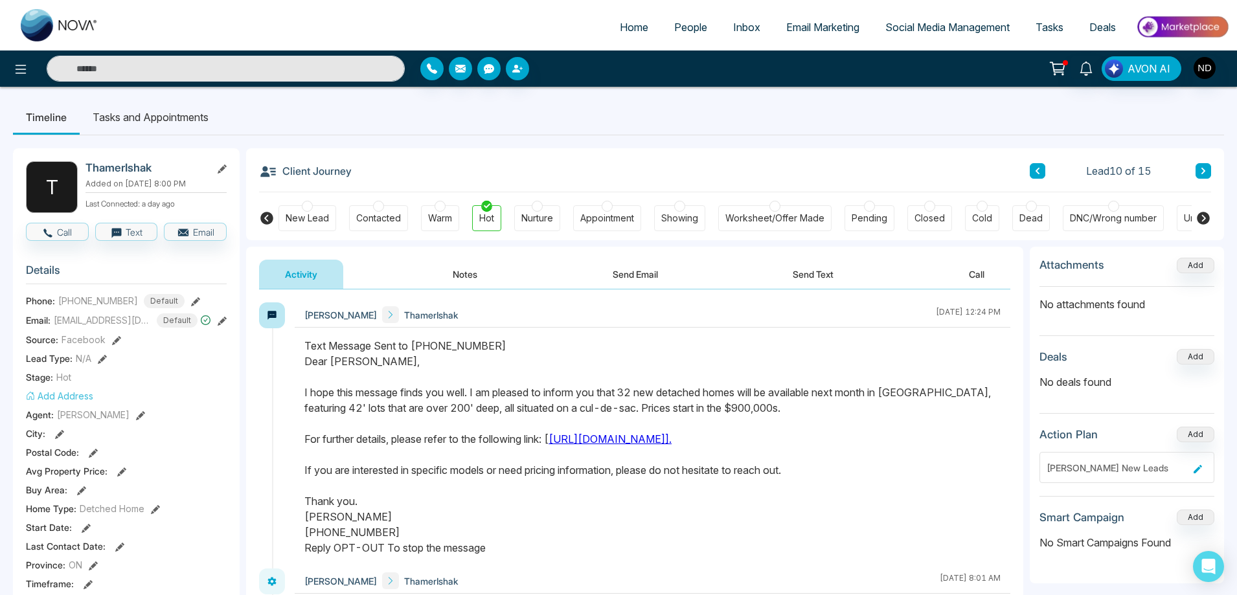
click at [1045, 169] on button at bounding box center [1038, 171] width 16 height 16
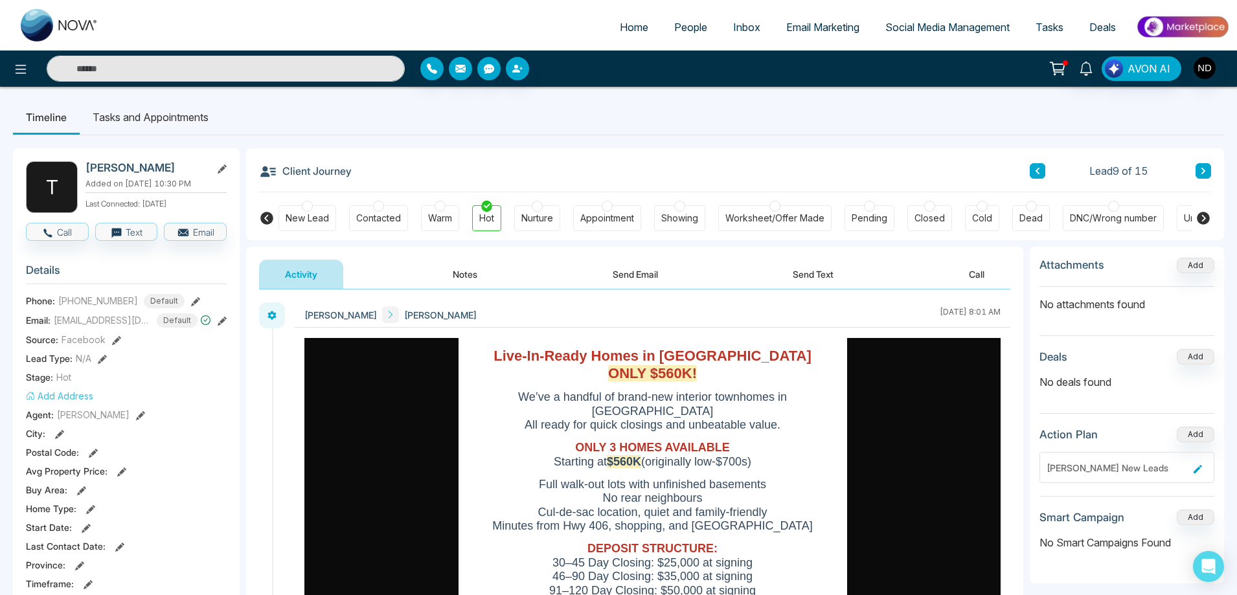
click at [1203, 168] on icon at bounding box center [1203, 171] width 6 height 8
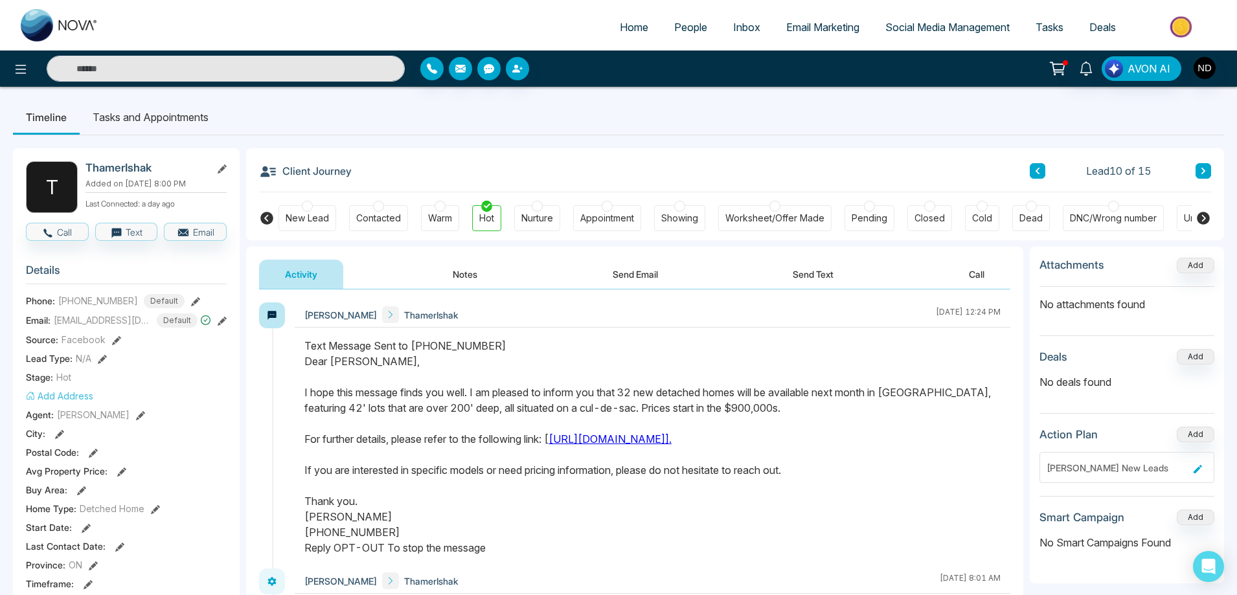
click at [475, 276] on button "Notes" at bounding box center [465, 274] width 76 height 29
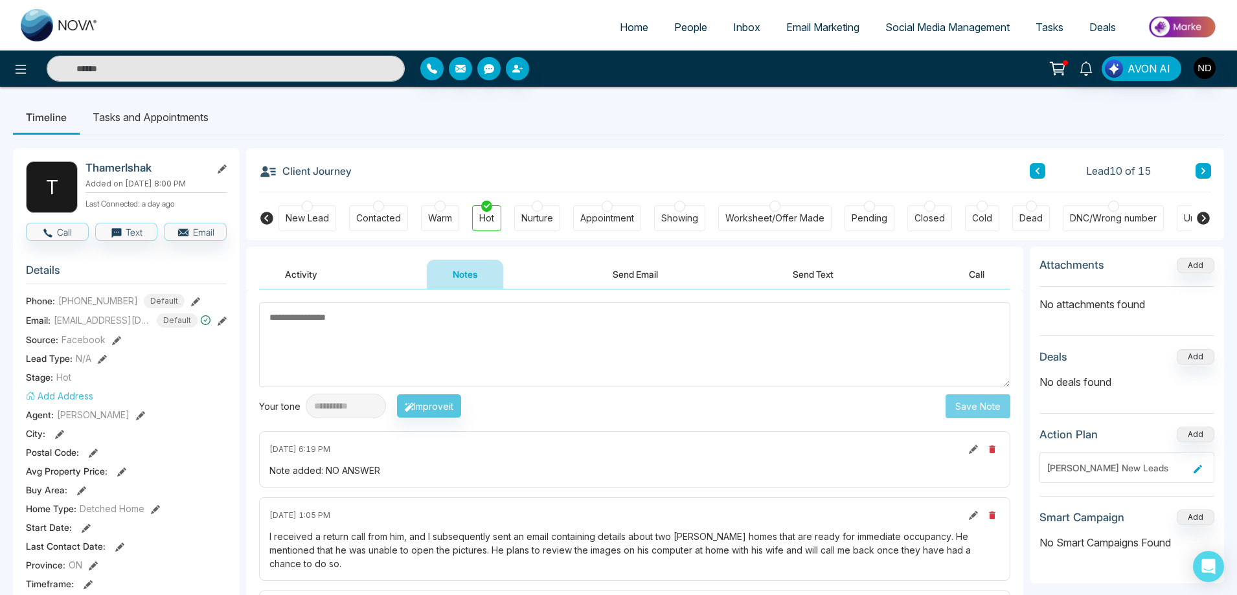
click at [647, 275] on button "Send Email" at bounding box center [635, 274] width 97 height 29
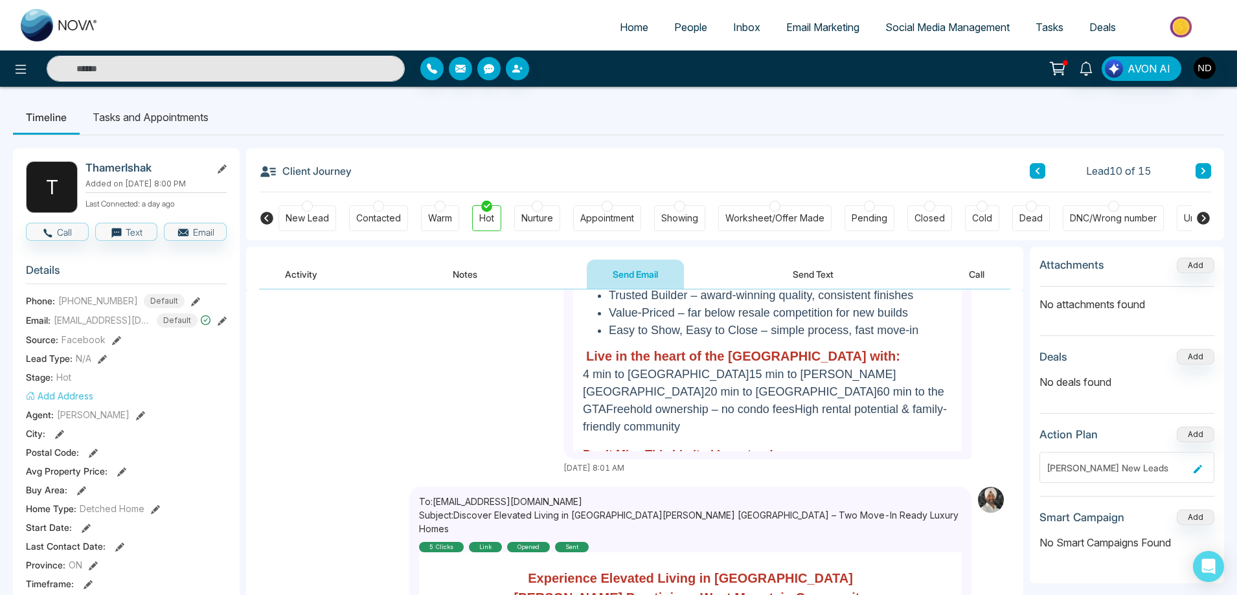
scroll to position [518, 0]
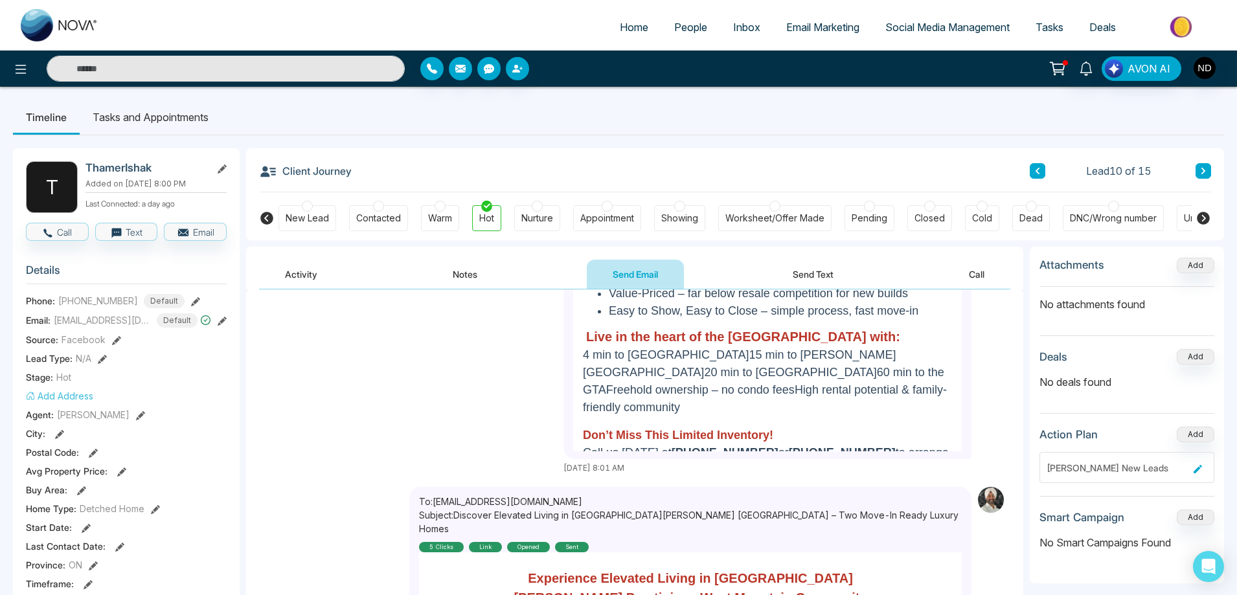
click at [826, 277] on button "Send Text" at bounding box center [813, 274] width 93 height 29
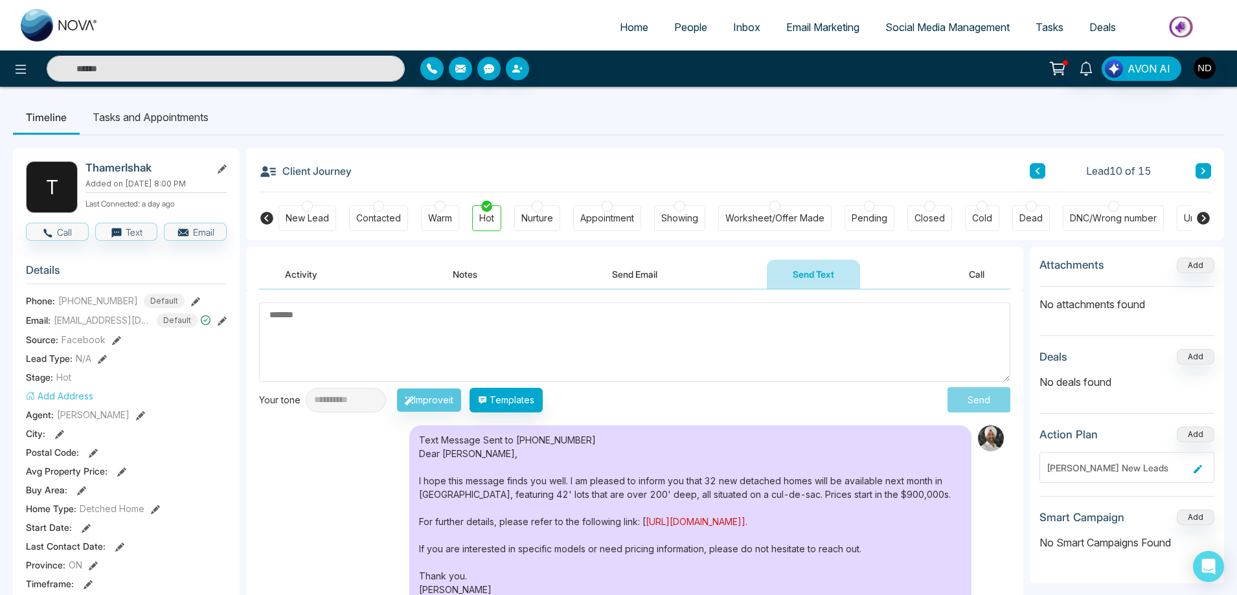
click at [701, 517] on link "https://conta.cc/4fQwc4E]." at bounding box center [697, 521] width 102 height 11
click at [687, 28] on span "People" at bounding box center [690, 27] width 33 height 13
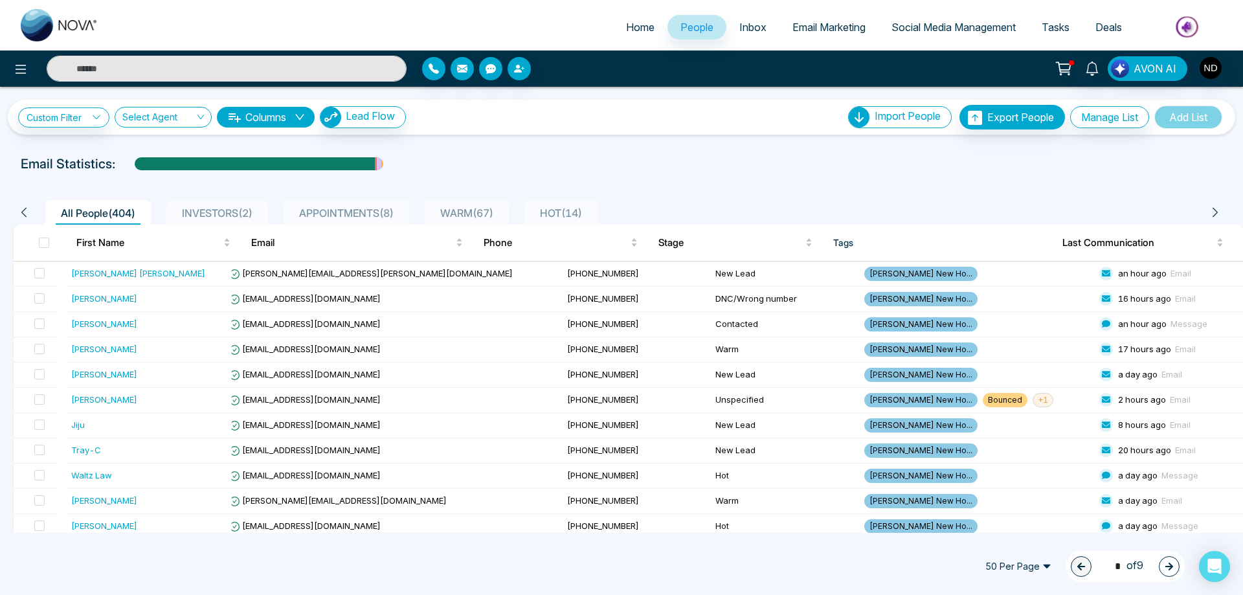
click at [569, 213] on span "HOT ( 14 )" at bounding box center [561, 213] width 52 height 13
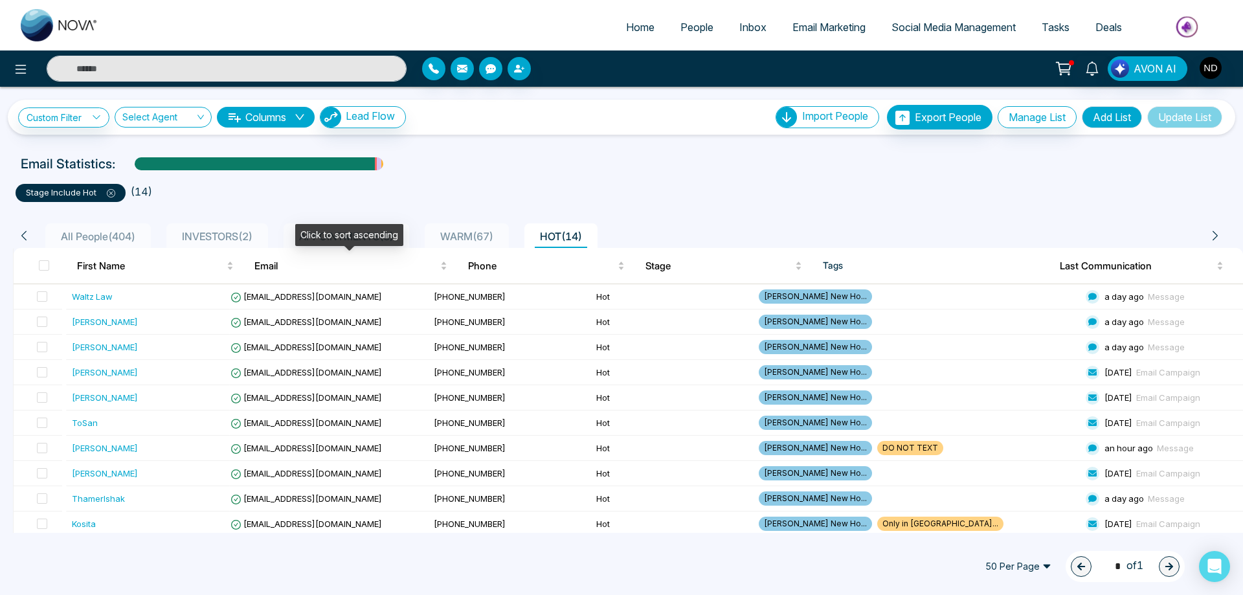
click at [339, 235] on div "Click to sort ascending" at bounding box center [349, 235] width 108 height 22
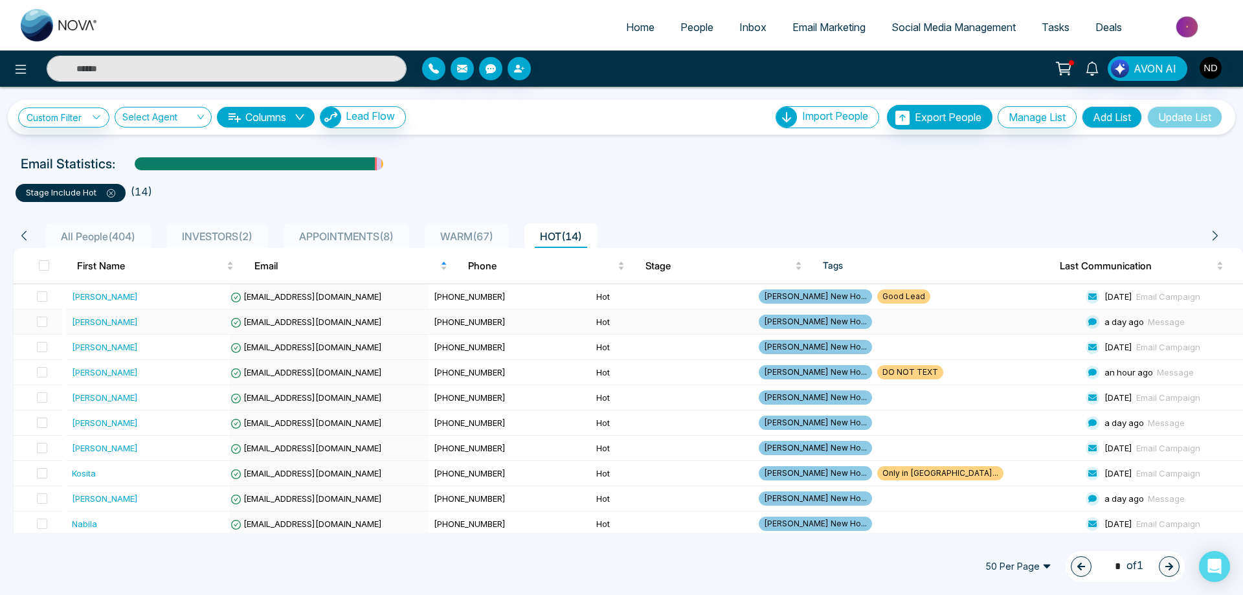
click at [102, 320] on div "[PERSON_NAME]" at bounding box center [105, 321] width 66 height 13
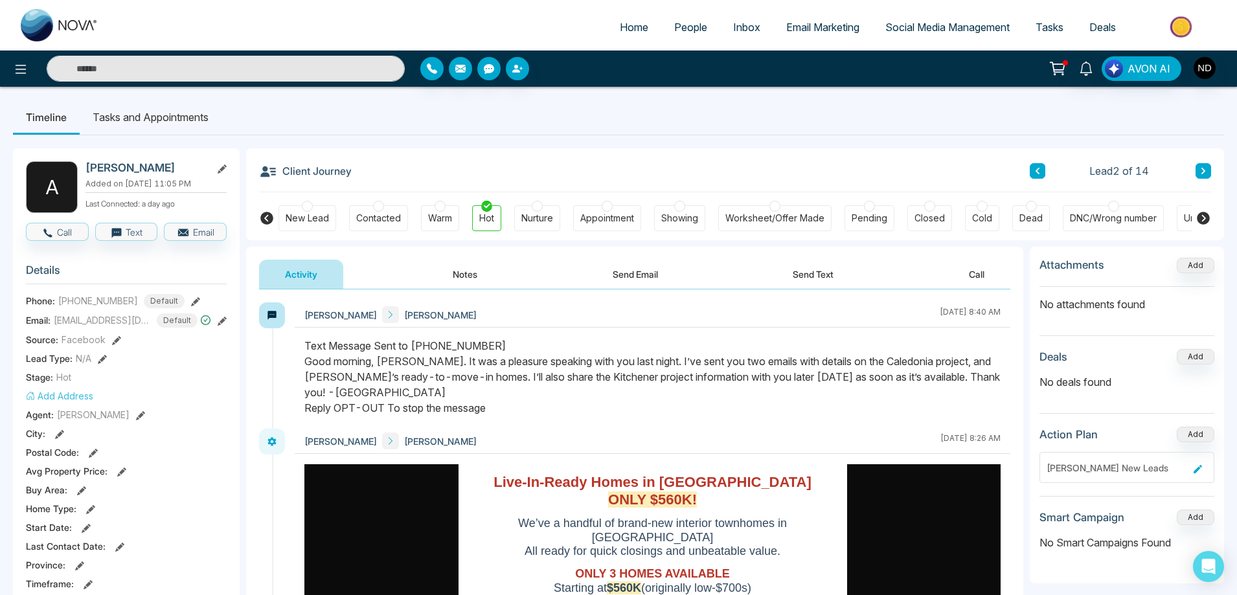
click at [164, 119] on li "Tasks and Appointments" at bounding box center [151, 117] width 142 height 35
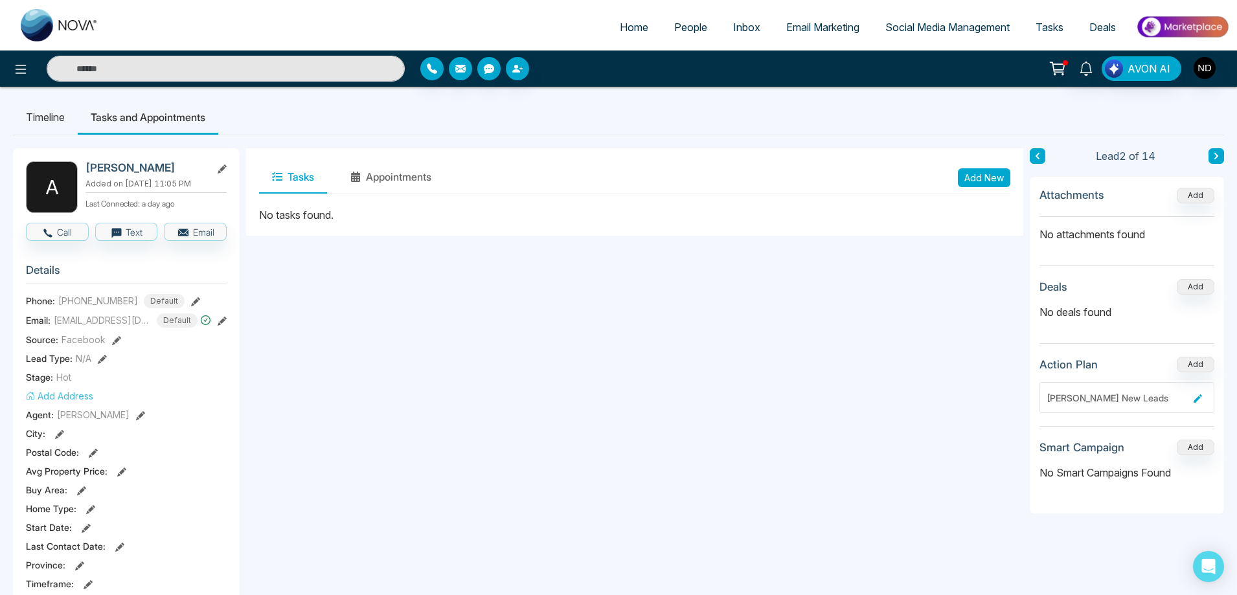
click at [36, 122] on li "Timeline" at bounding box center [45, 117] width 65 height 35
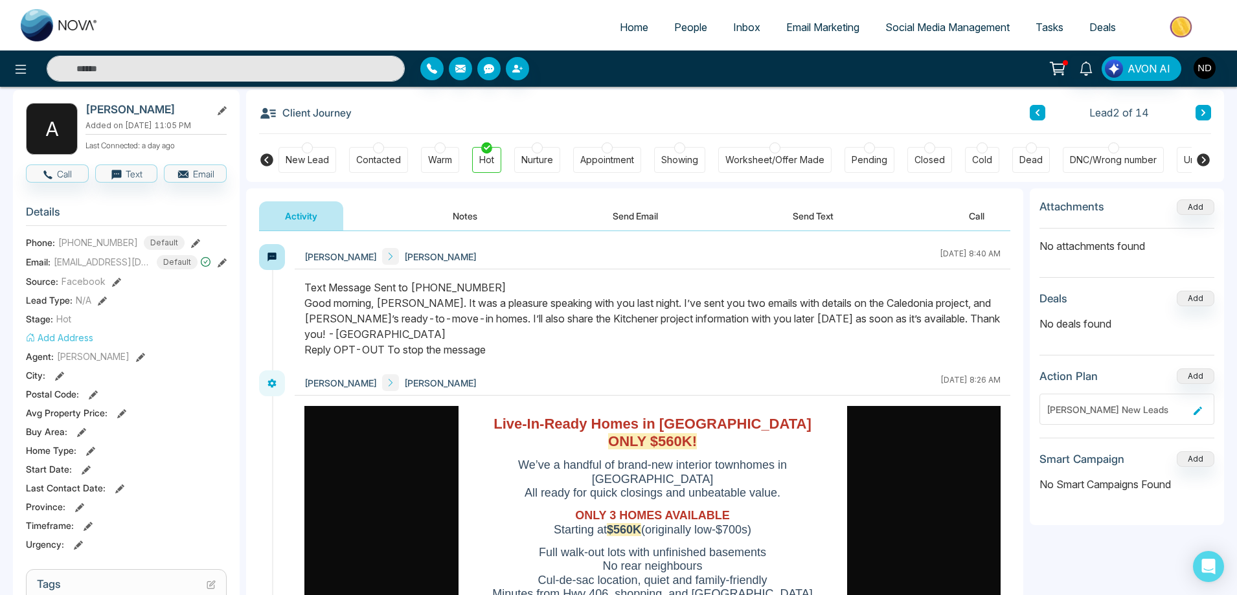
click at [683, 33] on span "People" at bounding box center [690, 27] width 33 height 13
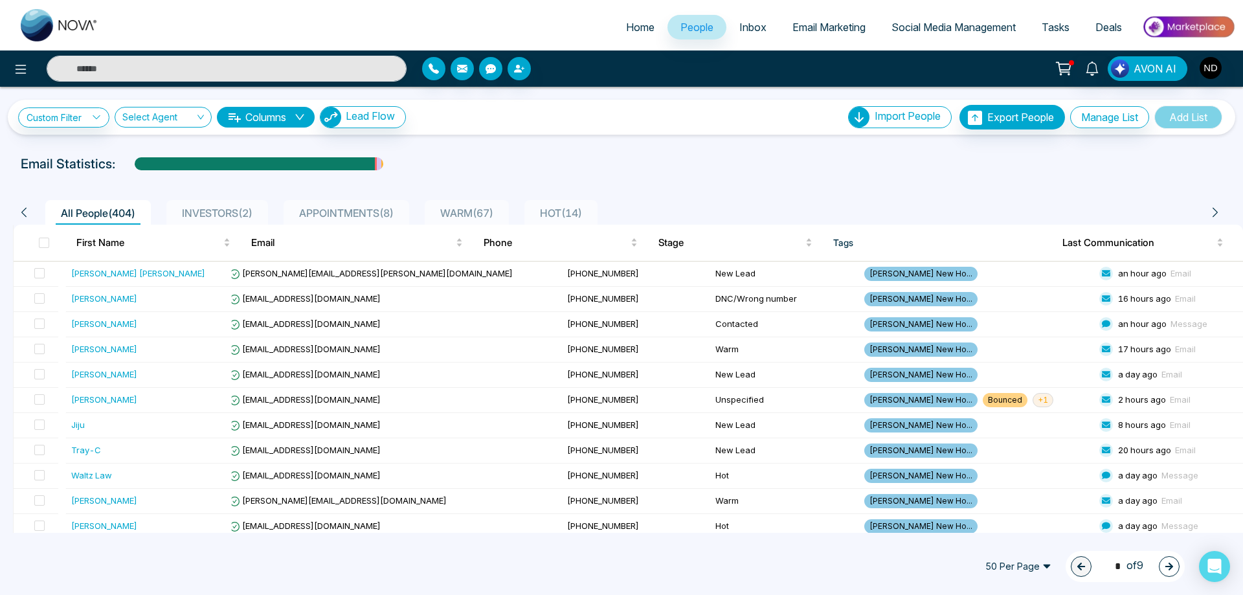
click at [368, 217] on span "APPOINTMENTS ( 8 )" at bounding box center [346, 213] width 105 height 13
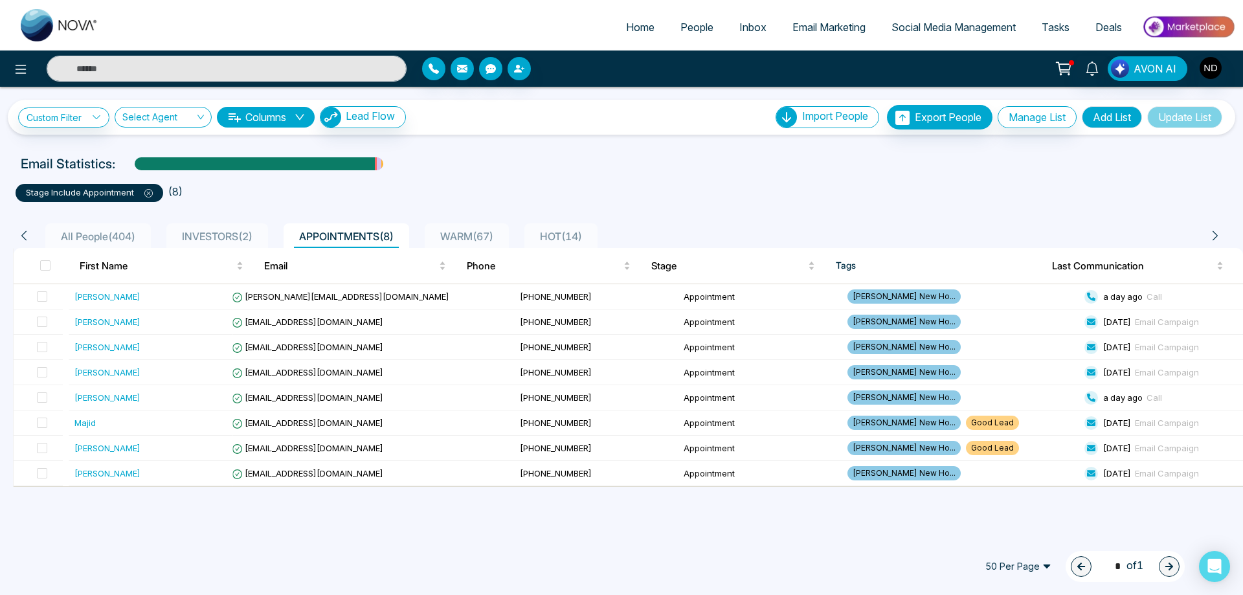
click at [613, 163] on div "Email Statistics:" at bounding box center [622, 163] width 1202 height 19
click at [91, 297] on div "Antonia" at bounding box center [107, 296] width 66 height 13
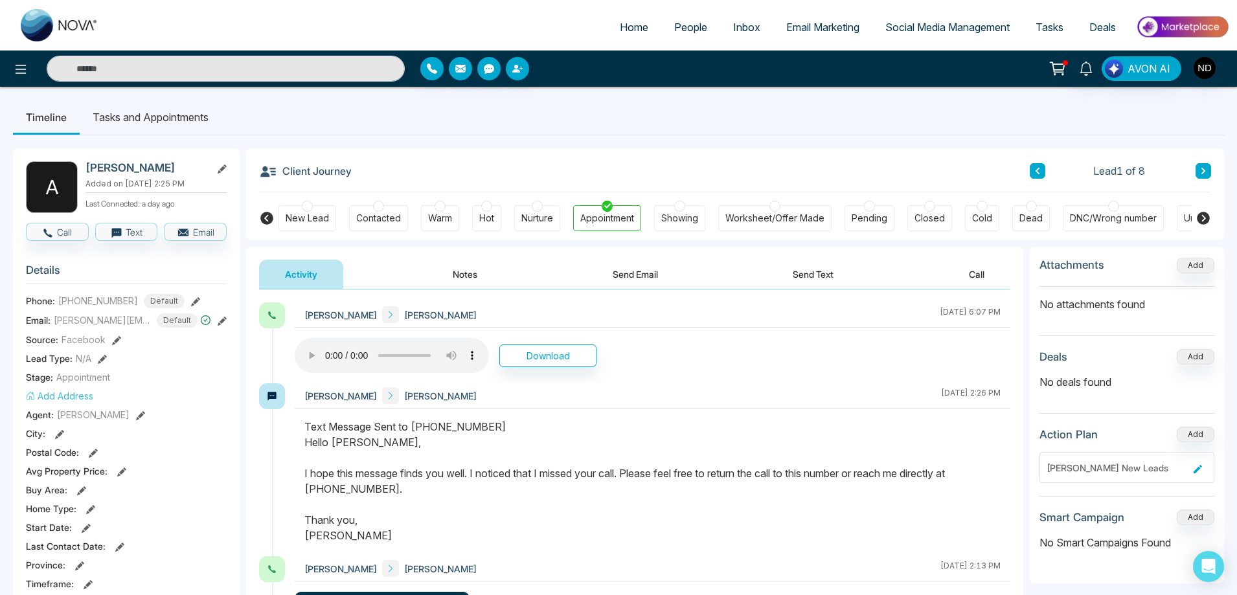
click at [819, 277] on button "Send Text" at bounding box center [813, 274] width 93 height 29
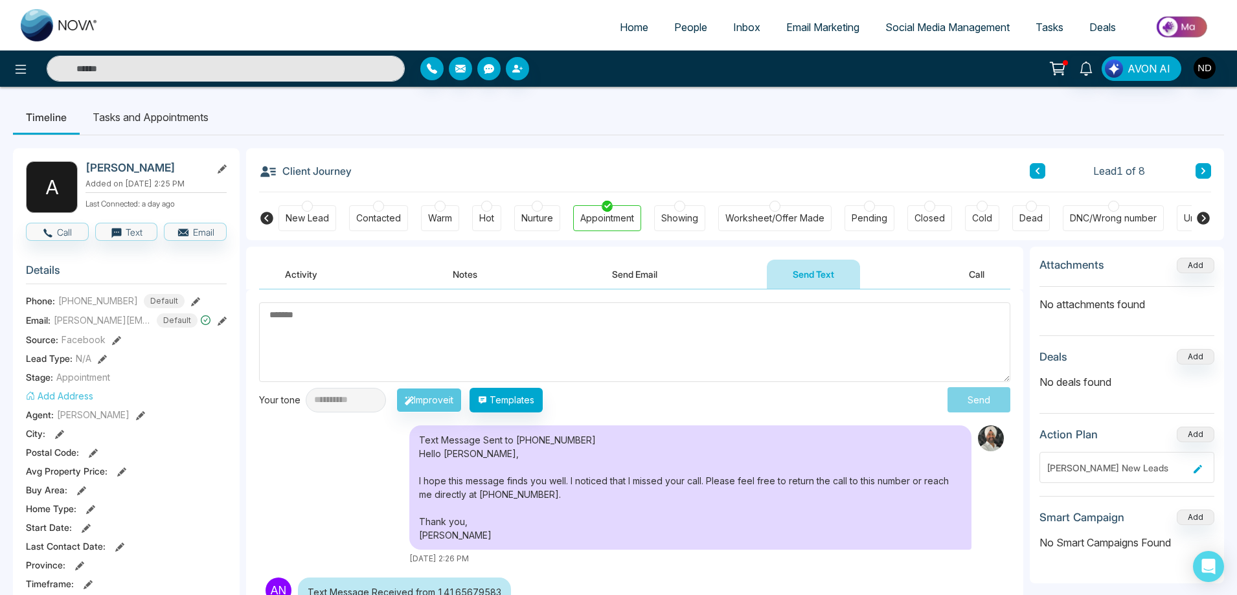
click at [619, 330] on textarea at bounding box center [634, 342] width 751 height 80
click at [1207, 169] on button at bounding box center [1203, 171] width 16 height 16
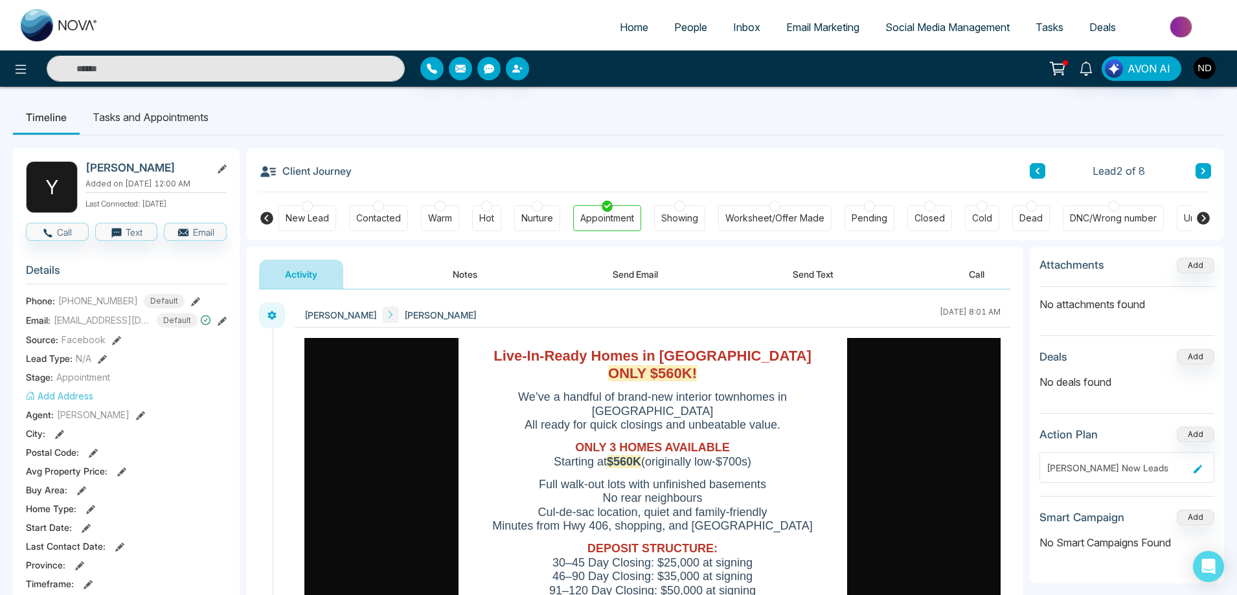
click at [474, 281] on button "Notes" at bounding box center [465, 274] width 76 height 29
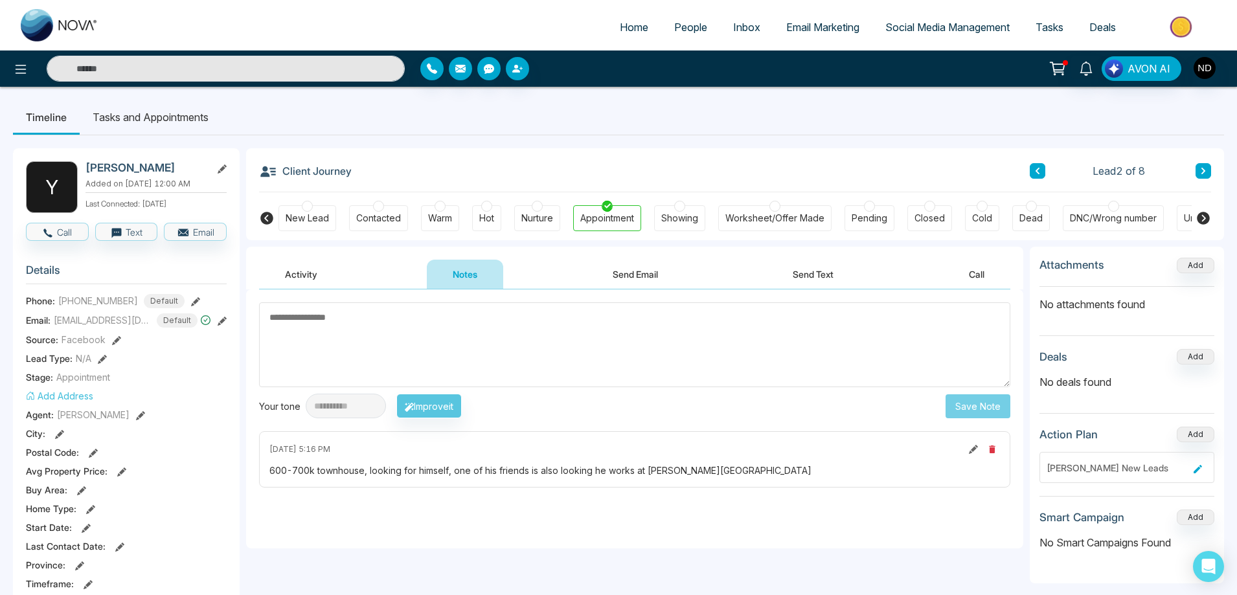
click at [1204, 174] on icon at bounding box center [1203, 171] width 6 height 8
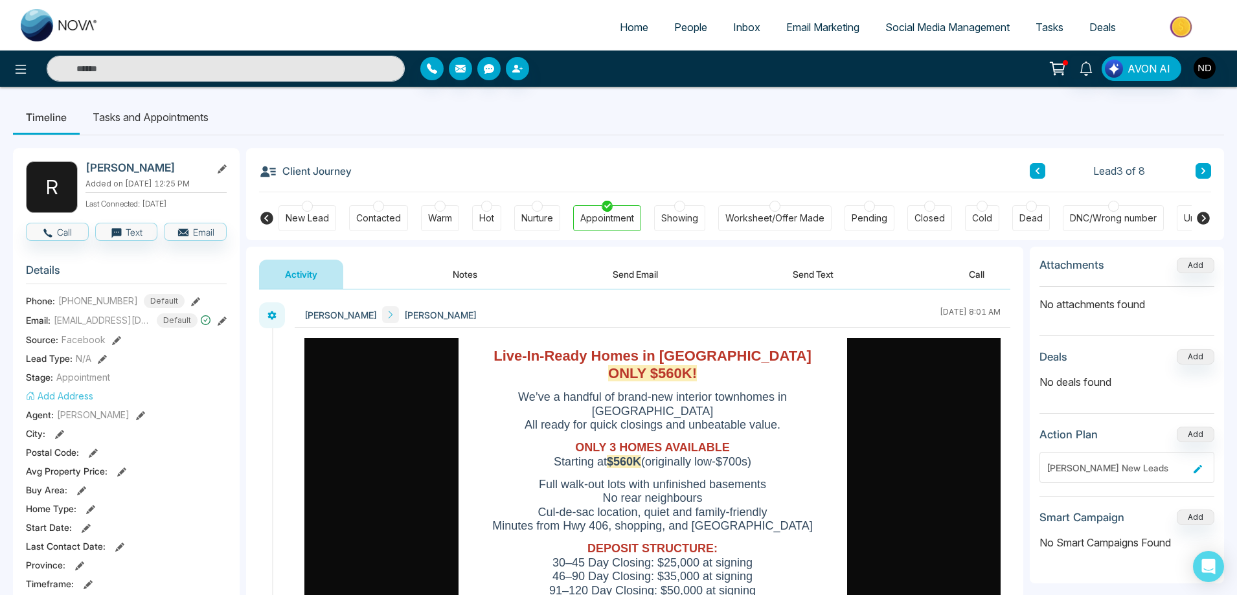
click at [819, 273] on button "Send Text" at bounding box center [813, 274] width 93 height 29
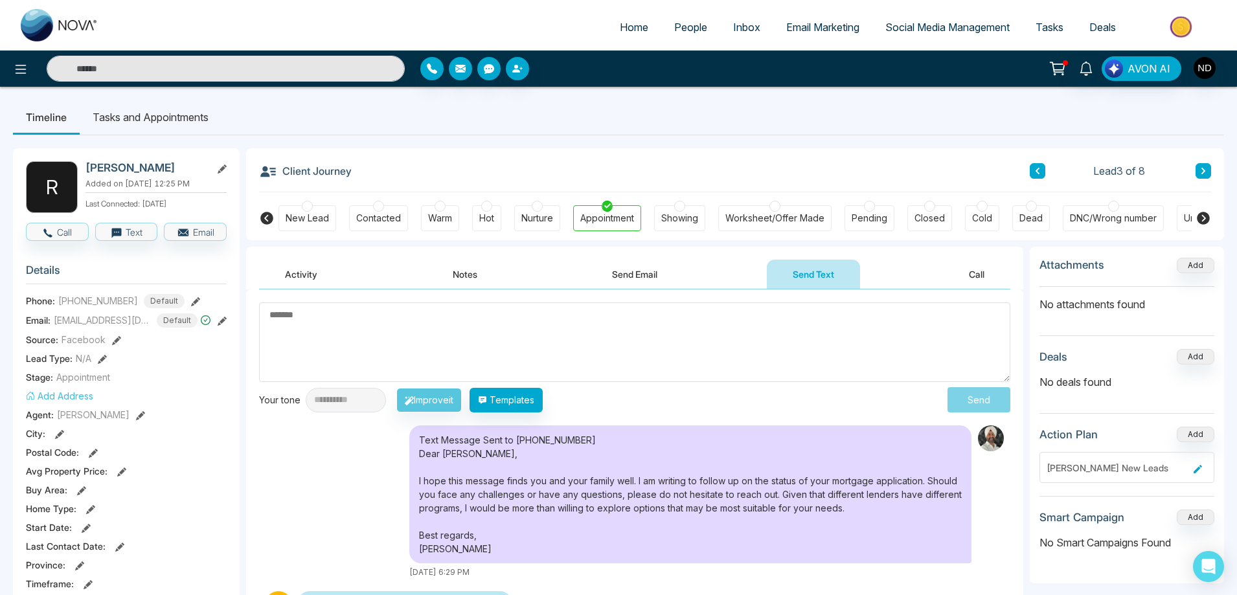
click at [307, 276] on button "Activity" at bounding box center [301, 274] width 84 height 29
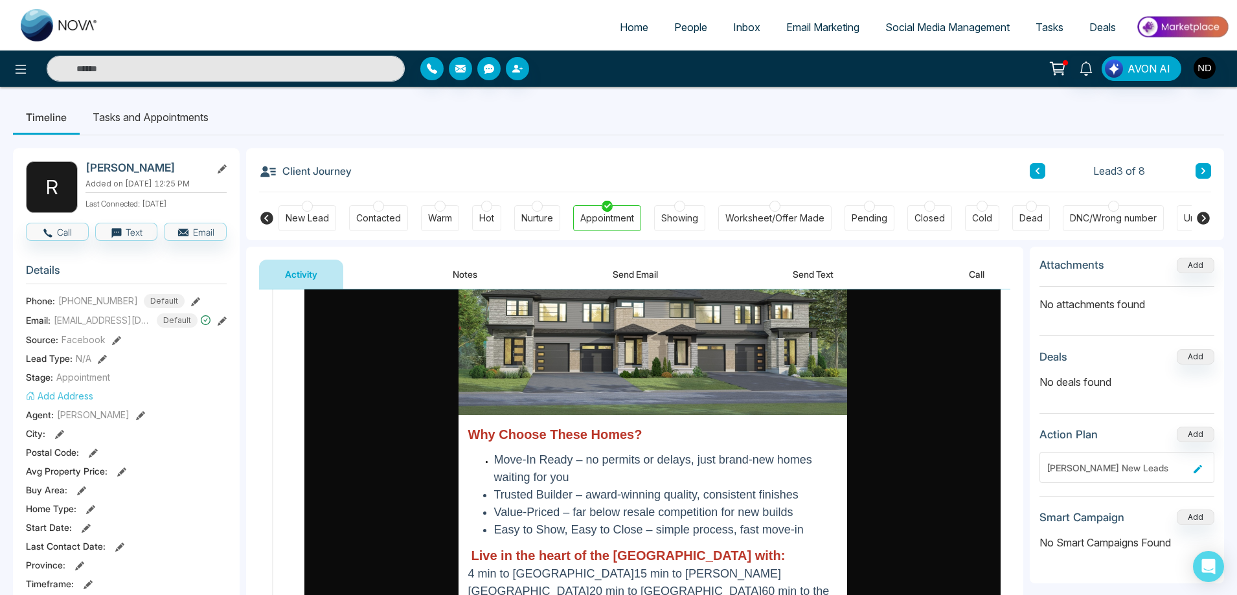
scroll to position [518, 0]
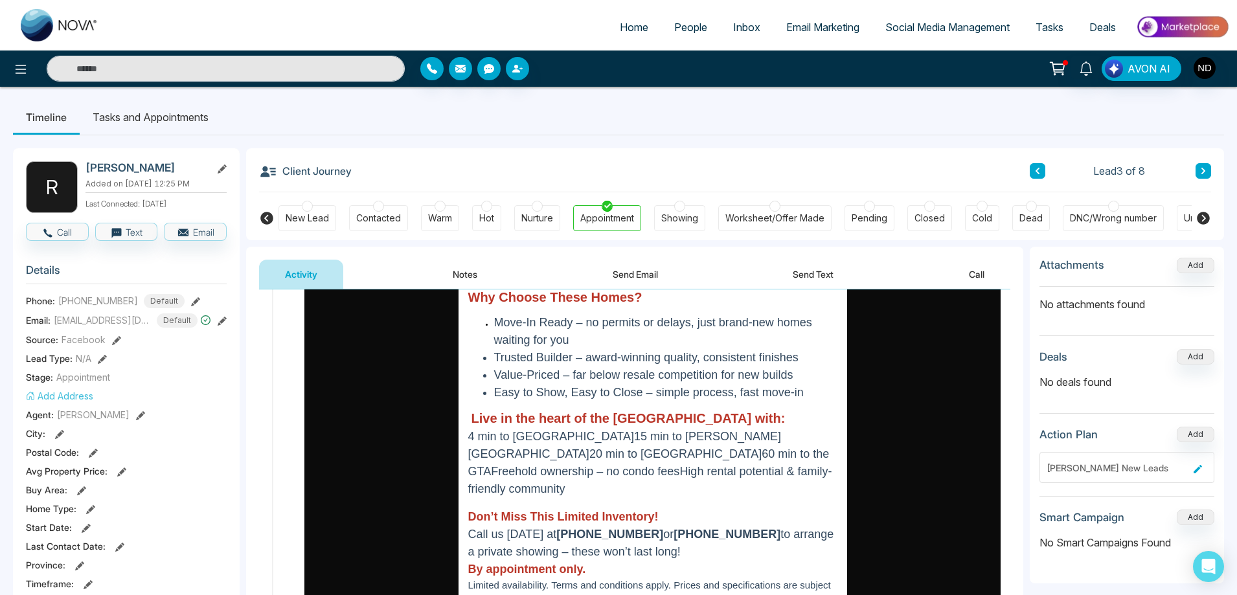
click at [634, 277] on button "Send Email" at bounding box center [635, 274] width 97 height 29
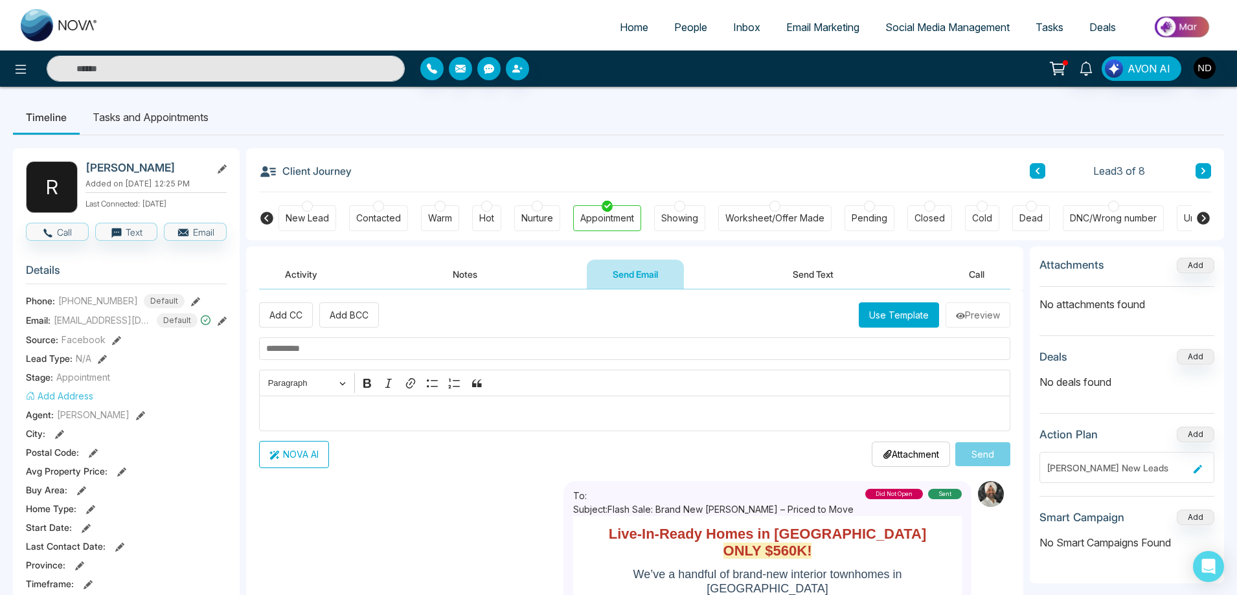
click at [830, 278] on button "Send Text" at bounding box center [813, 274] width 93 height 29
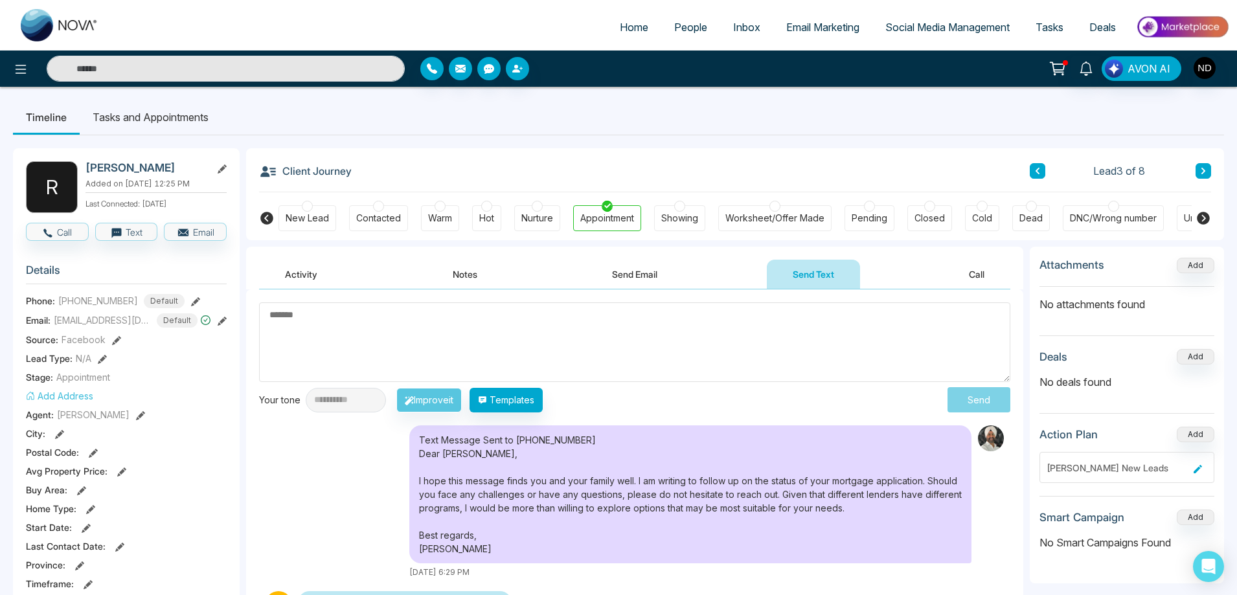
click at [983, 276] on button "Call" at bounding box center [976, 274] width 67 height 29
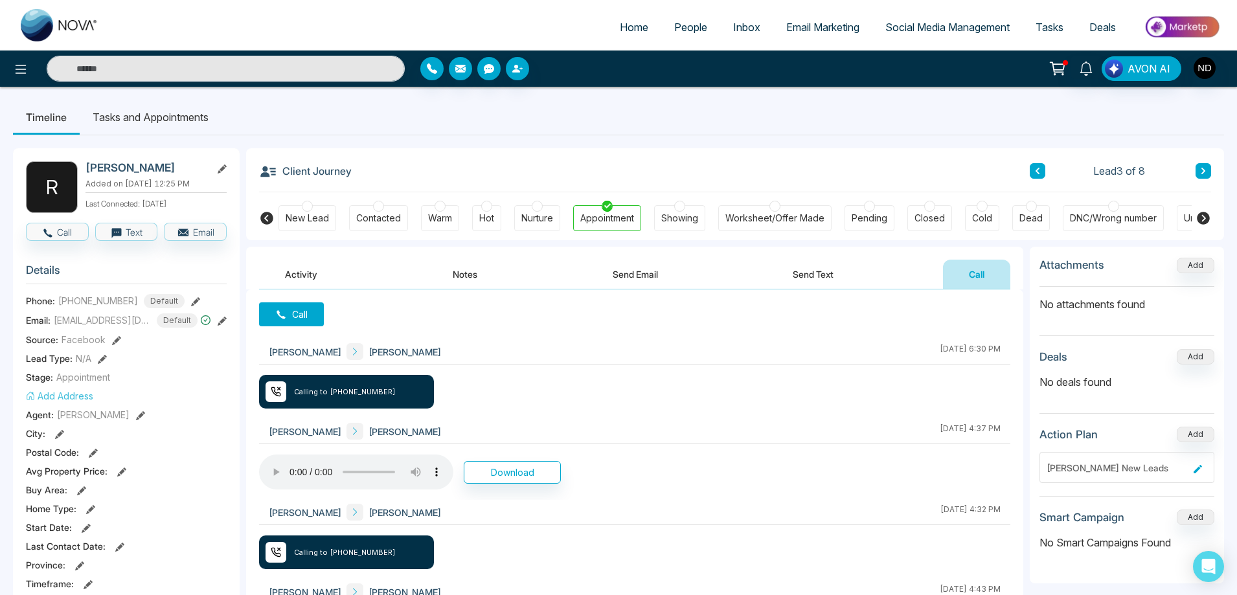
click at [470, 277] on button "Notes" at bounding box center [465, 274] width 76 height 29
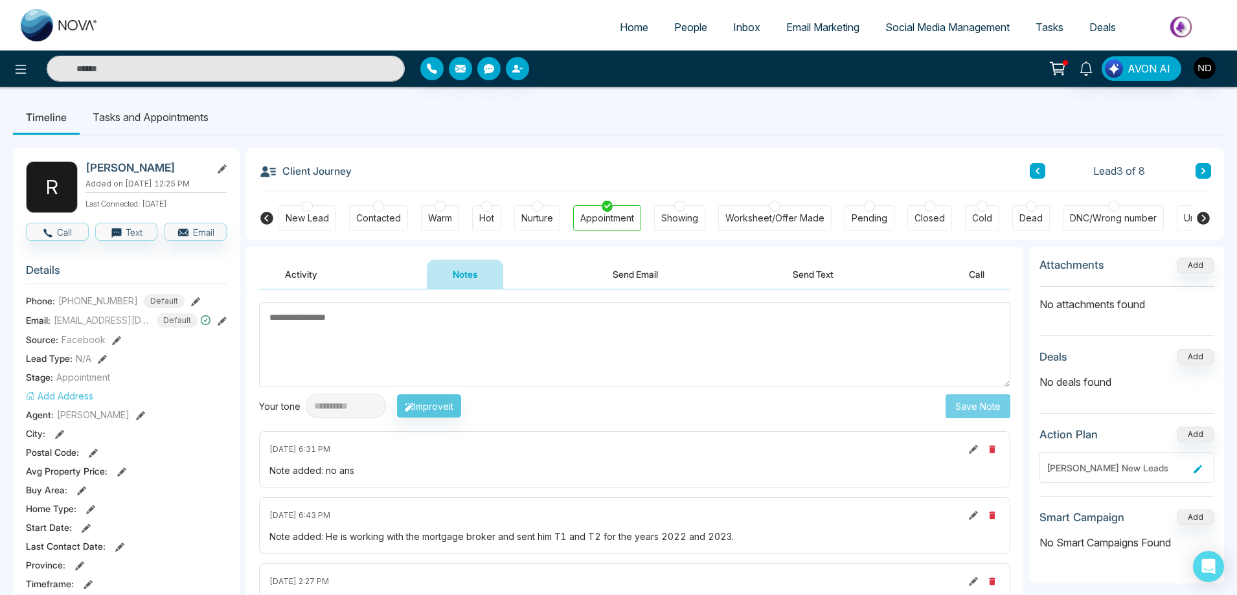
click at [288, 274] on button "Activity" at bounding box center [301, 274] width 84 height 29
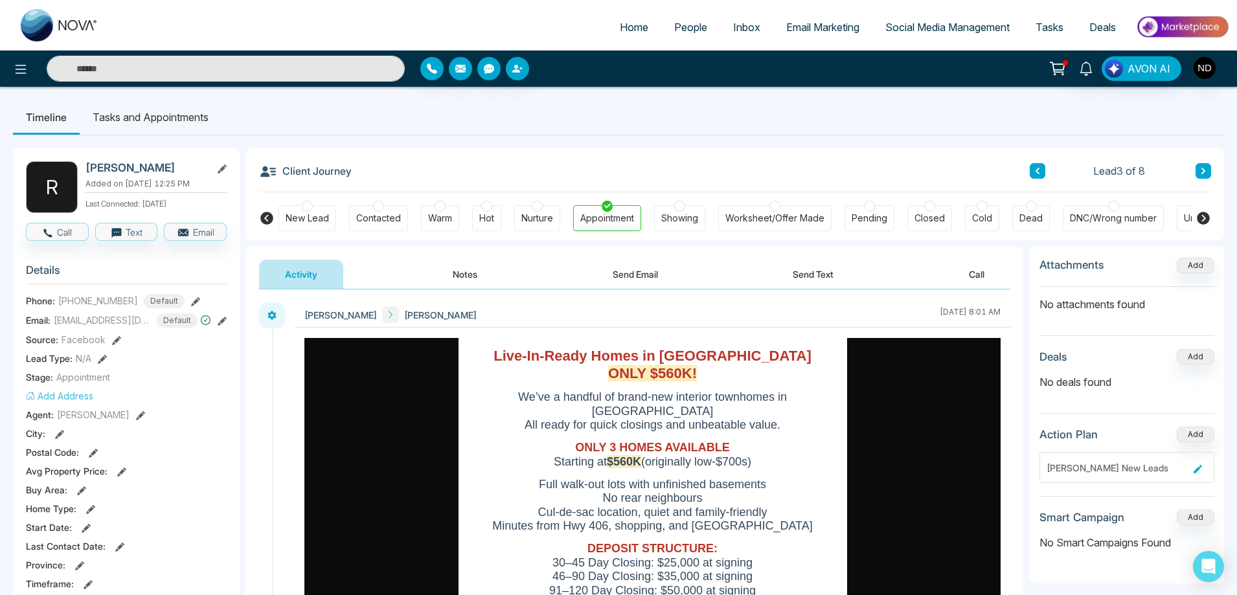
click at [1203, 171] on icon at bounding box center [1203, 171] width 6 height 8
click at [658, 278] on button "Send Email" at bounding box center [635, 274] width 97 height 29
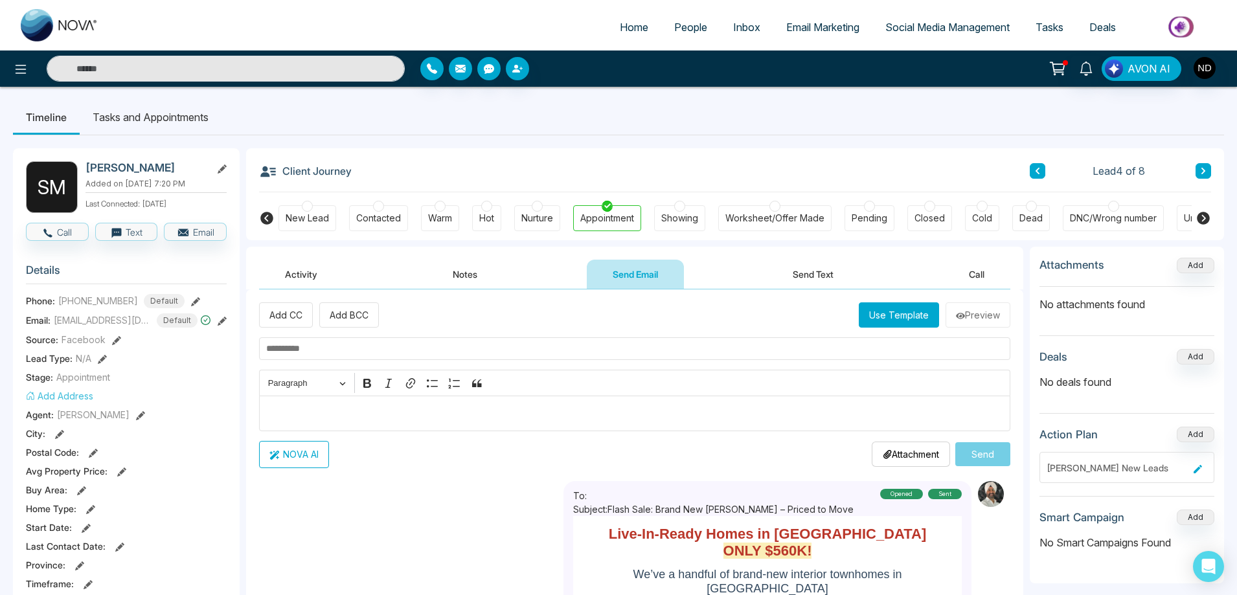
click at [981, 275] on button "Call" at bounding box center [976, 274] width 67 height 29
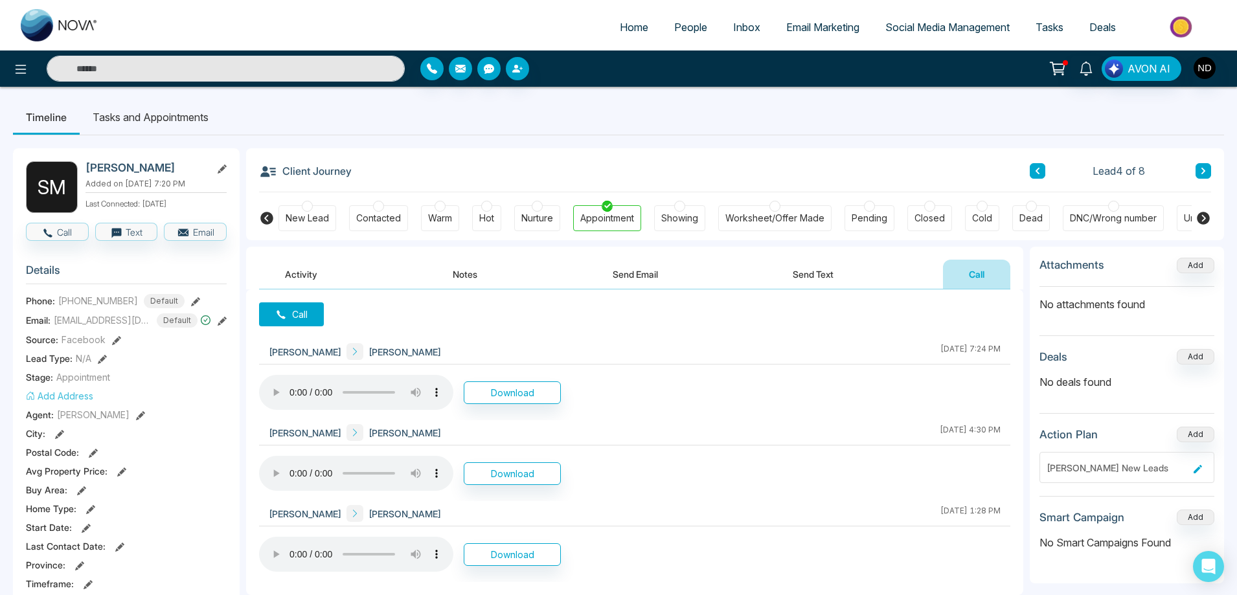
click at [464, 273] on button "Notes" at bounding box center [465, 274] width 76 height 29
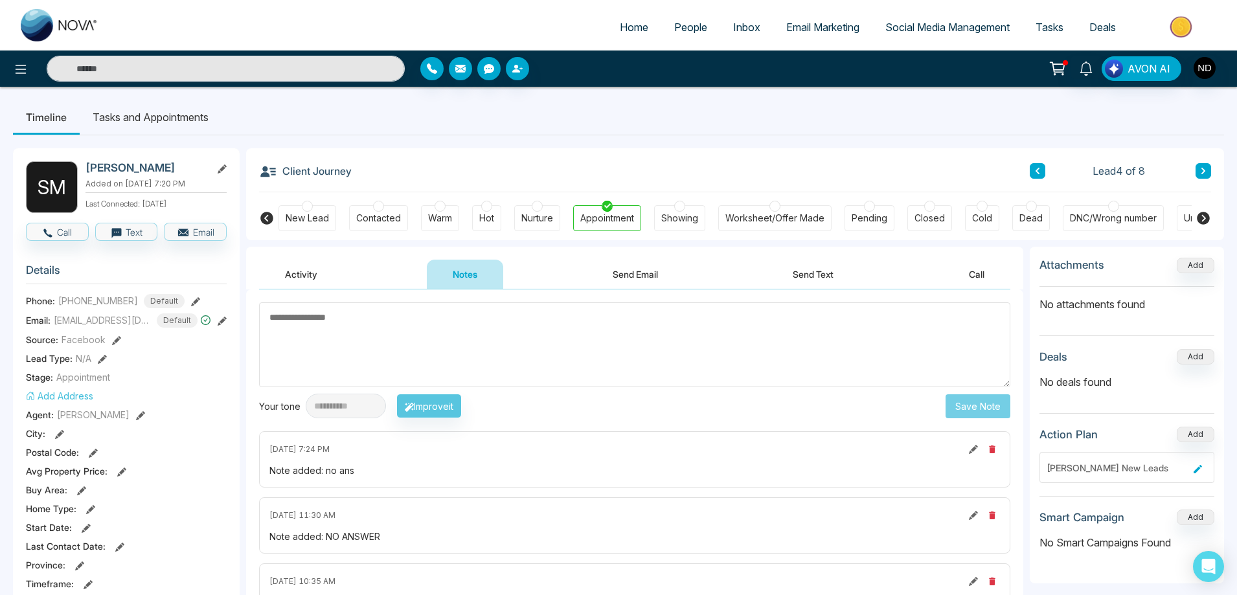
click at [296, 271] on button "Activity" at bounding box center [301, 274] width 84 height 29
